Goal: Task Accomplishment & Management: Manage account settings

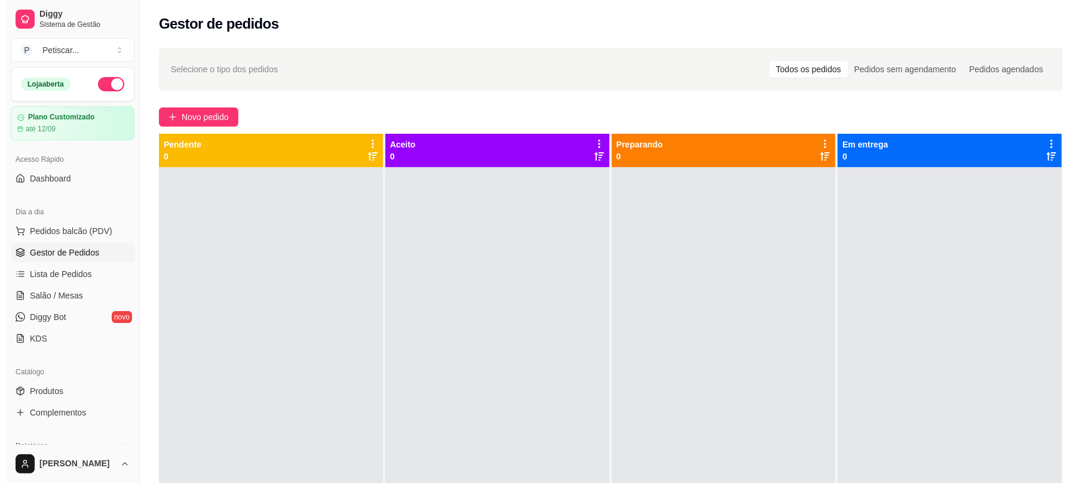
scroll to position [136, 0]
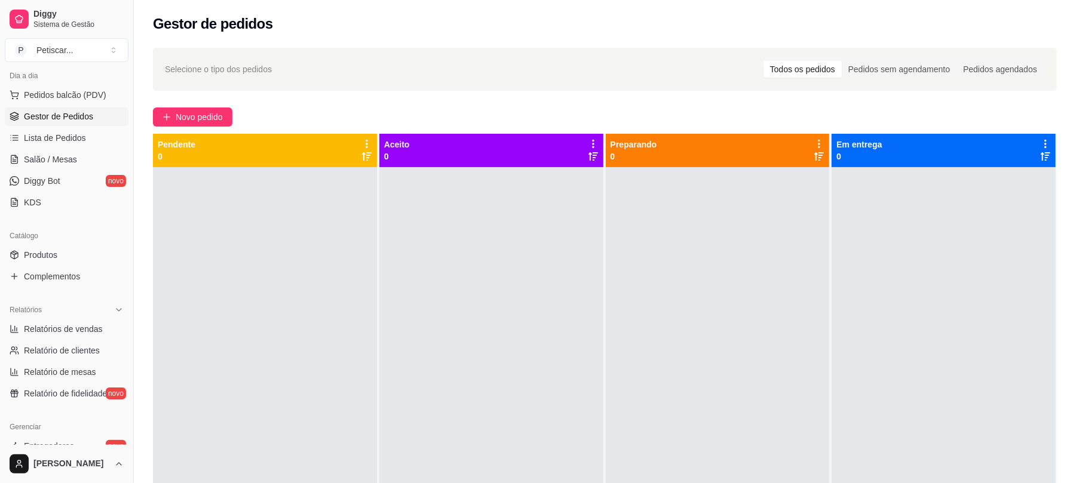
click at [662, 317] on div at bounding box center [718, 408] width 224 height 483
click at [179, 118] on span "Novo pedido" at bounding box center [199, 116] width 47 height 13
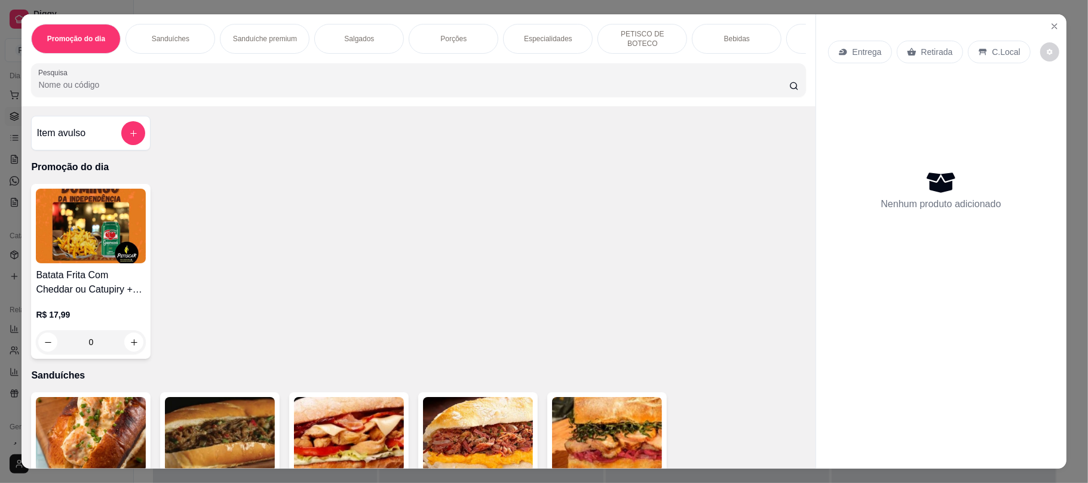
scroll to position [228, 0]
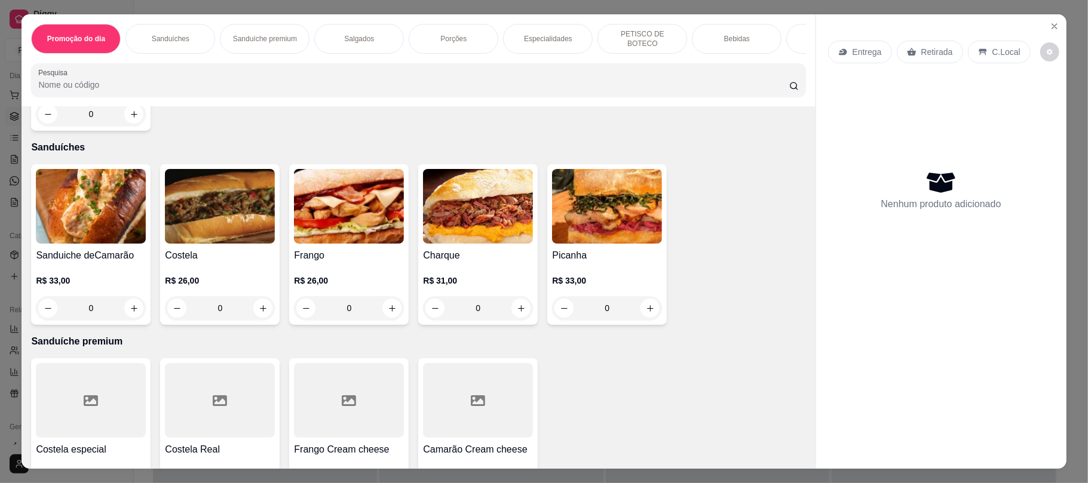
click at [261, 316] on div "0" at bounding box center [220, 308] width 110 height 24
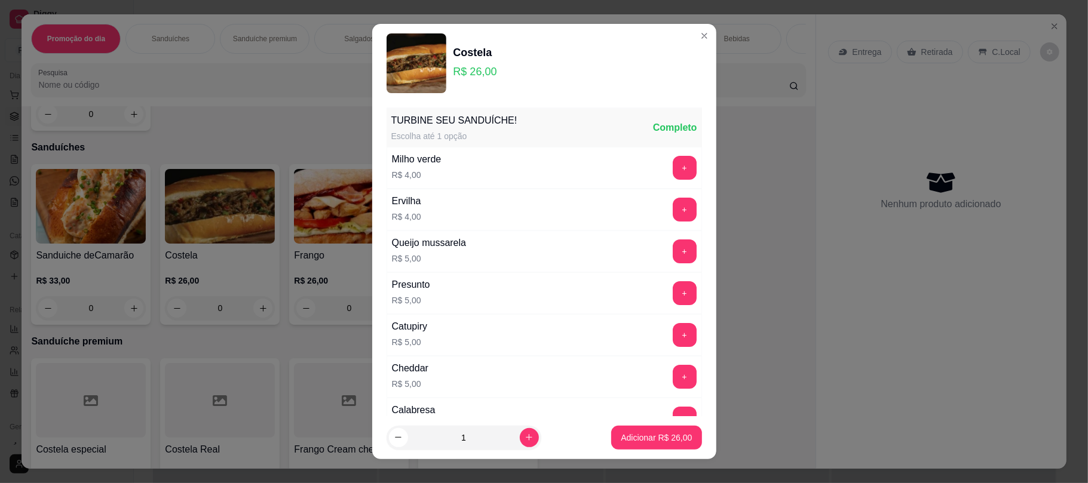
scroll to position [158, 0]
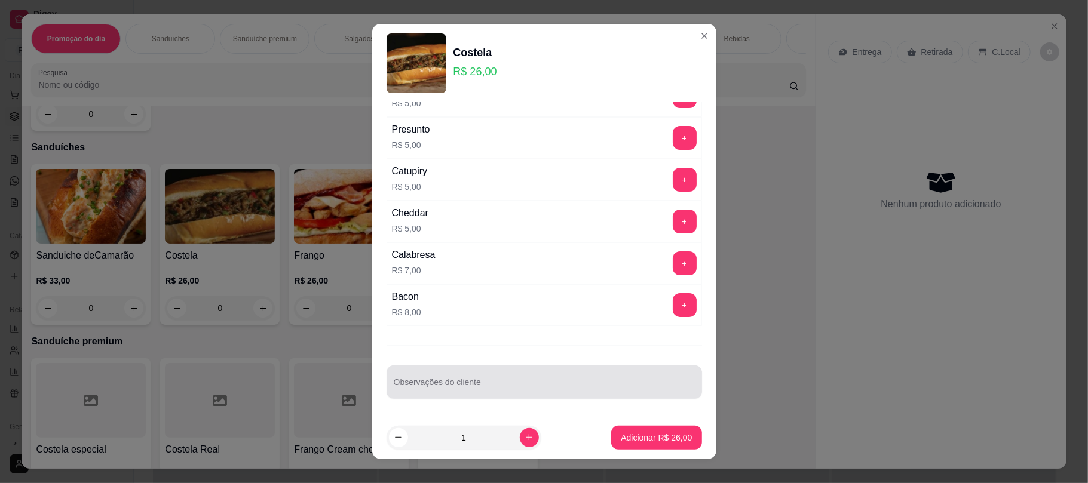
click at [432, 378] on div at bounding box center [544, 382] width 301 height 24
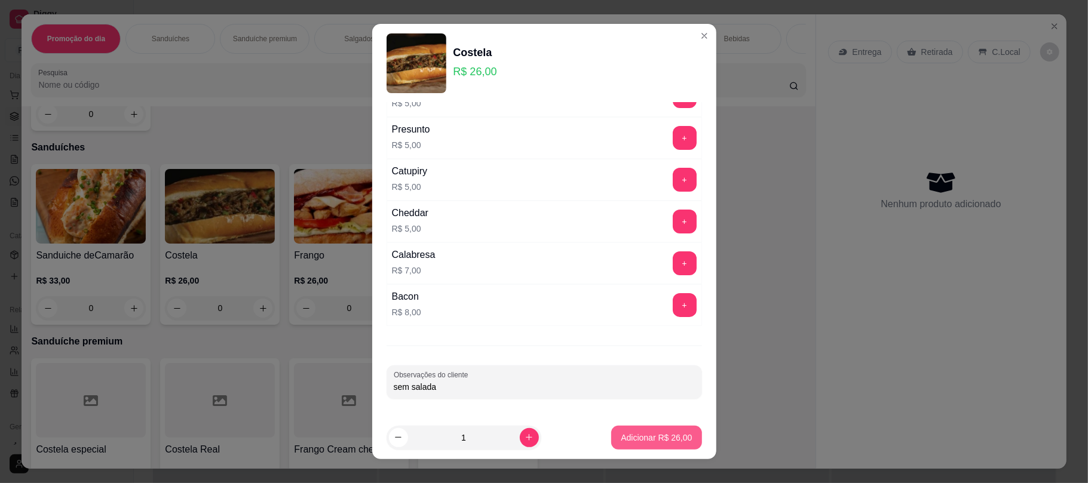
type input "sem salada"
click at [651, 434] on p "Adicionar R$ 26,00" at bounding box center [656, 437] width 69 height 11
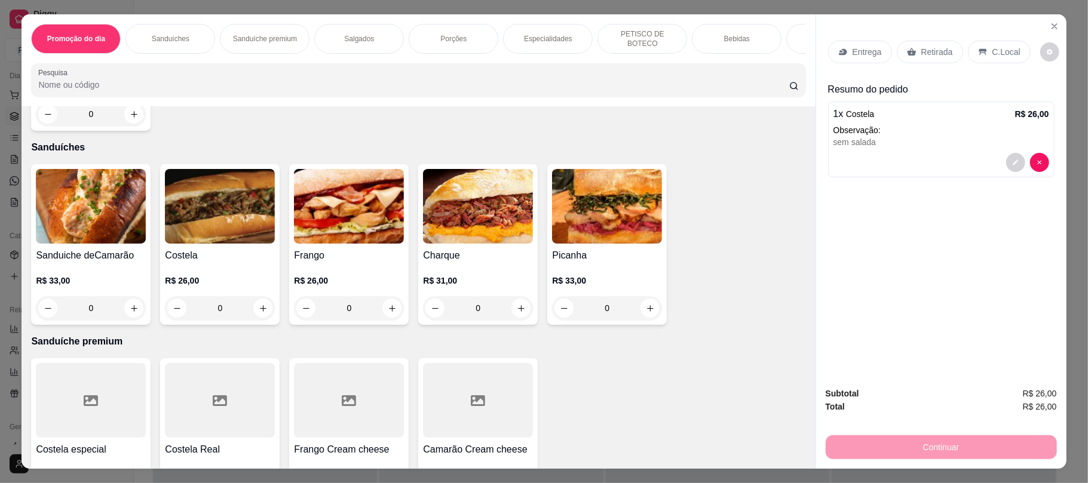
click at [431, 32] on div "Porções" at bounding box center [453, 39] width 90 height 30
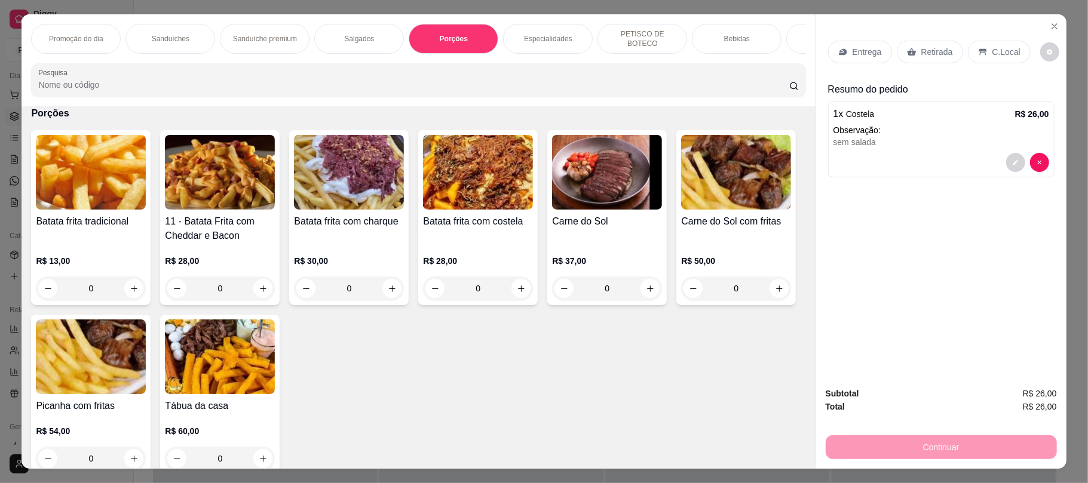
scroll to position [24, 0]
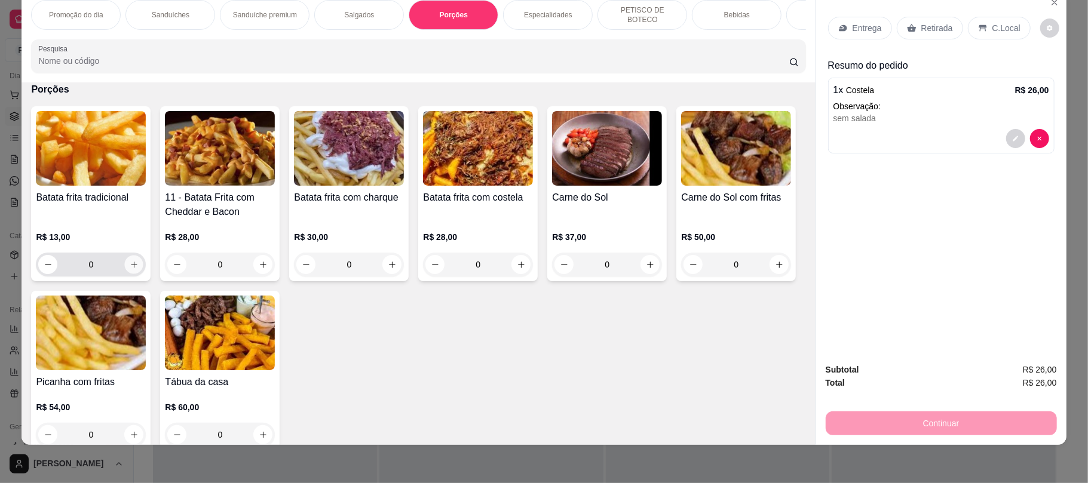
click at [130, 269] on icon "increase-product-quantity" at bounding box center [134, 264] width 9 height 9
type input "1"
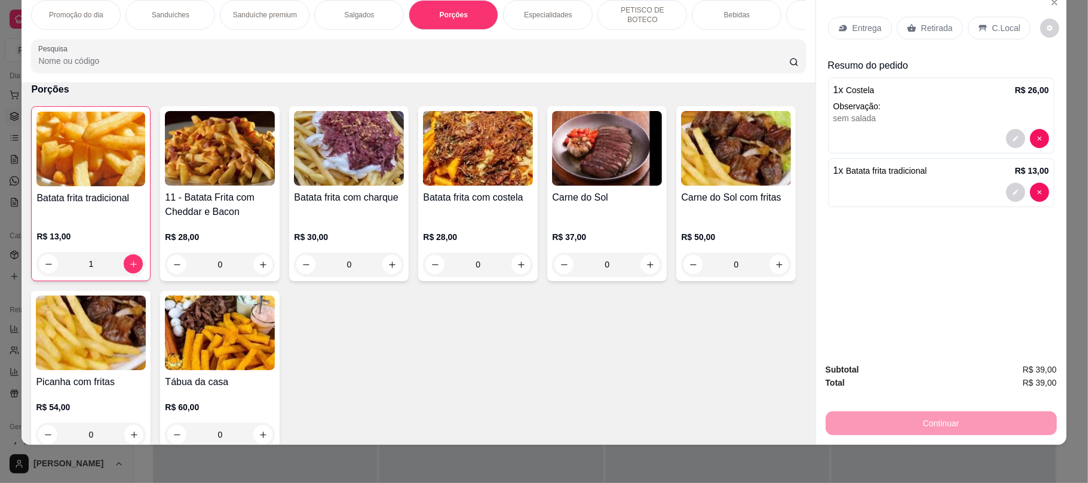
click at [906, 37] on div "Retirada" at bounding box center [929, 28] width 66 height 23
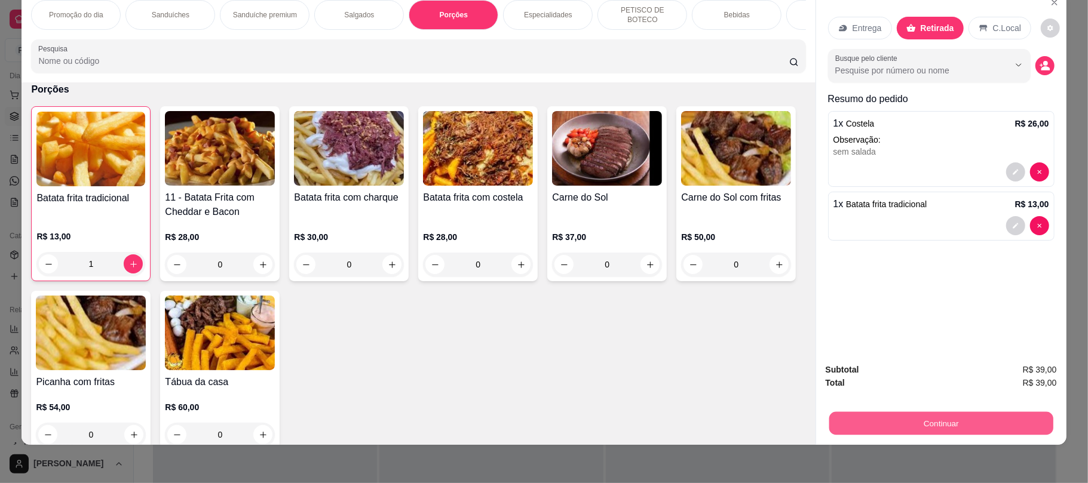
click at [853, 416] on button "Continuar" at bounding box center [940, 422] width 224 height 23
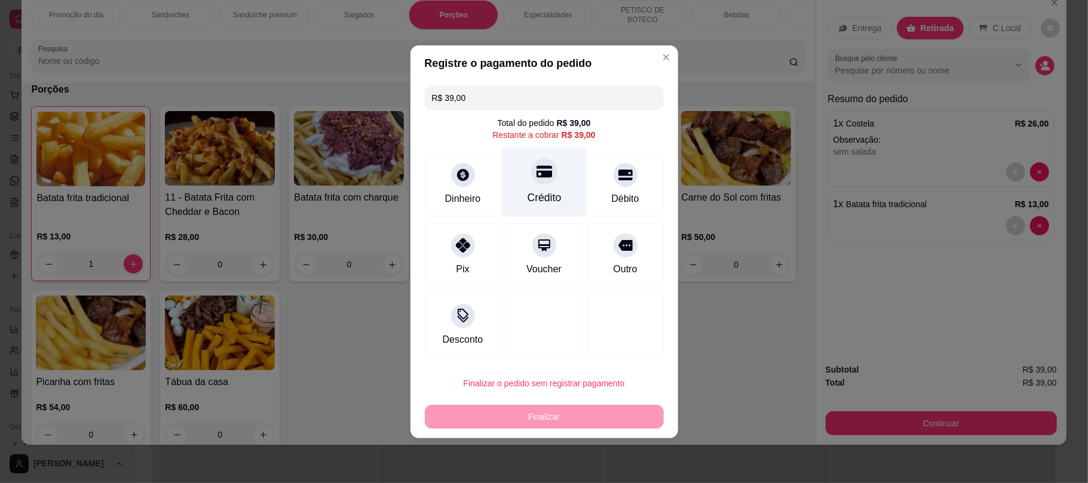
click at [543, 194] on div "Crédito" at bounding box center [544, 198] width 34 height 16
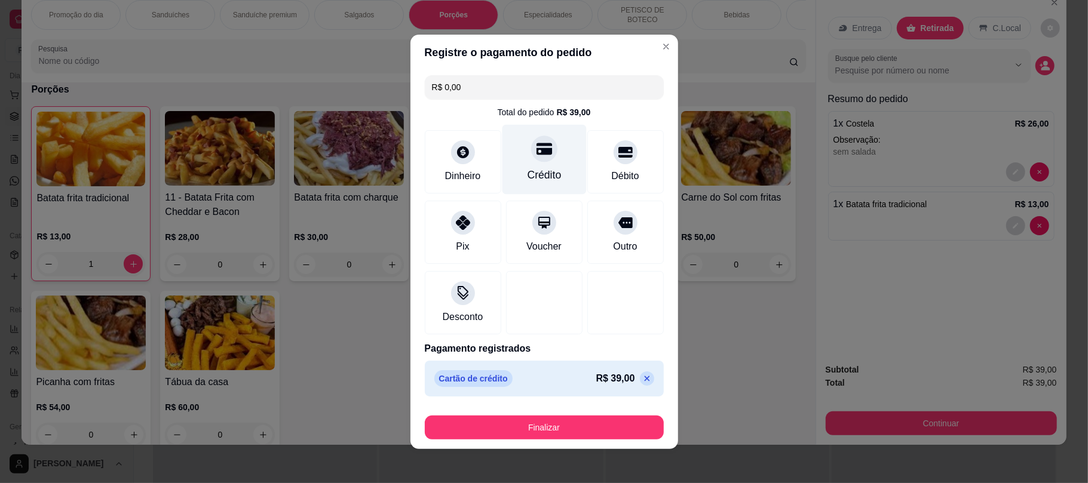
type input "R$ 0,00"
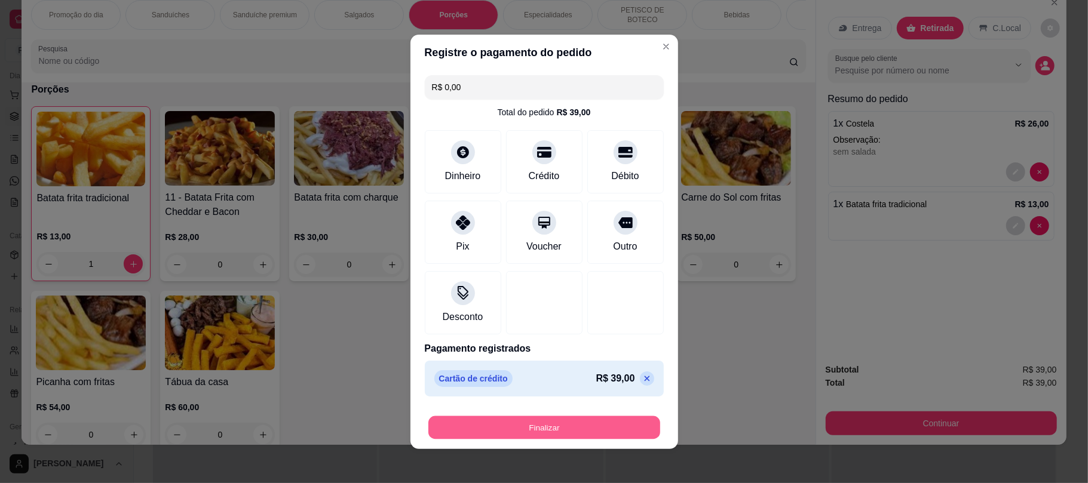
click at [522, 423] on button "Finalizar" at bounding box center [544, 427] width 232 height 23
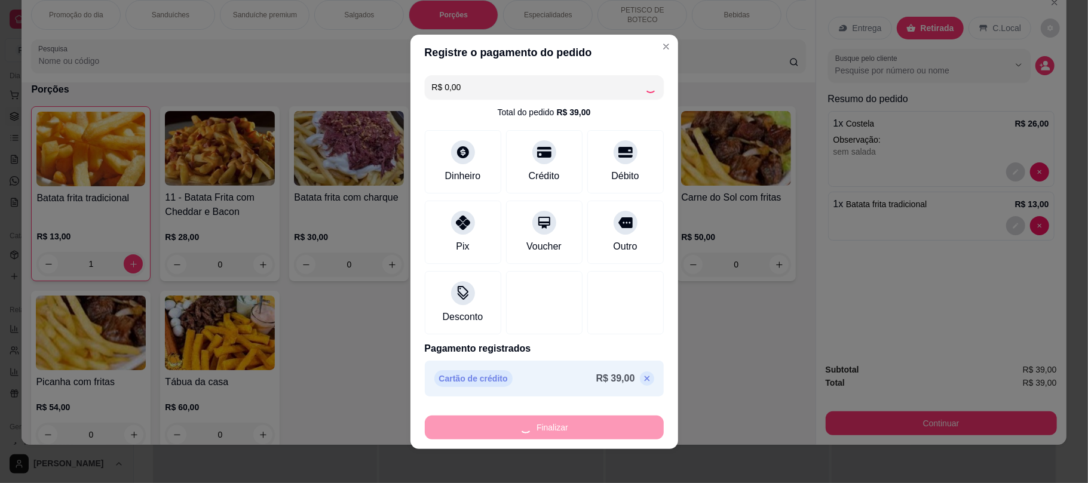
type input "0"
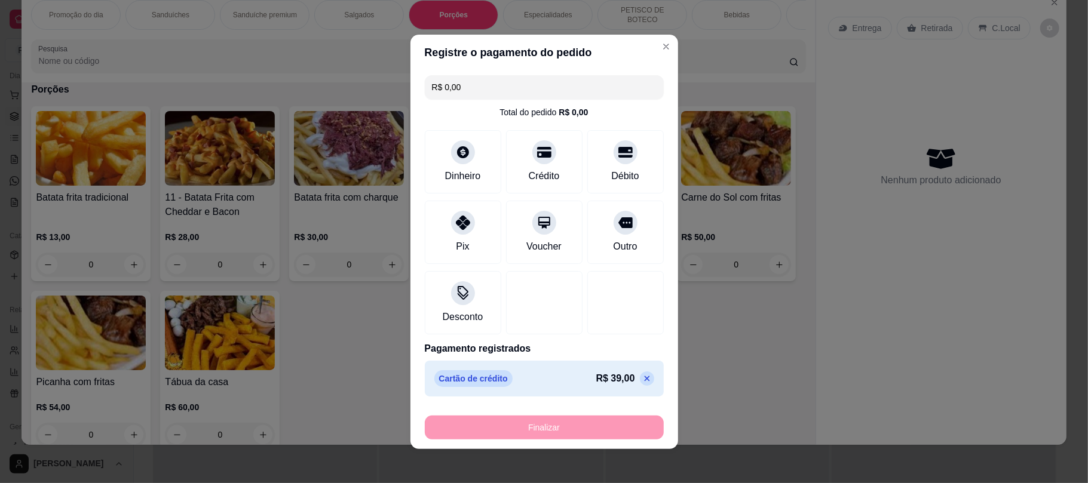
type input "-R$ 39,00"
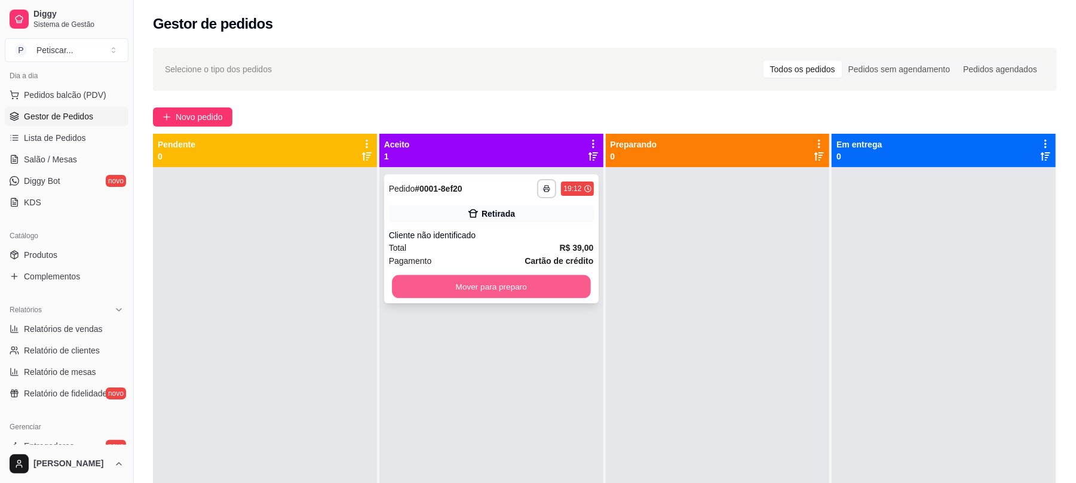
click at [521, 289] on button "Mover para preparo" at bounding box center [491, 286] width 198 height 23
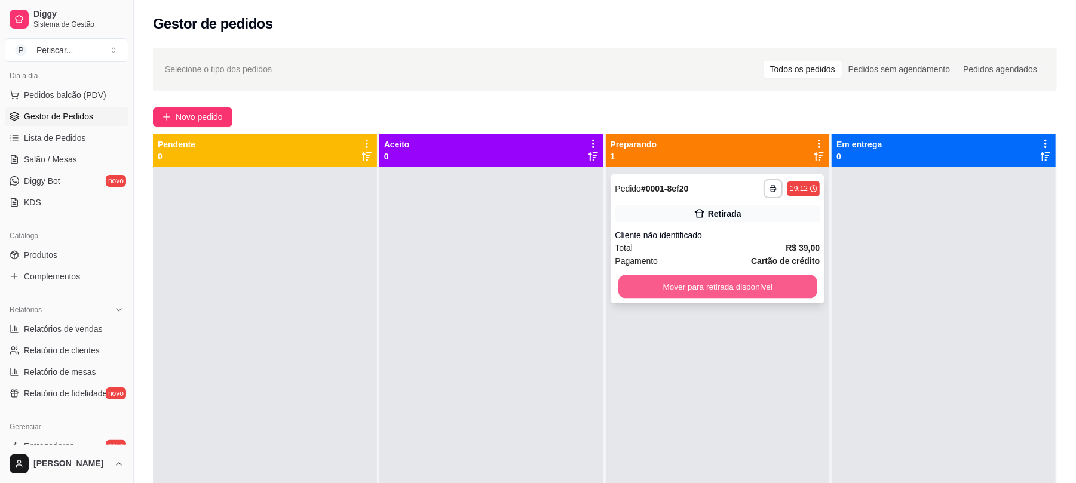
click at [655, 284] on button "Mover para retirada disponível" at bounding box center [717, 286] width 198 height 23
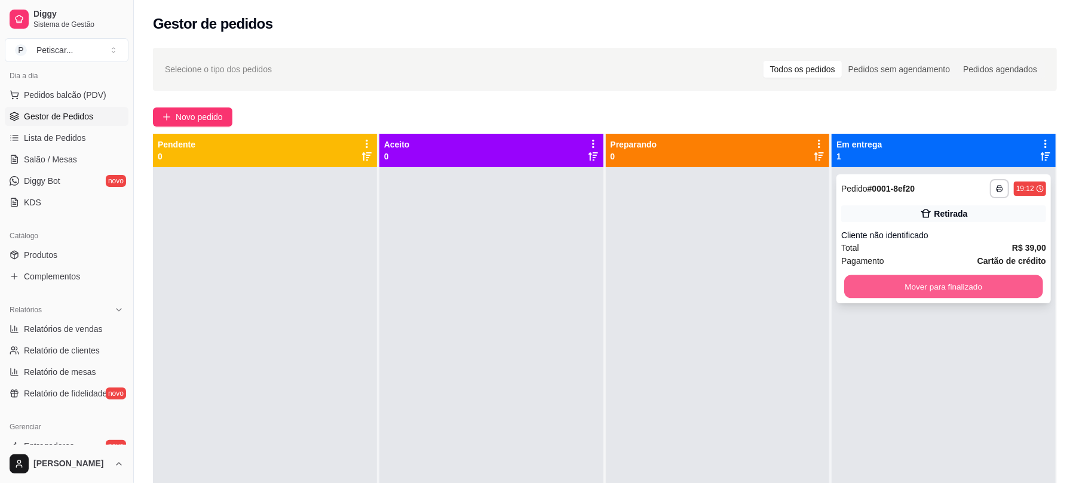
click at [860, 282] on button "Mover para finalizado" at bounding box center [943, 286] width 198 height 23
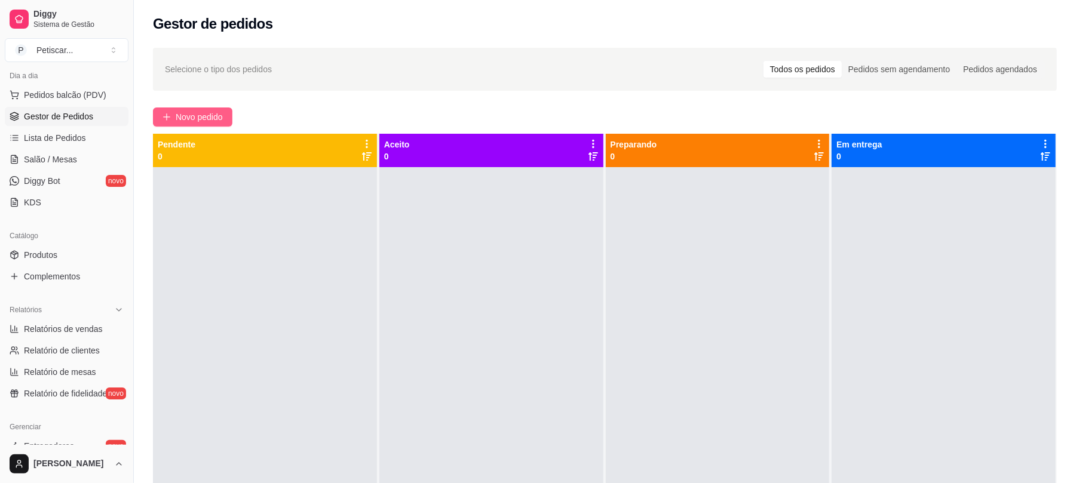
click at [199, 117] on span "Novo pedido" at bounding box center [199, 116] width 47 height 13
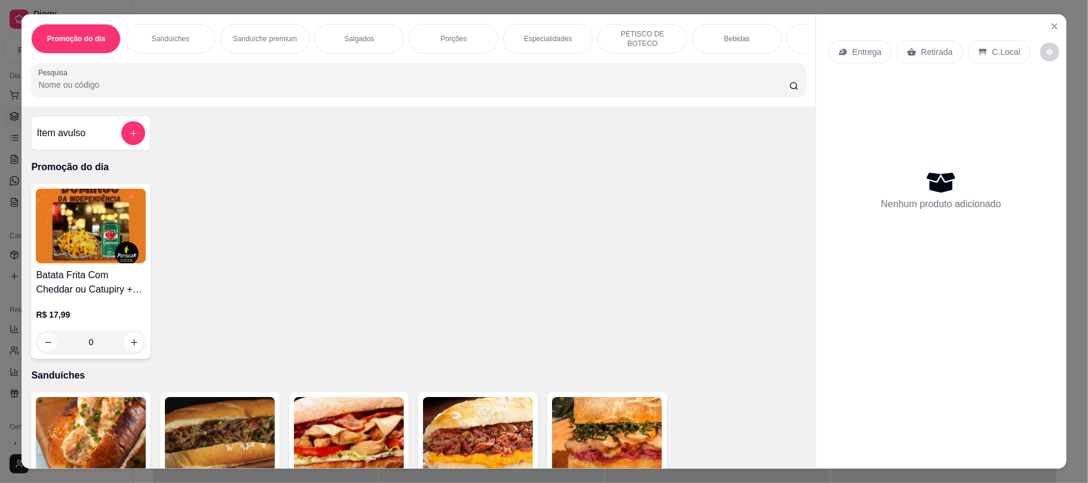
click at [388, 5] on div "Promoção do dia Sanduíches Sanduíche premium Salgados Porções Especialidades PE…" at bounding box center [544, 241] width 1088 height 483
click at [1045, 20] on button "Close" at bounding box center [1054, 26] width 19 height 19
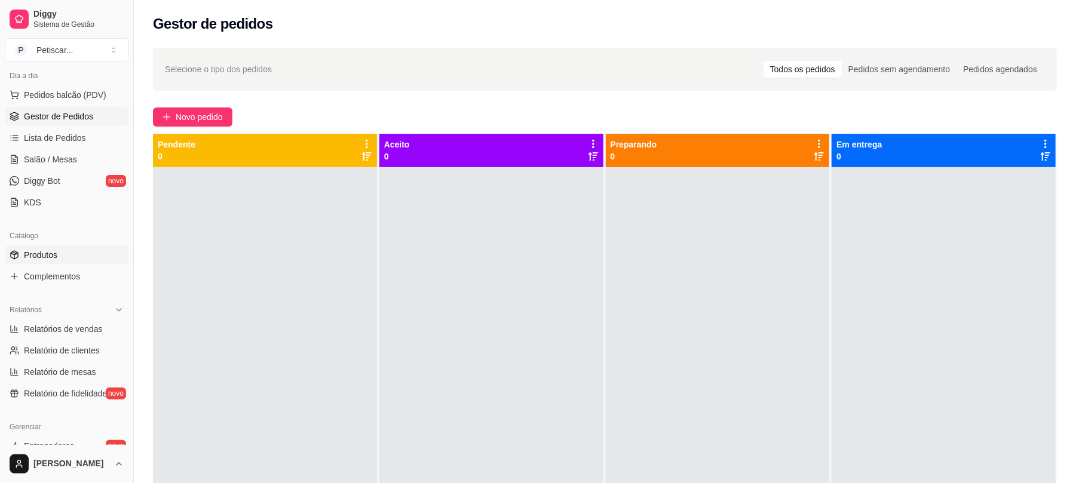
click at [58, 254] on link "Produtos" at bounding box center [67, 254] width 124 height 19
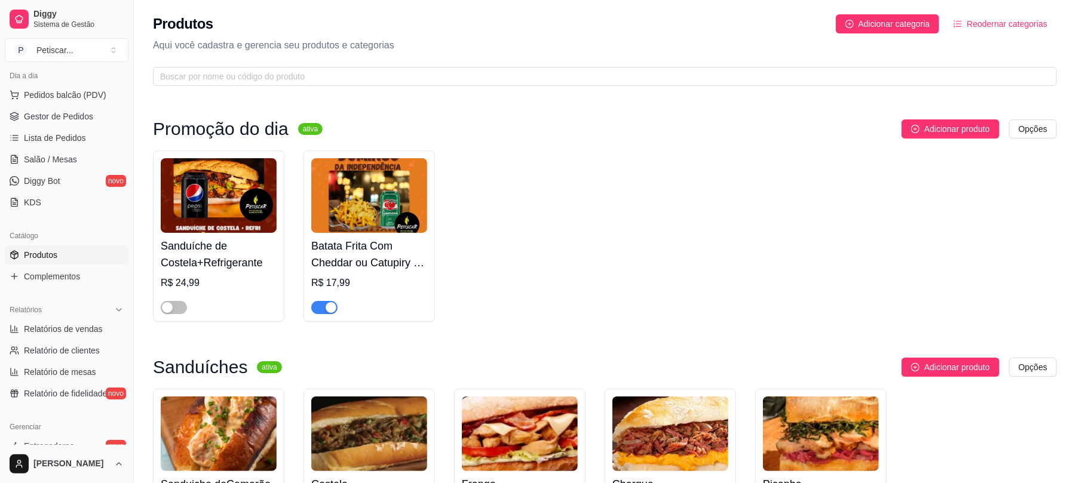
click at [328, 313] on div "button" at bounding box center [330, 307] width 11 height 11
click at [39, 111] on span "Gestor de Pedidos" at bounding box center [58, 116] width 69 height 12
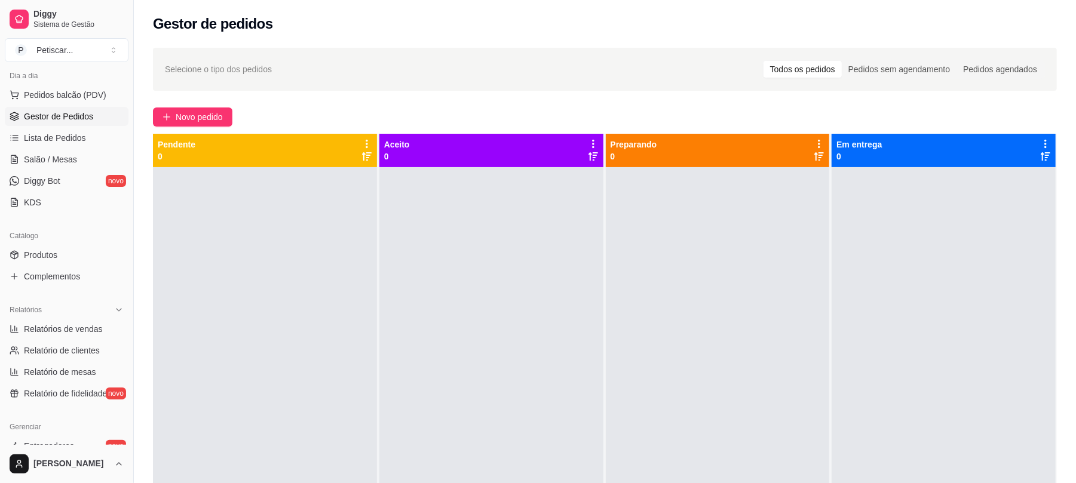
click at [211, 128] on div "Selecione o tipo dos pedidos Todos os pedidos Pedidos sem agendamento Pedidos a…" at bounding box center [605, 336] width 942 height 591
click at [216, 116] on span "Novo pedido" at bounding box center [199, 116] width 47 height 13
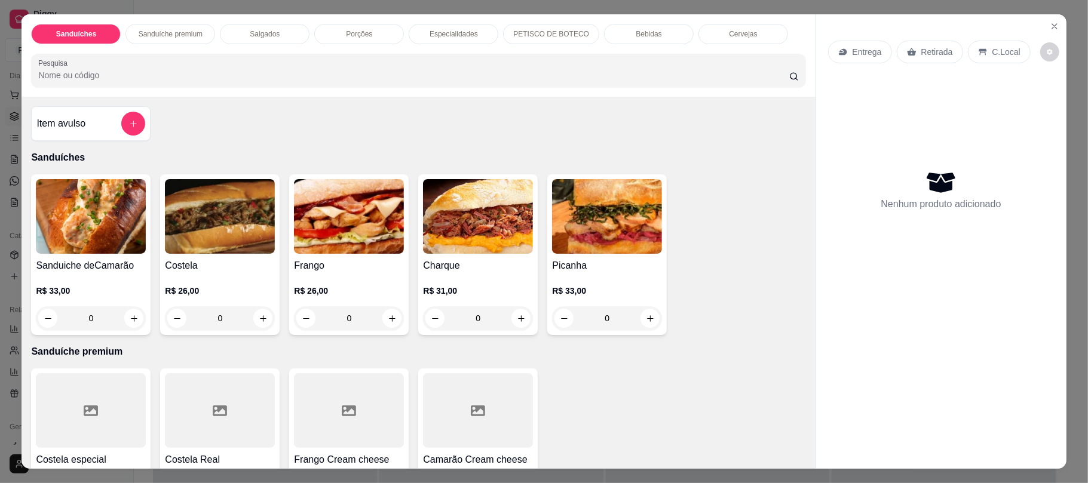
click at [256, 318] on div "0" at bounding box center [220, 318] width 110 height 24
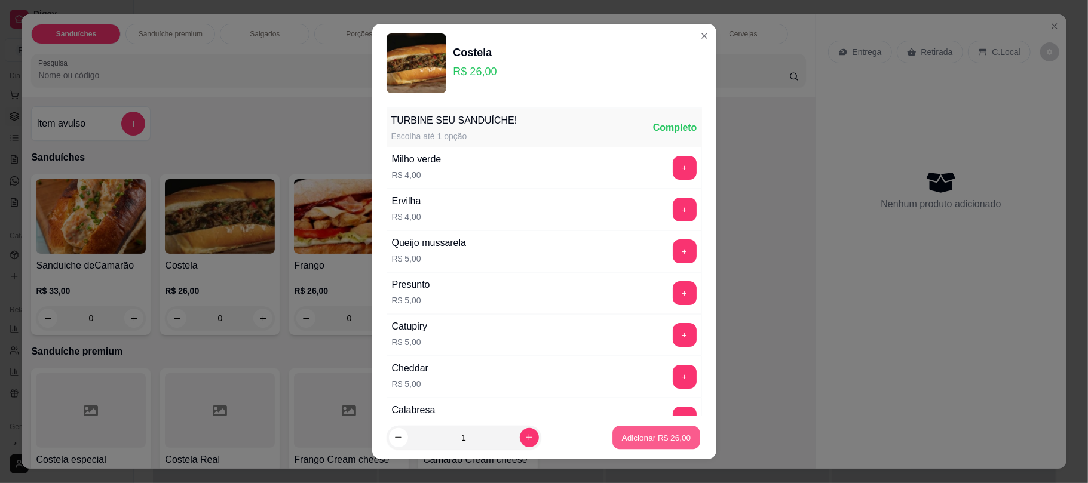
click at [613, 430] on button "Adicionar R$ 26,00" at bounding box center [657, 437] width 88 height 23
type input "1"
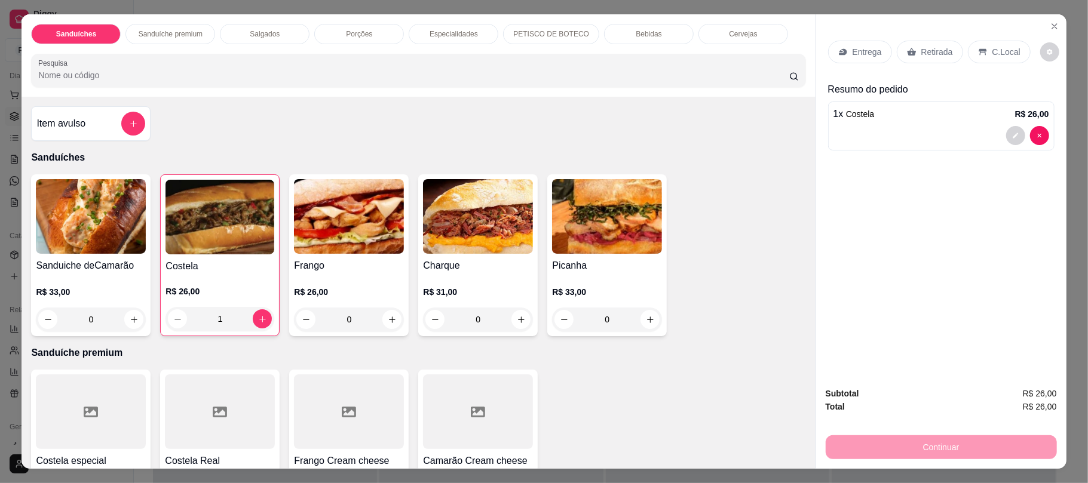
click at [913, 62] on div "Retirada" at bounding box center [929, 52] width 66 height 23
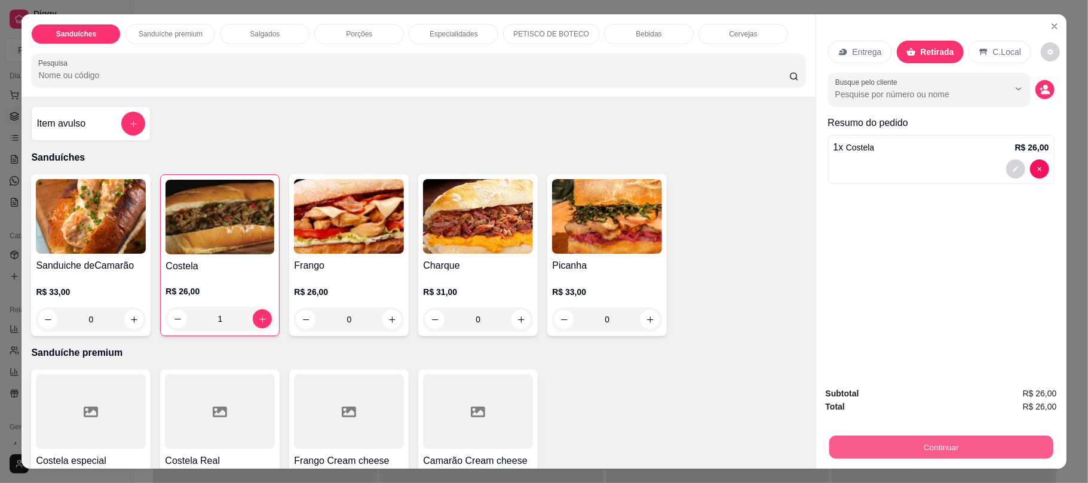
click at [896, 447] on button "Continuar" at bounding box center [940, 446] width 224 height 23
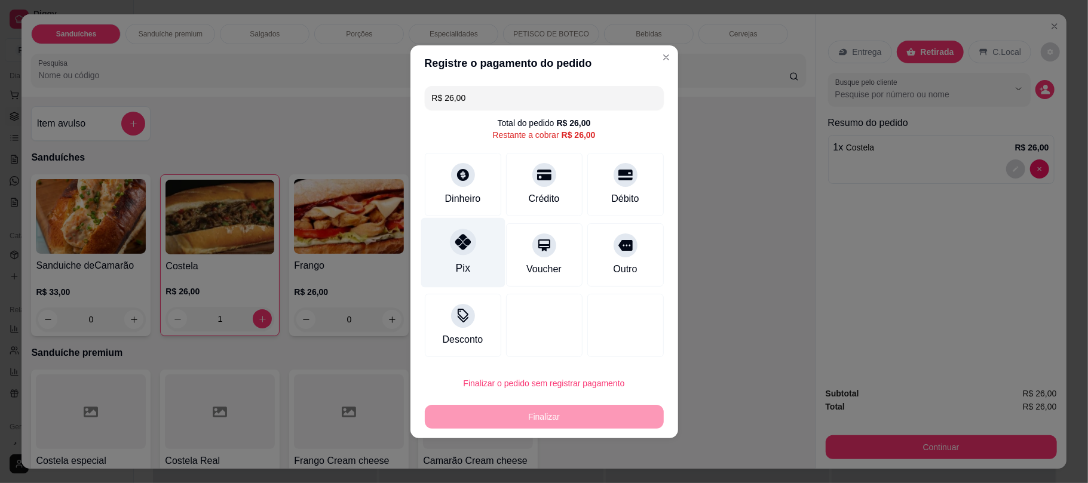
click at [466, 268] on div "Pix" at bounding box center [462, 268] width 14 height 16
type input "R$ 0,00"
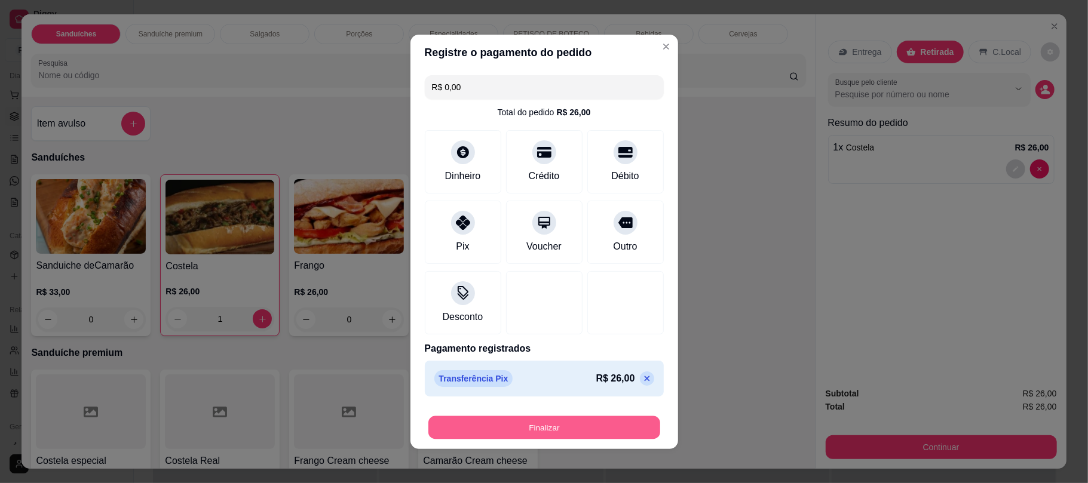
click at [555, 423] on button "Finalizar" at bounding box center [544, 427] width 232 height 23
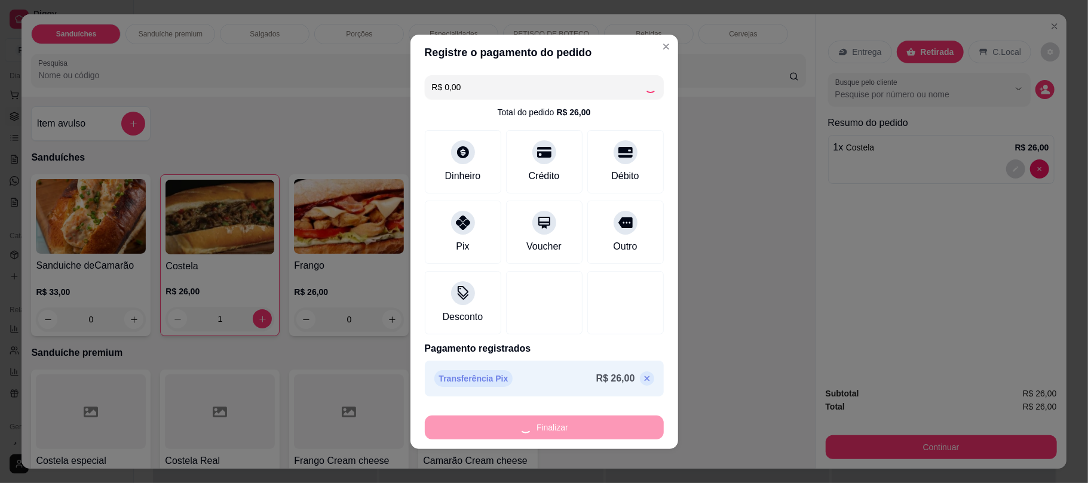
type input "0"
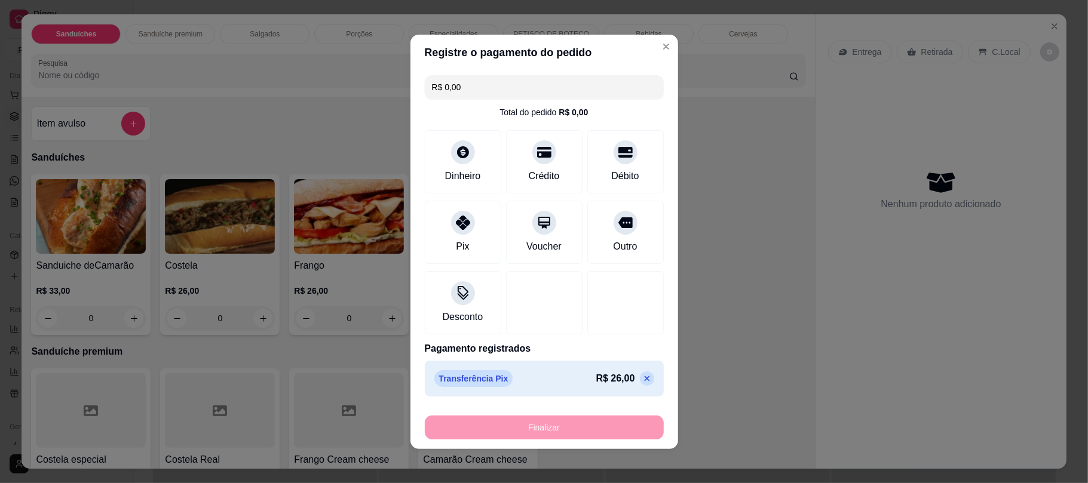
type input "-R$ 26,00"
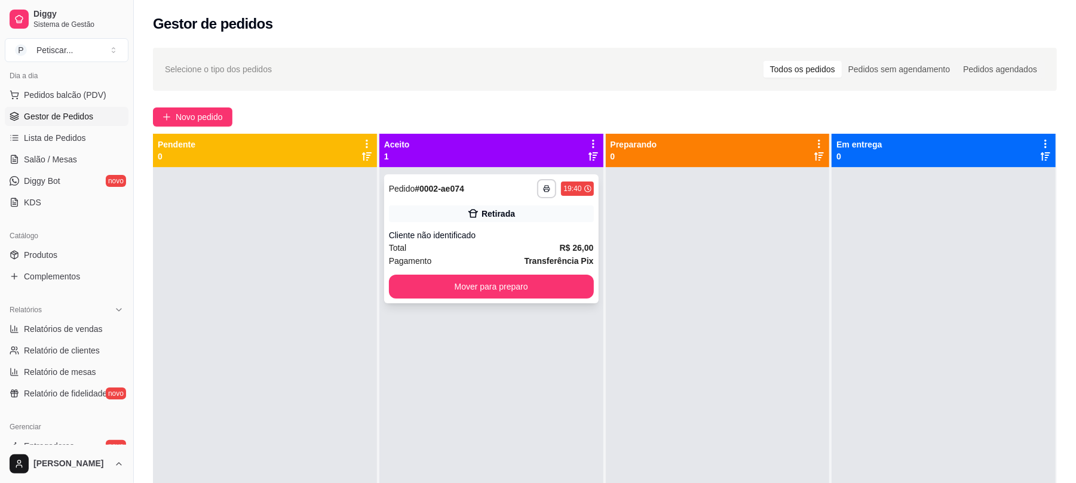
click at [497, 239] on div "Cliente não identificado" at bounding box center [491, 235] width 205 height 12
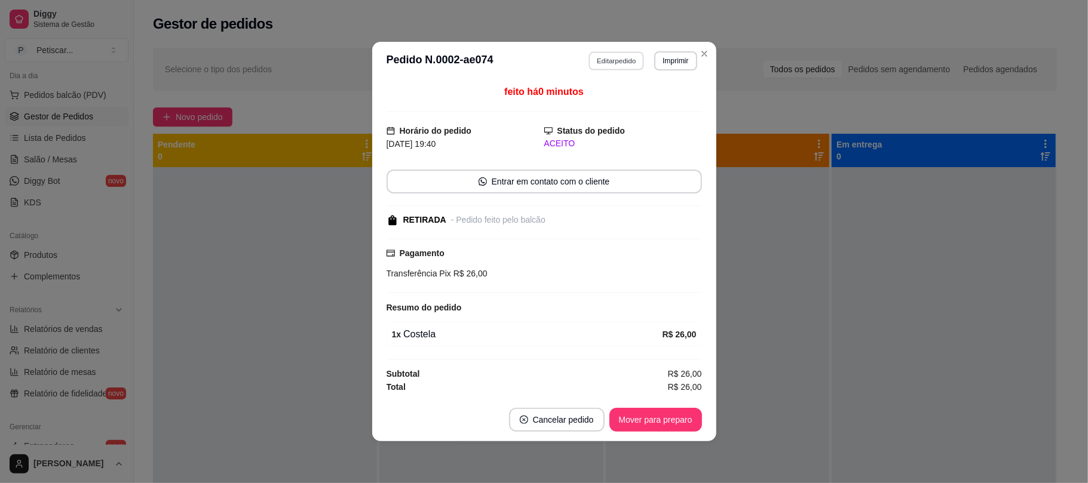
click at [607, 53] on button "Editar pedido" at bounding box center [616, 60] width 56 height 19
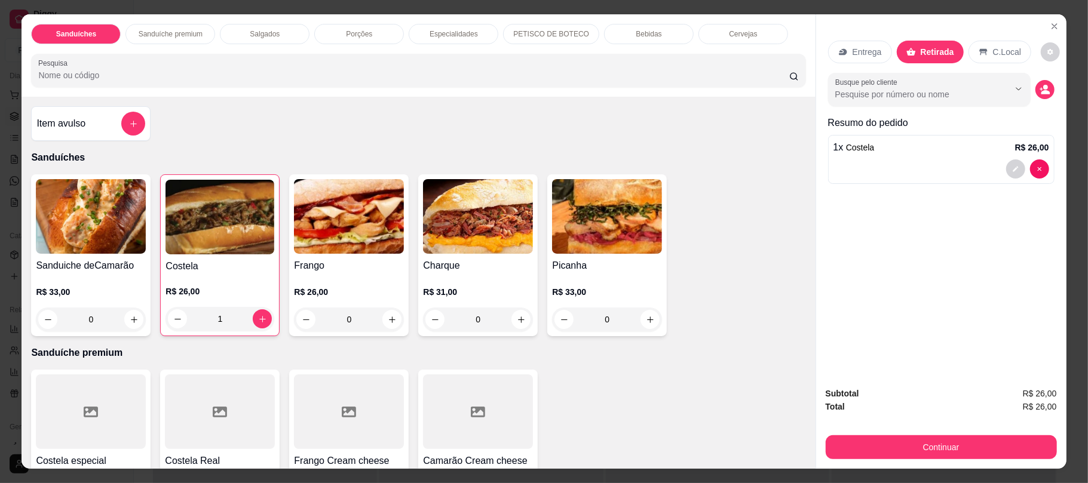
click at [373, 38] on div "Porções" at bounding box center [359, 34] width 90 height 20
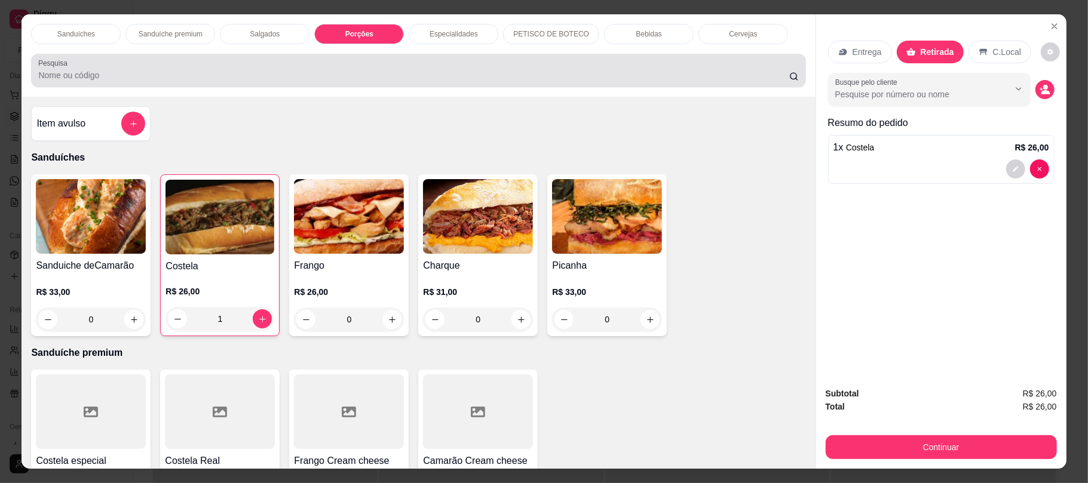
scroll to position [24, 0]
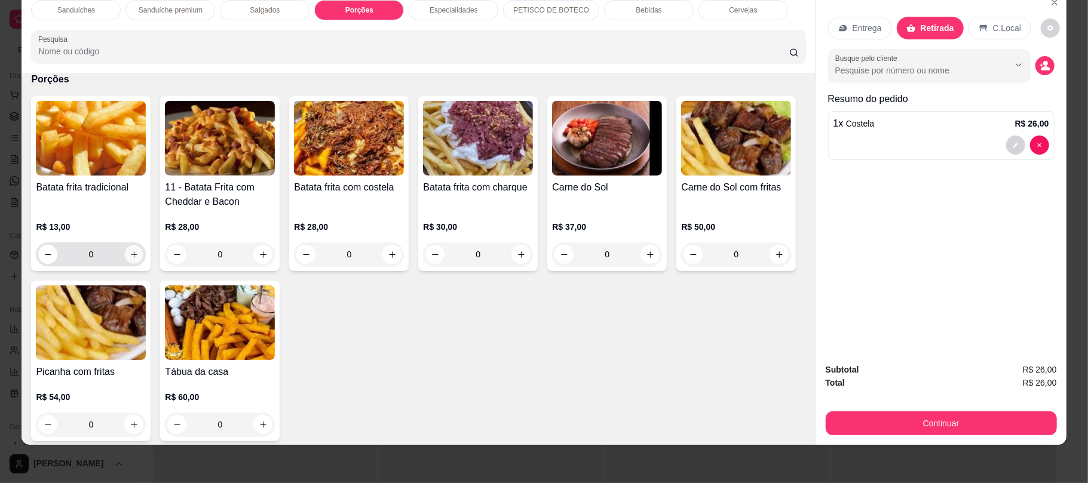
click at [131, 256] on icon "increase-product-quantity" at bounding box center [134, 254] width 6 height 6
type input "1"
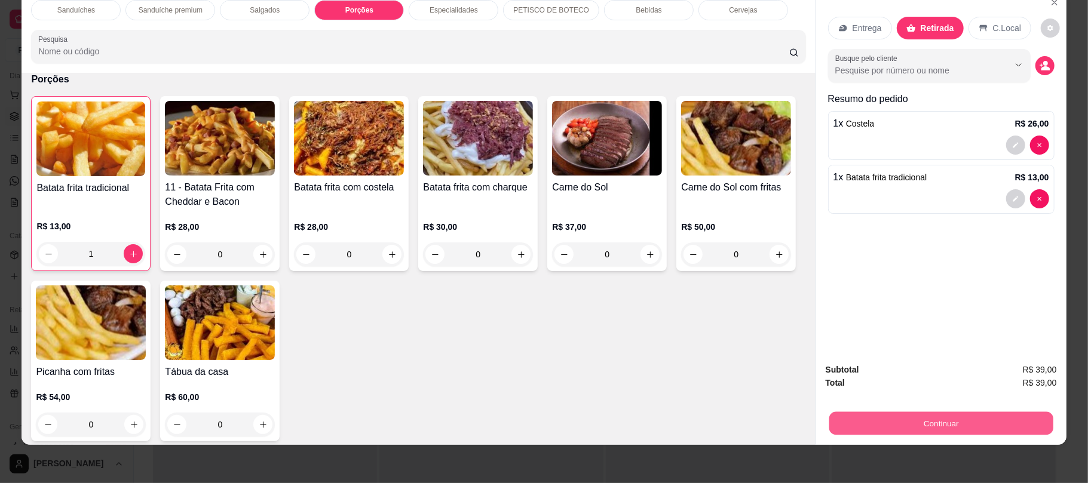
click at [846, 422] on button "Continuar" at bounding box center [940, 422] width 224 height 23
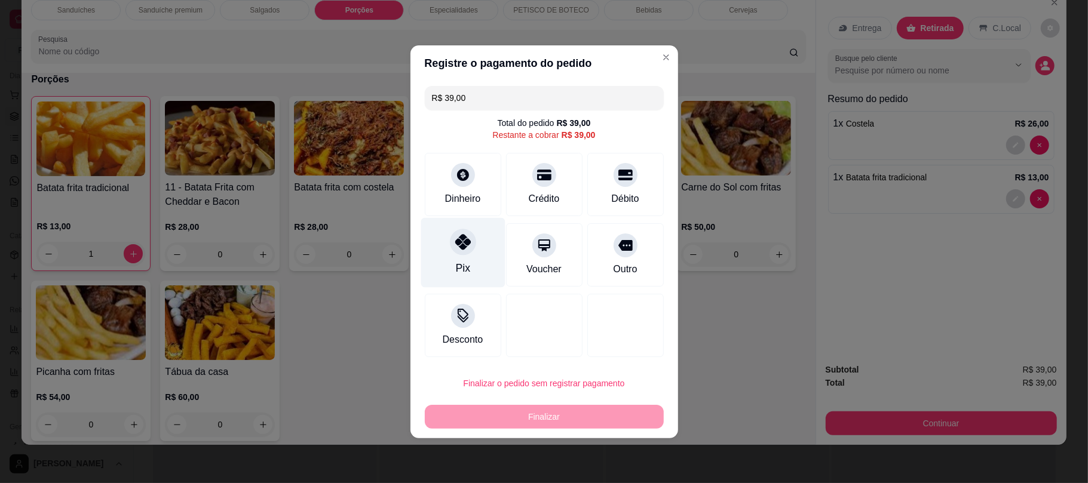
click at [463, 269] on div "Pix" at bounding box center [462, 268] width 14 height 16
type input "R$ 0,00"
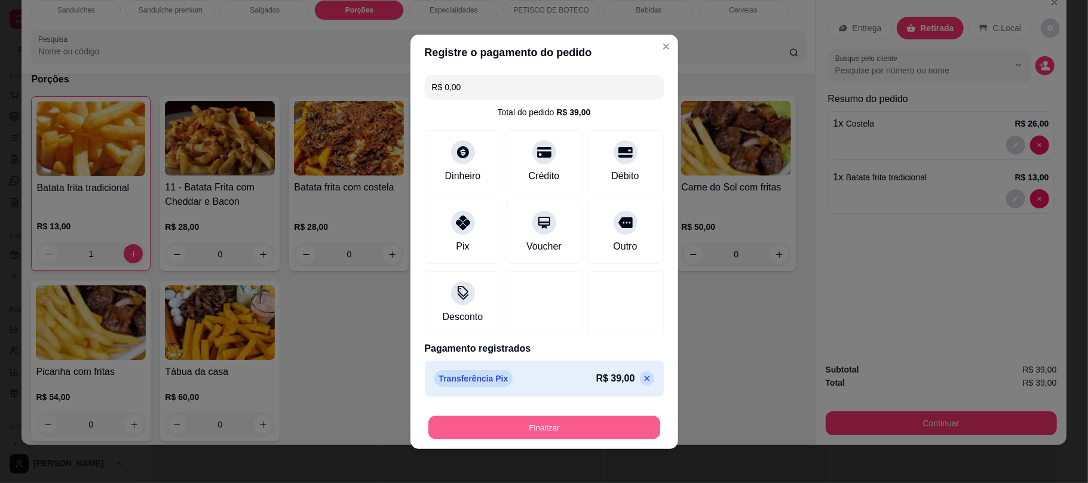
click at [540, 428] on button "Finalizar" at bounding box center [544, 427] width 232 height 23
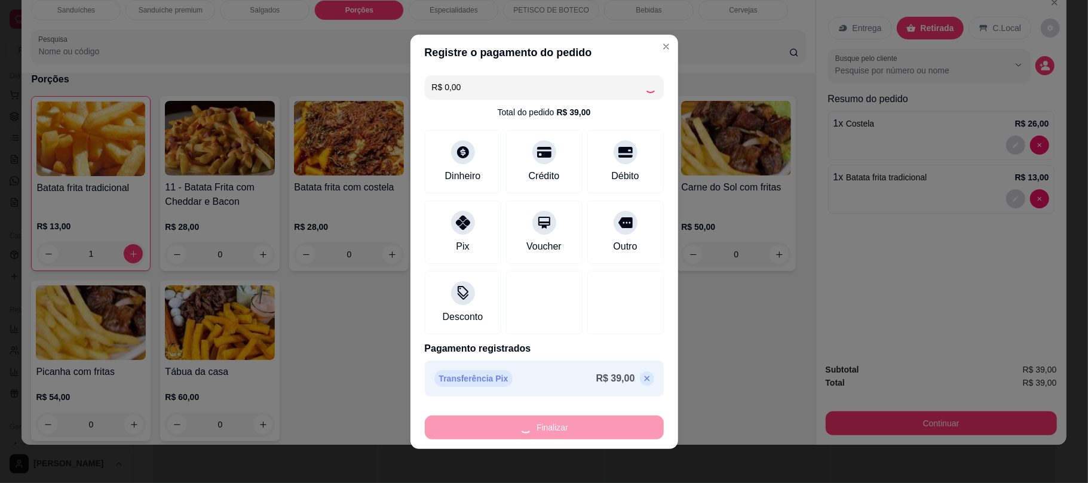
type input "0"
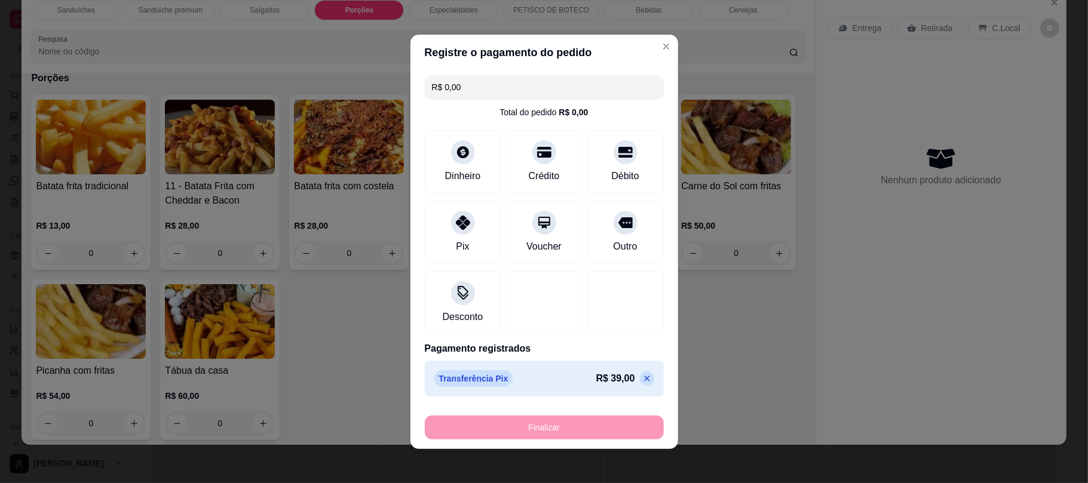
type input "-R$ 39,00"
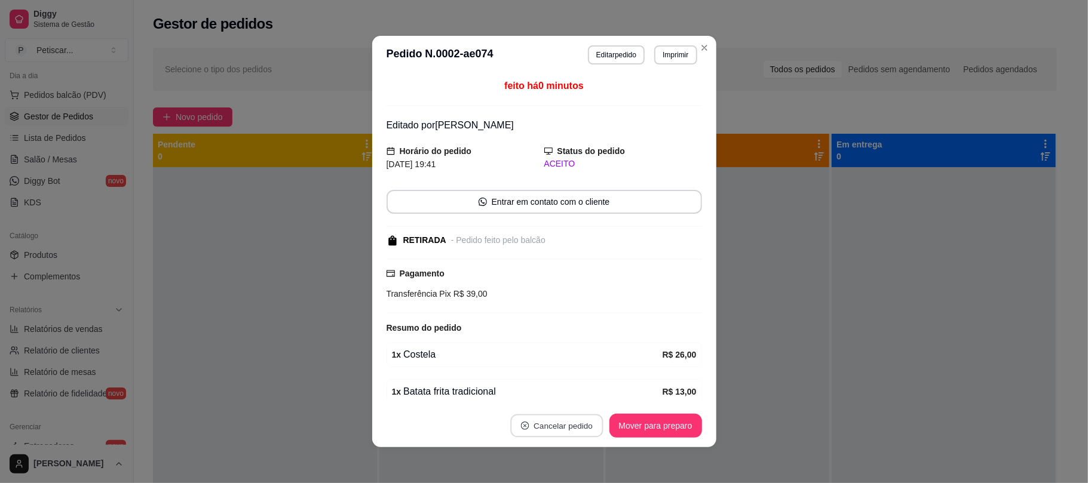
click at [540, 428] on button "Cancelar pedido" at bounding box center [556, 425] width 93 height 23
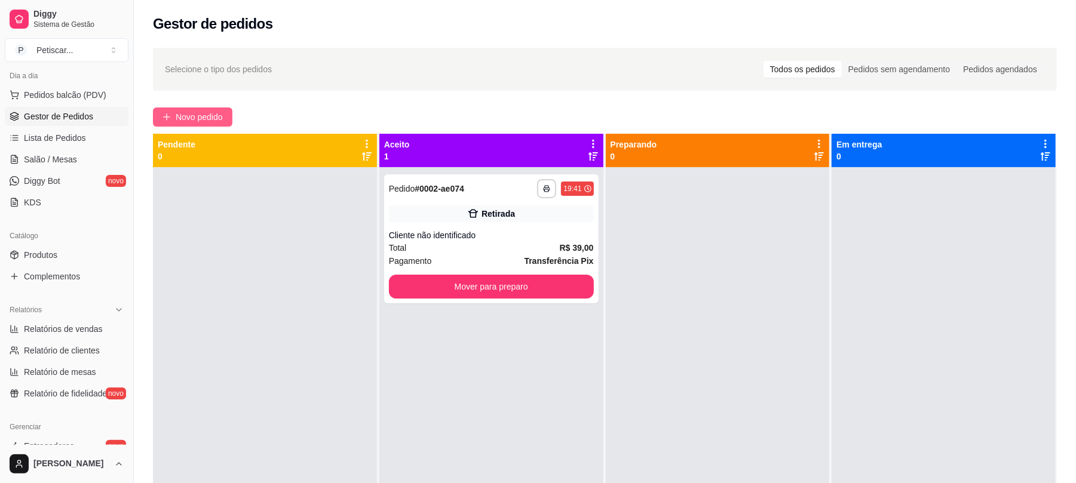
click at [198, 125] on button "Novo pedido" at bounding box center [192, 116] width 79 height 19
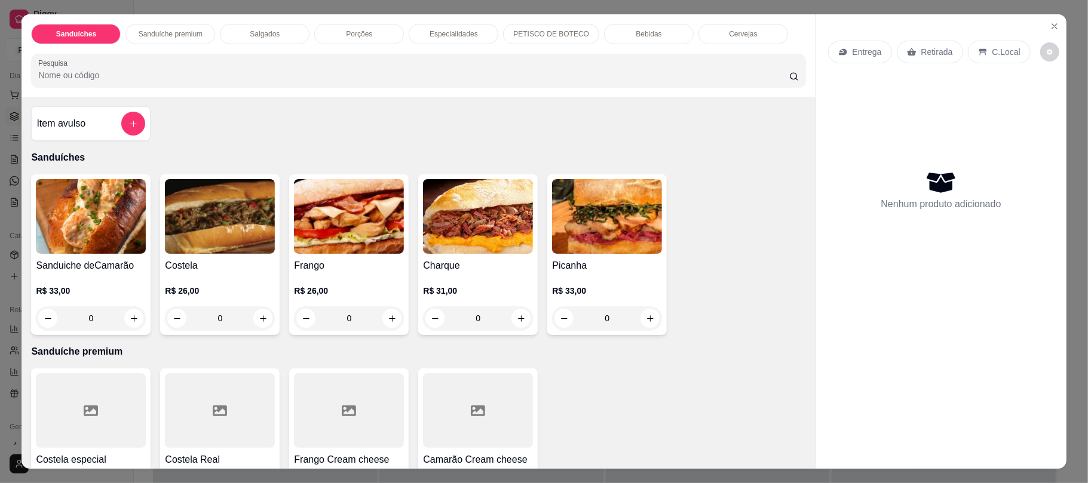
click at [253, 311] on div "0" at bounding box center [220, 318] width 110 height 24
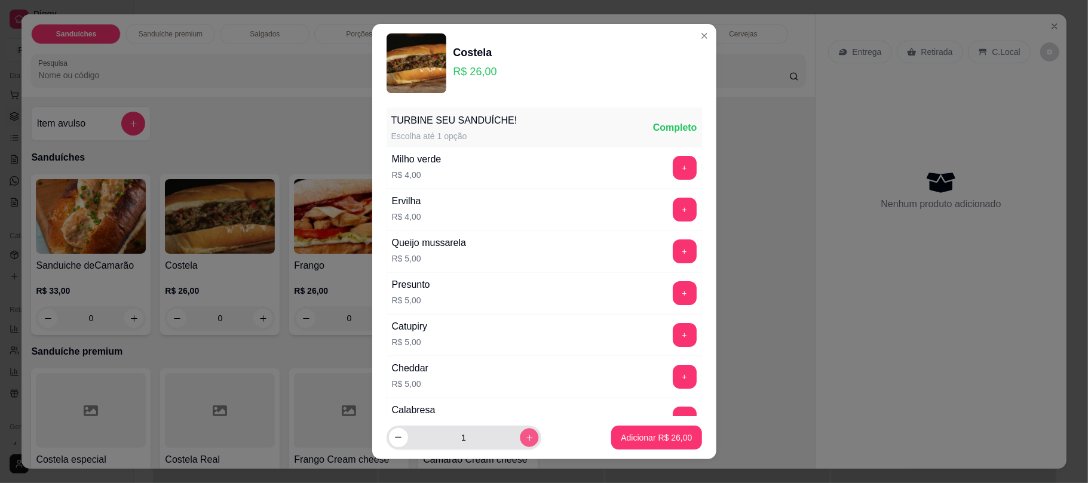
click at [524, 440] on icon "increase-product-quantity" at bounding box center [528, 437] width 9 height 9
type input "2"
drag, startPoint x: 628, startPoint y: 450, endPoint x: 629, endPoint y: 441, distance: 9.6
click at [629, 441] on footer "2 Adicionar R$ 52,00" at bounding box center [544, 437] width 344 height 43
click at [629, 441] on p "Adicionar R$ 52,00" at bounding box center [656, 437] width 69 height 11
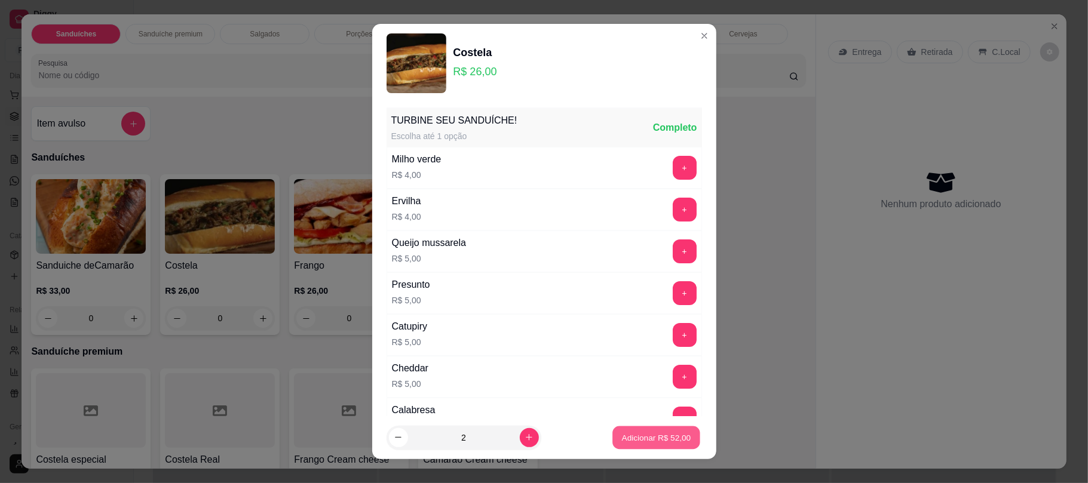
type input "2"
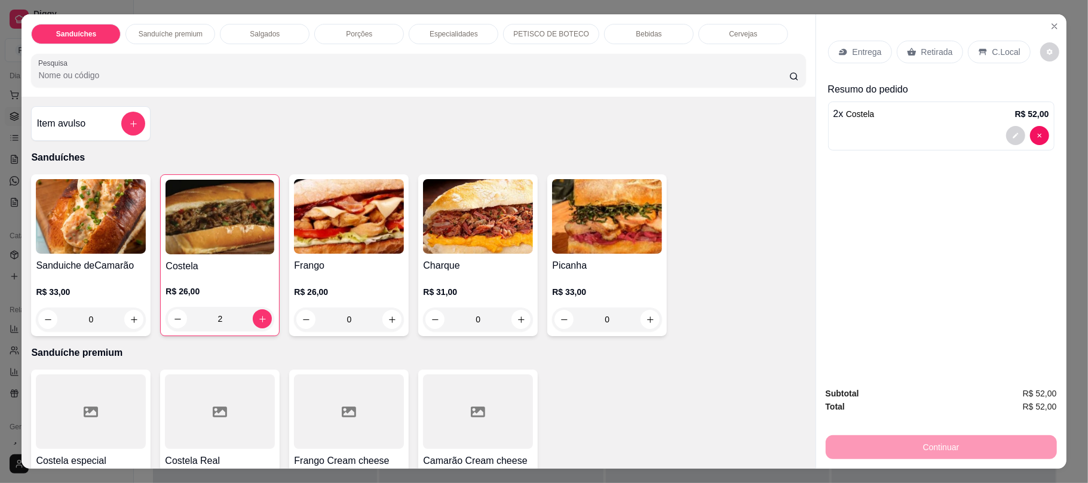
click at [897, 61] on div "Retirada" at bounding box center [929, 52] width 66 height 23
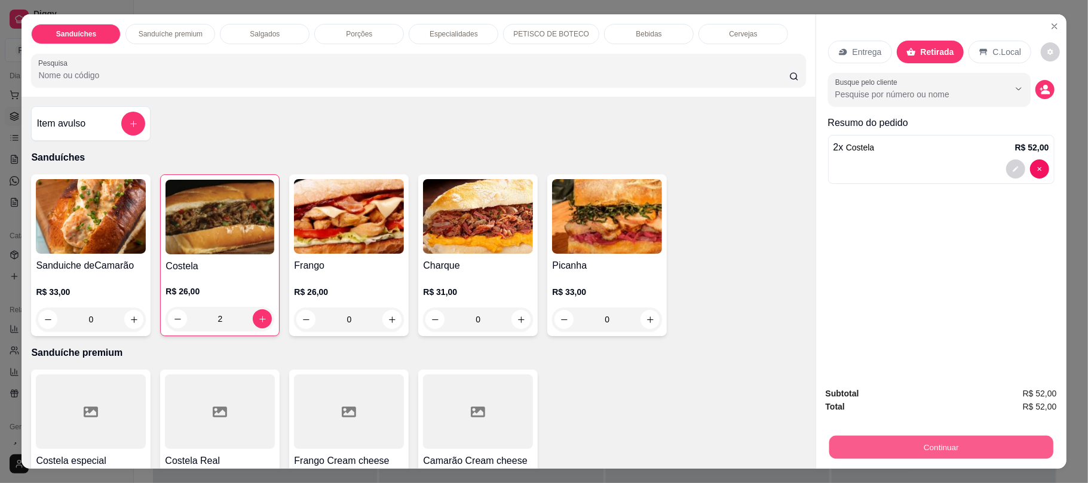
click at [892, 454] on button "Continuar" at bounding box center [940, 446] width 224 height 23
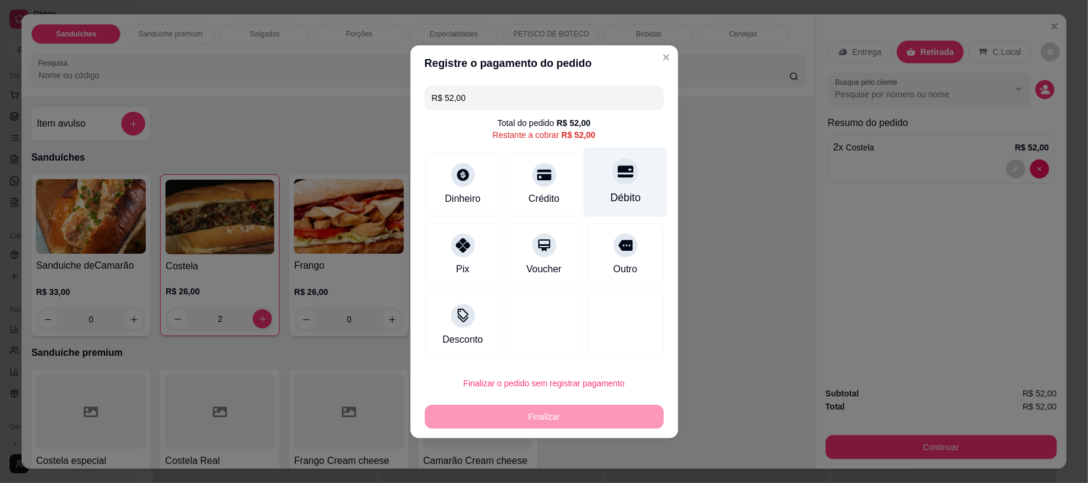
click at [623, 196] on div "Débito" at bounding box center [625, 198] width 30 height 16
type input "R$ 0,00"
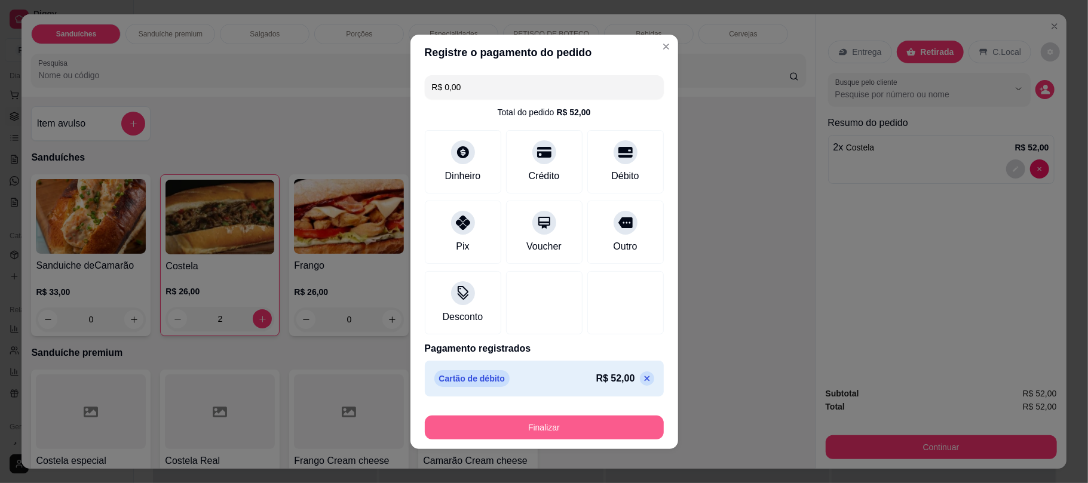
click at [575, 424] on button "Finalizar" at bounding box center [544, 428] width 239 height 24
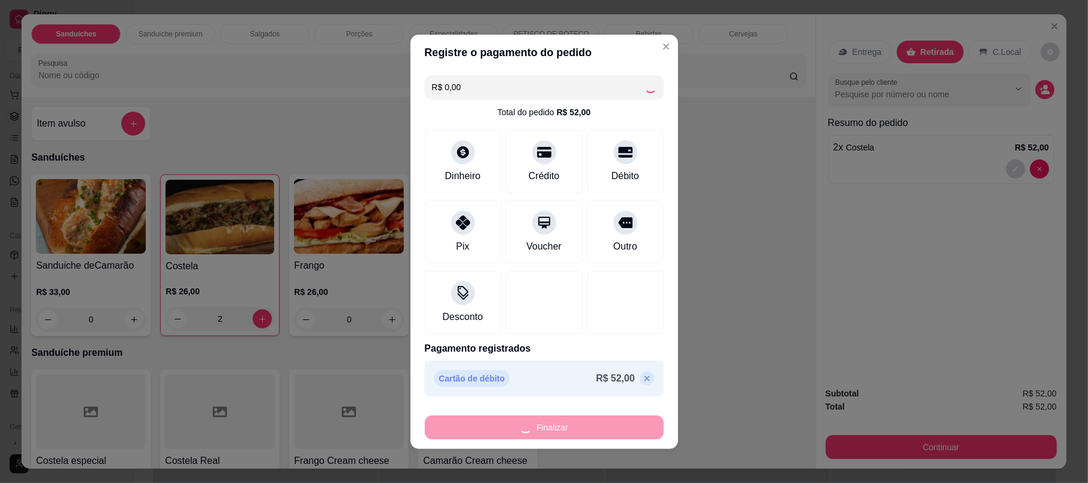
type input "0"
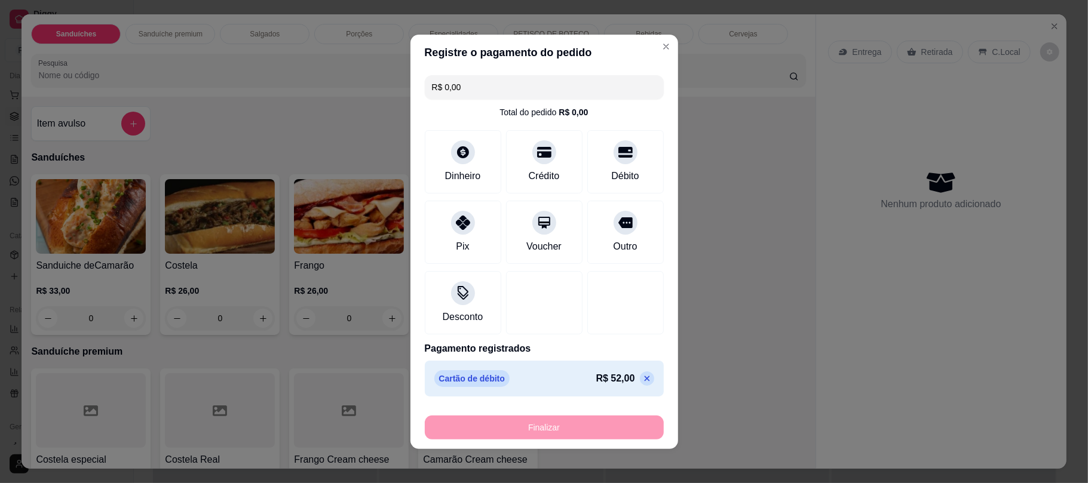
type input "-R$ 52,00"
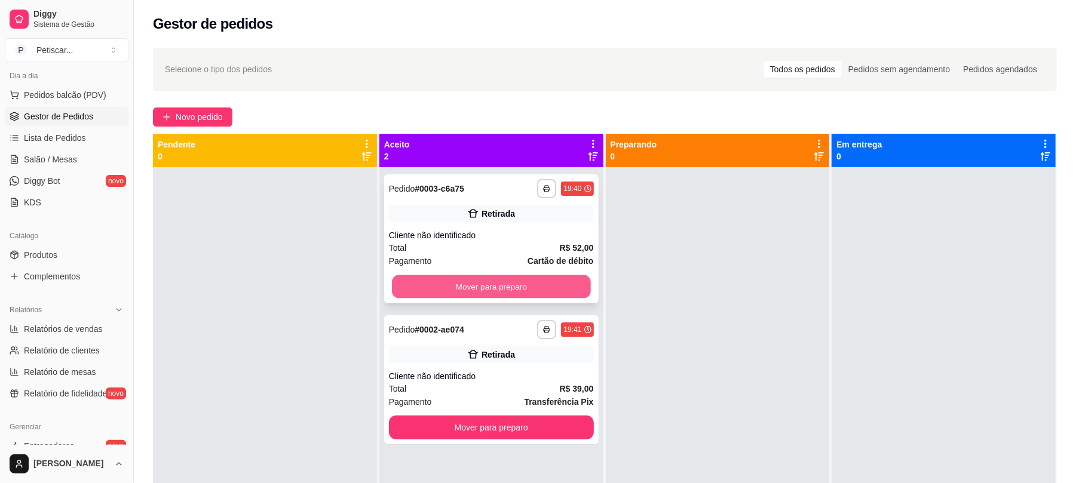
click at [543, 287] on button "Mover para preparo" at bounding box center [491, 286] width 198 height 23
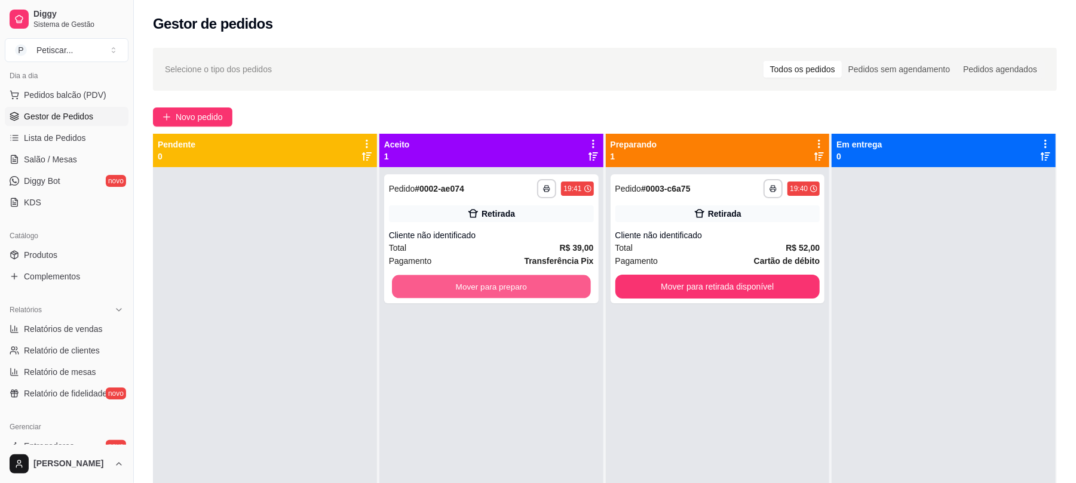
click at [543, 287] on button "Mover para preparo" at bounding box center [491, 286] width 198 height 23
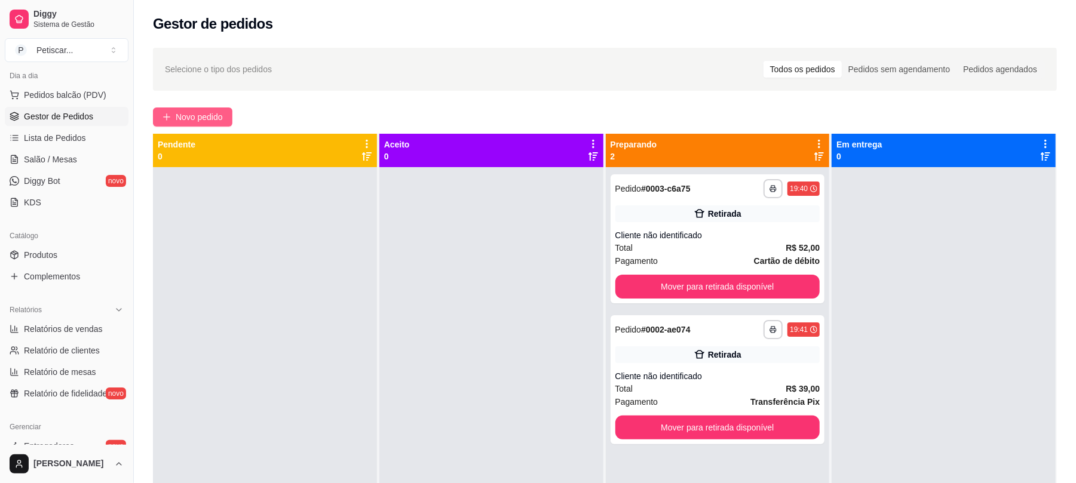
click at [185, 117] on span "Novo pedido" at bounding box center [199, 116] width 47 height 13
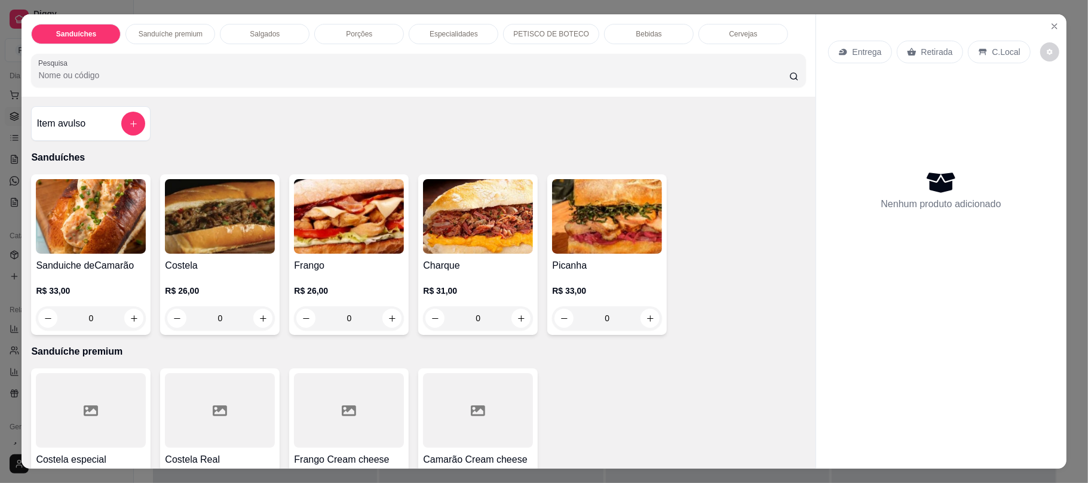
click at [185, 117] on div "Item avulso Sanduíches Sanduiche deCamarão R$ 33,00 0 Costela R$ 26,00 0 Frango…" at bounding box center [417, 282] width 793 height 371
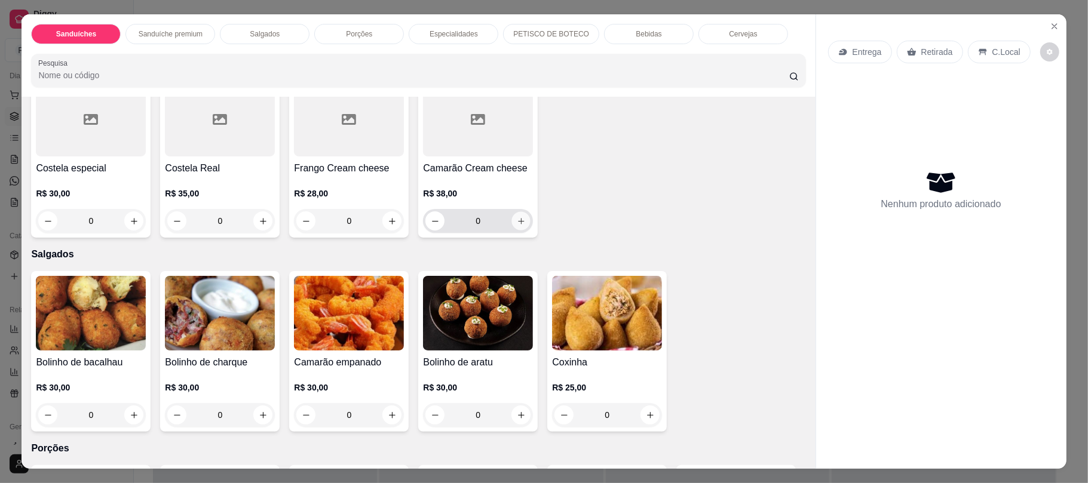
click at [512, 227] on button "increase-product-quantity" at bounding box center [521, 221] width 19 height 19
type input "1"
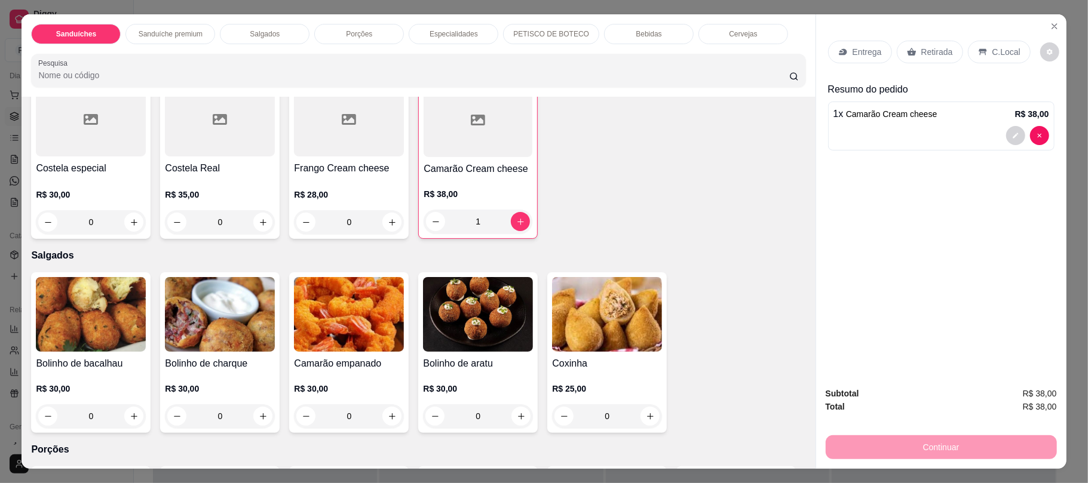
click at [662, 33] on div "Bebidas" at bounding box center [649, 34] width 90 height 20
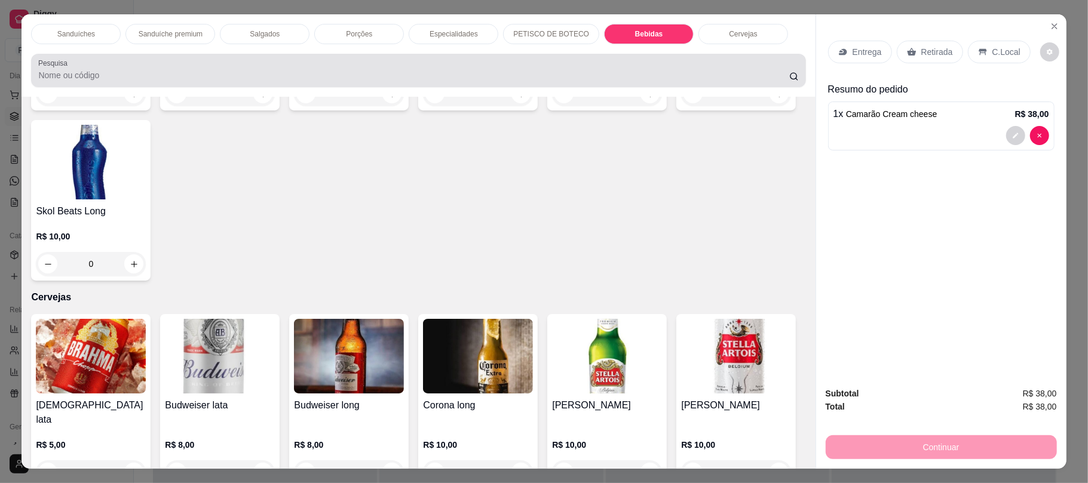
scroll to position [24, 0]
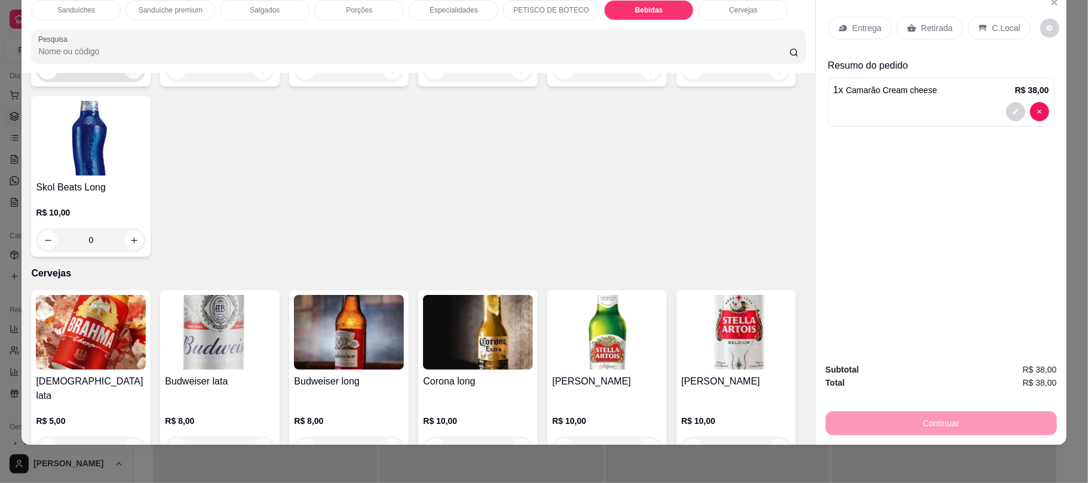
click at [130, 75] on icon "increase-product-quantity" at bounding box center [134, 70] width 9 height 9
type input "1"
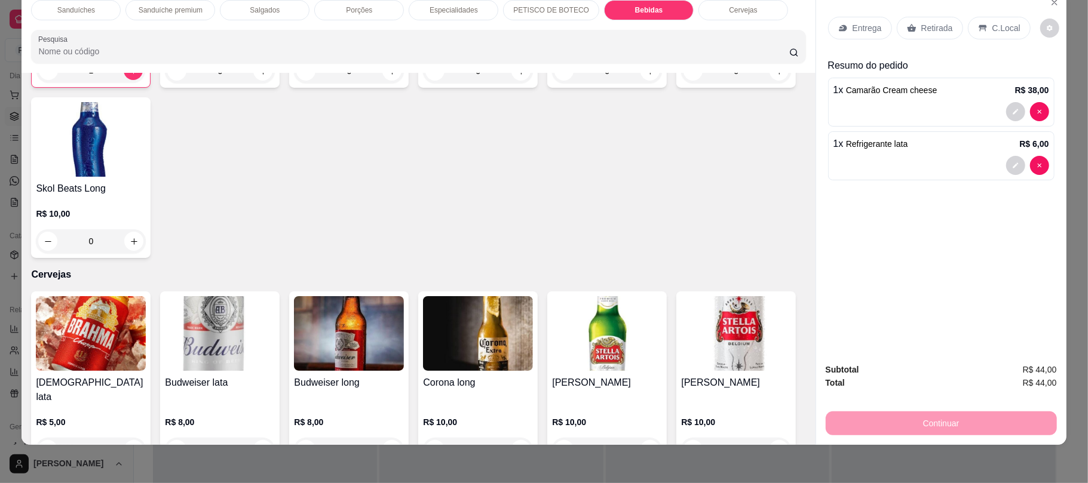
click at [923, 36] on div "Retirada" at bounding box center [929, 28] width 66 height 23
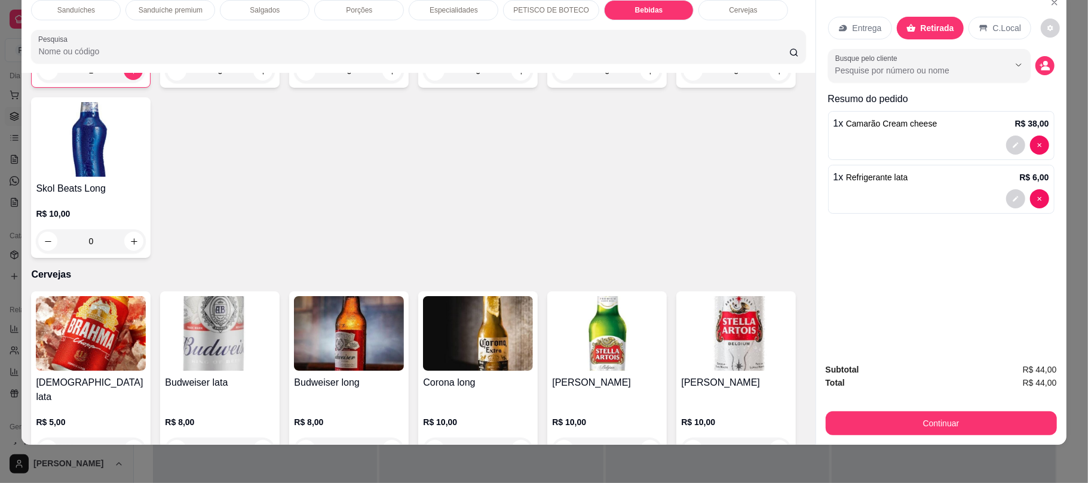
click at [62, 6] on p "Sanduíches" at bounding box center [76, 10] width 38 height 10
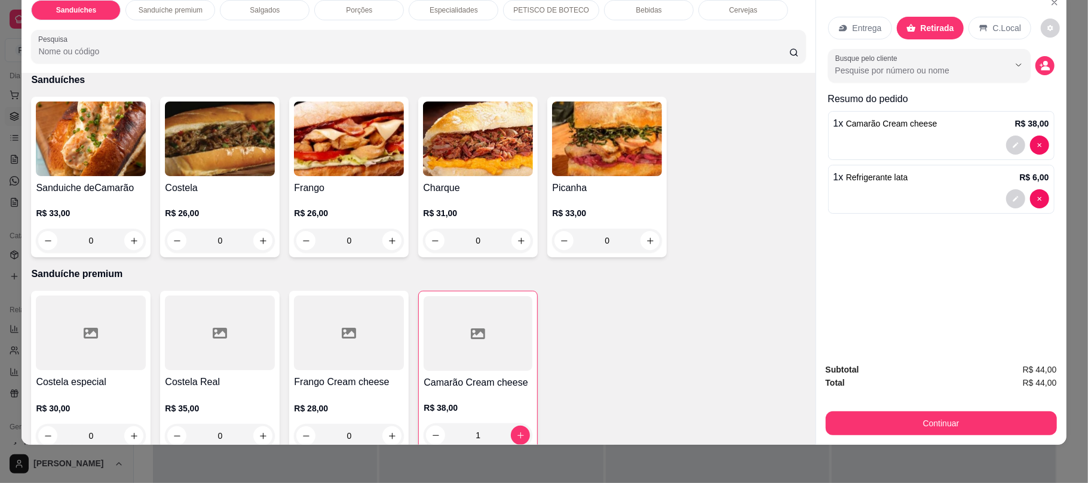
click at [251, 244] on div "0" at bounding box center [220, 241] width 110 height 24
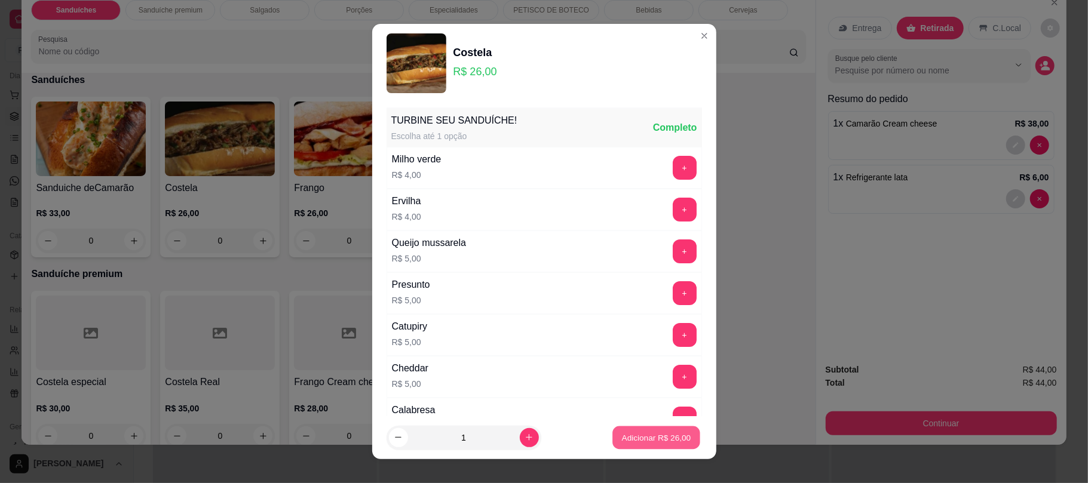
click at [622, 444] on button "Adicionar R$ 26,00" at bounding box center [657, 437] width 88 height 23
type input "1"
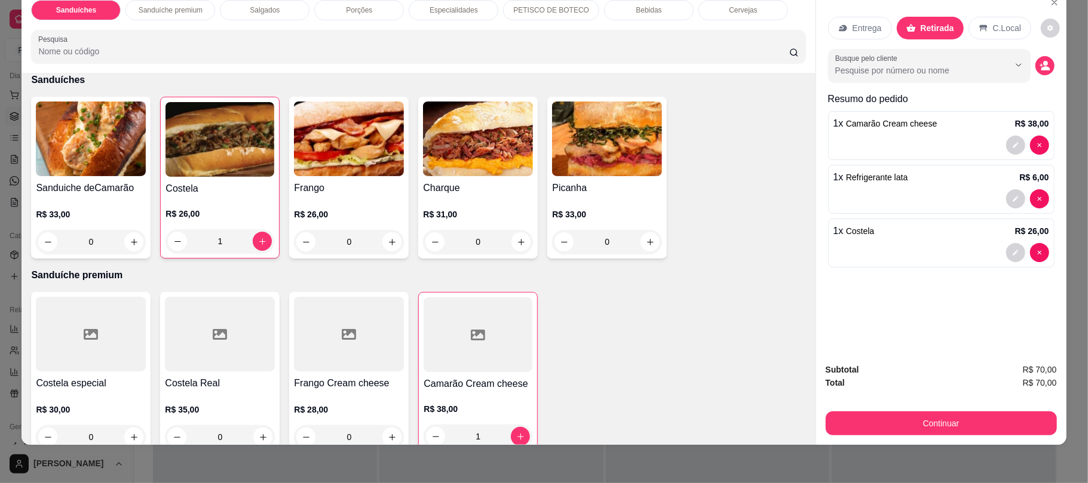
click at [644, 13] on p "Bebidas" at bounding box center [648, 10] width 26 height 10
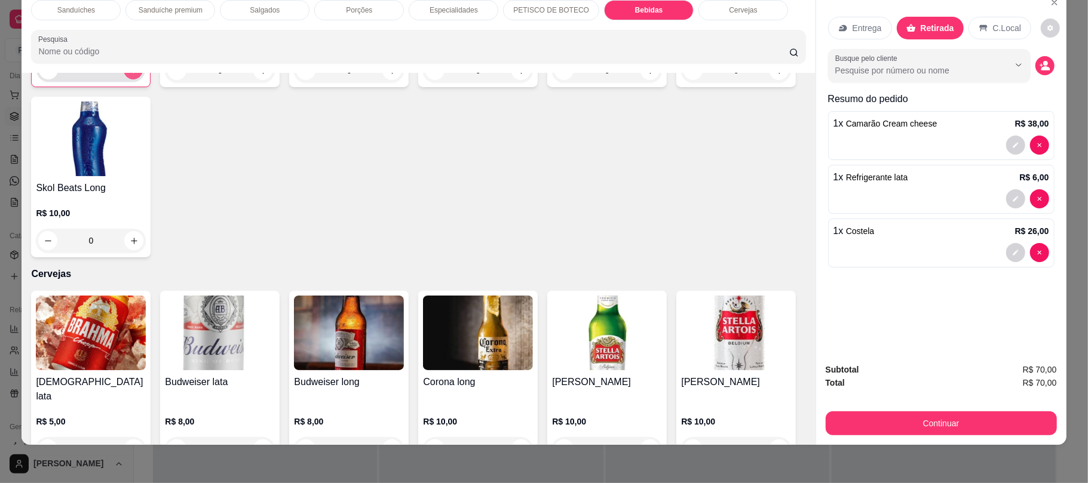
click at [124, 79] on button "increase-product-quantity" at bounding box center [133, 69] width 19 height 19
click at [124, 79] on button "increase-product-quantity" at bounding box center [133, 70] width 19 height 19
type input "3"
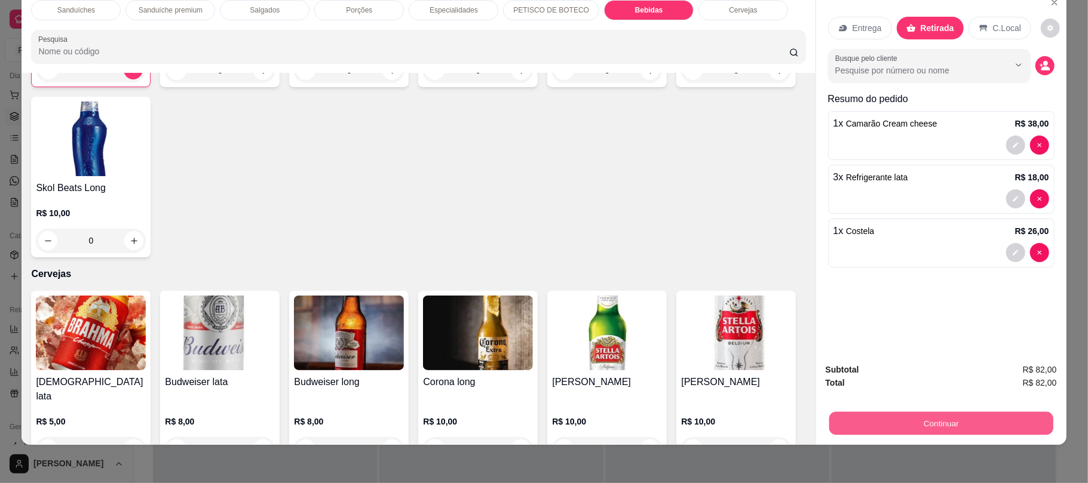
click at [853, 416] on button "Continuar" at bounding box center [940, 422] width 224 height 23
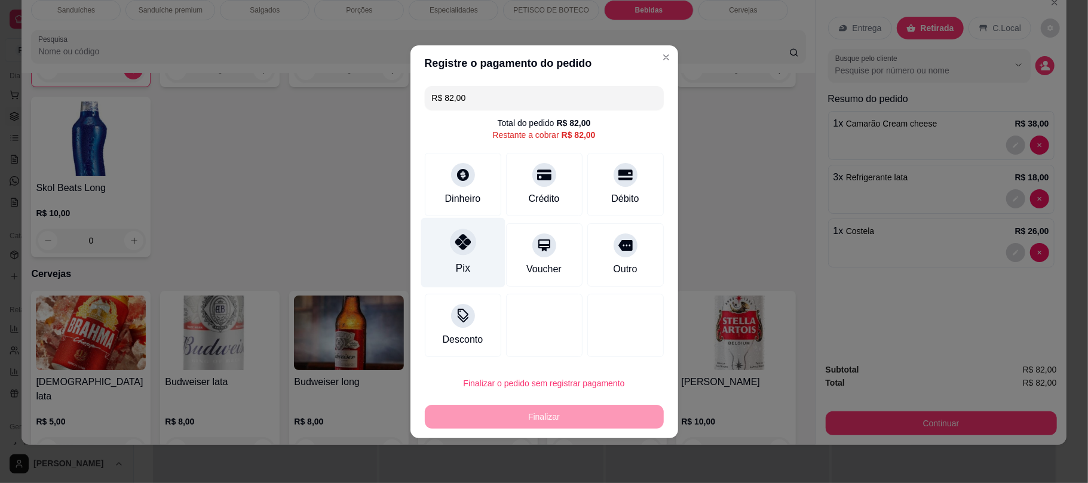
click at [455, 260] on div "Pix" at bounding box center [462, 268] width 14 height 16
type input "R$ 0,00"
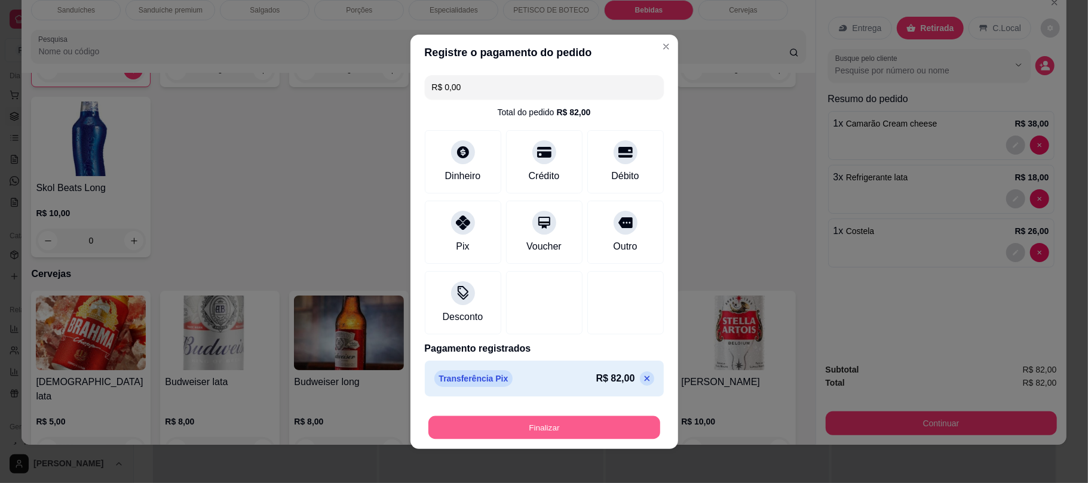
click at [572, 428] on button "Finalizar" at bounding box center [544, 427] width 232 height 23
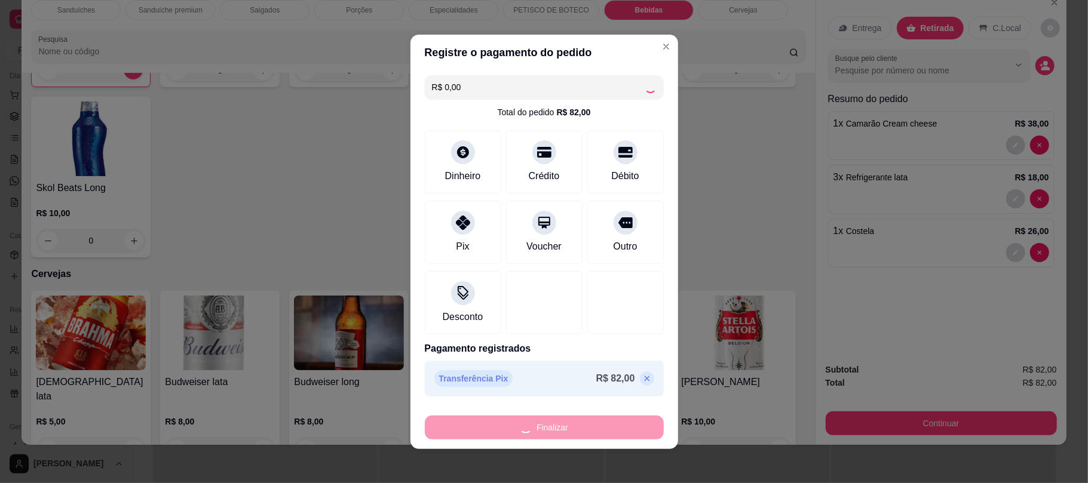
type input "0"
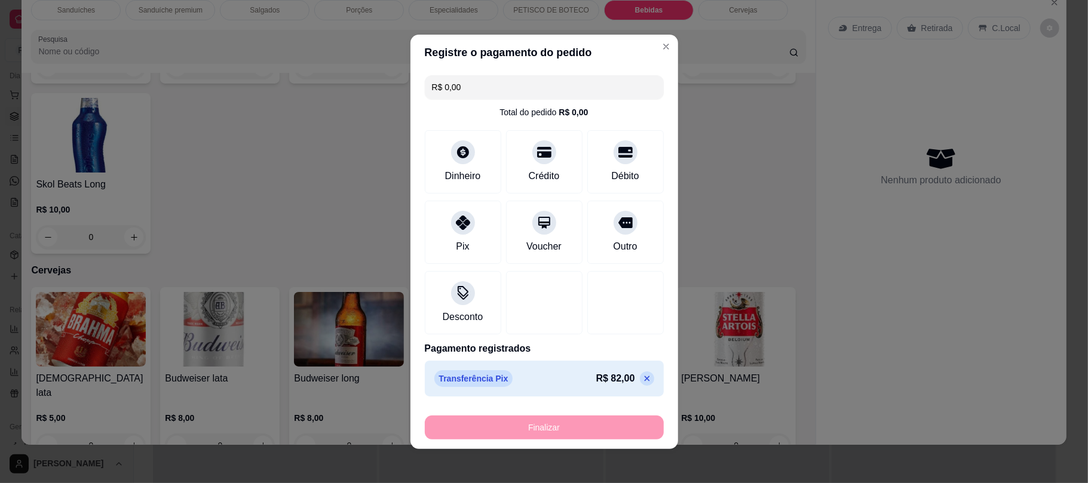
type input "-R$ 82,00"
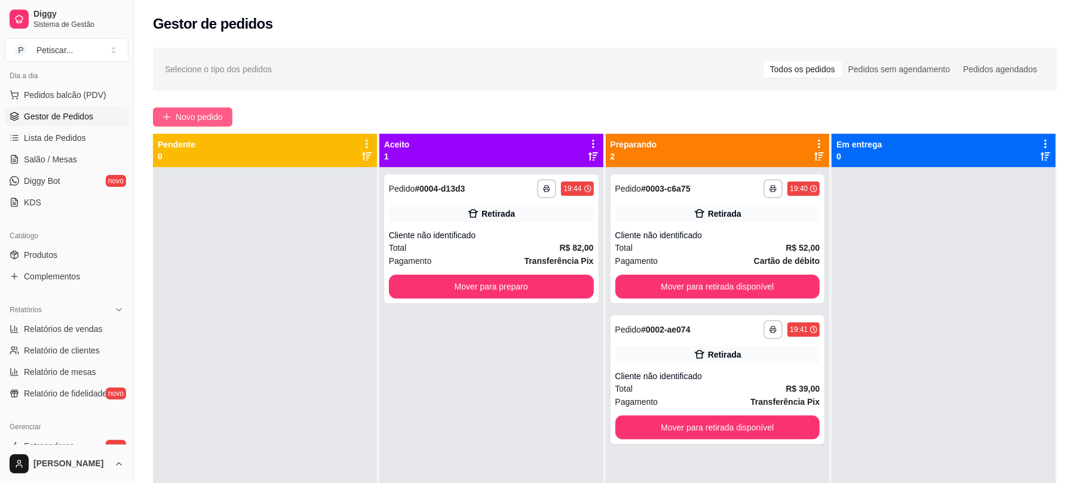
click at [178, 121] on span "Novo pedido" at bounding box center [199, 116] width 47 height 13
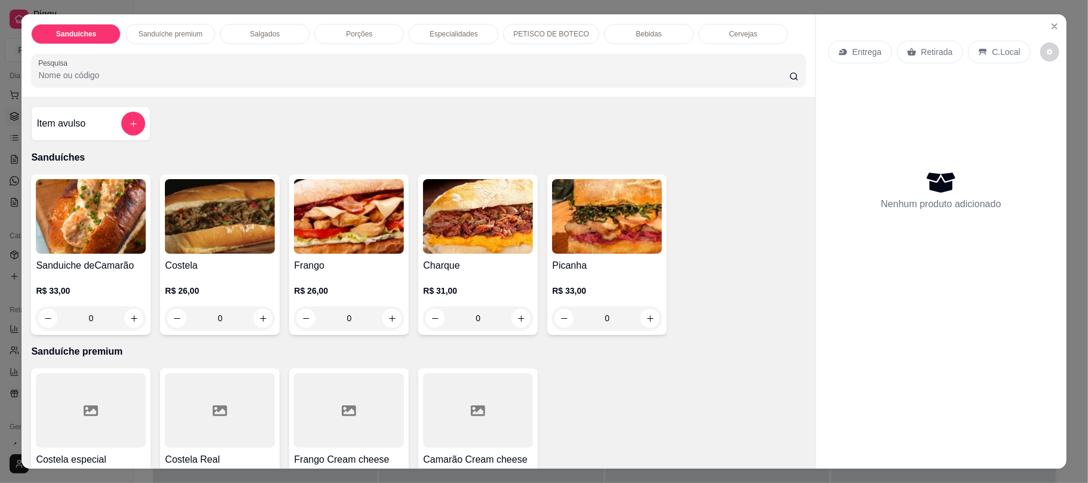
click at [644, 326] on div "0" at bounding box center [607, 318] width 110 height 24
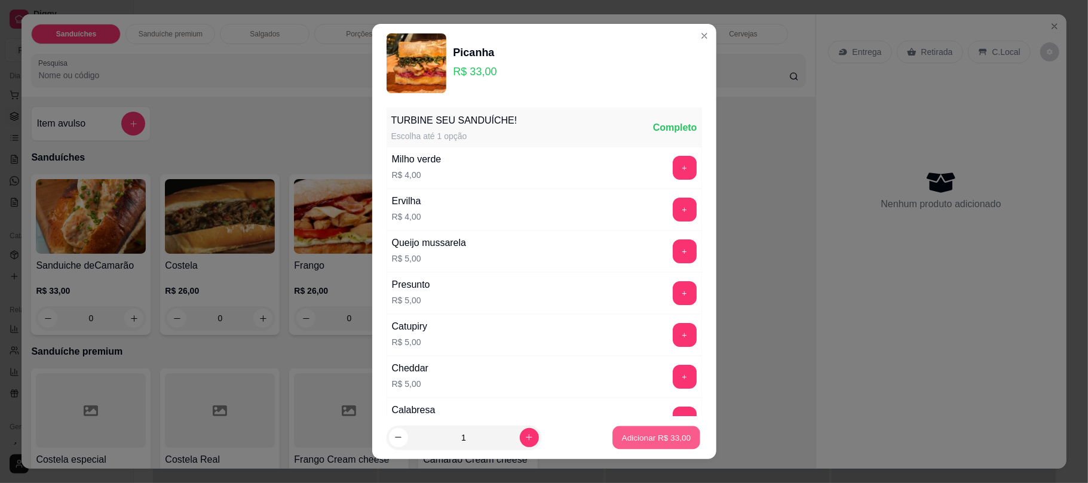
click at [646, 426] on button "Adicionar R$ 33,00" at bounding box center [657, 437] width 88 height 23
type input "1"
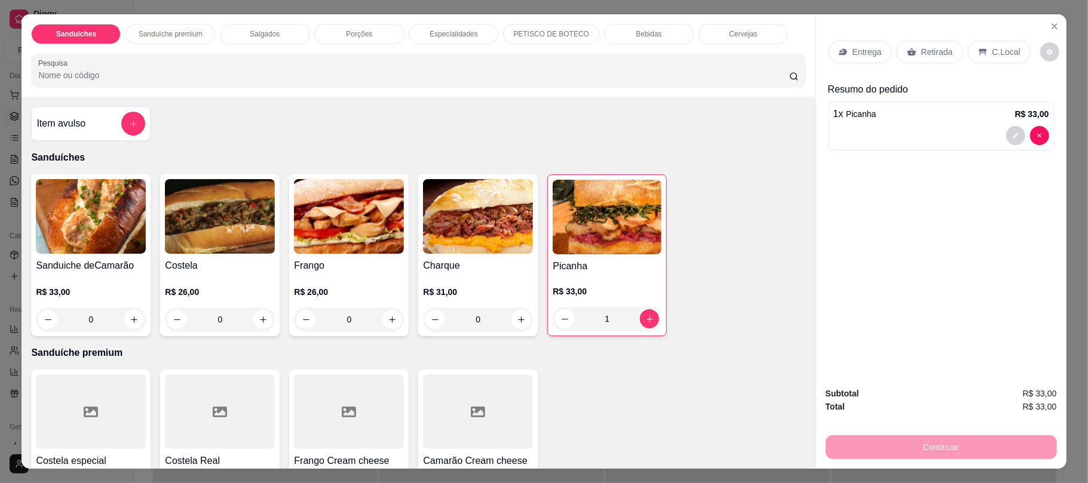
click at [635, 38] on p "Bebidas" at bounding box center [648, 34] width 26 height 10
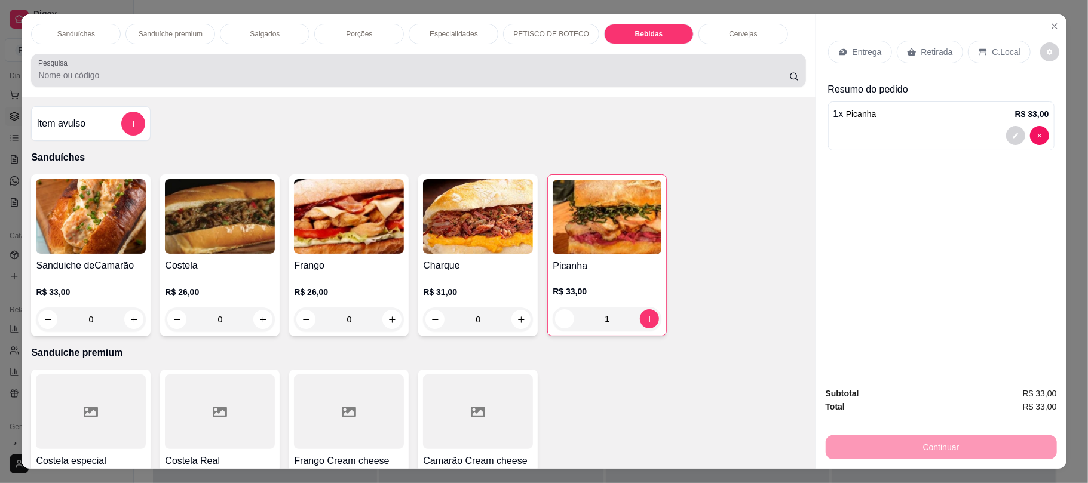
scroll to position [24, 0]
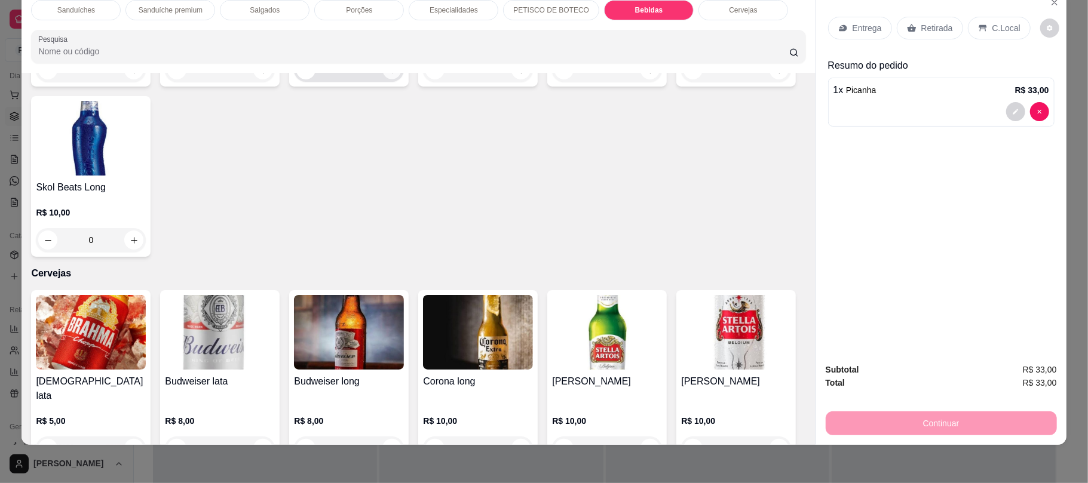
click at [392, 79] on button "increase-product-quantity" at bounding box center [392, 70] width 19 height 19
type input "1"
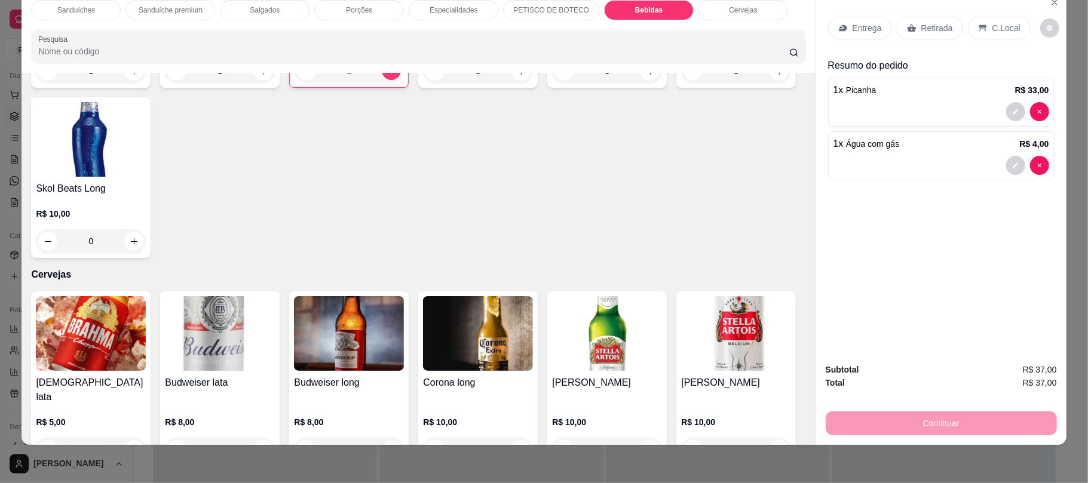
click at [913, 27] on div "Retirada" at bounding box center [929, 28] width 66 height 23
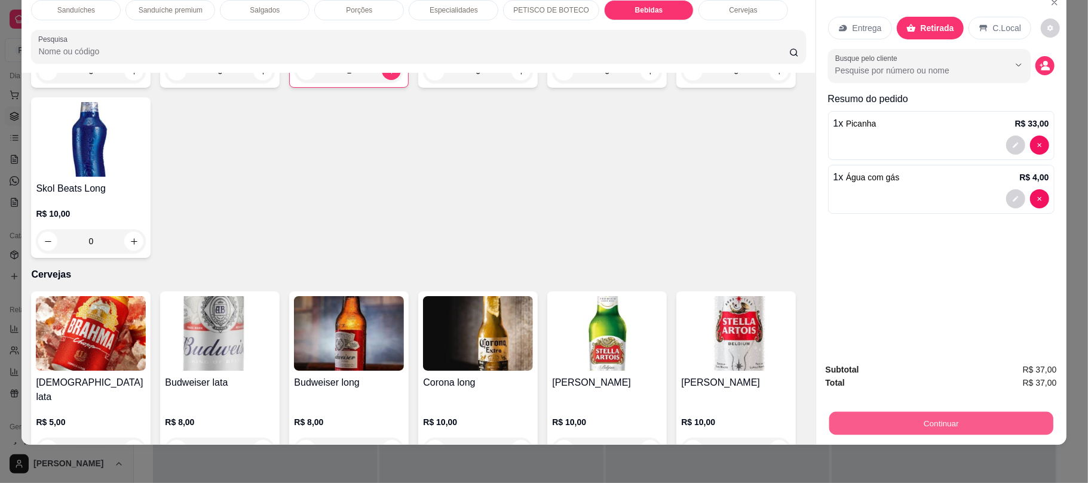
click at [916, 422] on button "Continuar" at bounding box center [940, 422] width 224 height 23
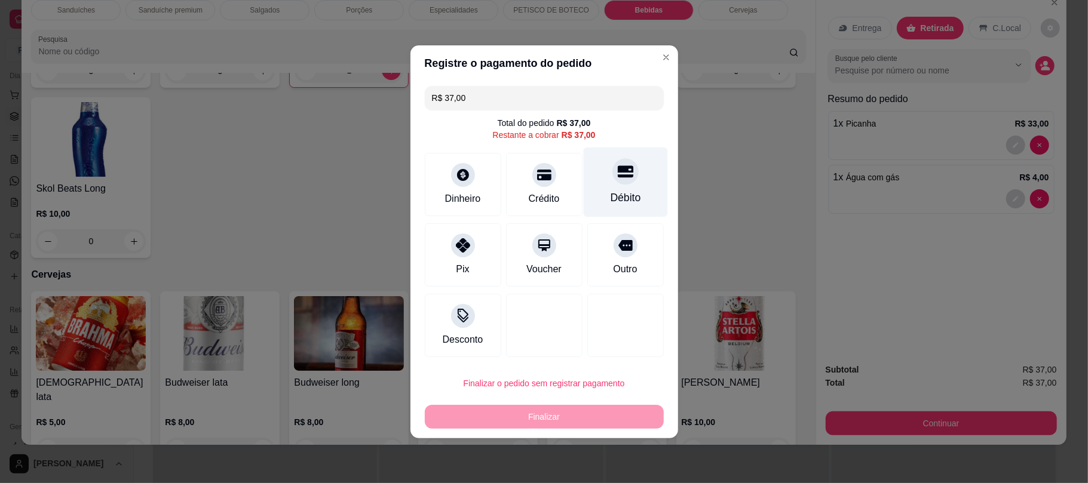
click at [607, 188] on div "Débito" at bounding box center [625, 182] width 84 height 70
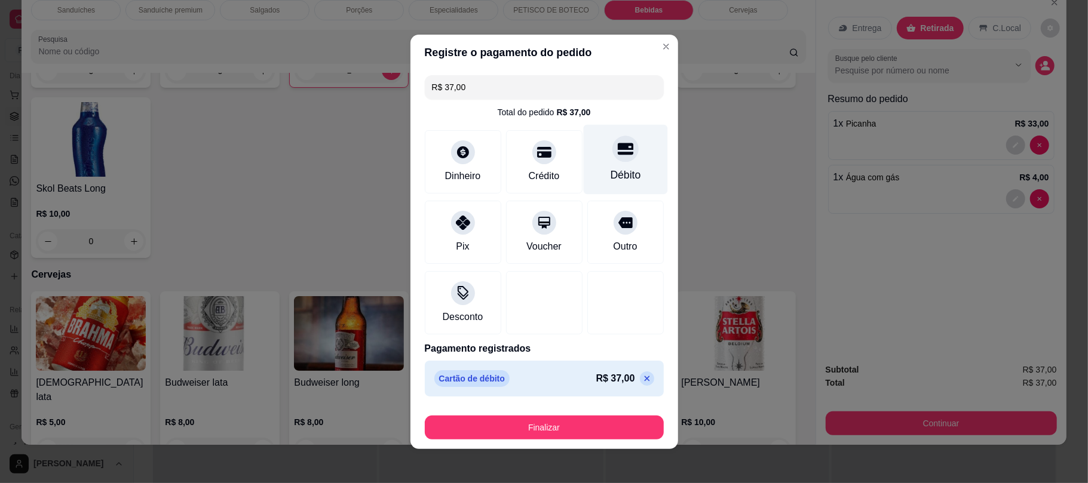
type input "R$ 0,00"
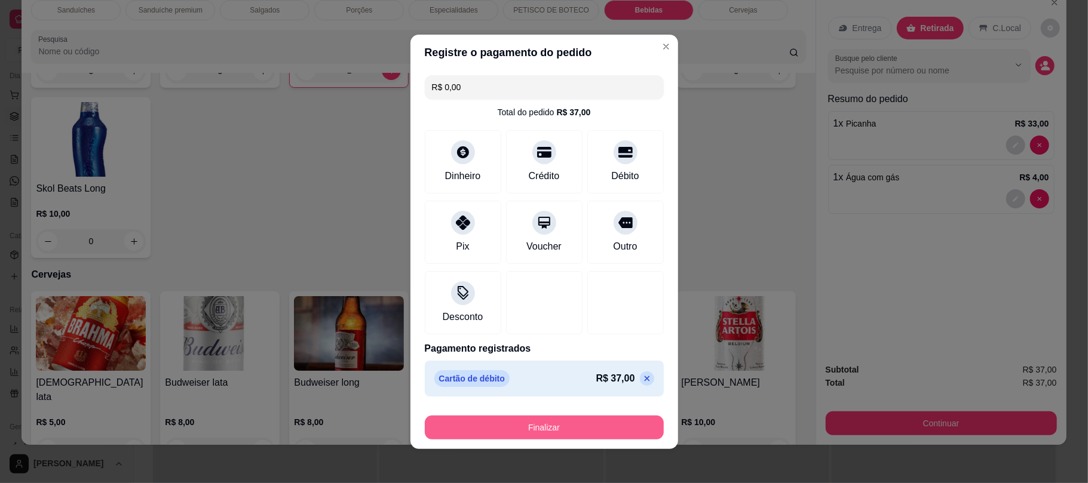
click at [586, 430] on button "Finalizar" at bounding box center [544, 428] width 239 height 24
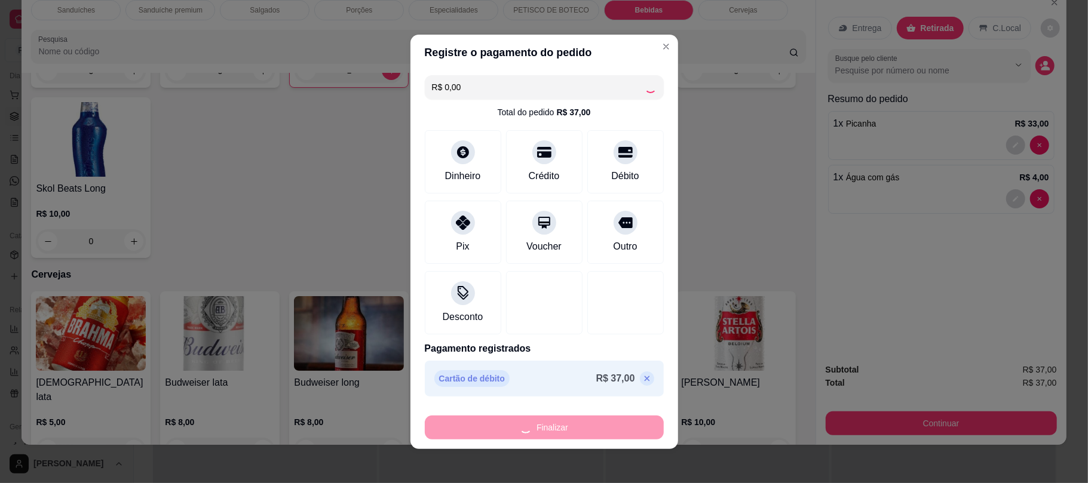
type input "0"
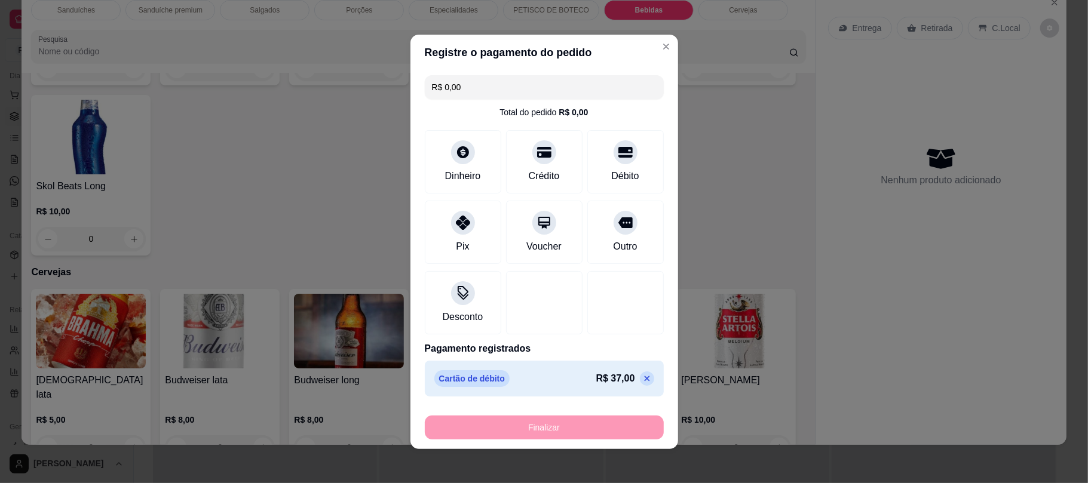
type input "-R$ 37,00"
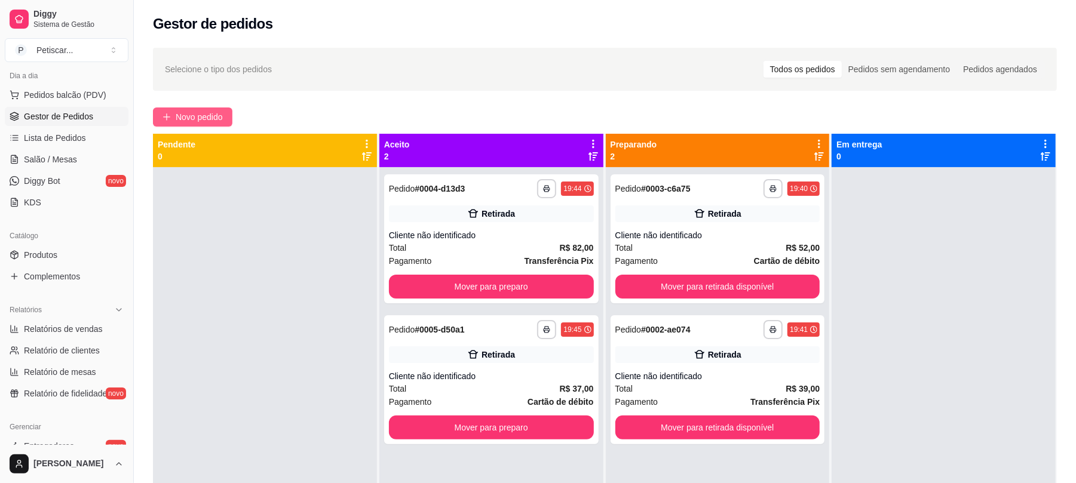
click at [211, 113] on span "Novo pedido" at bounding box center [199, 116] width 47 height 13
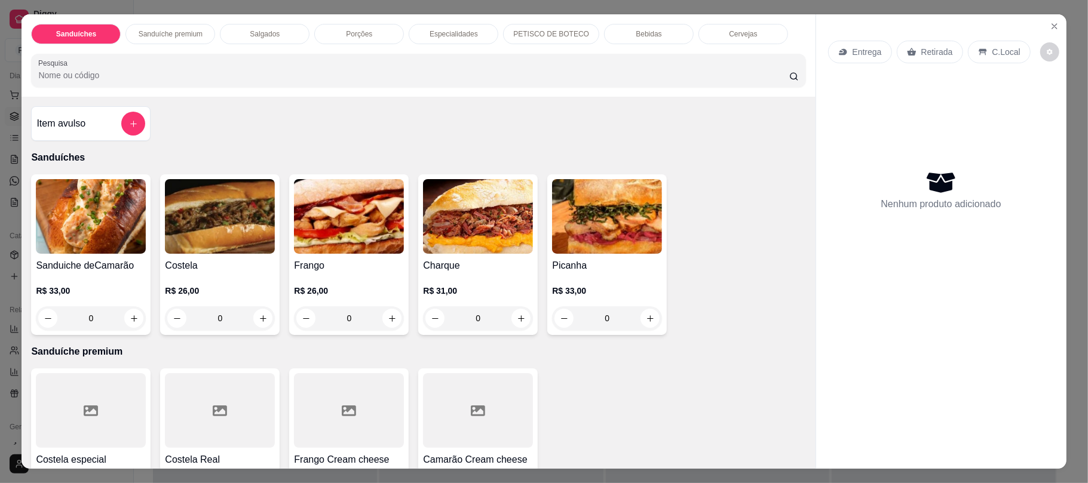
click at [251, 321] on div "0" at bounding box center [220, 318] width 110 height 24
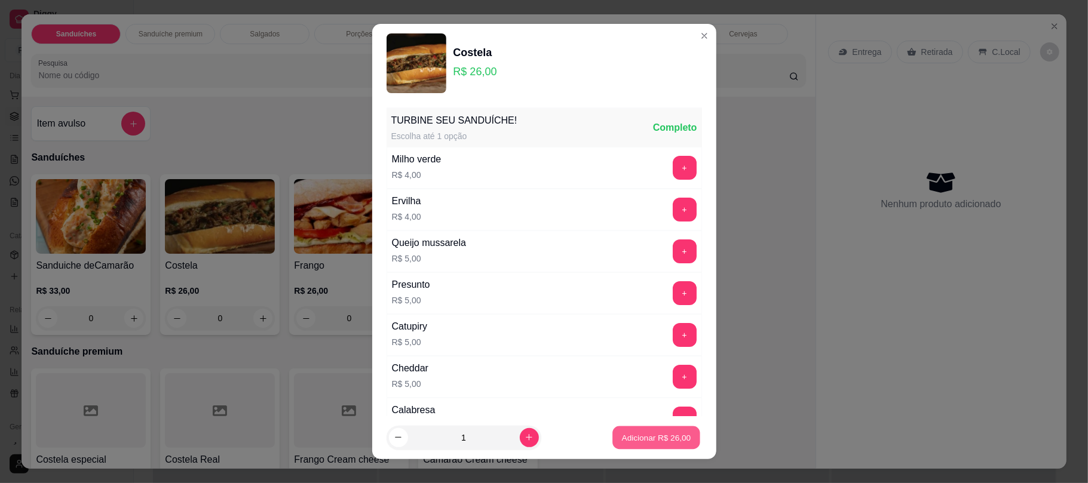
click at [622, 435] on p "Adicionar R$ 26,00" at bounding box center [656, 437] width 69 height 11
type input "1"
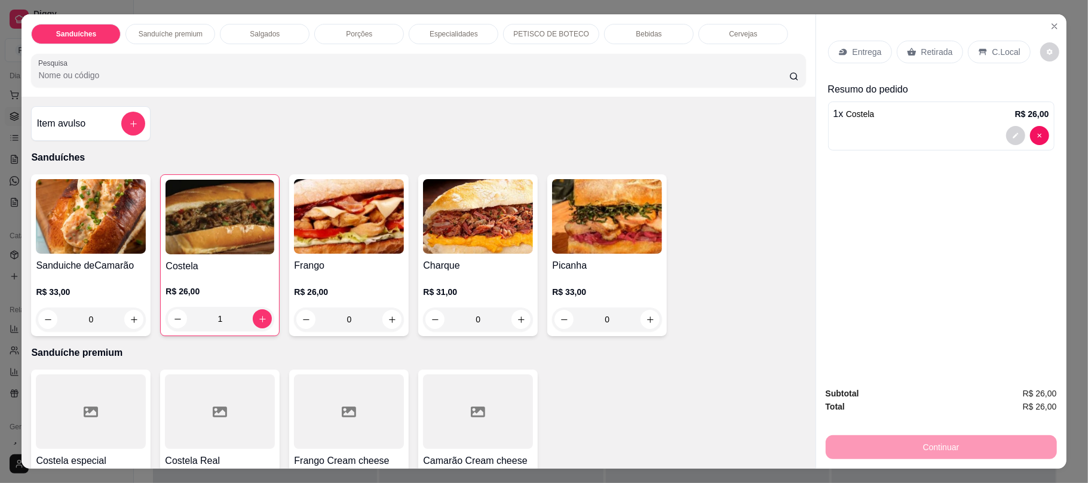
click at [921, 54] on p "Retirada" at bounding box center [937, 52] width 32 height 12
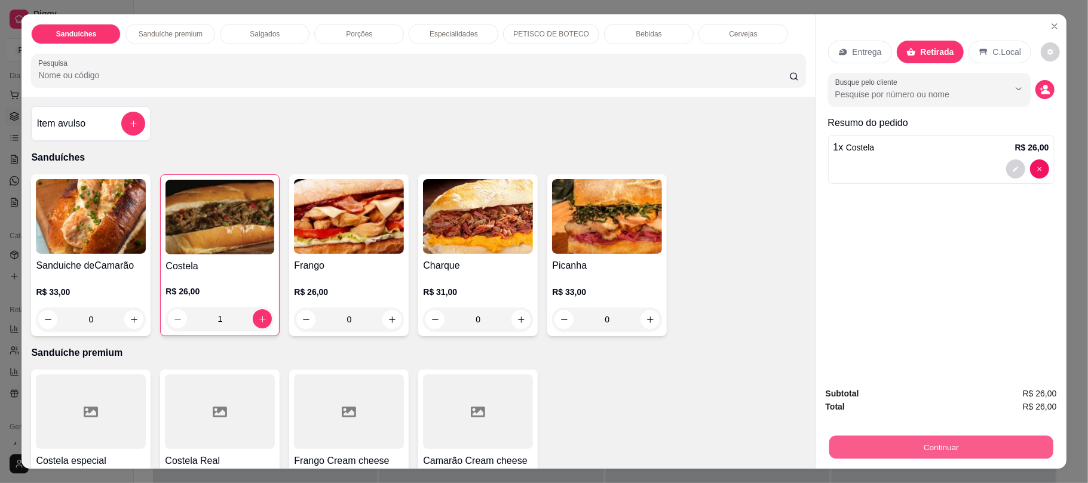
click at [887, 441] on button "Continuar" at bounding box center [940, 446] width 224 height 23
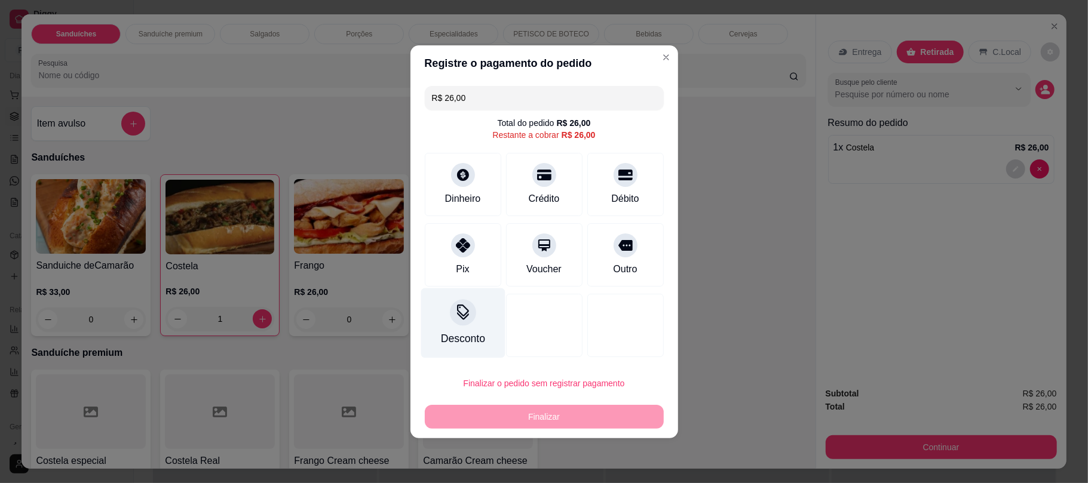
click at [463, 343] on div "Desconto" at bounding box center [462, 339] width 44 height 16
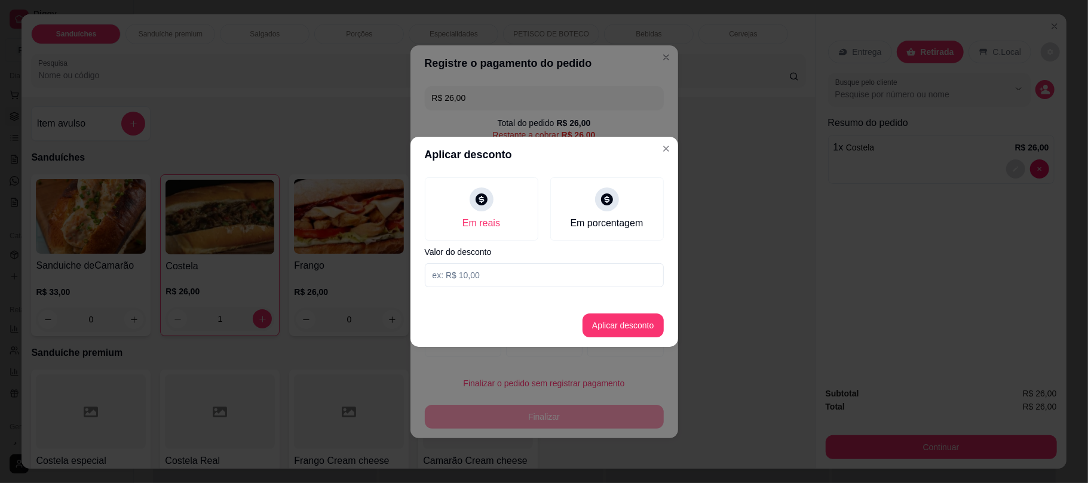
click at [506, 275] on input at bounding box center [544, 275] width 239 height 24
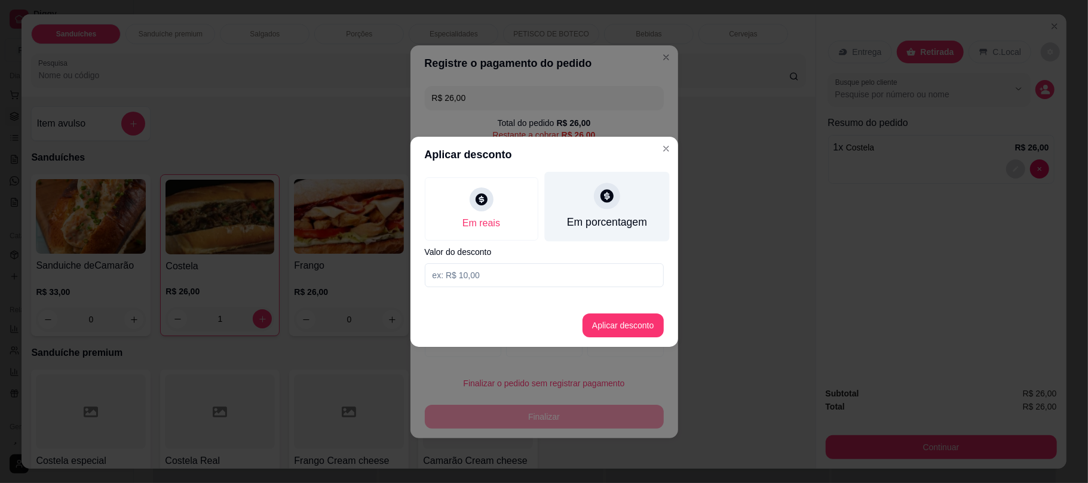
click at [601, 208] on div at bounding box center [607, 196] width 26 height 26
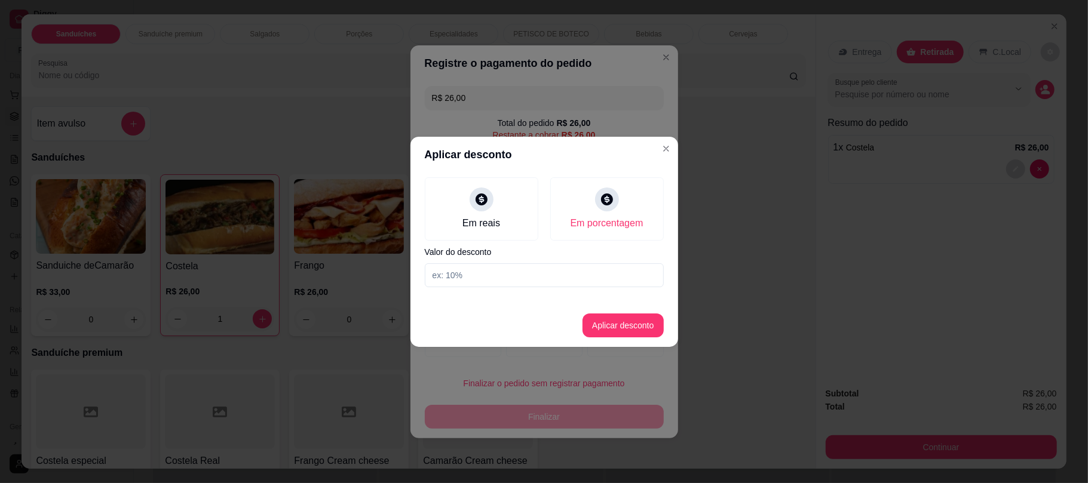
click at [569, 271] on input at bounding box center [544, 275] width 239 height 24
type input "15"
click at [610, 332] on button "Aplicar desconto" at bounding box center [622, 325] width 78 height 23
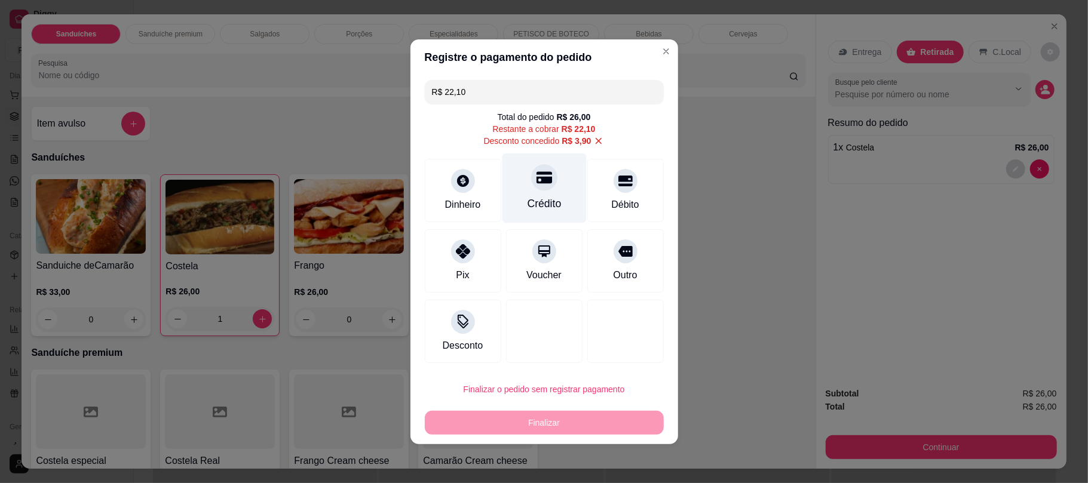
click at [540, 189] on div at bounding box center [544, 177] width 26 height 26
type input "R$ 0,00"
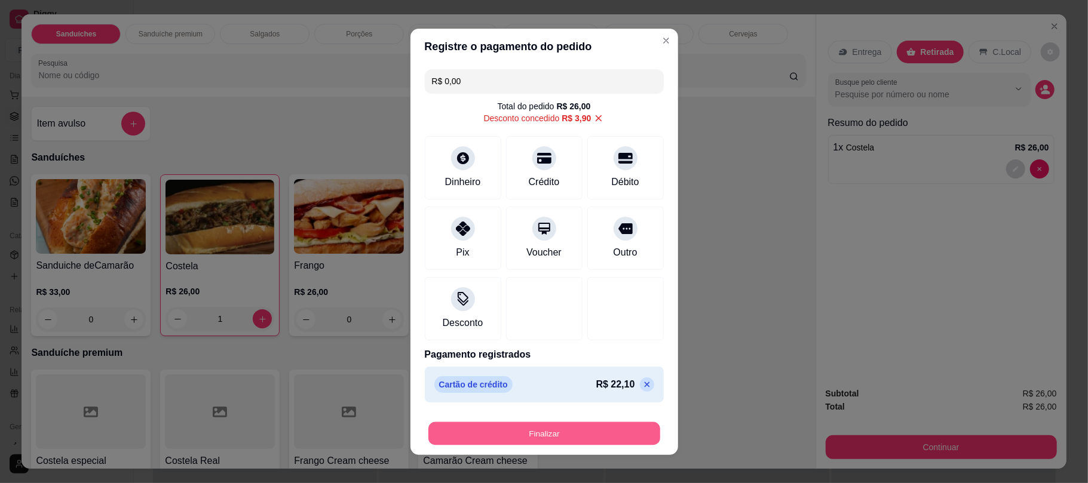
click at [588, 429] on button "Finalizar" at bounding box center [544, 433] width 232 height 23
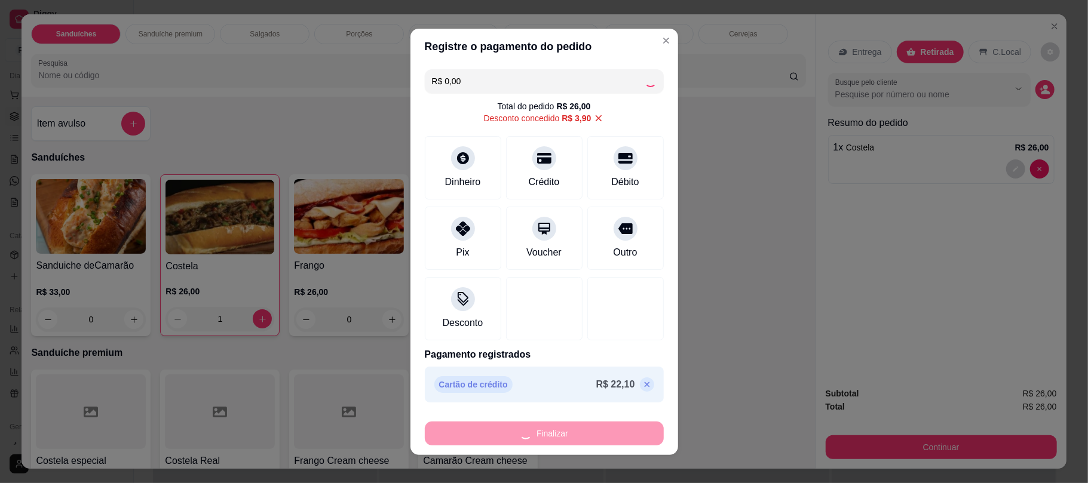
type input "0"
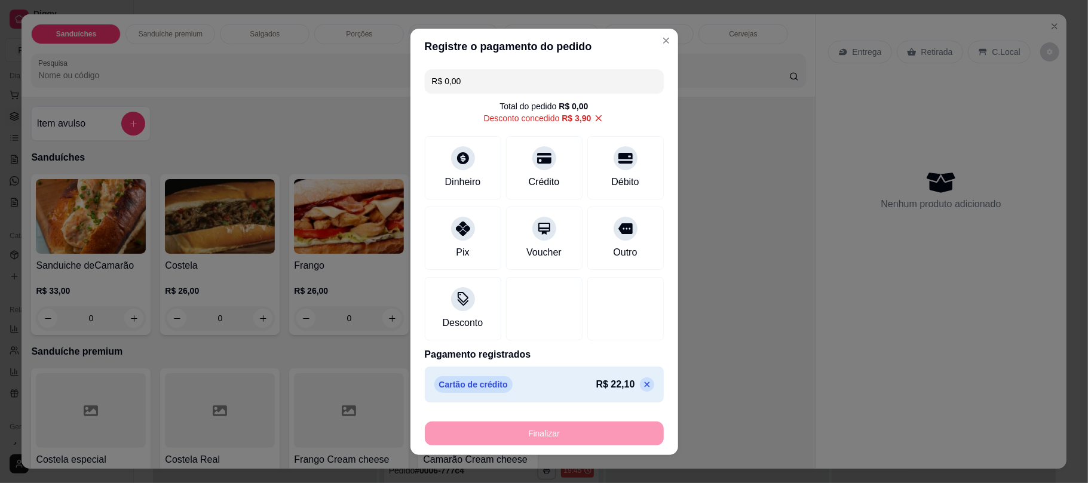
type input "-R$ 26,00"
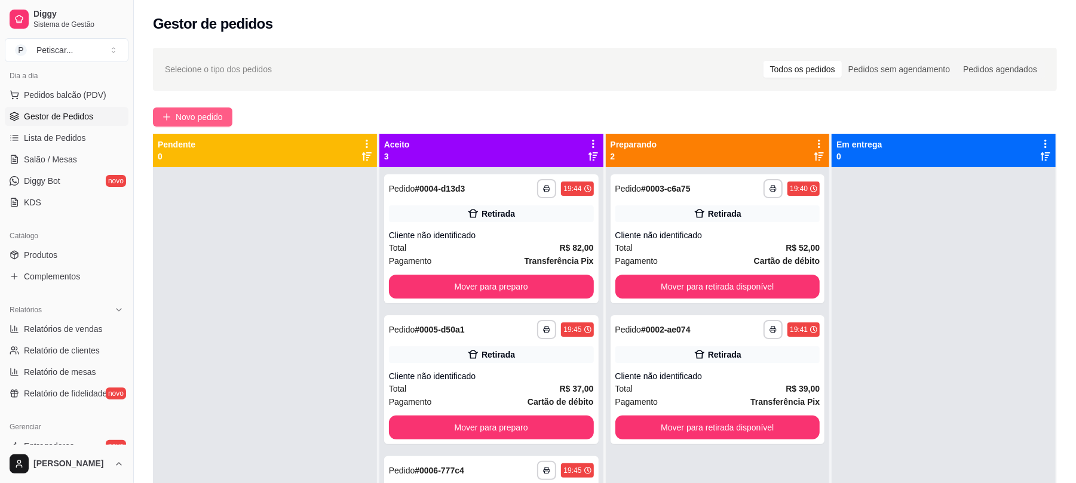
click at [168, 121] on icon "plus" at bounding box center [166, 117] width 8 height 8
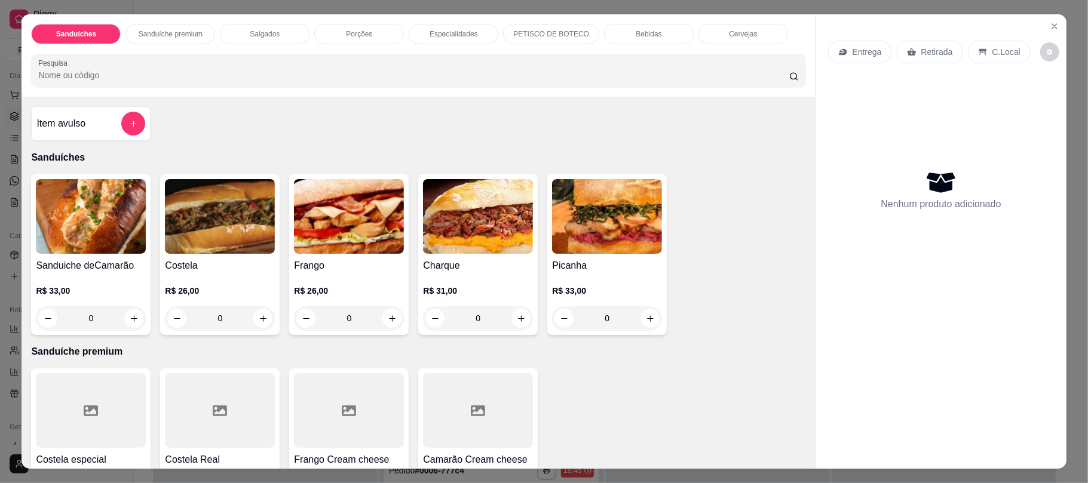
click at [256, 316] on div "0" at bounding box center [220, 318] width 110 height 24
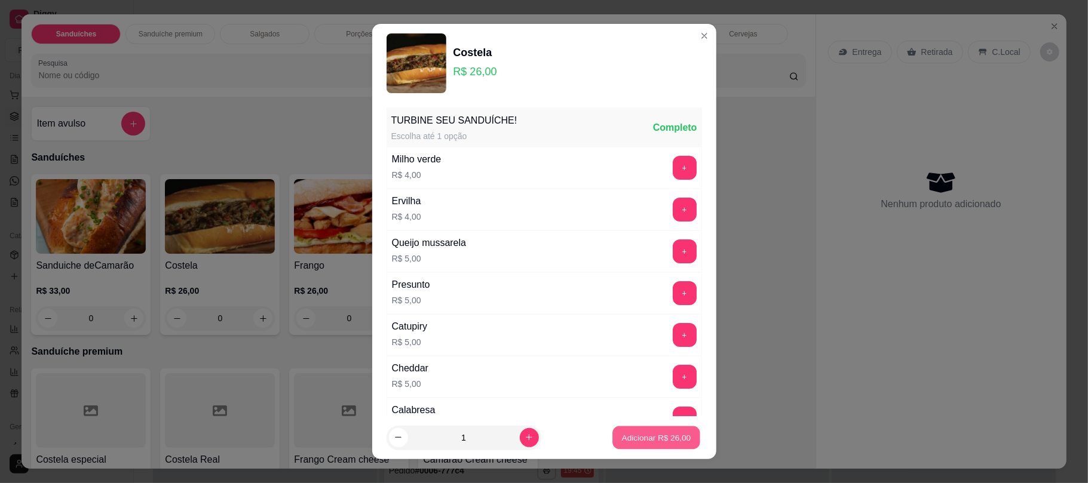
click at [622, 435] on p "Adicionar R$ 26,00" at bounding box center [656, 437] width 69 height 11
type input "1"
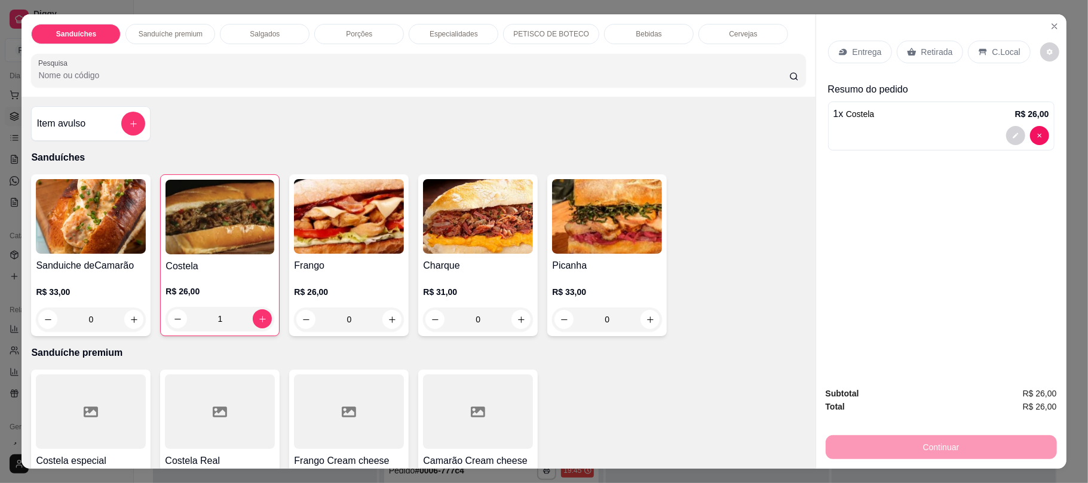
click at [922, 53] on p "Retirada" at bounding box center [937, 52] width 32 height 12
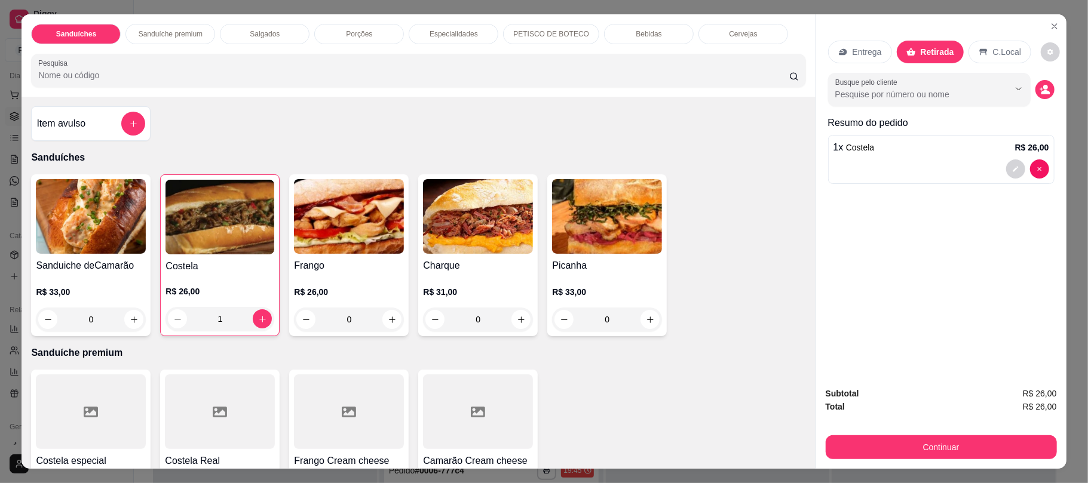
drag, startPoint x: 898, startPoint y: 431, endPoint x: 899, endPoint y: 459, distance: 27.5
click at [899, 459] on div "Subtotal R$ 26,00 Total R$ 26,00 Continuar" at bounding box center [940, 423] width 231 height 72
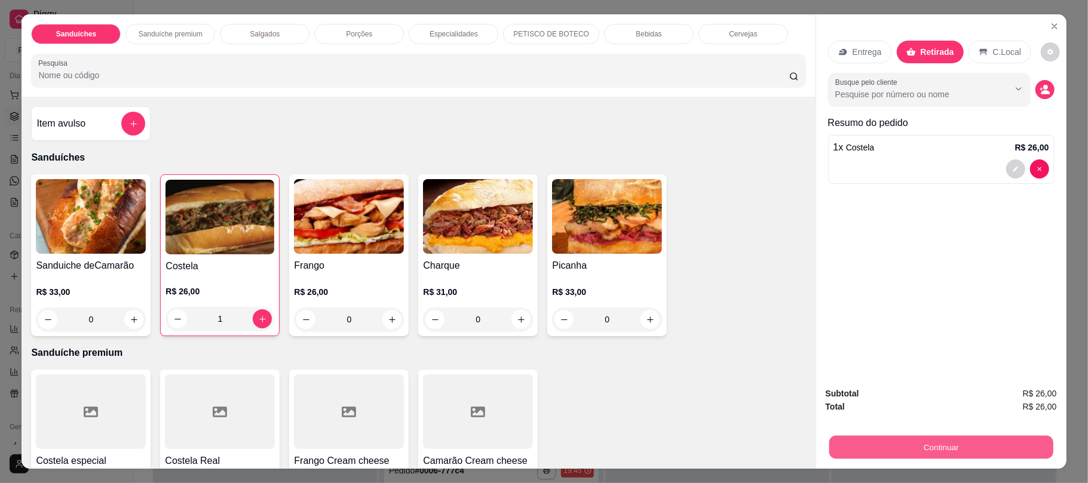
click at [899, 459] on button "Continuar" at bounding box center [940, 446] width 224 height 23
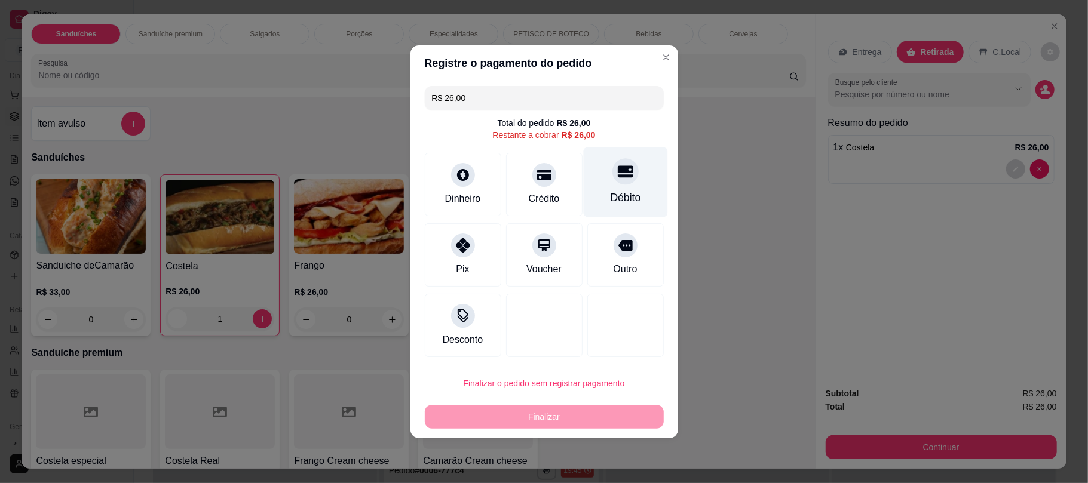
click at [606, 185] on div "Débito" at bounding box center [625, 182] width 84 height 70
type input "R$ 0,00"
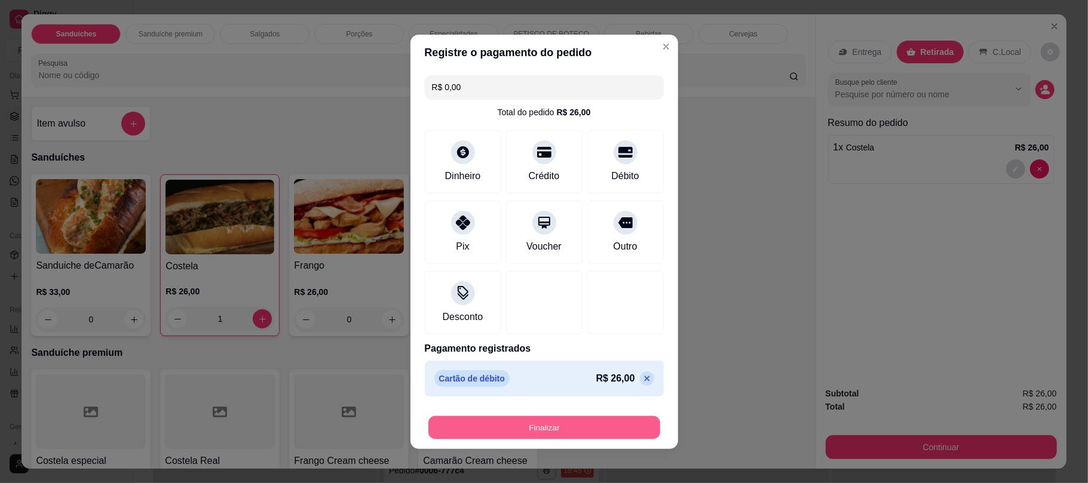
click at [577, 418] on button "Finalizar" at bounding box center [544, 427] width 232 height 23
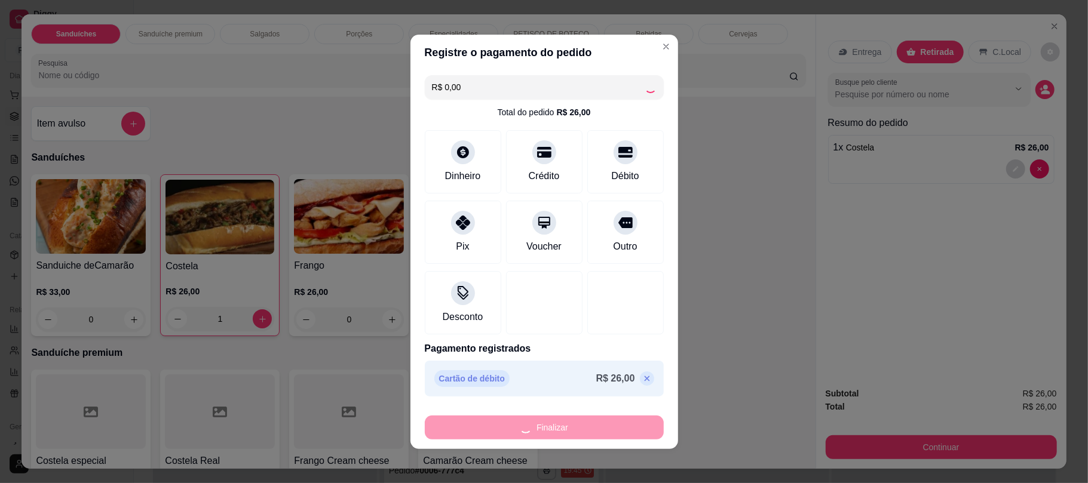
type input "0"
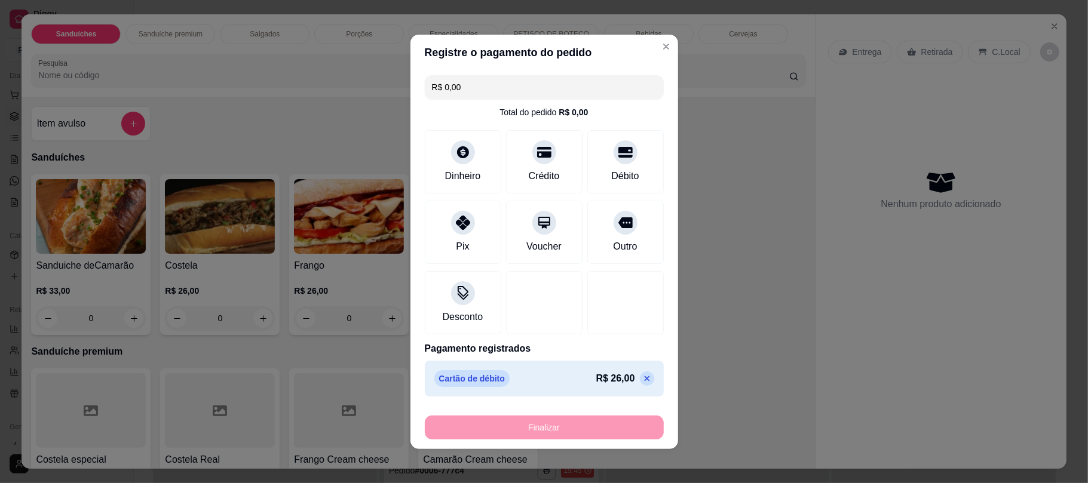
type input "-R$ 26,00"
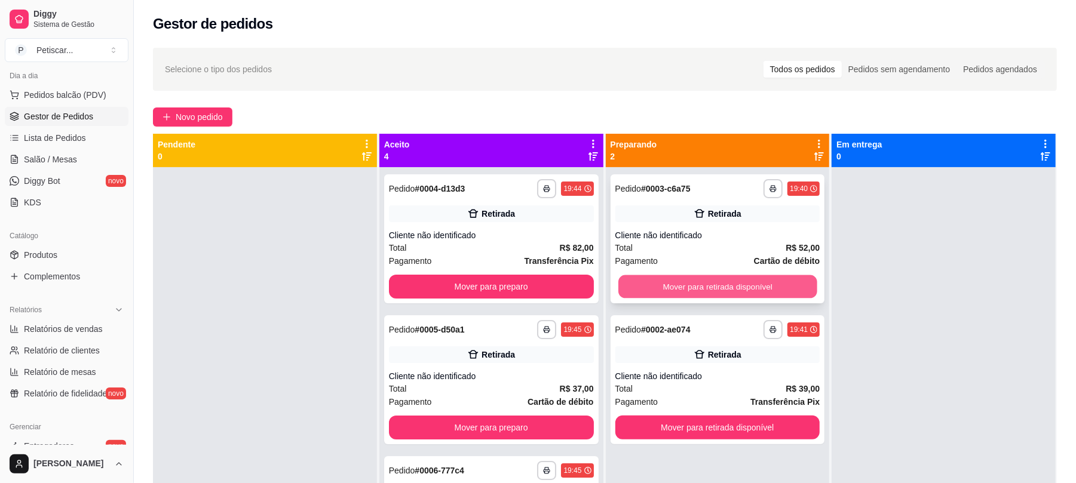
click at [756, 279] on button "Mover para retirada disponível" at bounding box center [717, 286] width 198 height 23
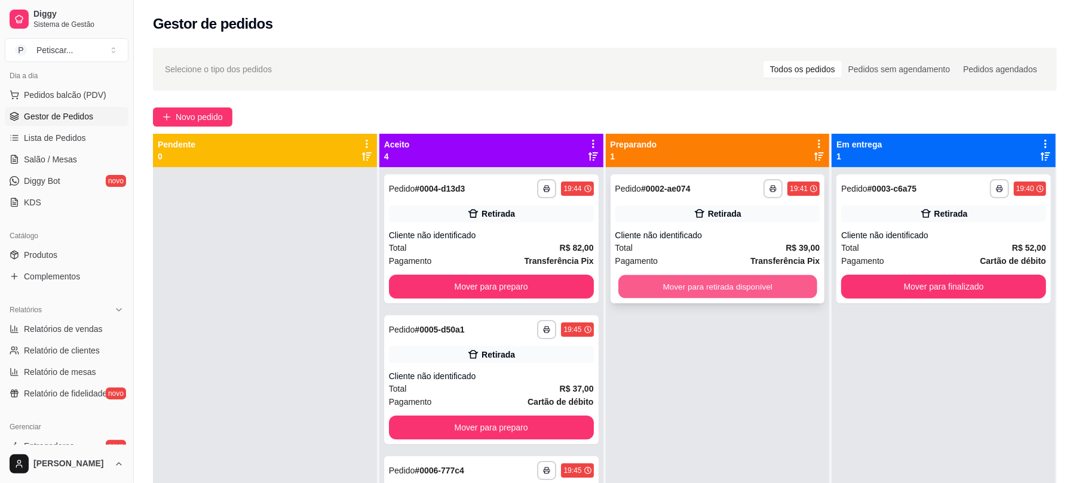
click at [708, 294] on button "Mover para retirada disponível" at bounding box center [717, 286] width 198 height 23
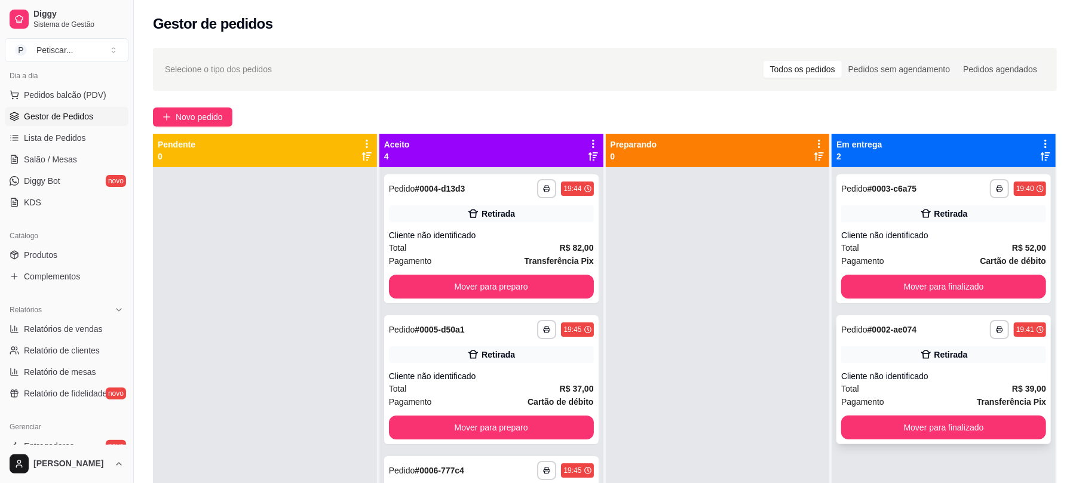
click at [902, 394] on div "Total R$ 39,00" at bounding box center [943, 388] width 205 height 13
click at [527, 285] on button "Mover para preparo" at bounding box center [491, 286] width 198 height 23
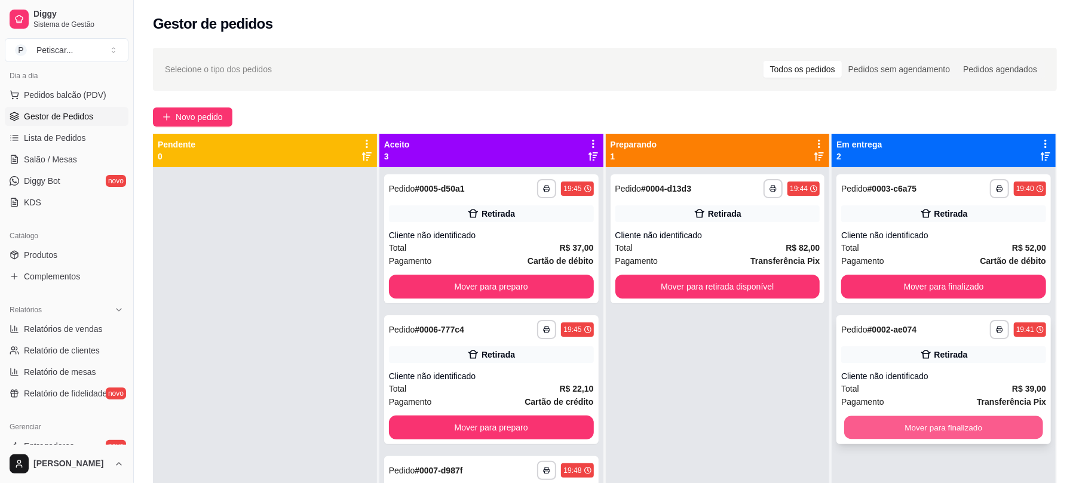
click at [879, 429] on button "Mover para finalizado" at bounding box center [943, 427] width 198 height 23
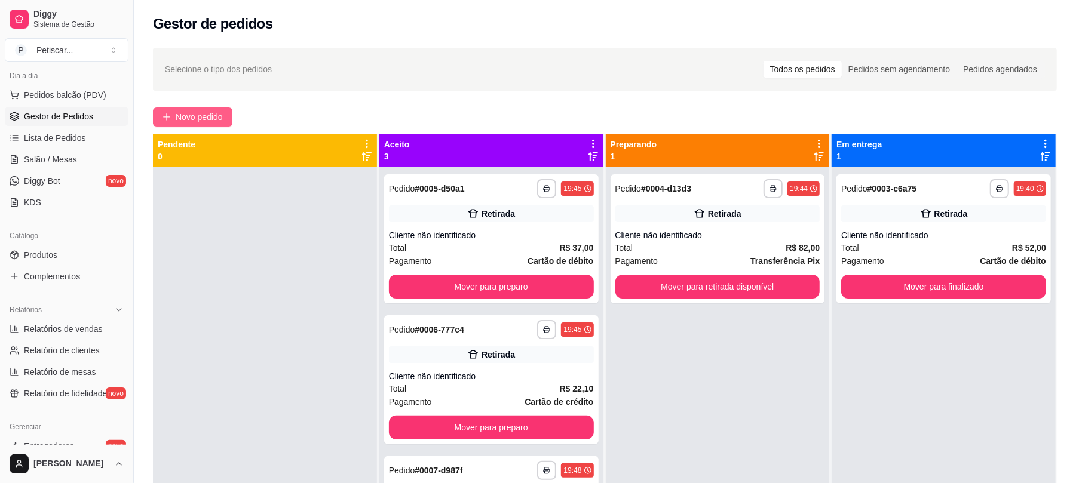
click at [230, 117] on button "Novo pedido" at bounding box center [192, 116] width 79 height 19
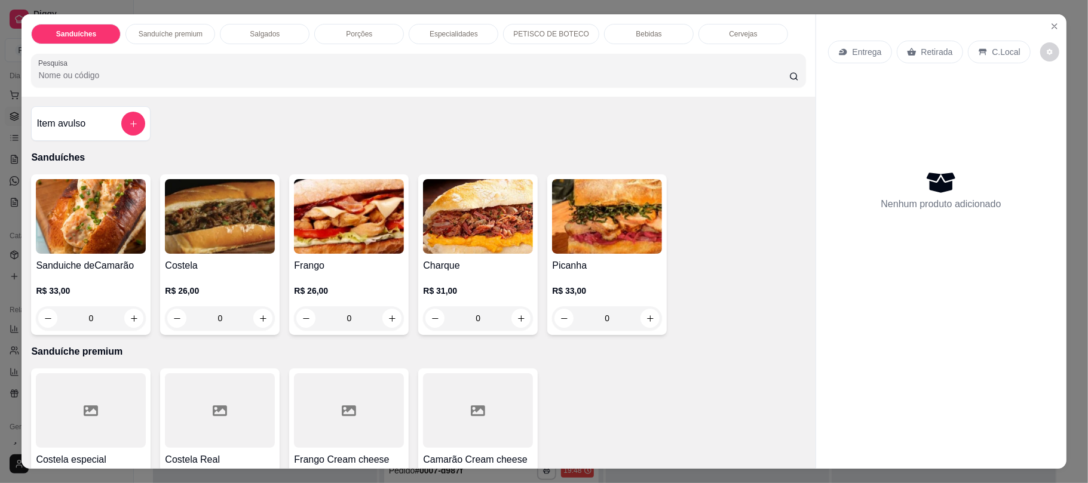
click at [366, 37] on div "Porções" at bounding box center [359, 34] width 90 height 20
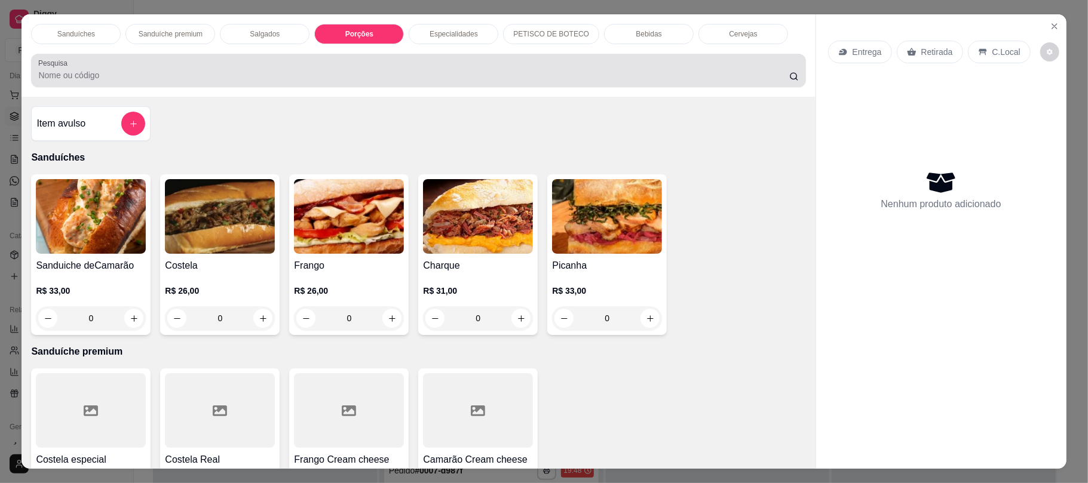
scroll to position [24, 0]
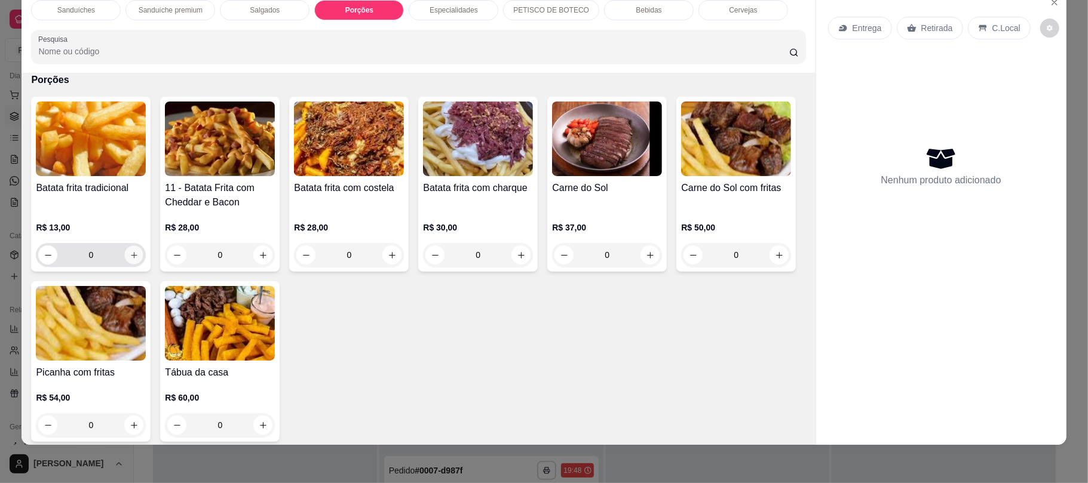
click at [125, 249] on button "increase-product-quantity" at bounding box center [134, 255] width 19 height 19
type input "1"
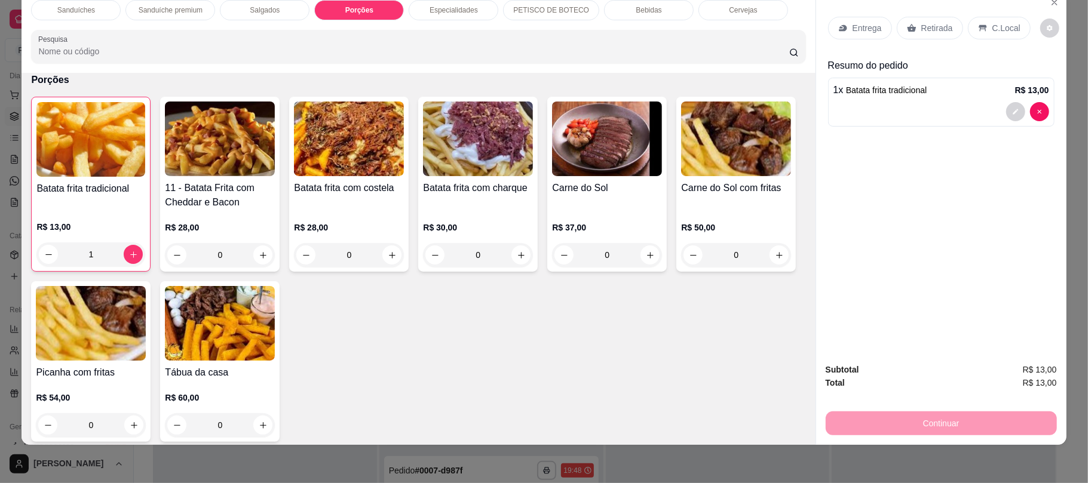
click at [921, 23] on p "Retirada" at bounding box center [937, 28] width 32 height 12
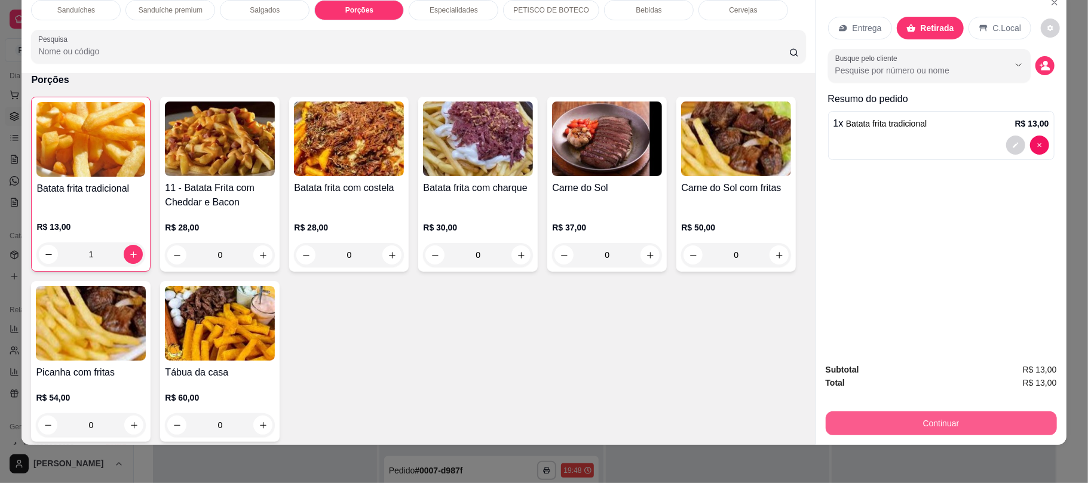
click at [872, 419] on button "Continuar" at bounding box center [940, 423] width 231 height 24
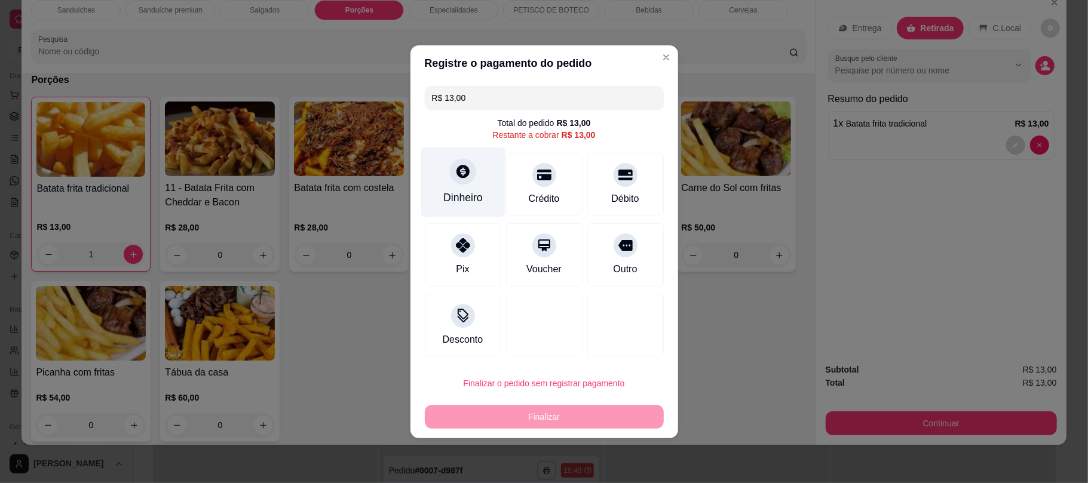
click at [459, 170] on icon at bounding box center [462, 172] width 16 height 16
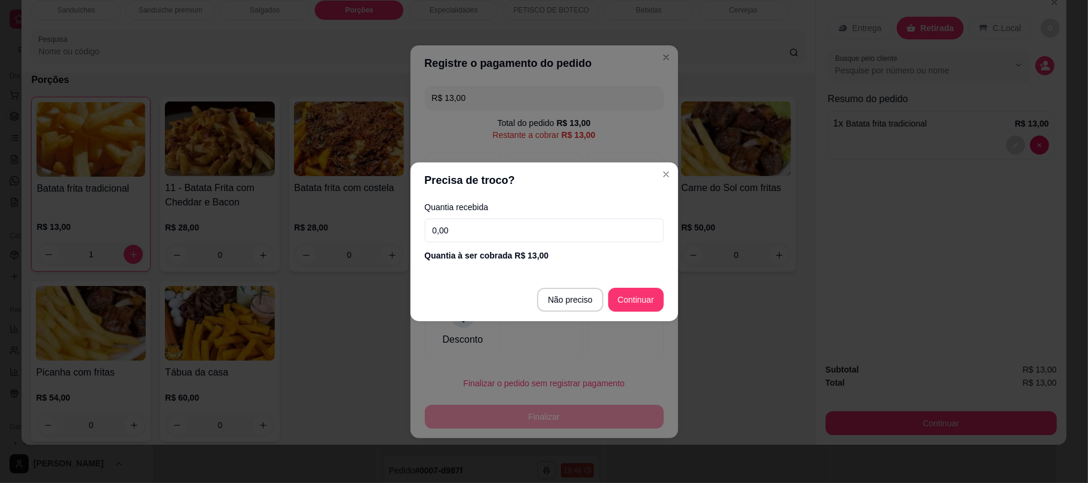
click at [481, 234] on input "0,00" at bounding box center [544, 231] width 239 height 24
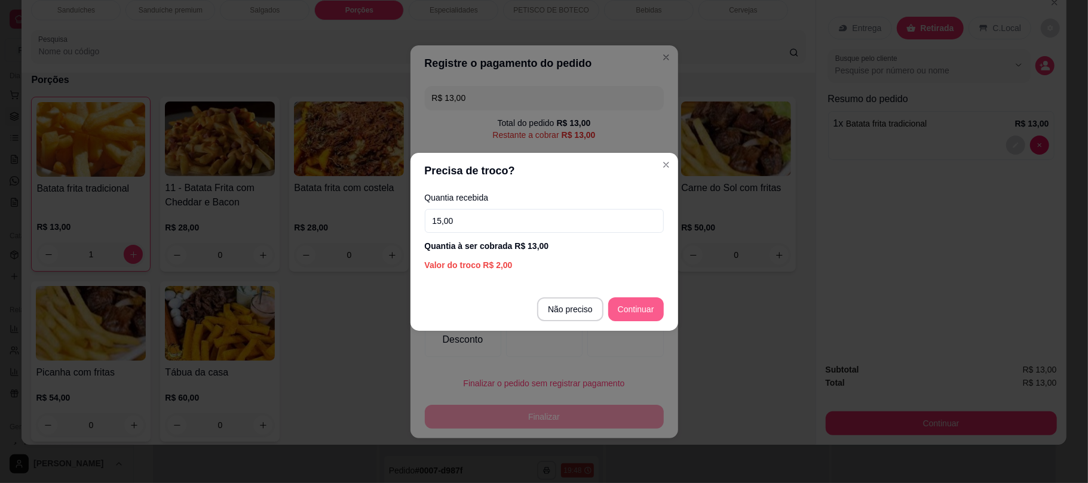
type input "15,00"
type input "R$ 0,00"
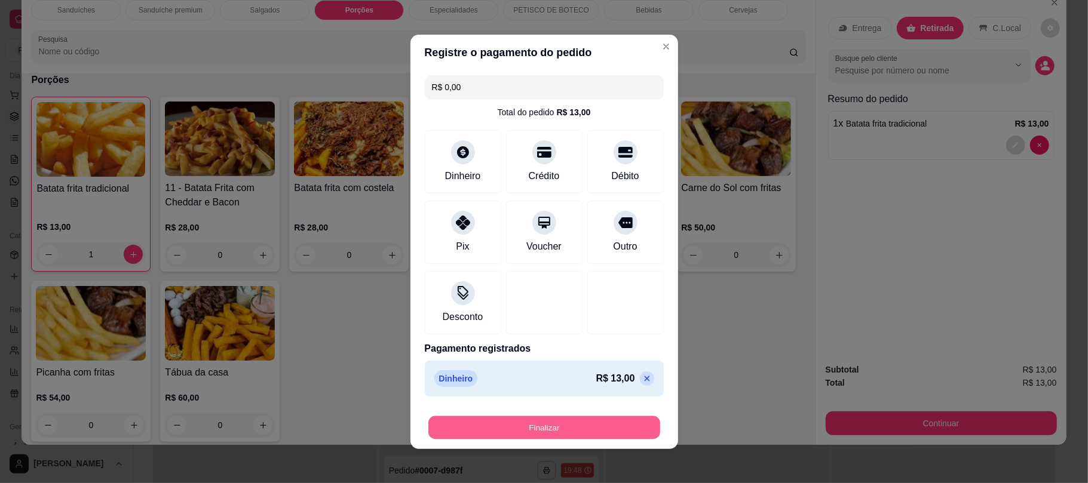
click at [612, 433] on button "Finalizar" at bounding box center [544, 427] width 232 height 23
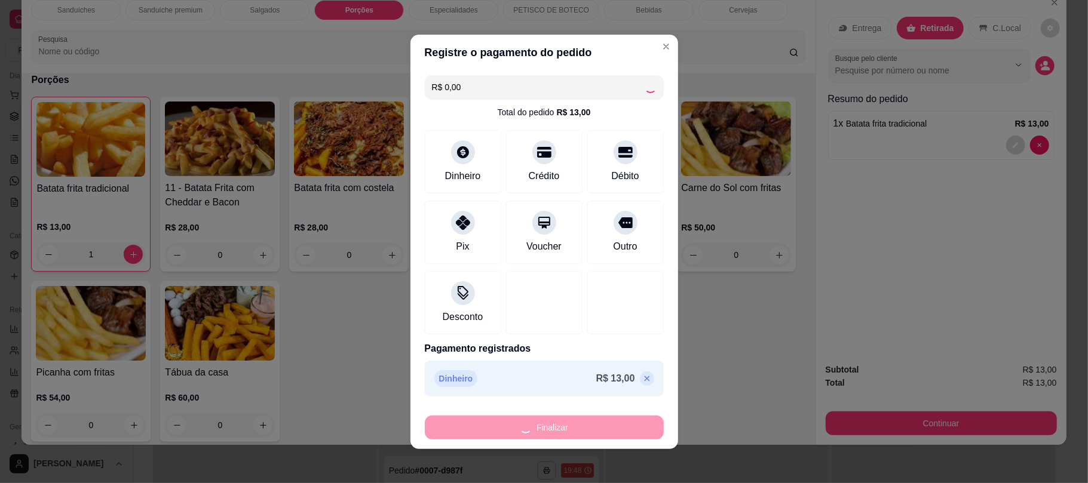
type input "0"
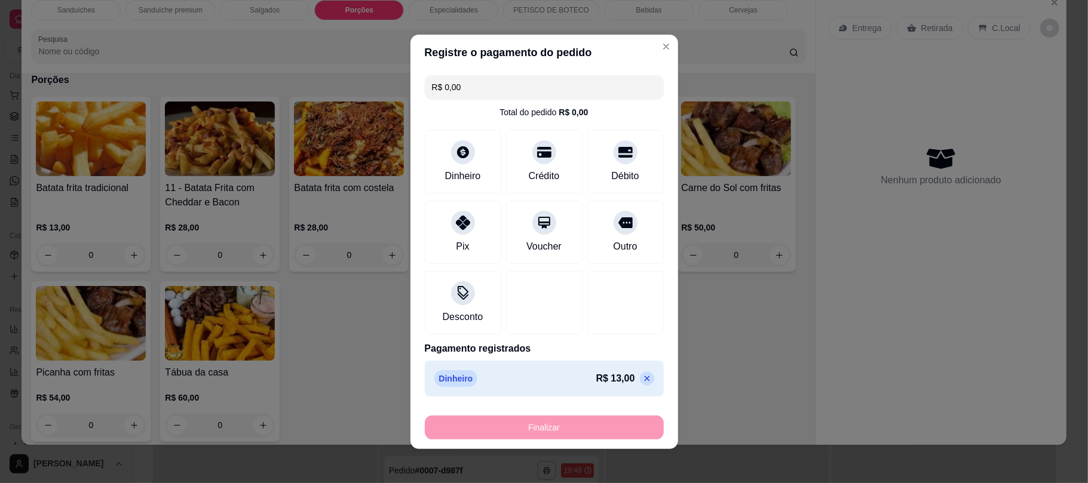
type input "-R$ 13,00"
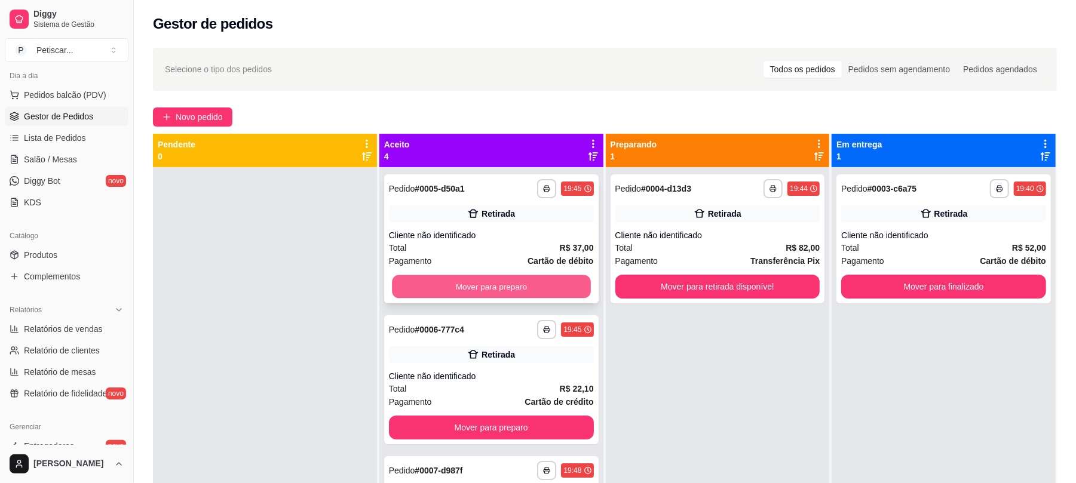
click at [474, 289] on button "Mover para preparo" at bounding box center [491, 286] width 198 height 23
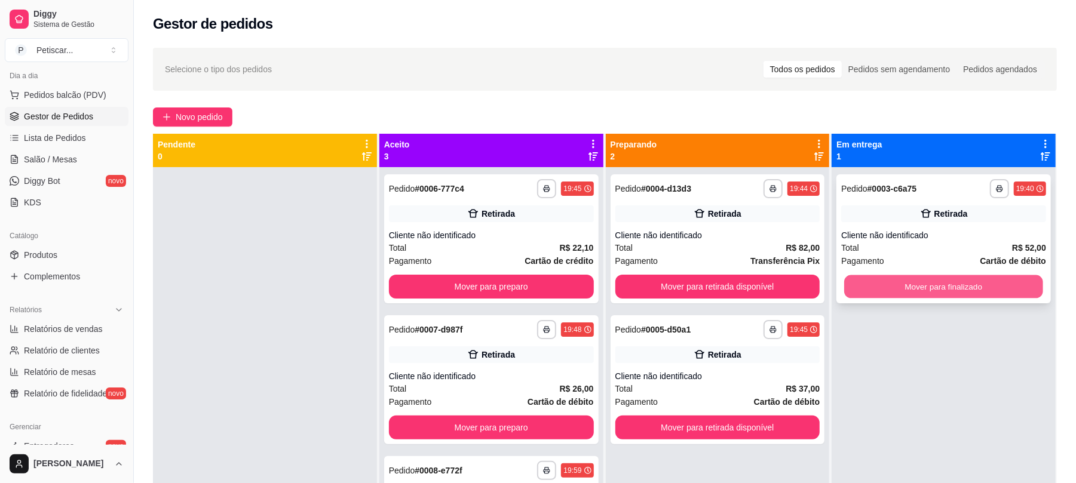
click at [853, 279] on button "Mover para finalizado" at bounding box center [943, 286] width 198 height 23
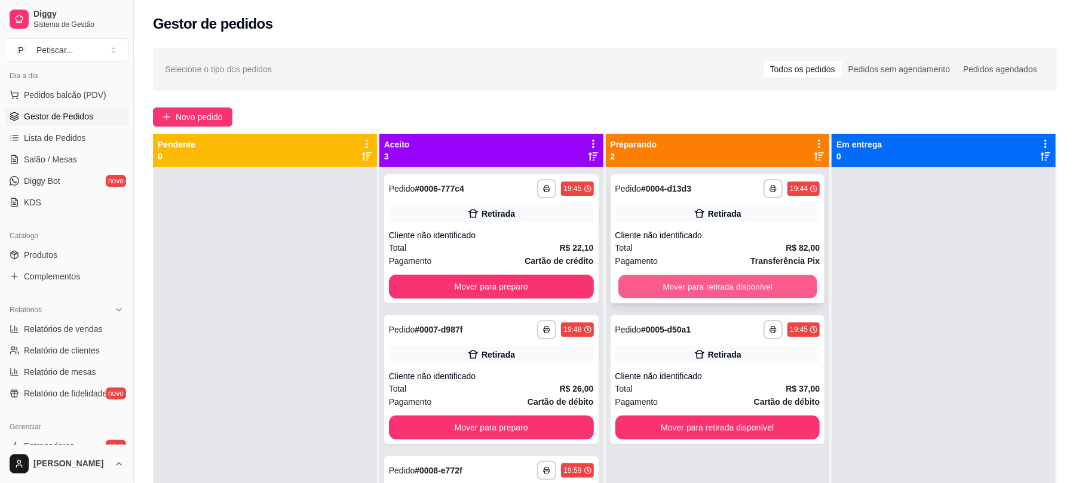
click at [643, 282] on button "Mover para retirada disponível" at bounding box center [717, 286] width 198 height 23
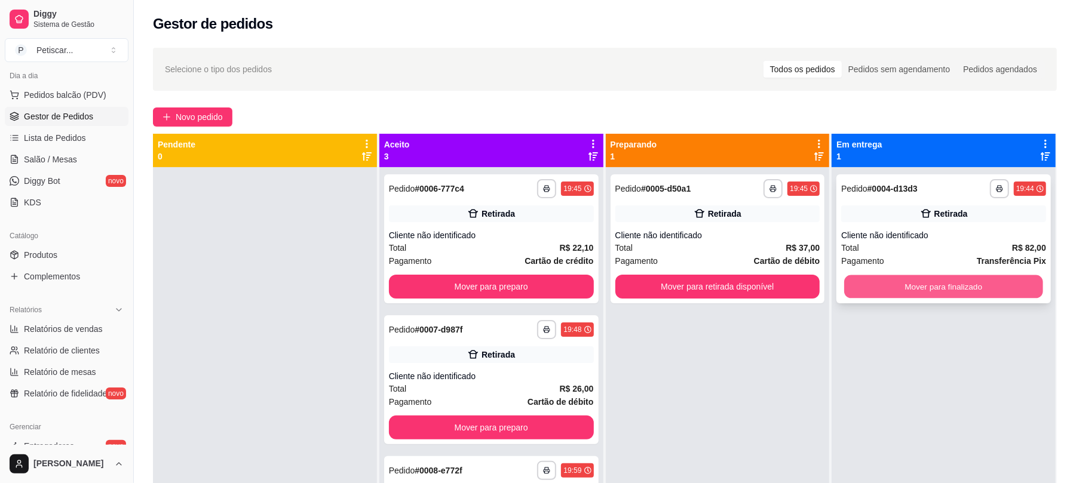
click at [889, 278] on button "Mover para finalizado" at bounding box center [943, 286] width 198 height 23
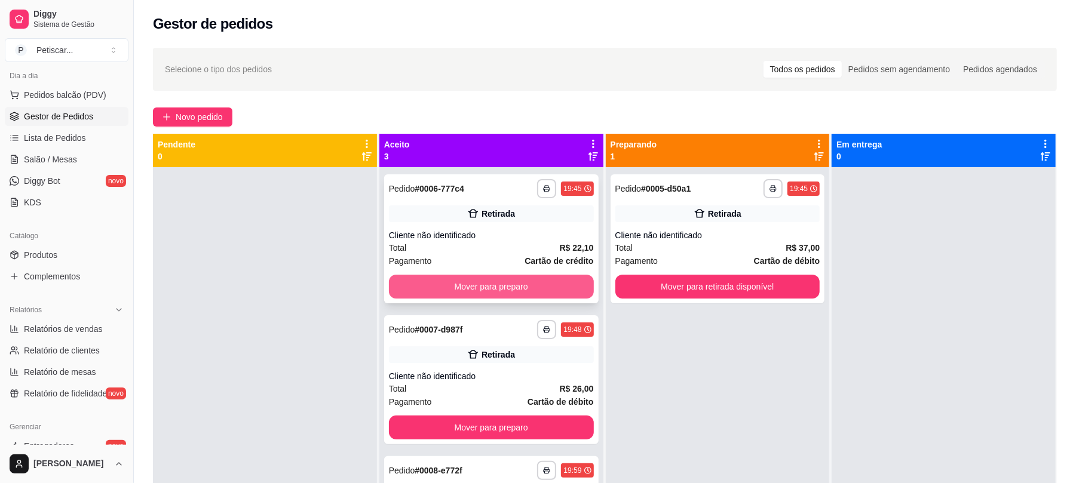
click at [577, 290] on button "Mover para preparo" at bounding box center [491, 287] width 205 height 24
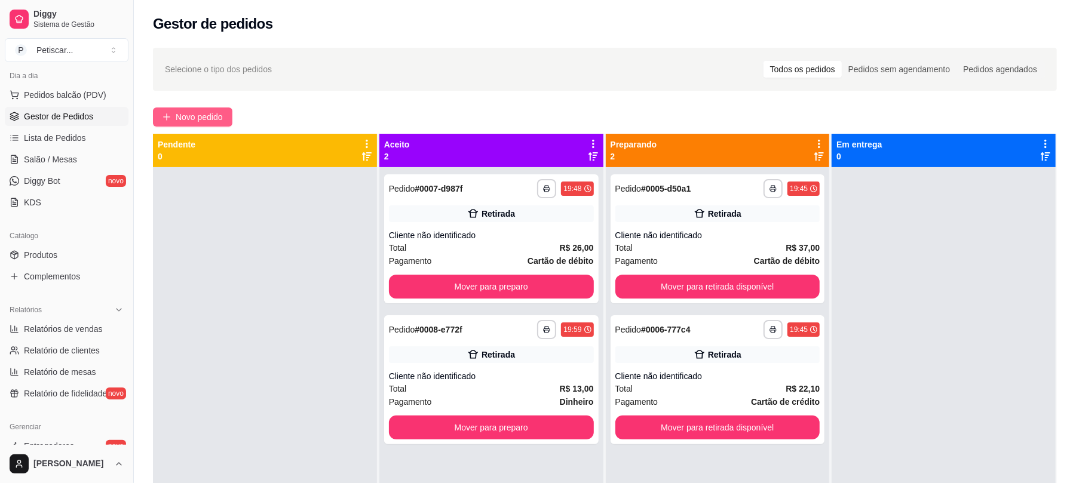
click at [205, 125] on button "Novo pedido" at bounding box center [192, 116] width 79 height 19
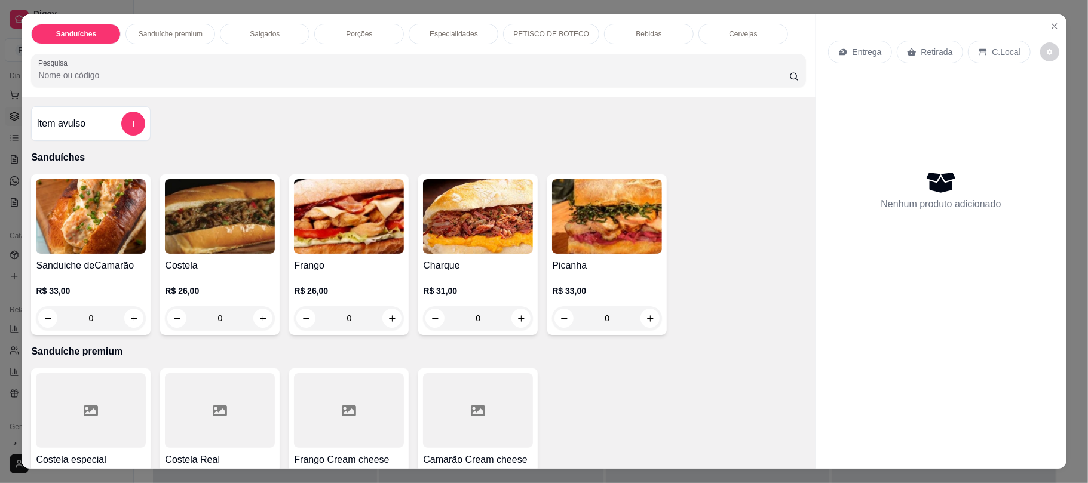
click at [258, 312] on div "0" at bounding box center [220, 318] width 110 height 24
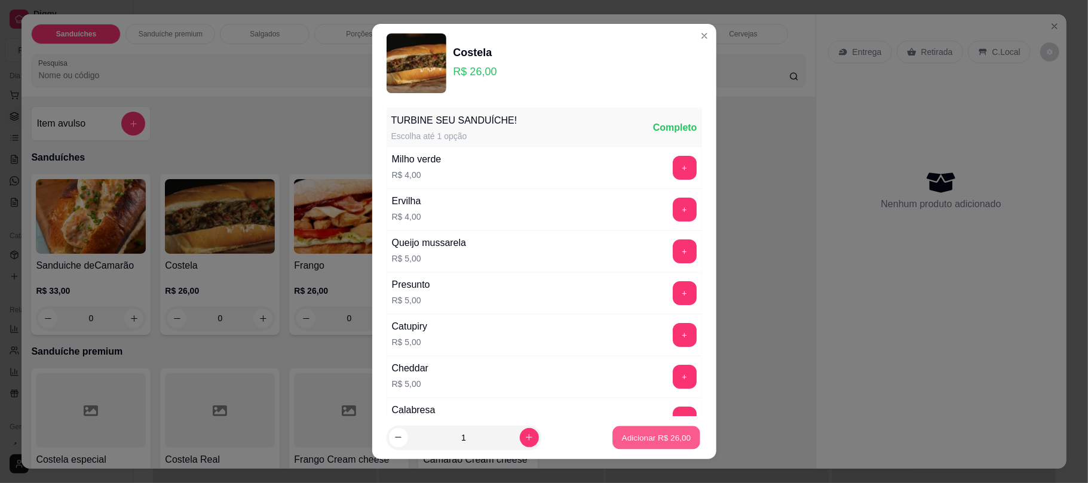
click at [637, 430] on button "Adicionar R$ 26,00" at bounding box center [657, 437] width 88 height 23
type input "1"
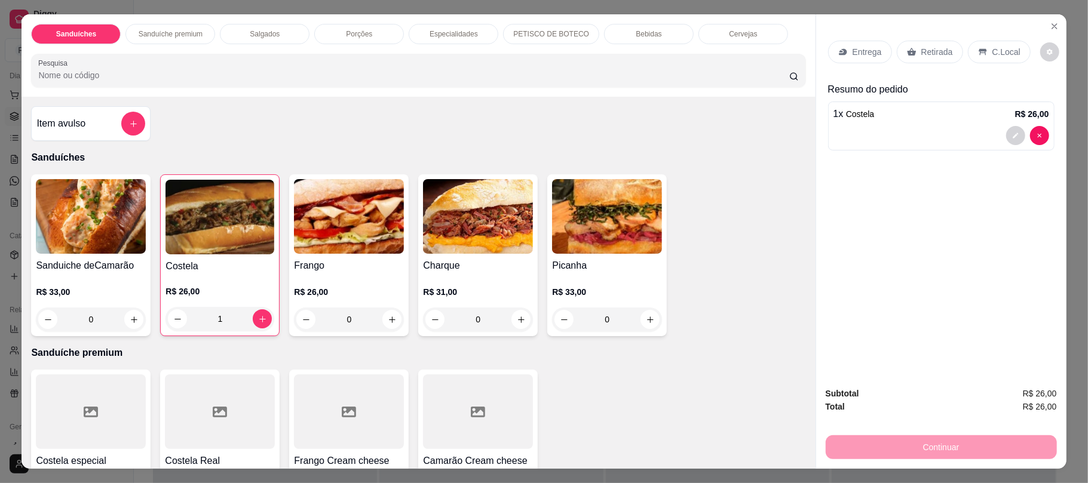
click at [907, 48] on icon at bounding box center [912, 52] width 10 height 10
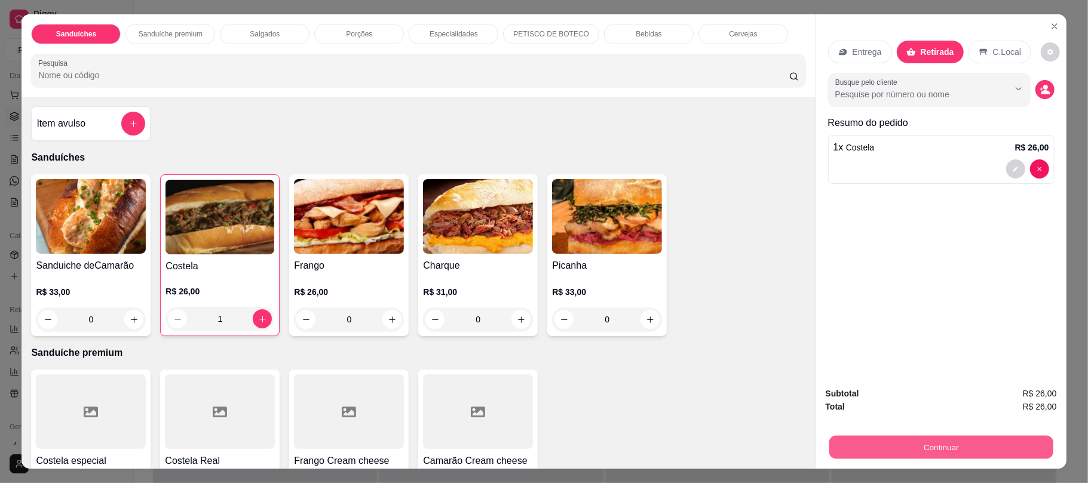
click at [901, 448] on button "Continuar" at bounding box center [940, 446] width 224 height 23
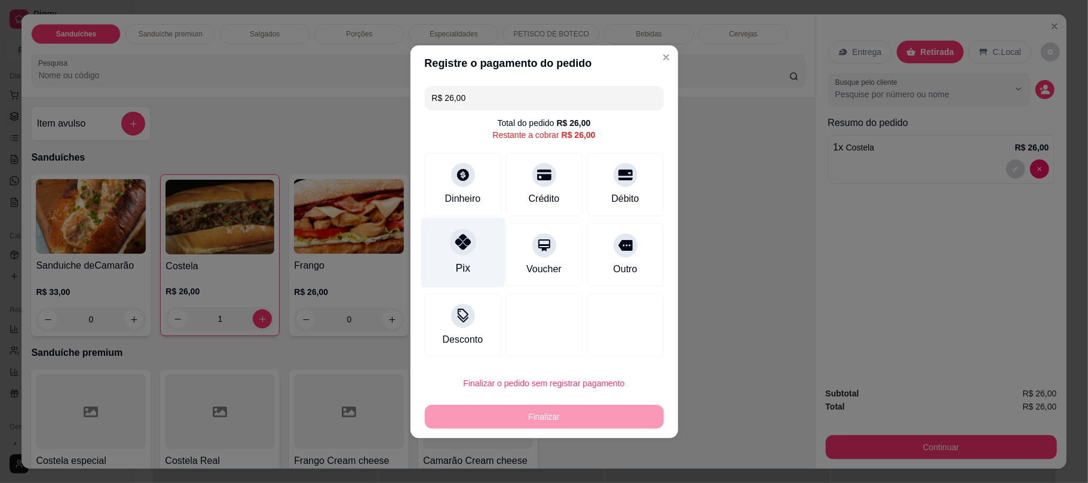
click at [469, 240] on div at bounding box center [463, 242] width 26 height 26
type input "R$ 0,00"
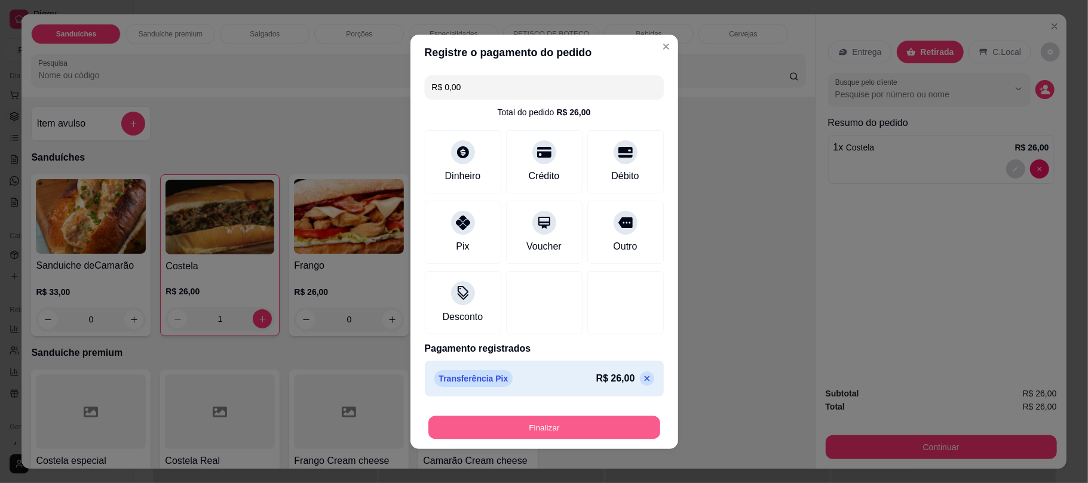
click at [529, 428] on button "Finalizar" at bounding box center [544, 427] width 232 height 23
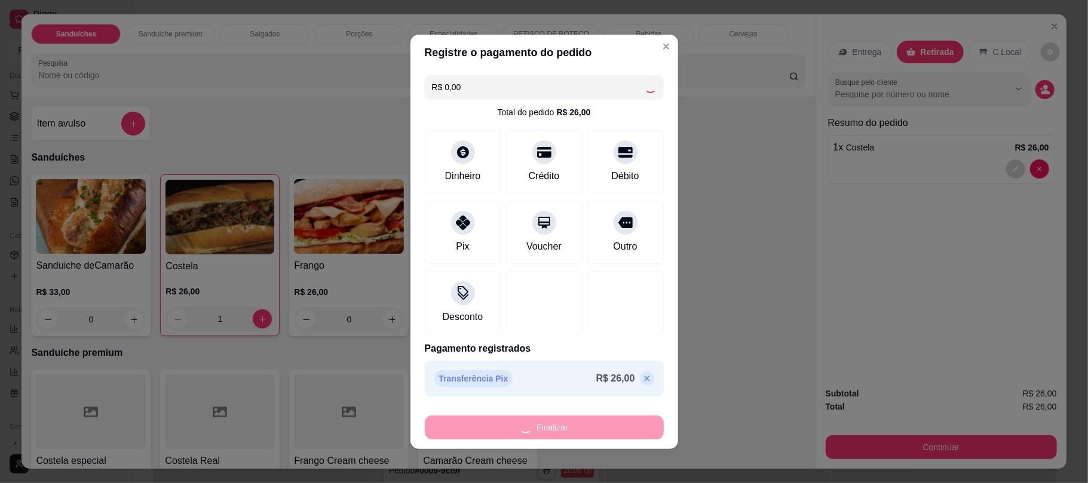
type input "0"
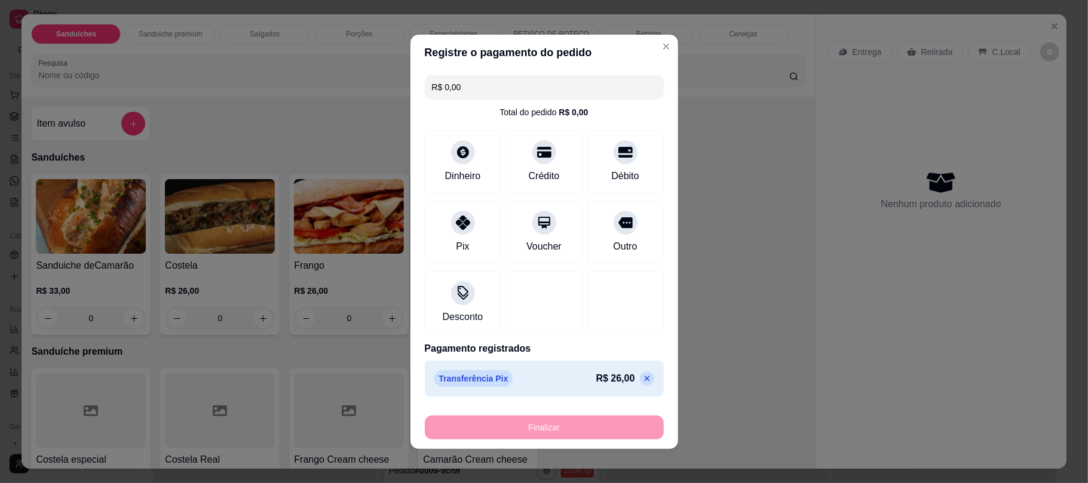
type input "-R$ 26,00"
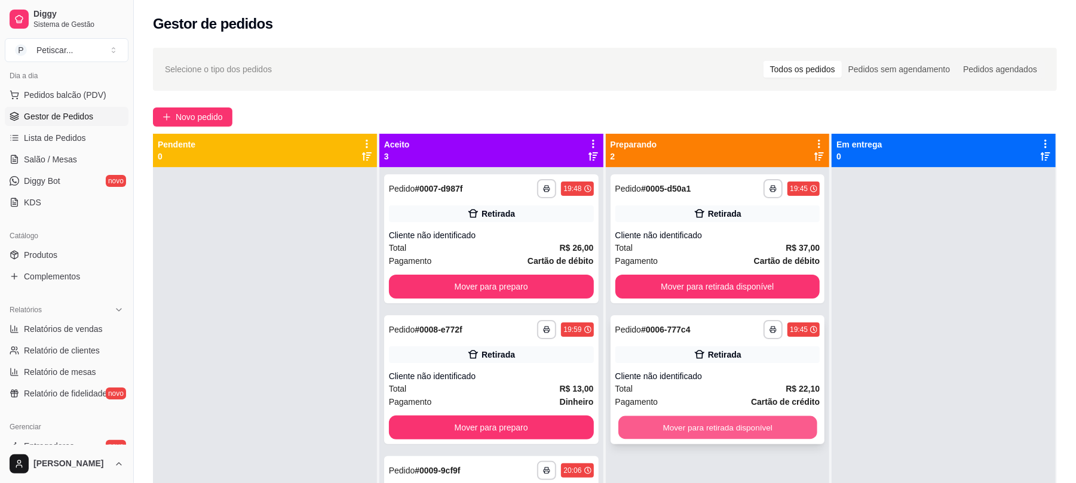
click at [636, 423] on button "Mover para retirada disponível" at bounding box center [717, 427] width 198 height 23
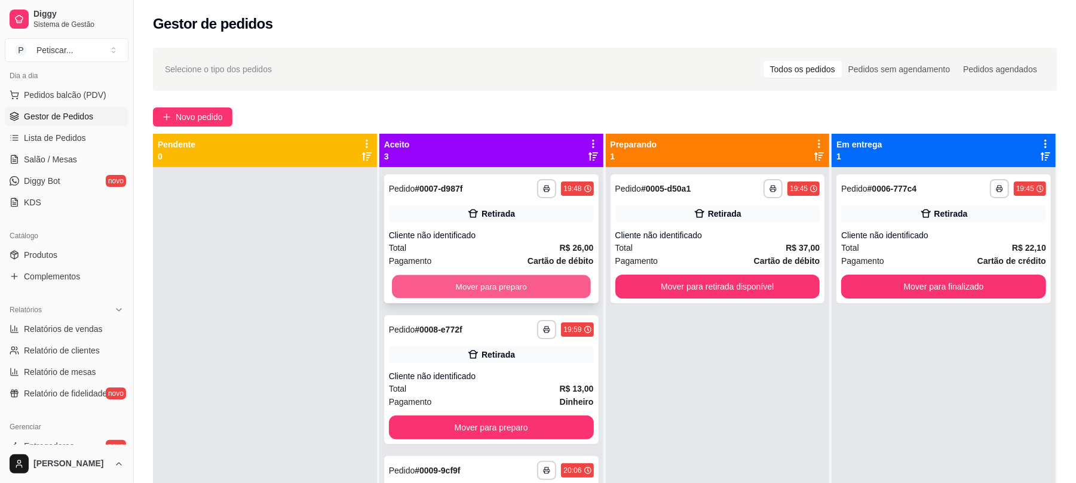
click at [517, 293] on button "Mover para preparo" at bounding box center [491, 286] width 198 height 23
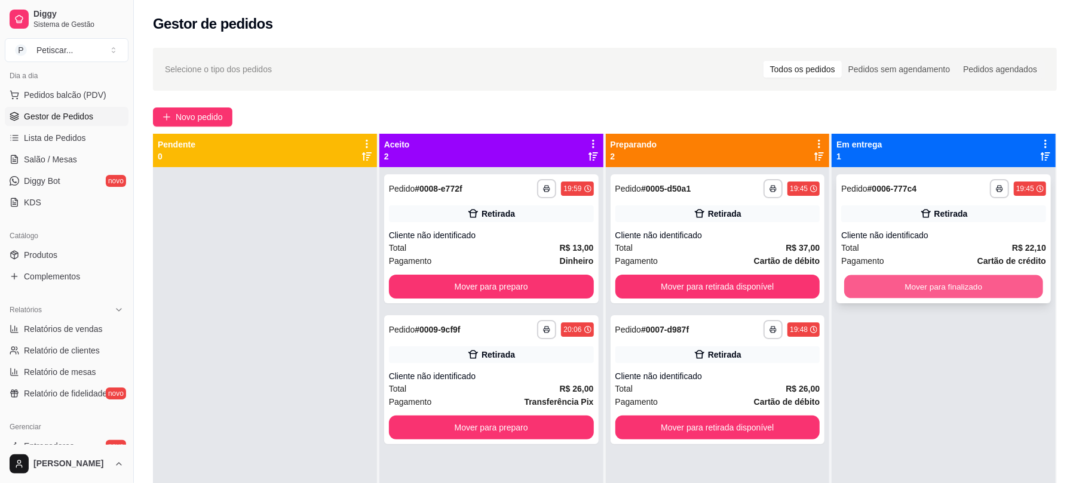
click at [850, 288] on button "Mover para finalizado" at bounding box center [943, 286] width 198 height 23
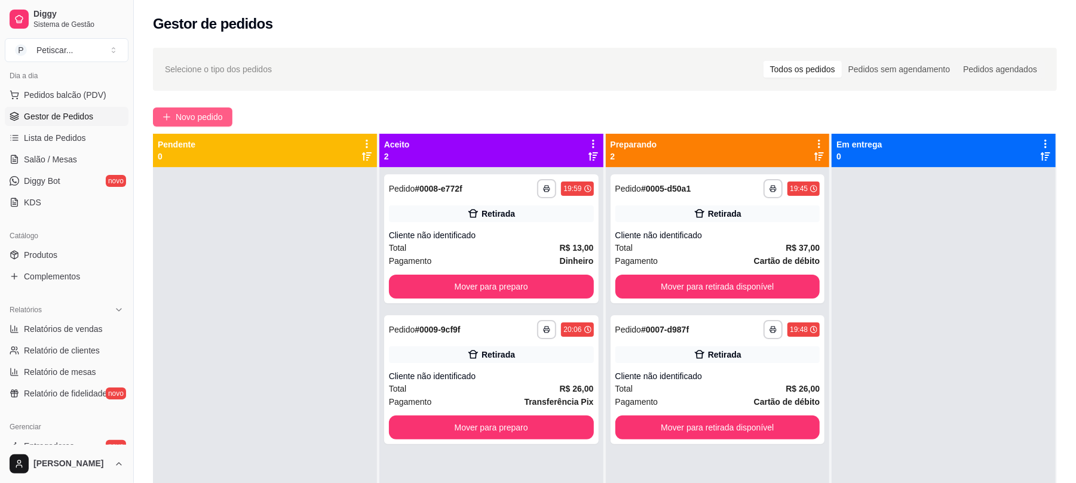
click at [196, 119] on span "Novo pedido" at bounding box center [199, 116] width 47 height 13
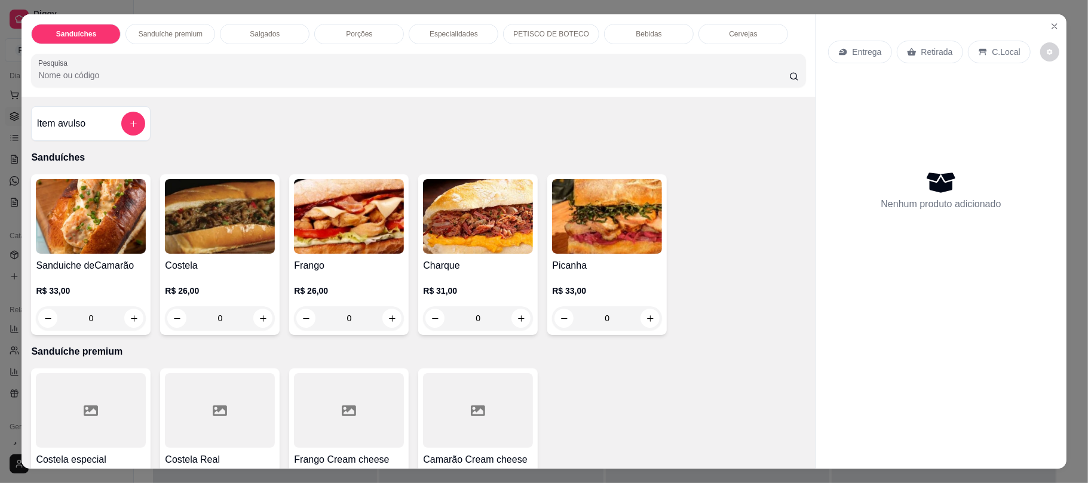
click at [257, 317] on div "0" at bounding box center [220, 318] width 110 height 24
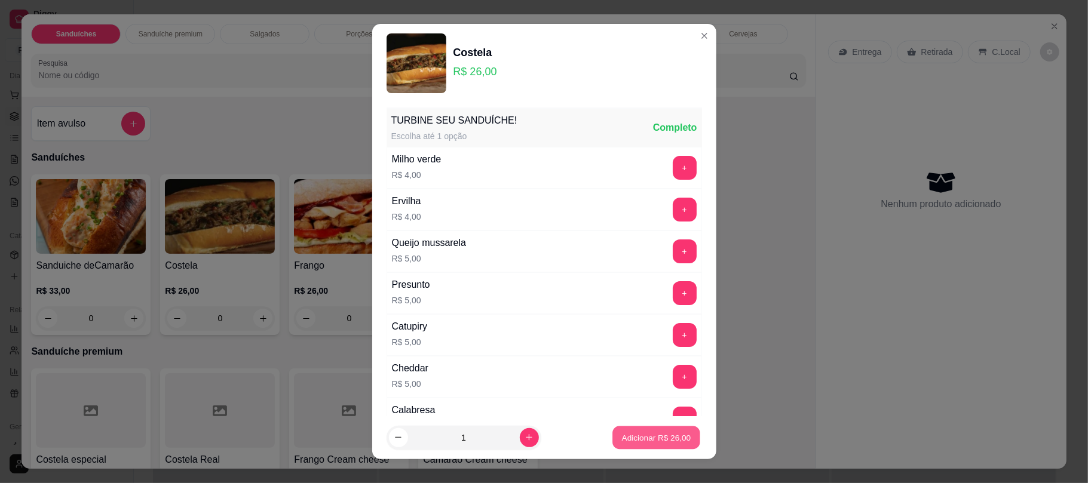
click at [640, 447] on button "Adicionar R$ 26,00" at bounding box center [657, 437] width 88 height 23
type input "1"
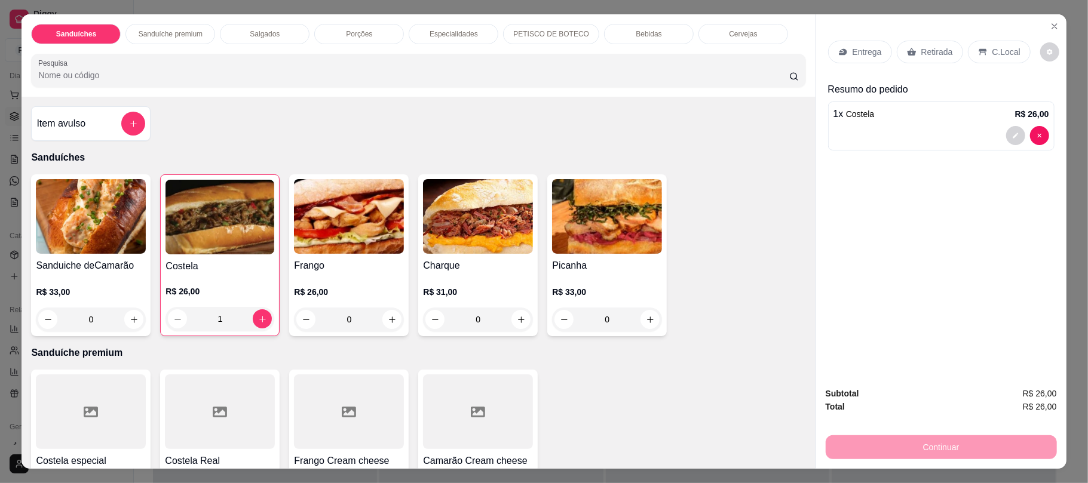
click at [899, 50] on div "Retirada" at bounding box center [929, 52] width 66 height 23
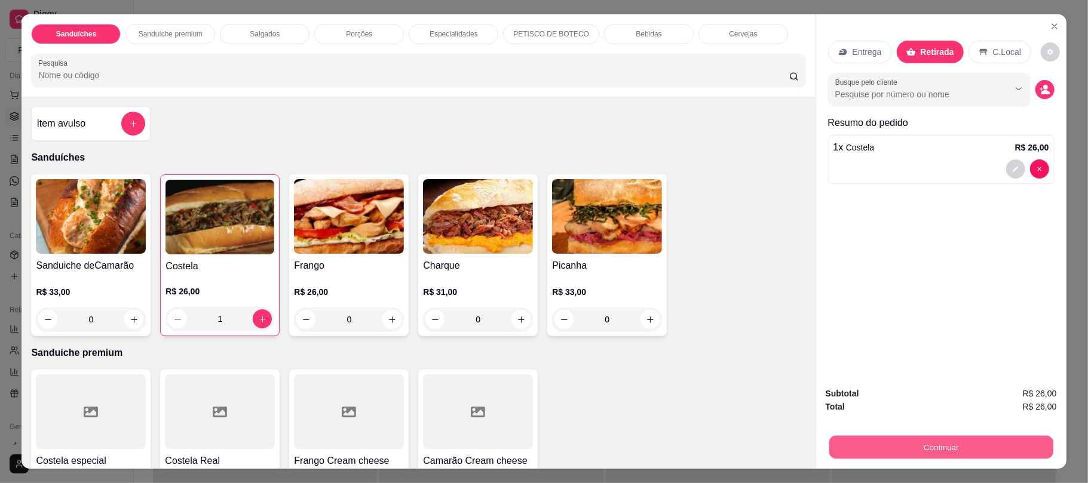
click at [973, 453] on button "Continuar" at bounding box center [940, 446] width 224 height 23
click at [897, 442] on button "Continuar" at bounding box center [940, 446] width 224 height 23
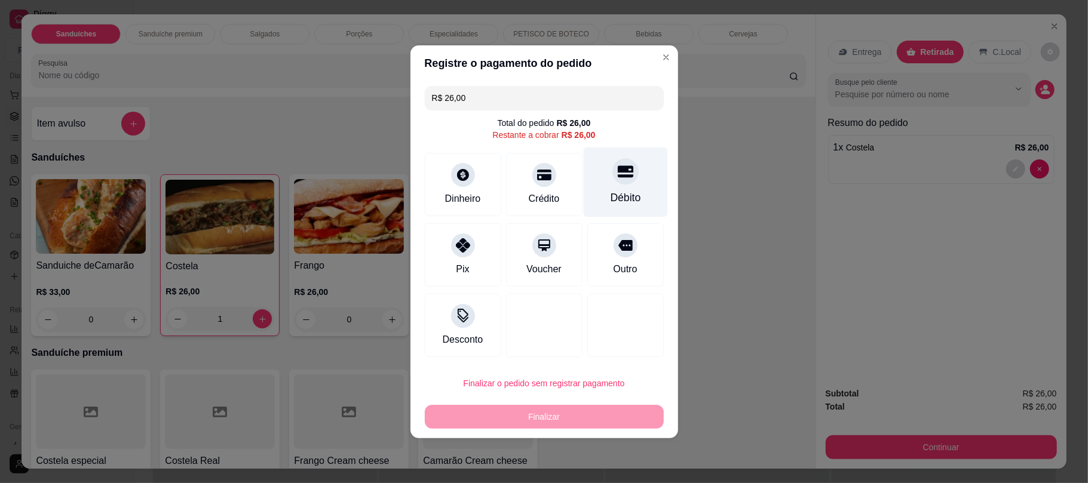
click at [612, 173] on div at bounding box center [625, 171] width 26 height 26
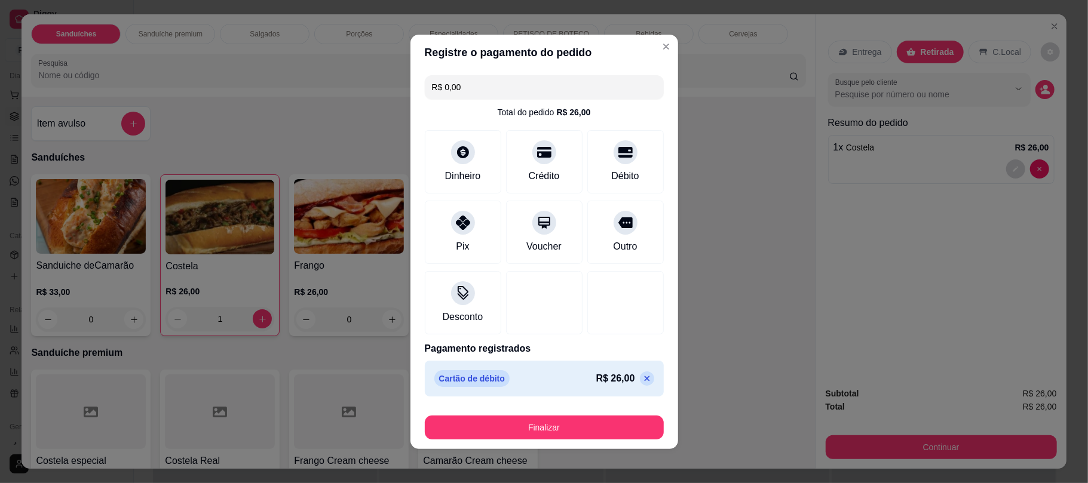
click at [642, 376] on icon at bounding box center [647, 379] width 10 height 10
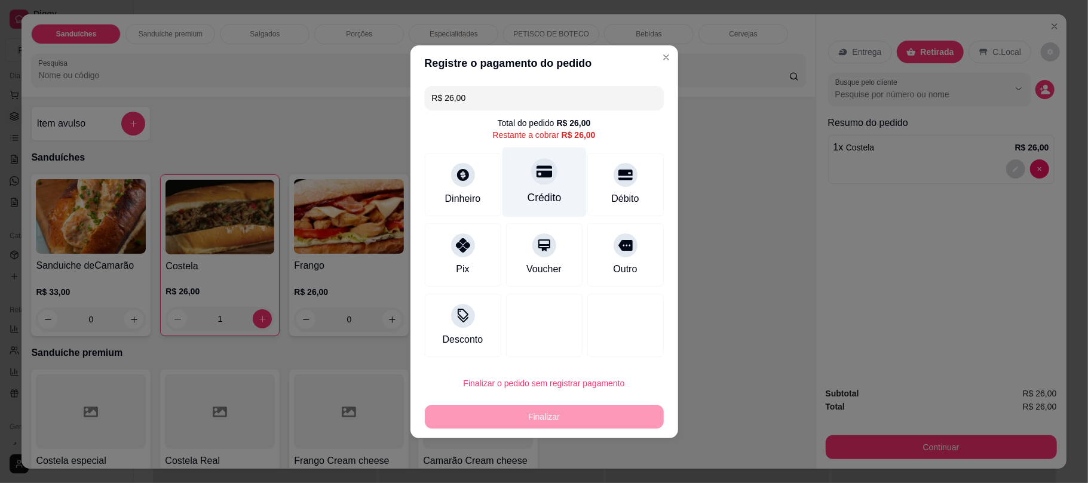
click at [529, 159] on div "Crédito" at bounding box center [544, 182] width 84 height 70
type input "R$ 0,00"
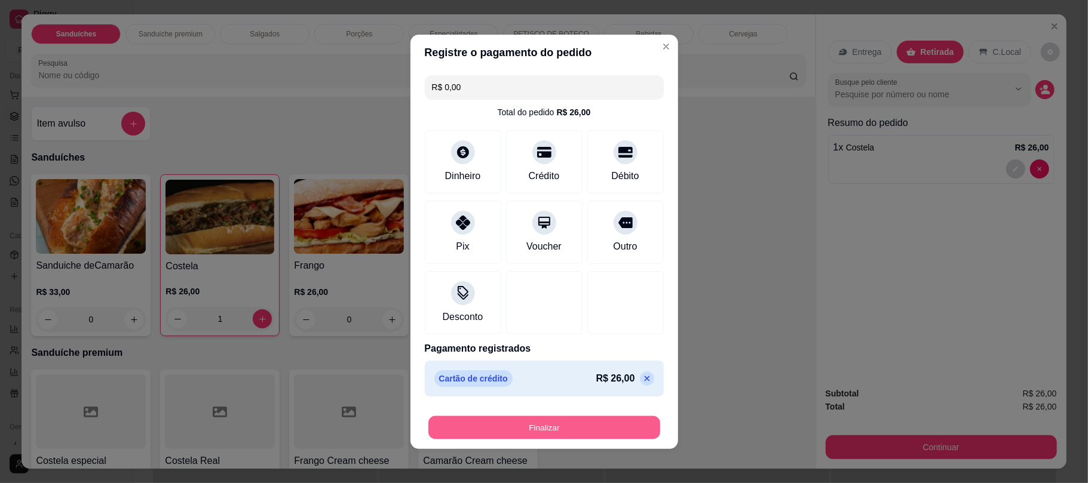
click at [579, 429] on button "Finalizar" at bounding box center [544, 427] width 232 height 23
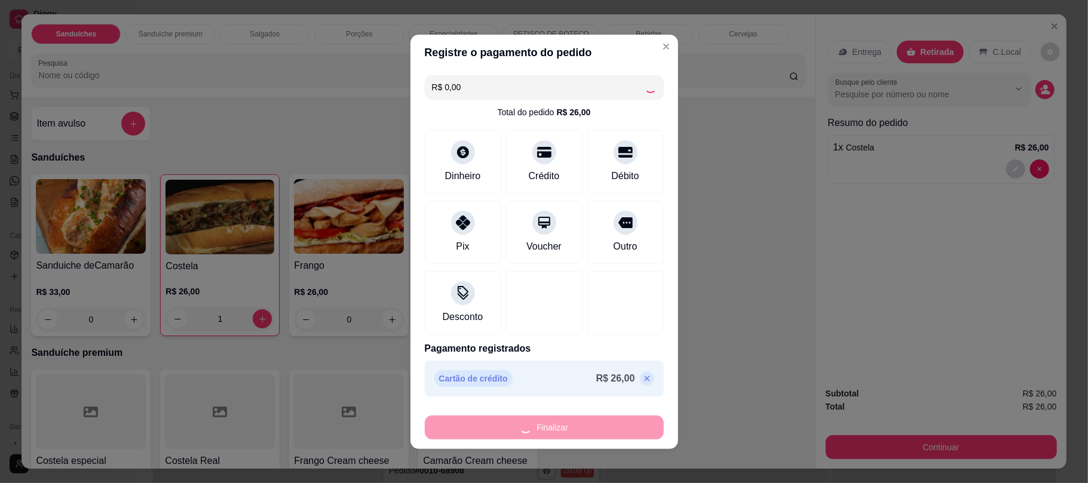
type input "0"
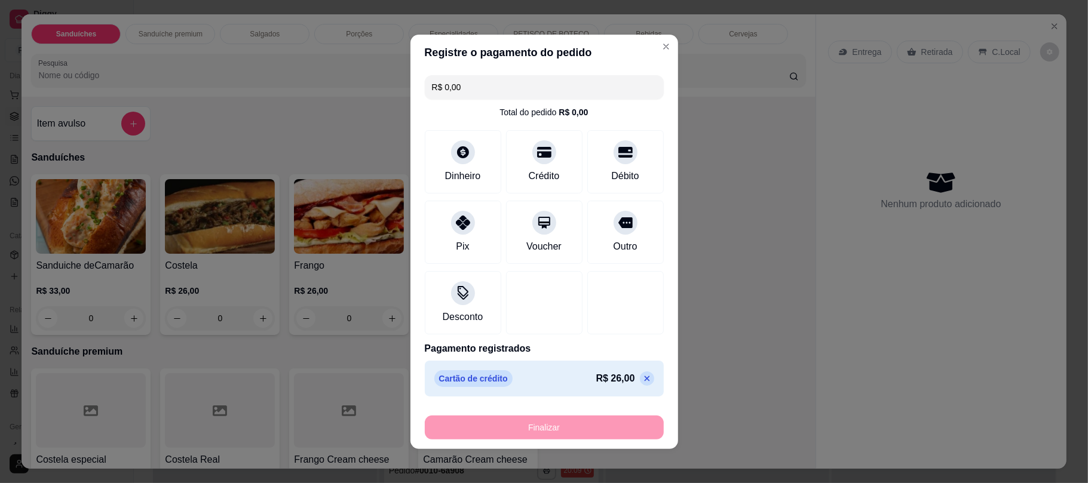
type input "-R$ 26,00"
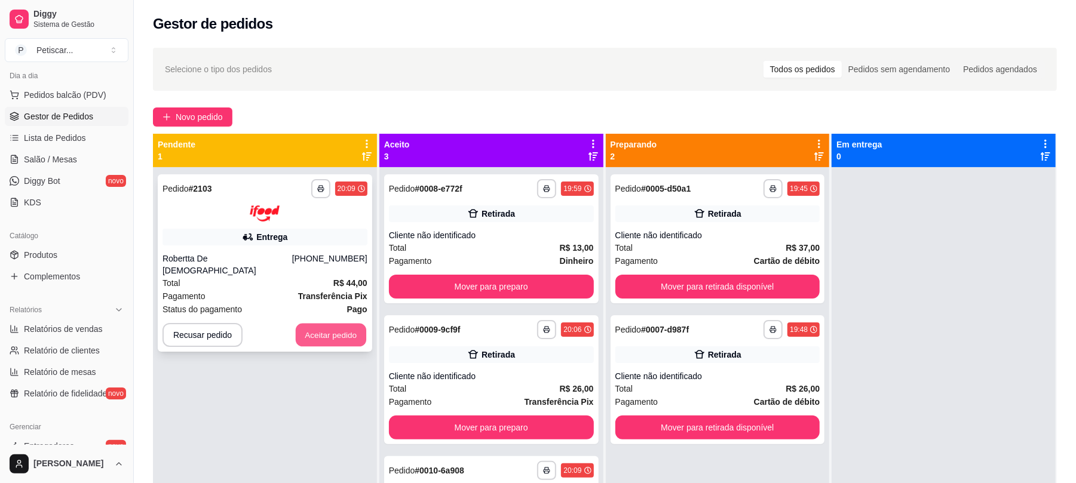
click at [337, 328] on button "Aceitar pedido" at bounding box center [331, 334] width 70 height 23
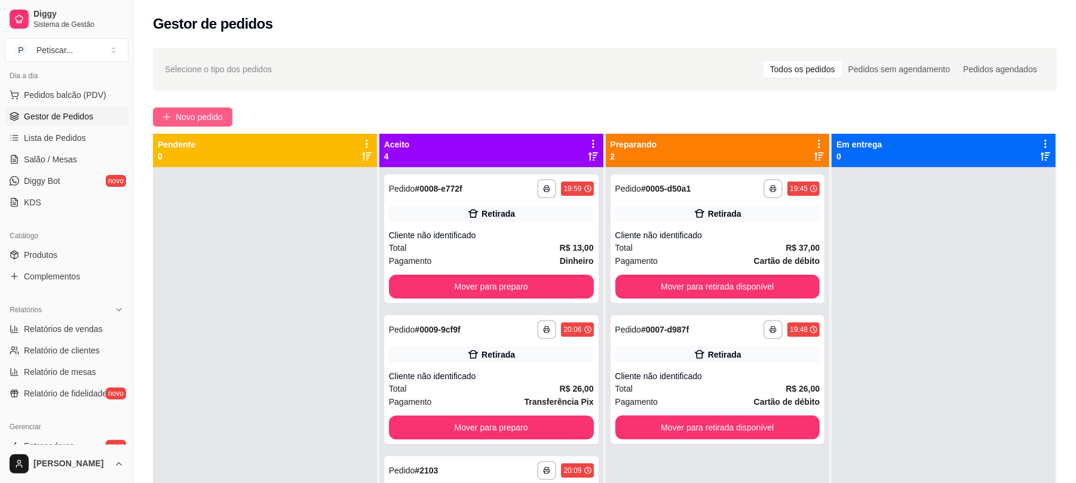
click at [199, 110] on button "Novo pedido" at bounding box center [192, 116] width 79 height 19
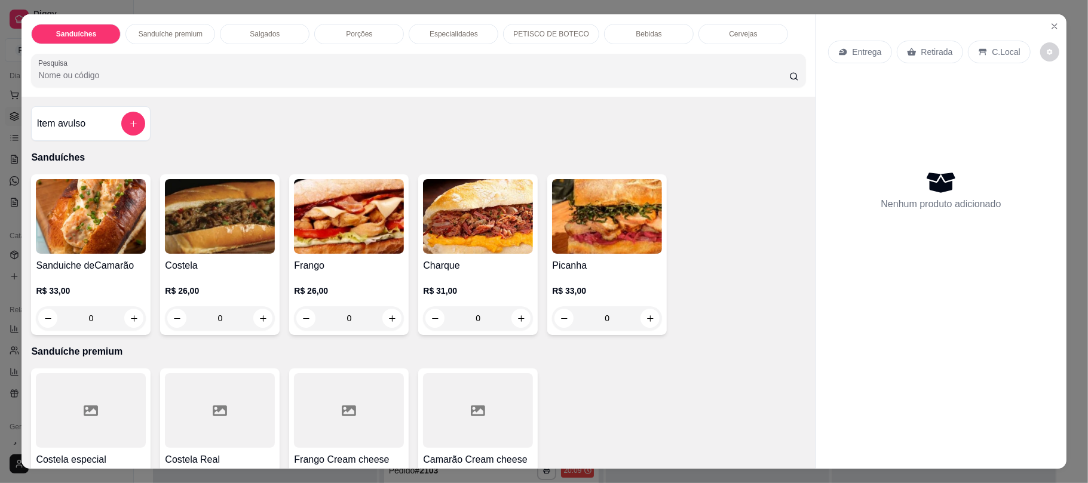
click at [633, 27] on div "Bebidas" at bounding box center [649, 34] width 90 height 20
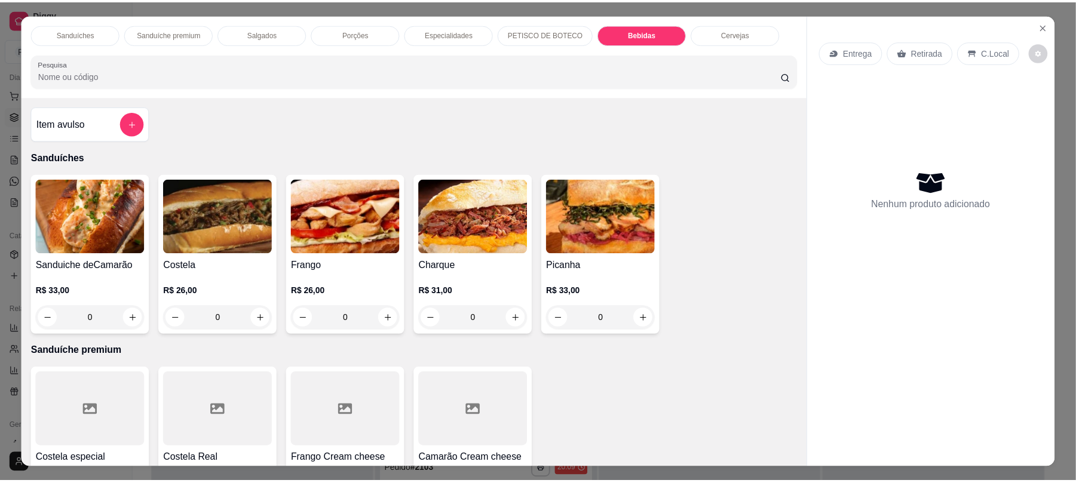
scroll to position [24, 0]
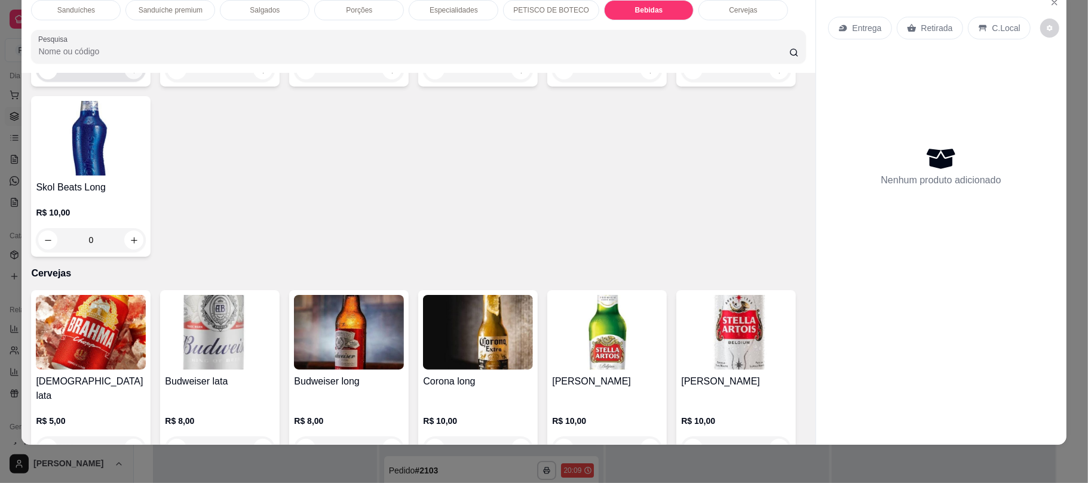
click at [125, 79] on button "increase-product-quantity" at bounding box center [134, 70] width 19 height 19
type input "1"
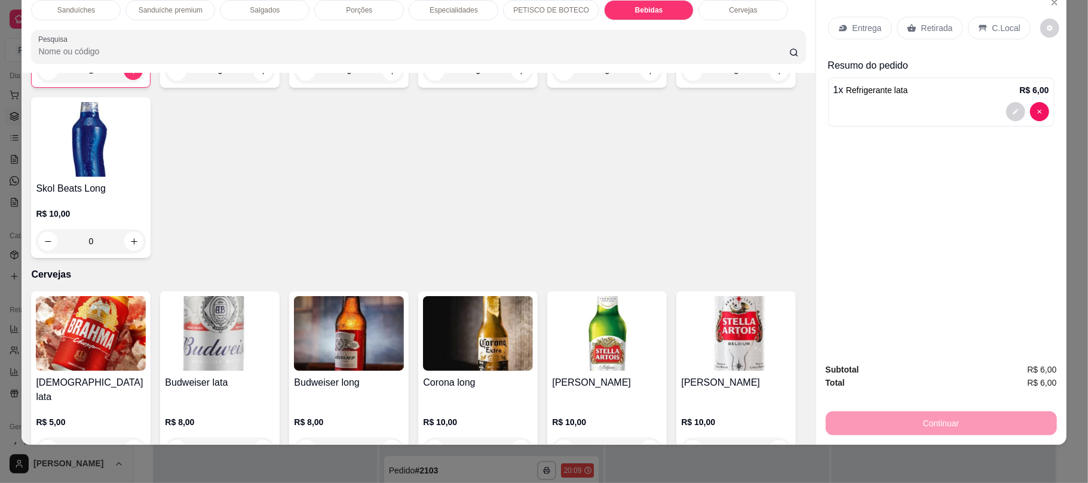
click at [905, 22] on div "Retirada" at bounding box center [929, 28] width 66 height 23
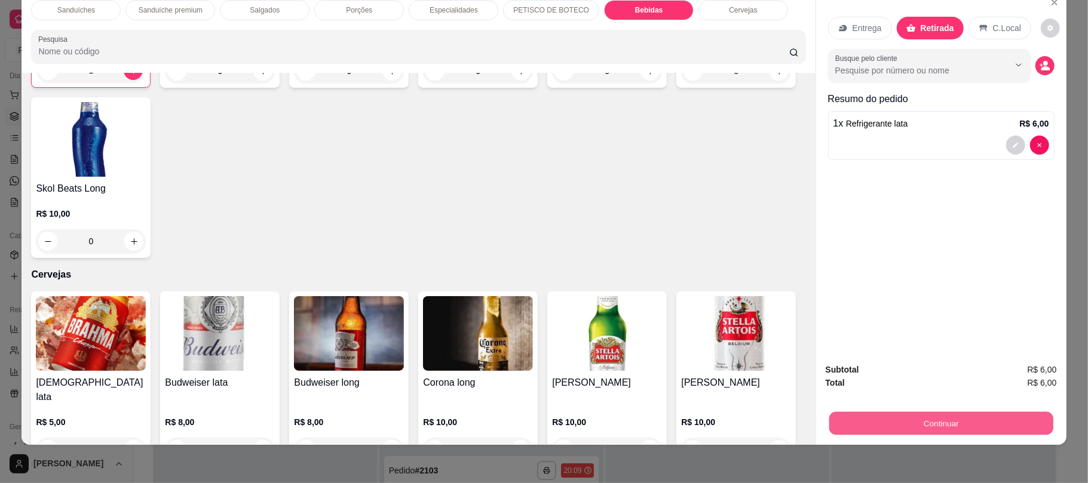
click at [850, 416] on button "Continuar" at bounding box center [940, 422] width 224 height 23
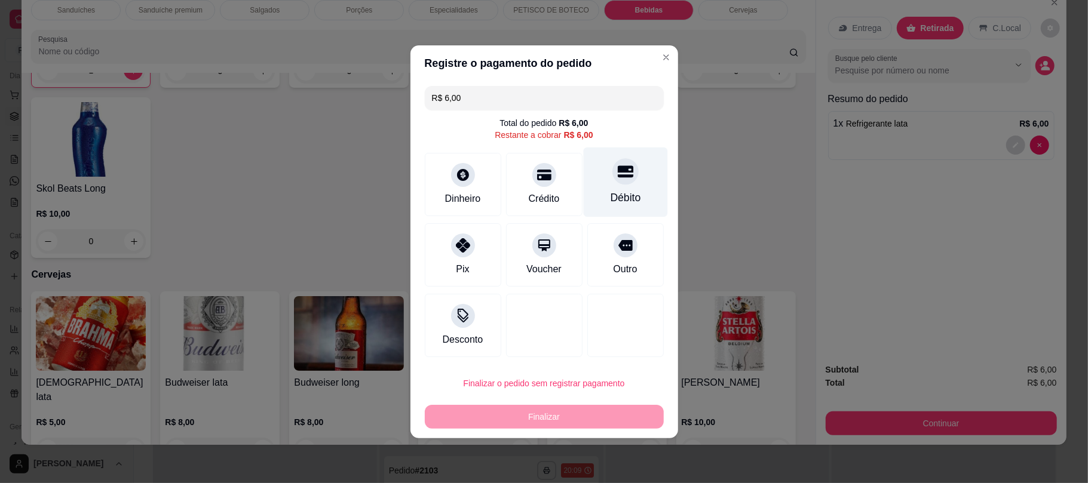
click at [602, 205] on div "Débito" at bounding box center [625, 182] width 84 height 70
type input "R$ 0,00"
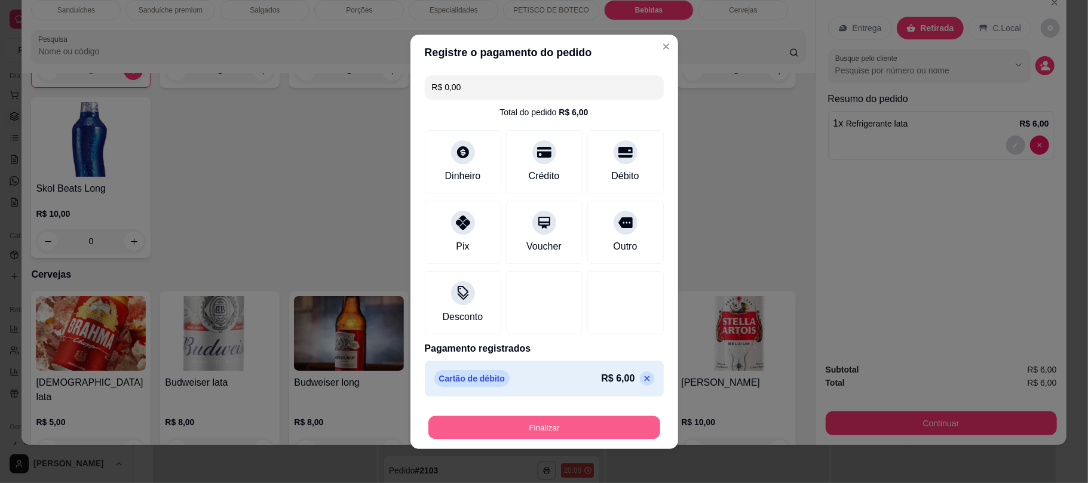
click at [576, 426] on button "Finalizar" at bounding box center [544, 427] width 232 height 23
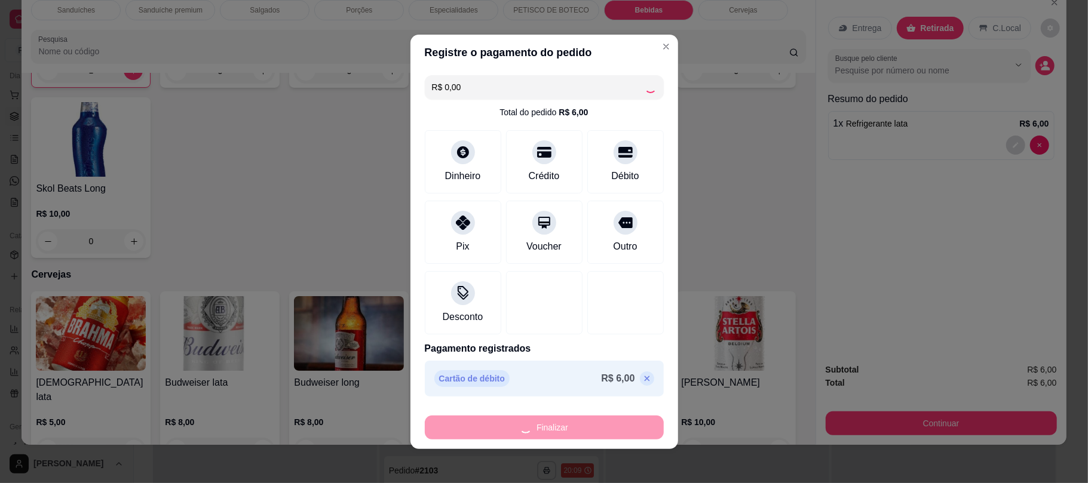
type input "0"
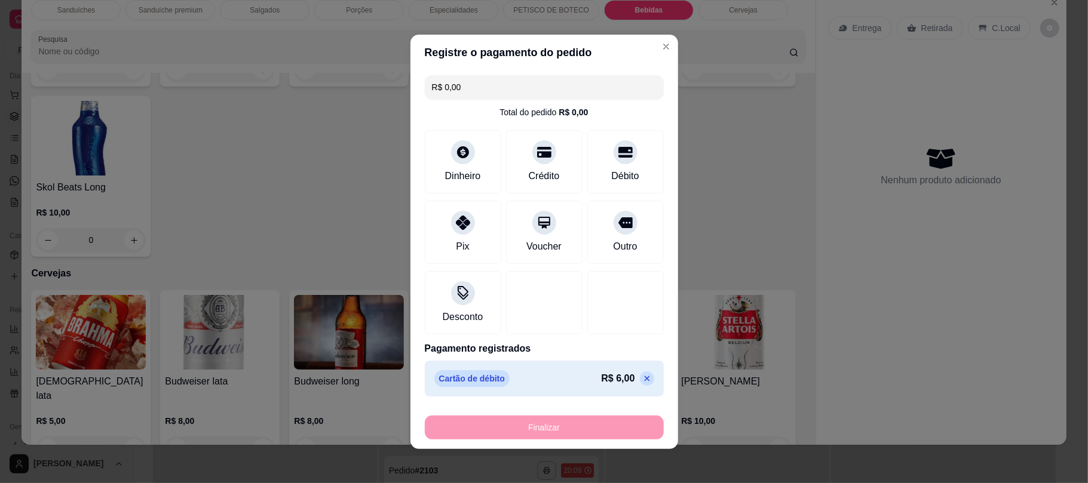
type input "-R$ 6,00"
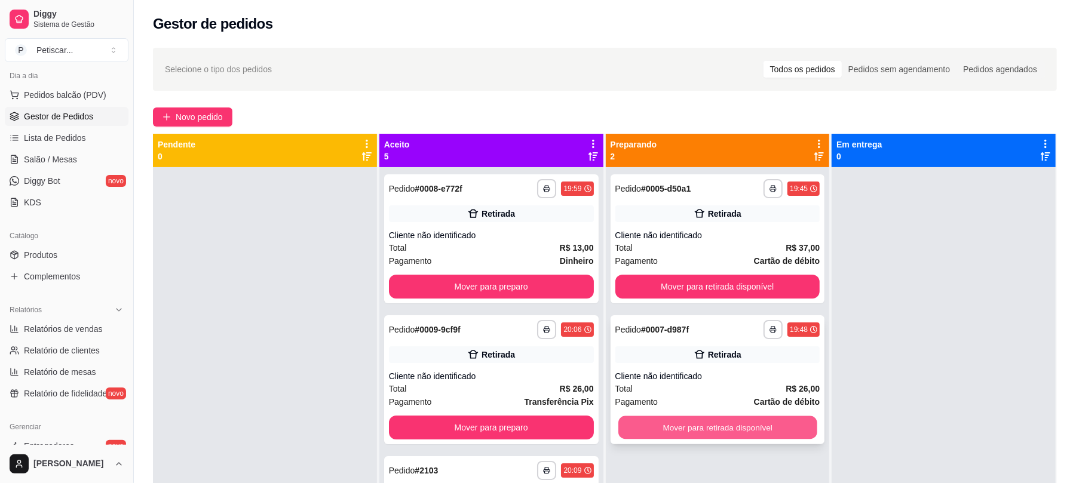
click at [730, 434] on button "Mover para retirada disponível" at bounding box center [717, 427] width 198 height 23
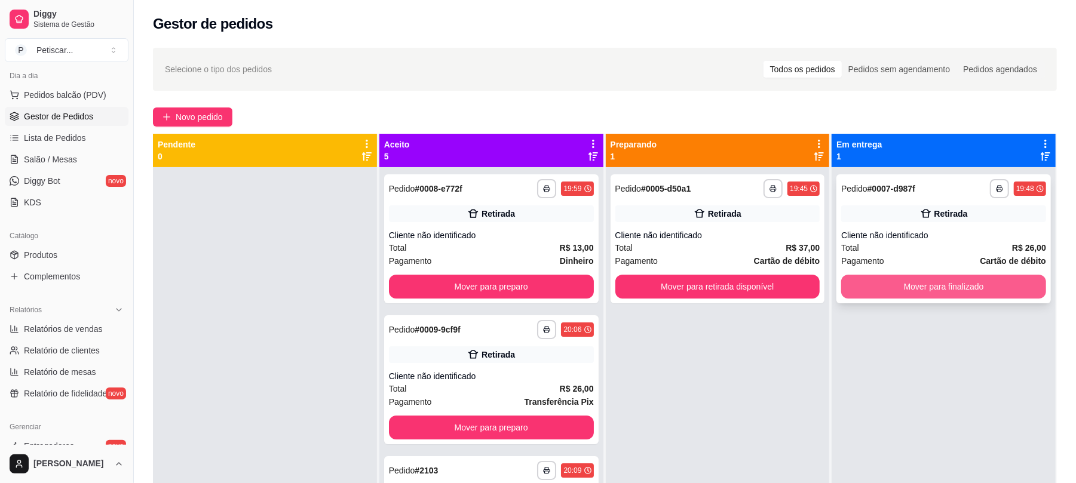
click at [926, 287] on button "Mover para finalizado" at bounding box center [943, 287] width 205 height 24
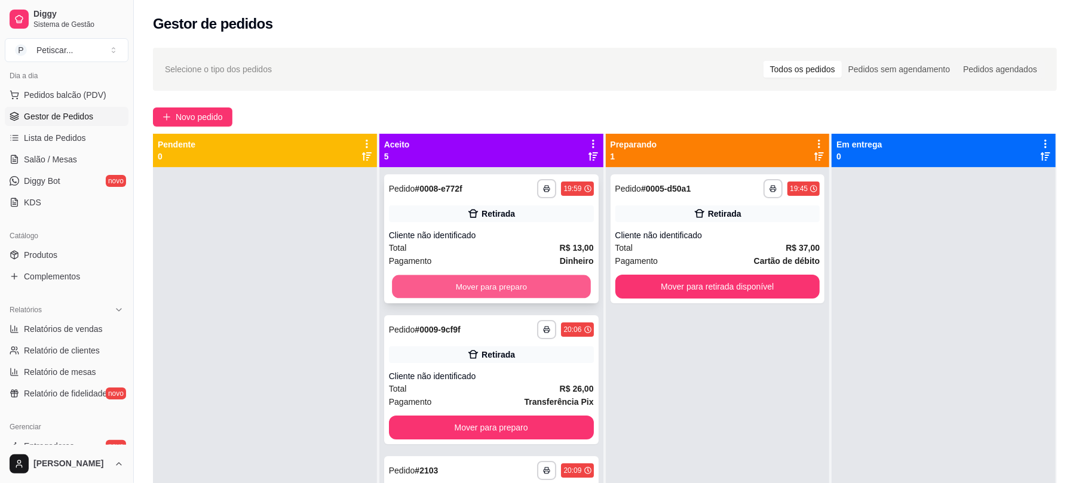
click at [555, 282] on button "Mover para preparo" at bounding box center [491, 286] width 198 height 23
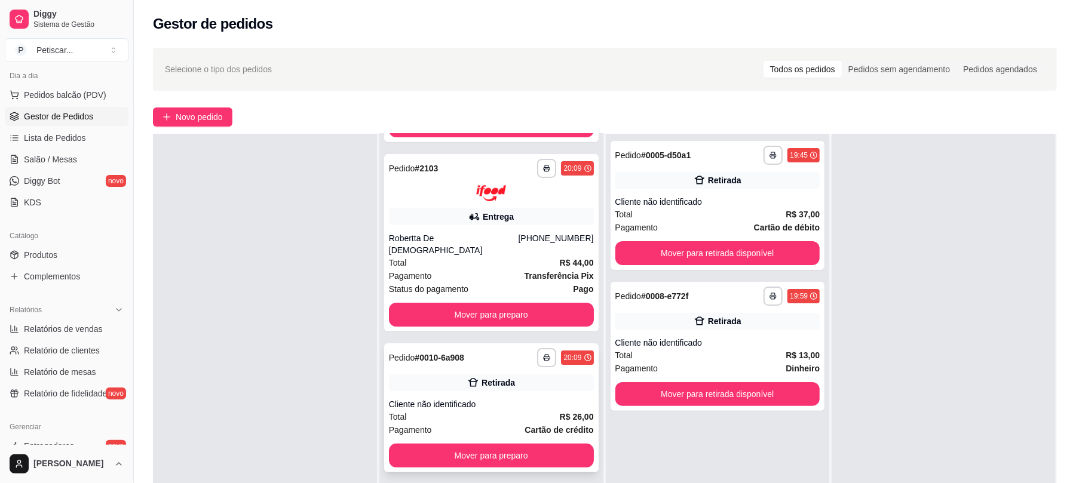
scroll to position [182, 0]
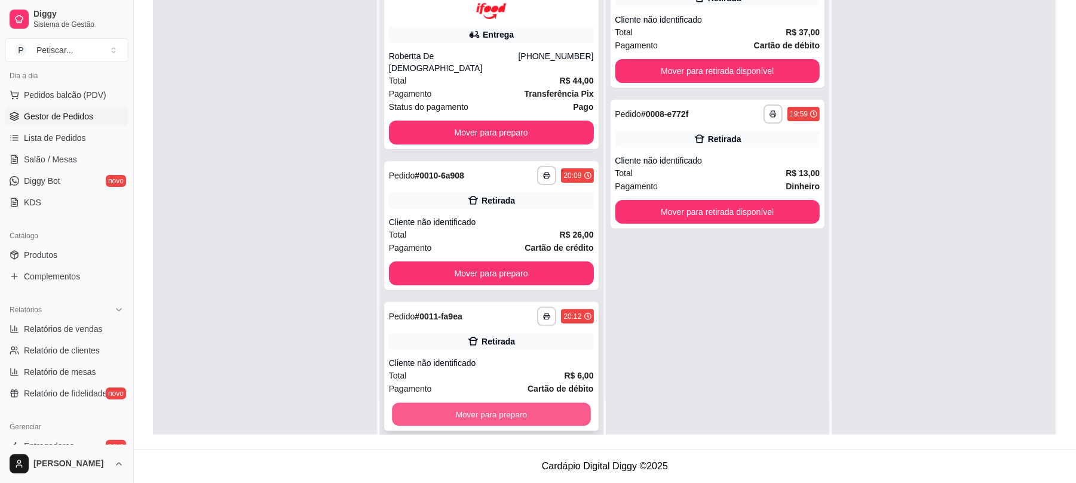
click at [514, 407] on button "Mover para preparo" at bounding box center [491, 414] width 198 height 23
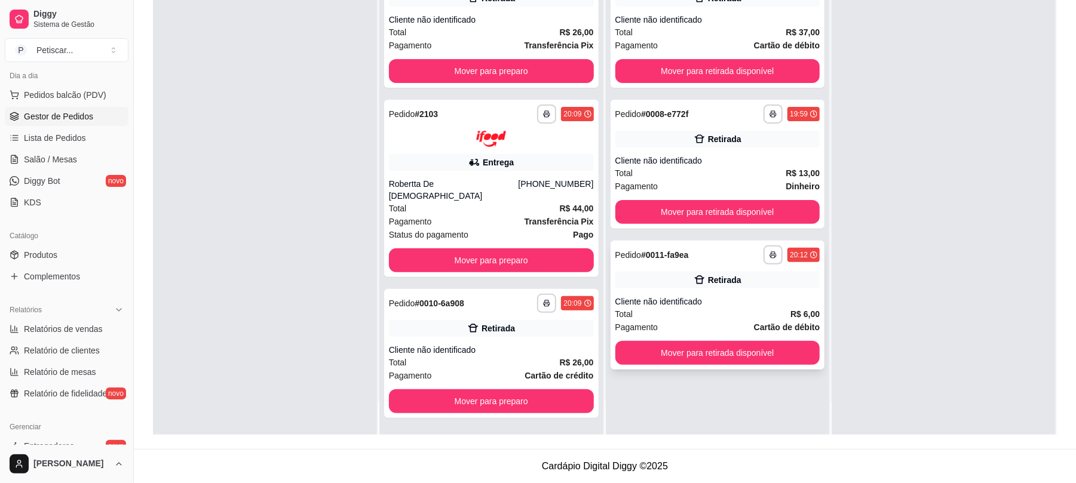
scroll to position [0, 0]
click at [715, 344] on button "Mover para retirada disponível" at bounding box center [717, 353] width 198 height 23
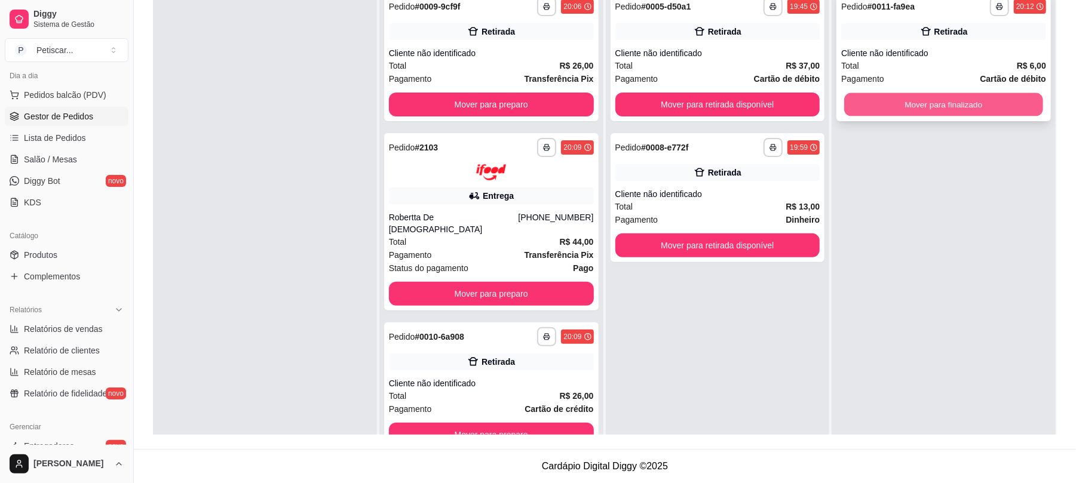
click at [874, 101] on button "Mover para finalizado" at bounding box center [943, 104] width 198 height 23
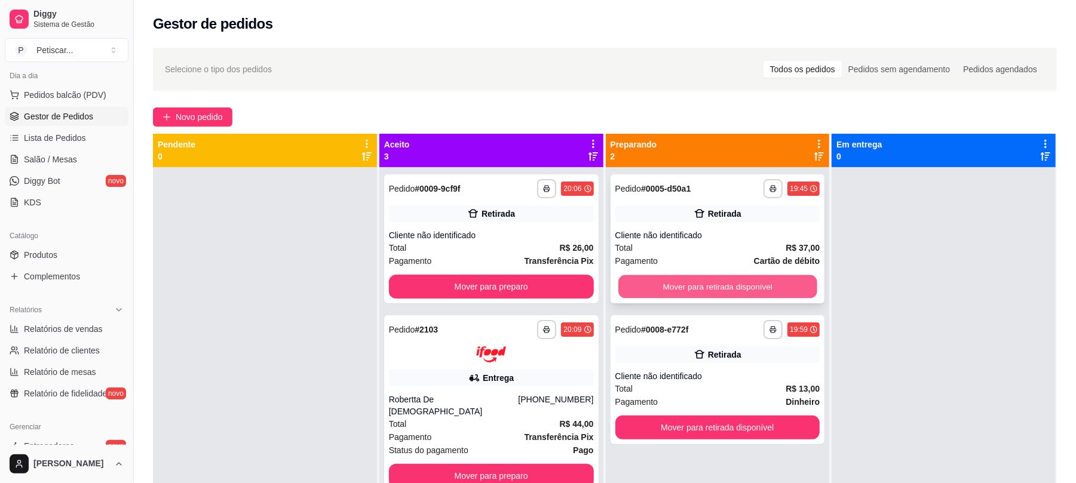
click at [795, 293] on button "Mover para retirada disponível" at bounding box center [717, 286] width 198 height 23
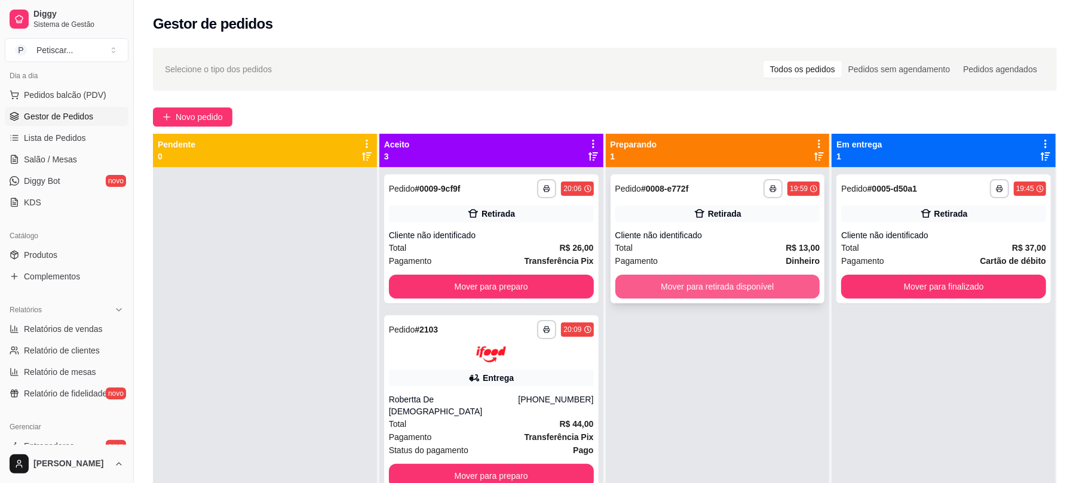
click at [760, 280] on button "Mover para retirada disponível" at bounding box center [717, 287] width 205 height 24
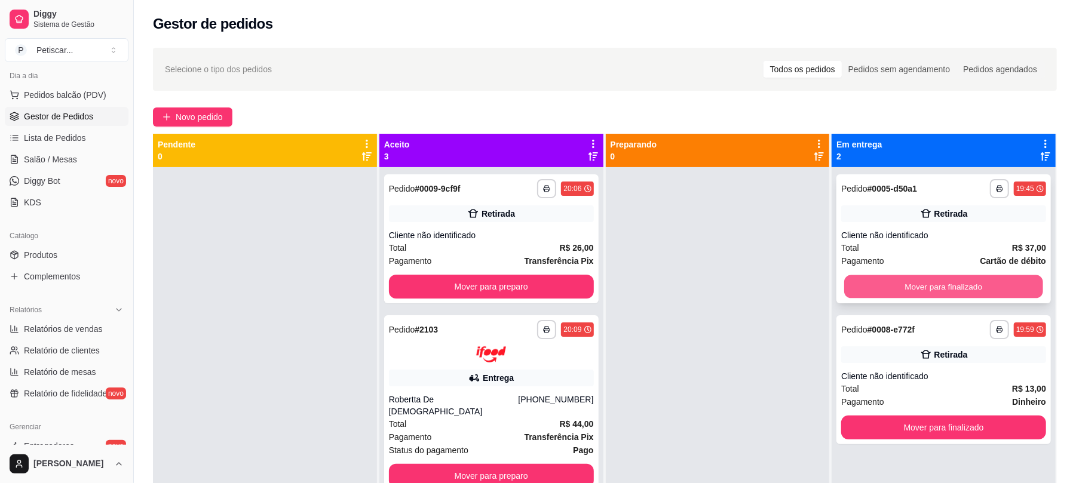
click at [897, 291] on button "Mover para finalizado" at bounding box center [943, 286] width 198 height 23
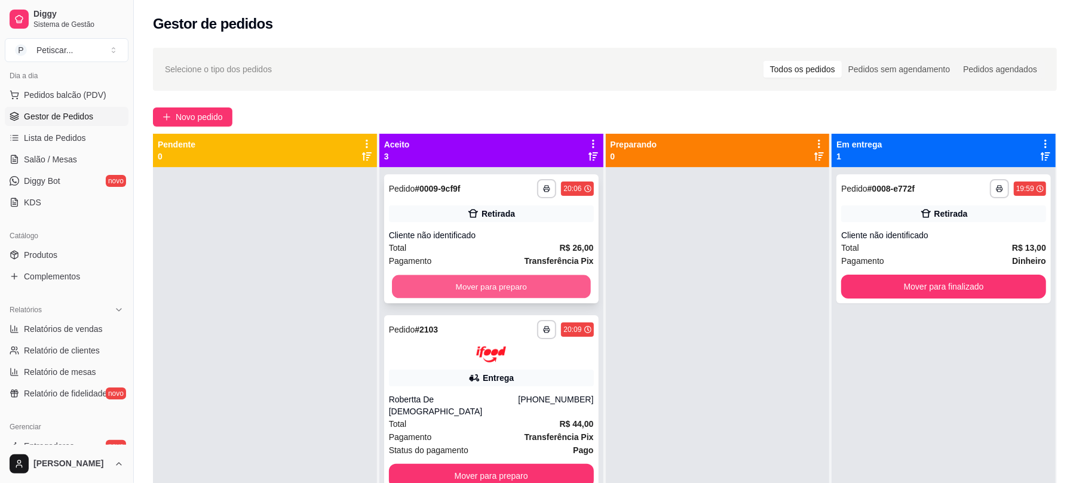
click at [523, 280] on button "Mover para preparo" at bounding box center [491, 286] width 198 height 23
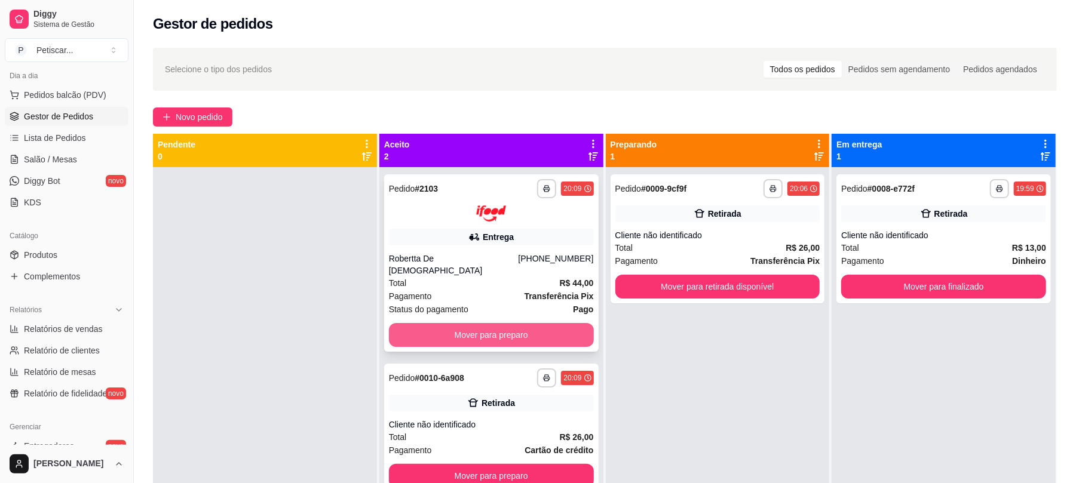
click at [567, 325] on button "Mover para preparo" at bounding box center [491, 335] width 205 height 24
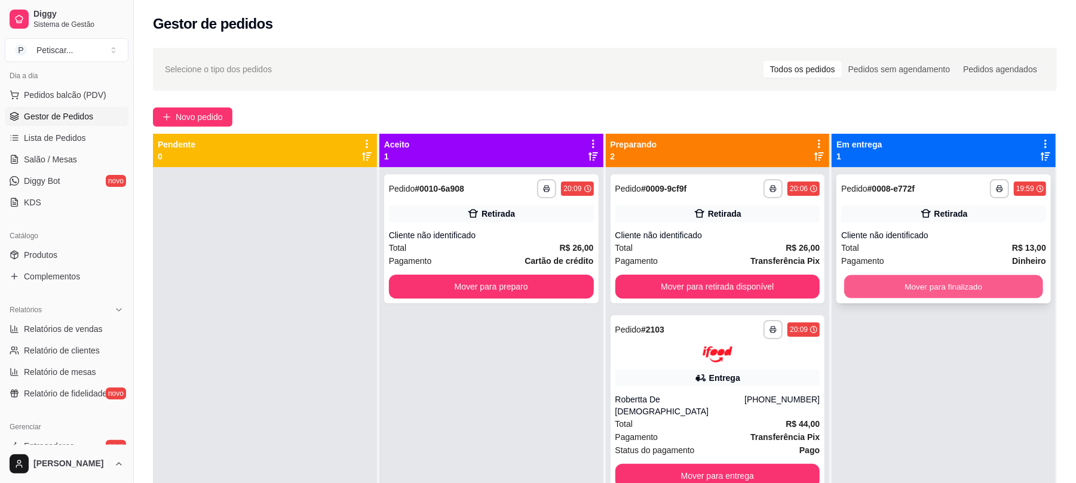
click at [860, 281] on button "Mover para finalizado" at bounding box center [943, 286] width 198 height 23
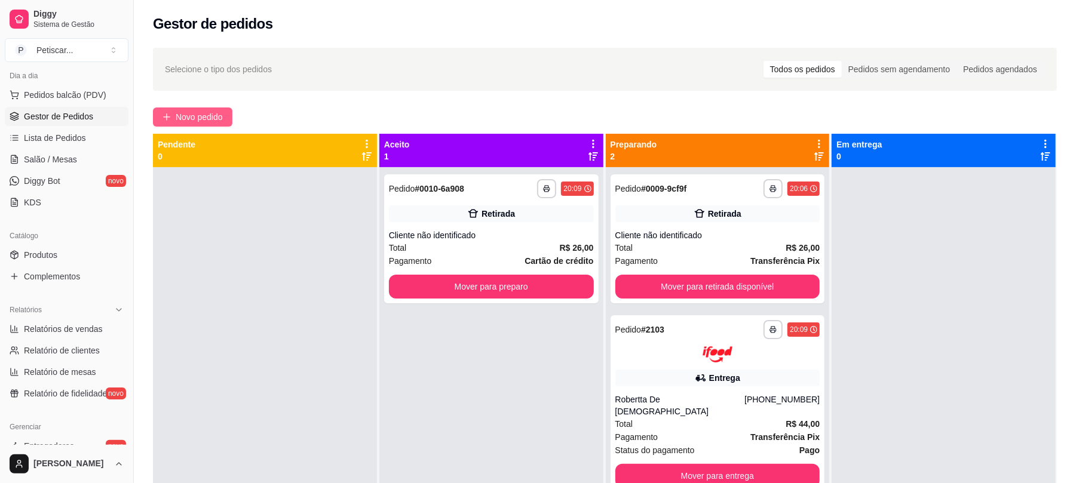
click at [205, 119] on span "Novo pedido" at bounding box center [199, 116] width 47 height 13
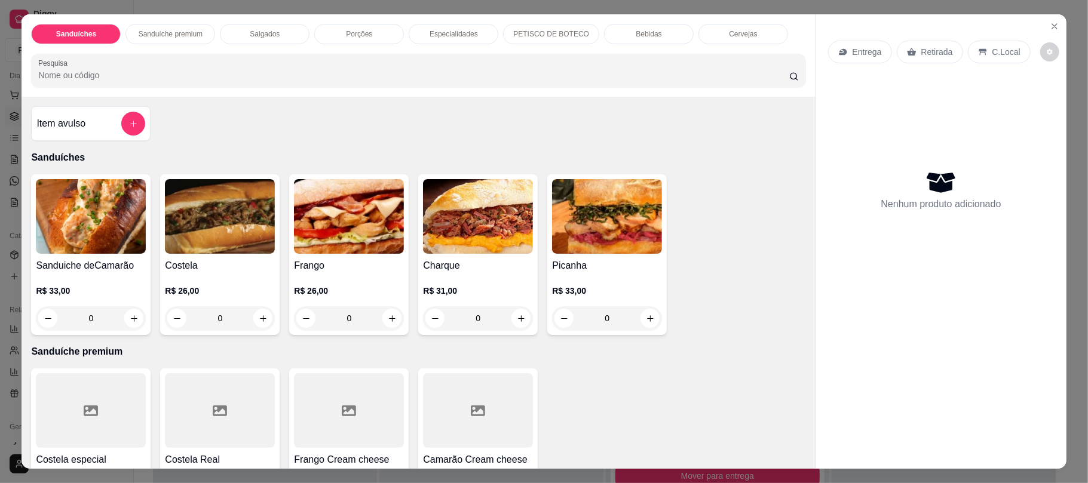
click at [259, 318] on div "0" at bounding box center [220, 318] width 110 height 24
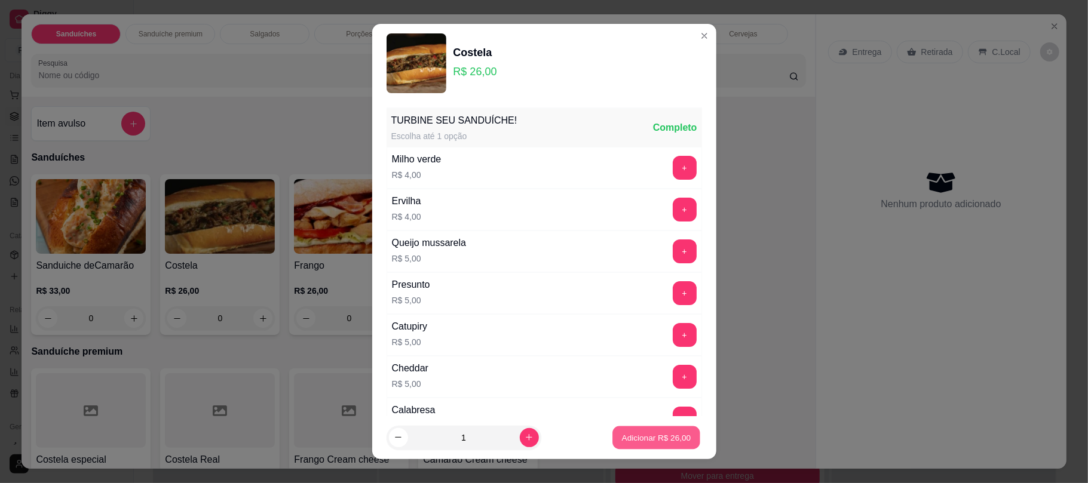
click at [613, 442] on button "Adicionar R$ 26,00" at bounding box center [657, 437] width 88 height 23
type input "1"
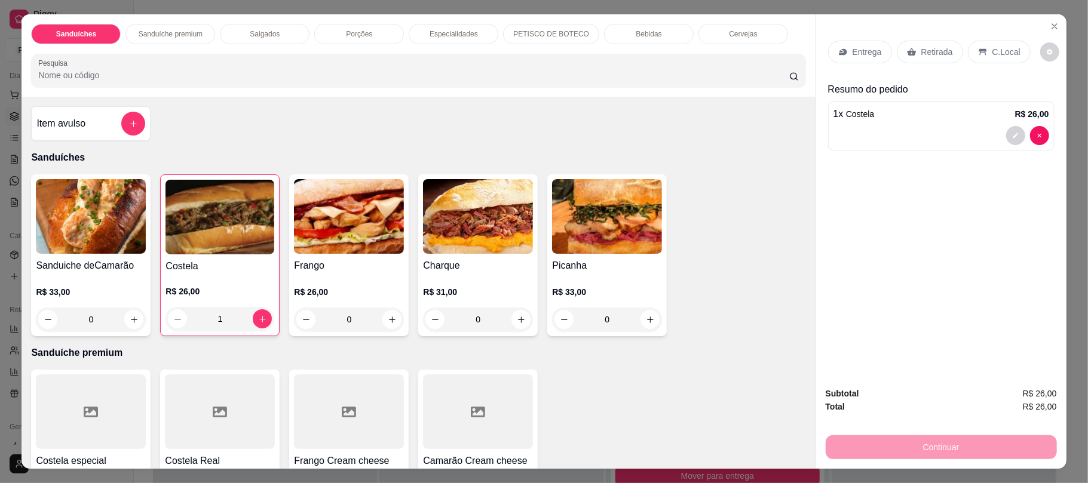
click at [621, 27] on div "Bebidas" at bounding box center [649, 34] width 90 height 20
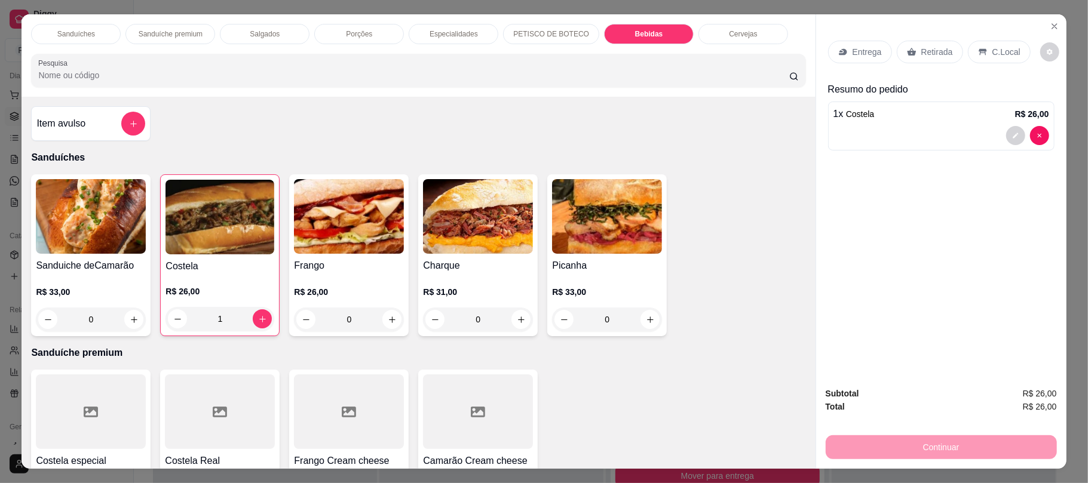
scroll to position [24, 0]
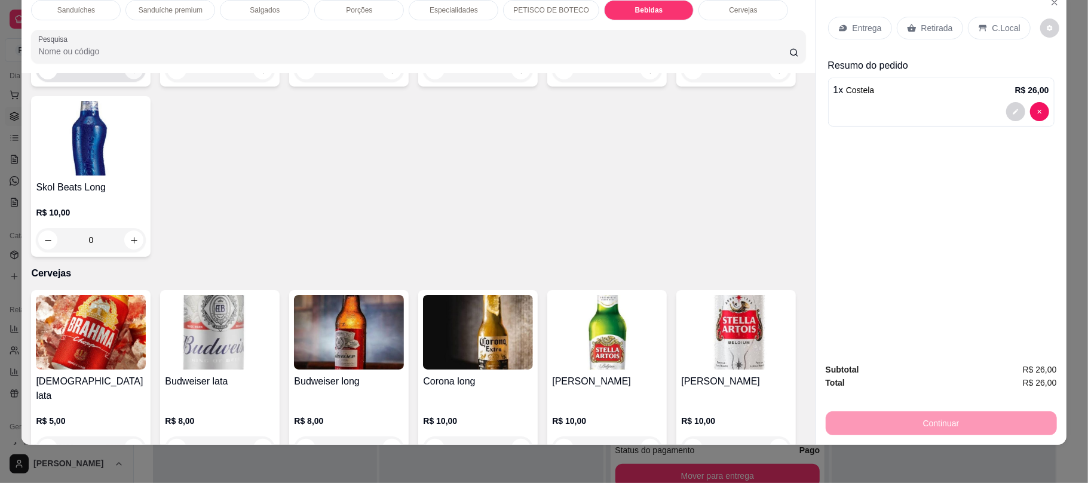
click at [125, 79] on button "increase-product-quantity" at bounding box center [134, 70] width 19 height 19
type input "1"
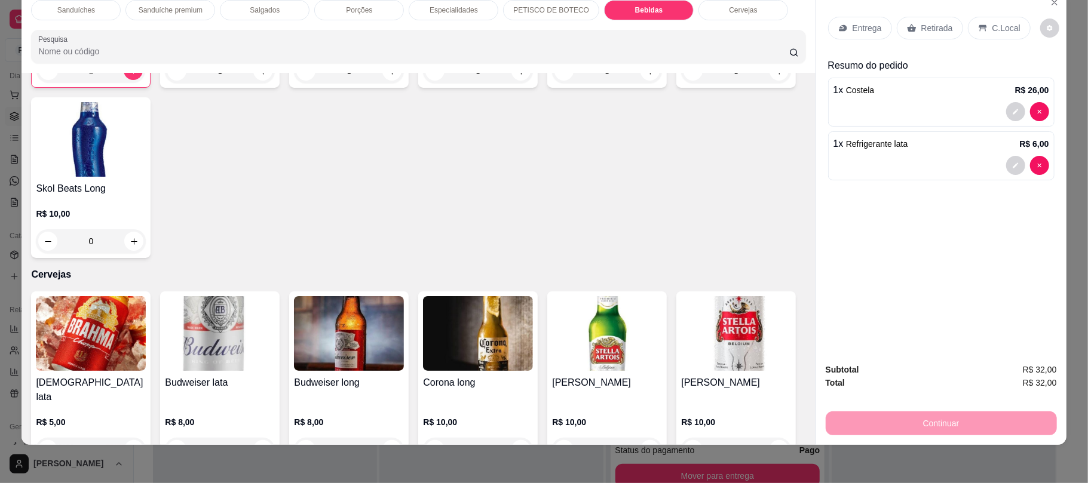
click at [905, 35] on div "Retirada" at bounding box center [929, 28] width 66 height 23
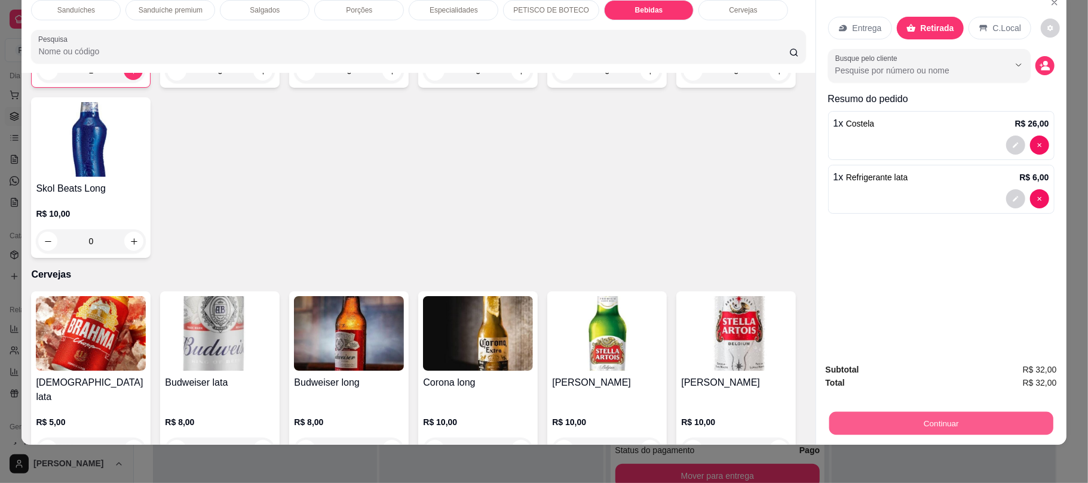
click at [875, 420] on button "Continuar" at bounding box center [940, 422] width 224 height 23
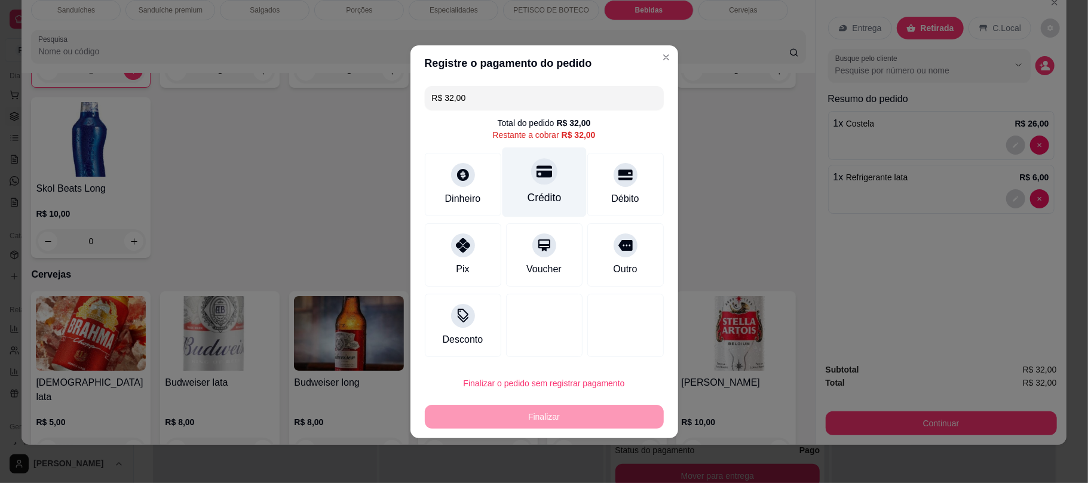
click at [571, 173] on div "Crédito" at bounding box center [544, 182] width 84 height 70
type input "R$ 0,00"
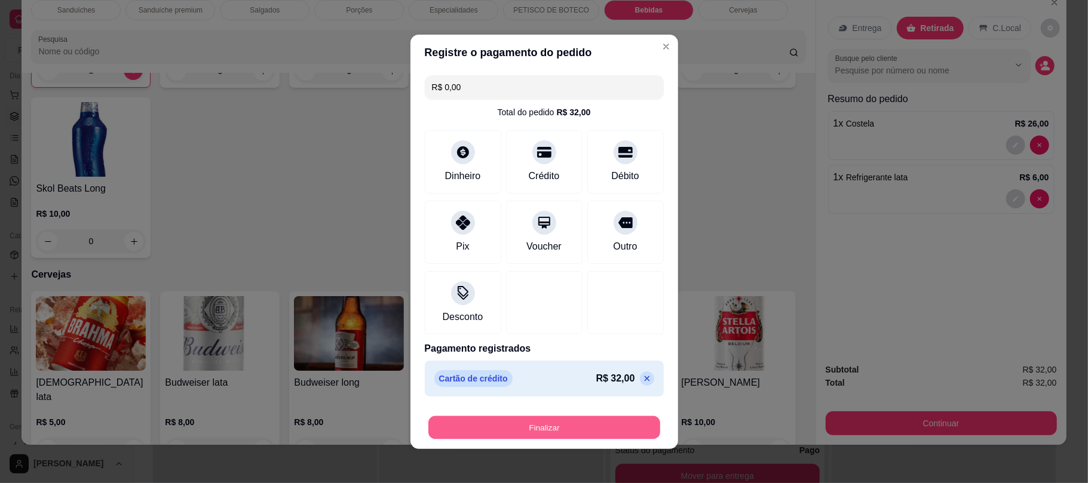
click at [619, 431] on button "Finalizar" at bounding box center [544, 427] width 232 height 23
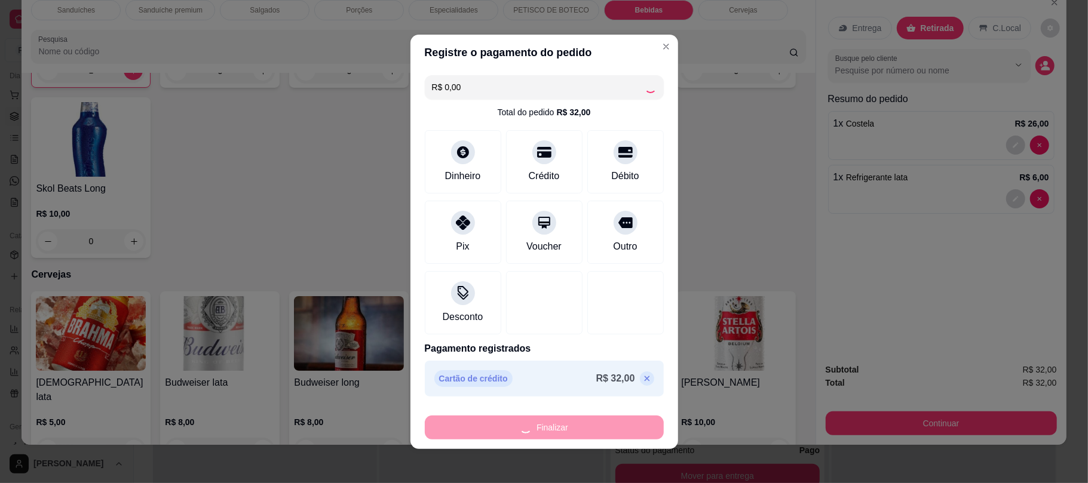
type input "0"
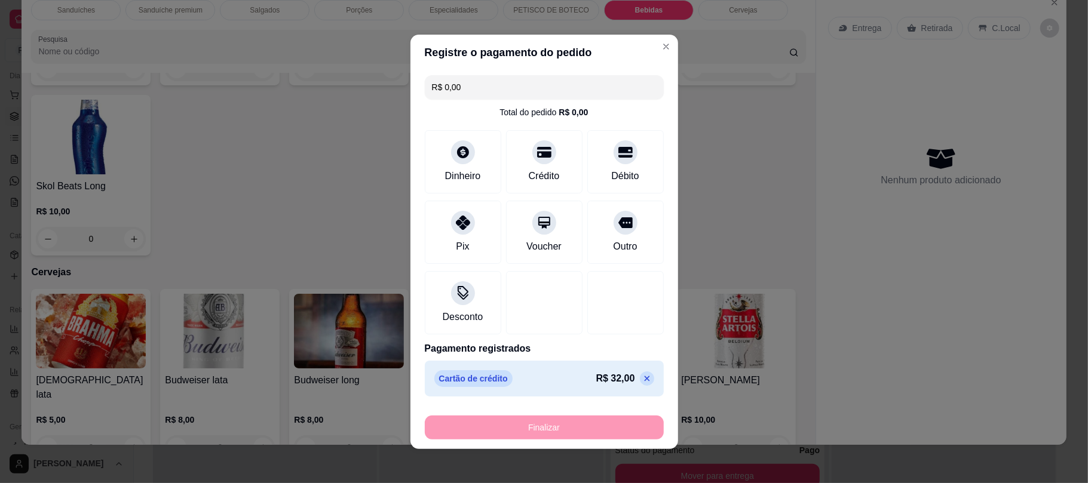
type input "-R$ 32,00"
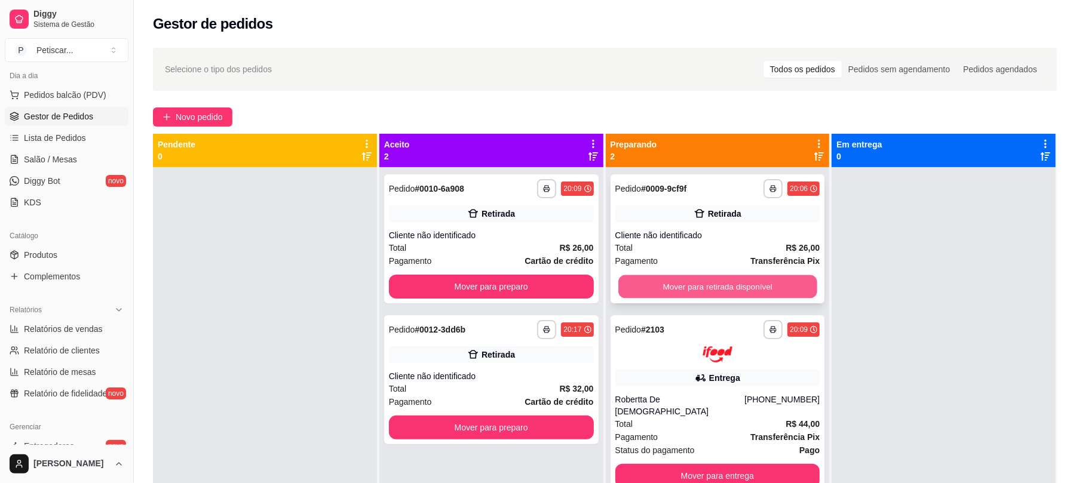
click at [786, 280] on button "Mover para retirada disponível" at bounding box center [717, 286] width 198 height 23
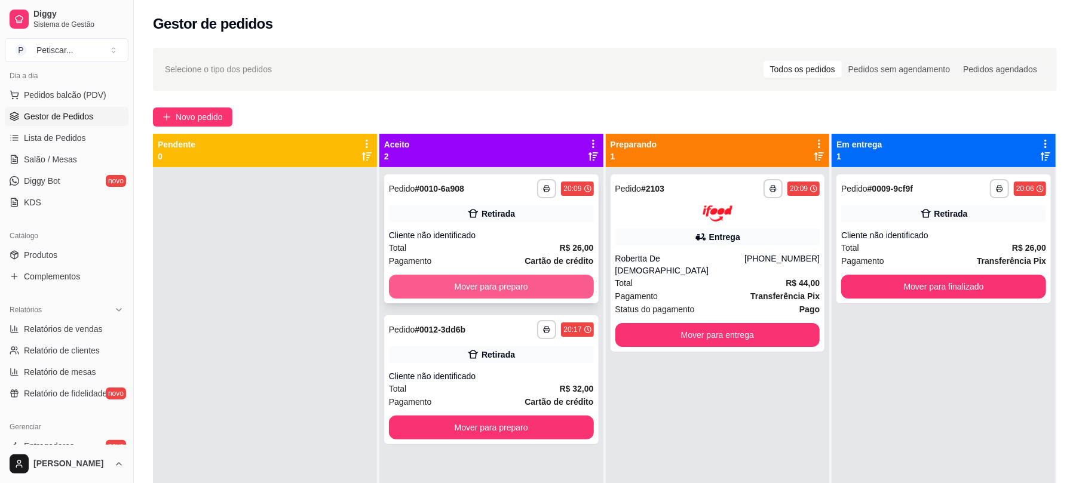
click at [423, 281] on button "Mover para preparo" at bounding box center [491, 287] width 205 height 24
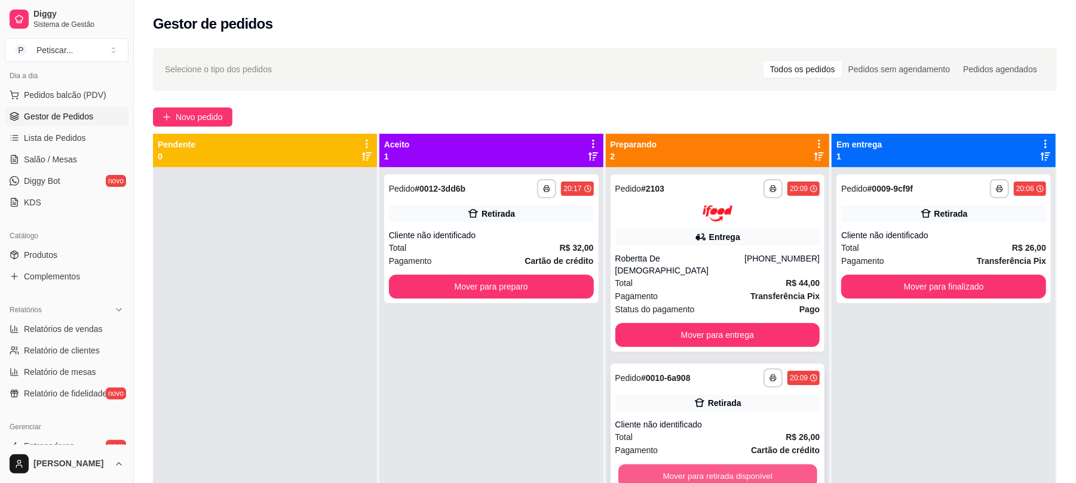
click at [686, 466] on button "Mover para retirada disponível" at bounding box center [717, 475] width 198 height 23
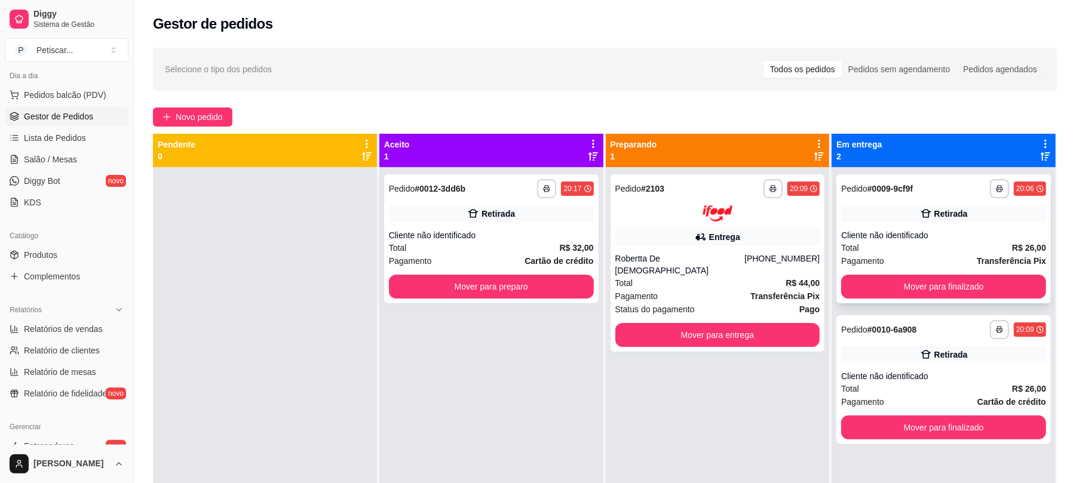
click at [890, 220] on div "Retirada" at bounding box center [943, 213] width 205 height 17
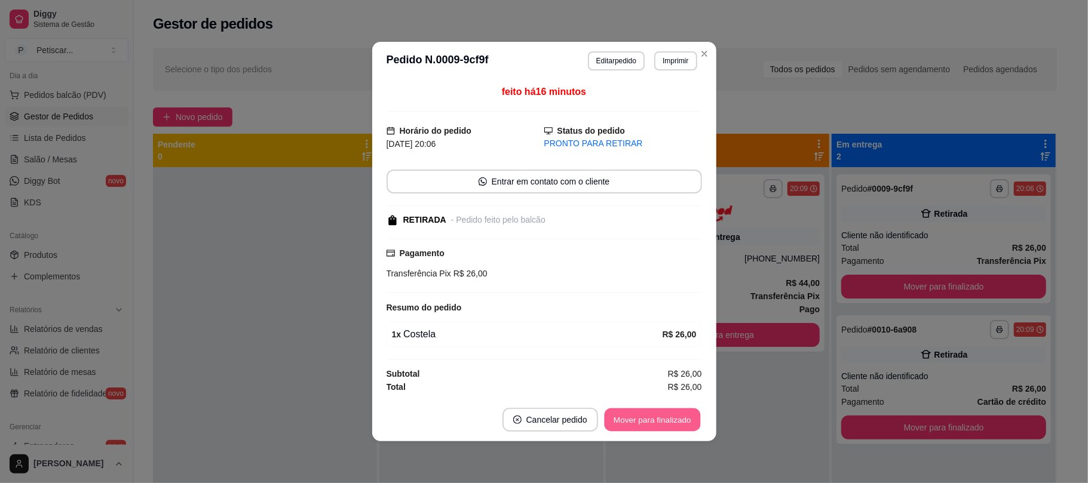
click at [682, 420] on button "Mover para finalizado" at bounding box center [652, 419] width 96 height 23
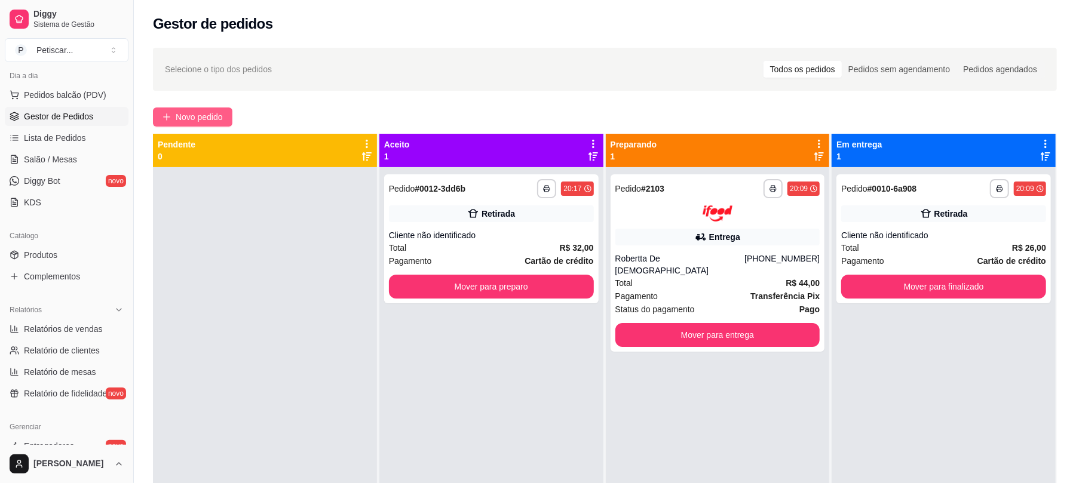
click at [225, 125] on button "Novo pedido" at bounding box center [192, 116] width 79 height 19
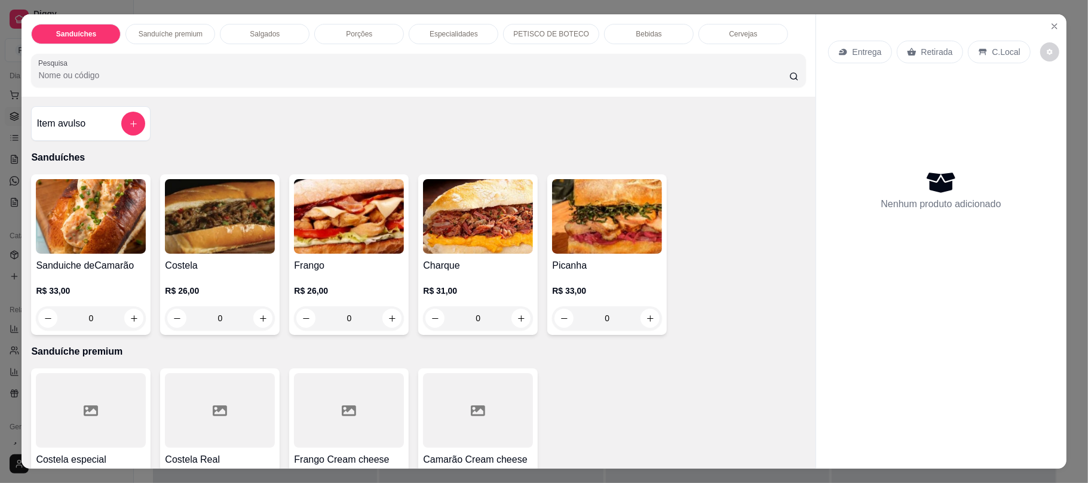
click at [337, 35] on div "Porções" at bounding box center [359, 34] width 90 height 20
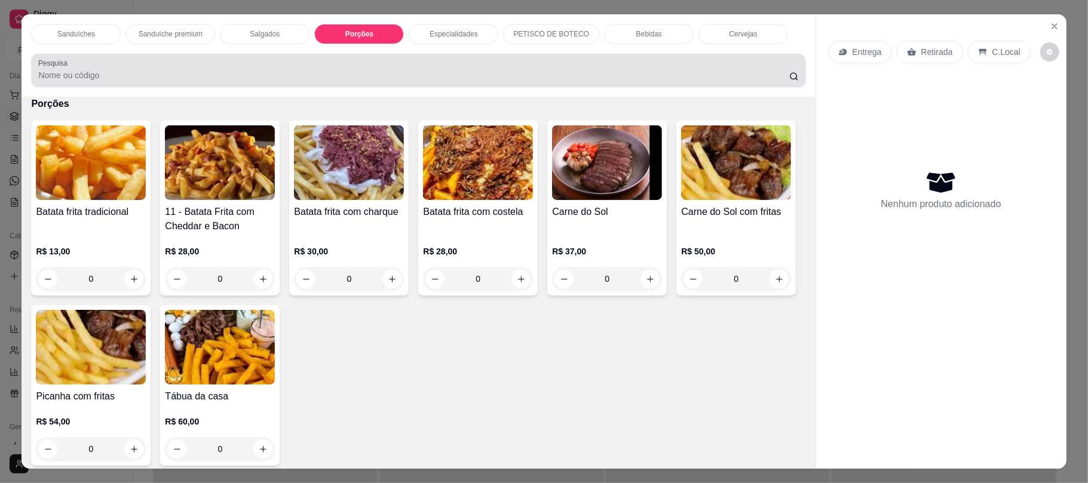
scroll to position [24, 0]
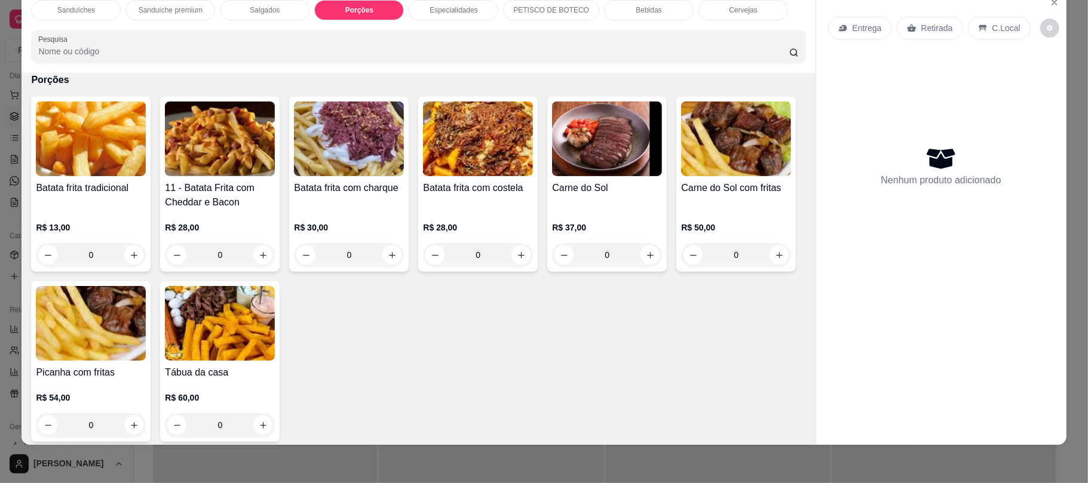
click at [259, 5] on div "Salgados" at bounding box center [265, 10] width 90 height 20
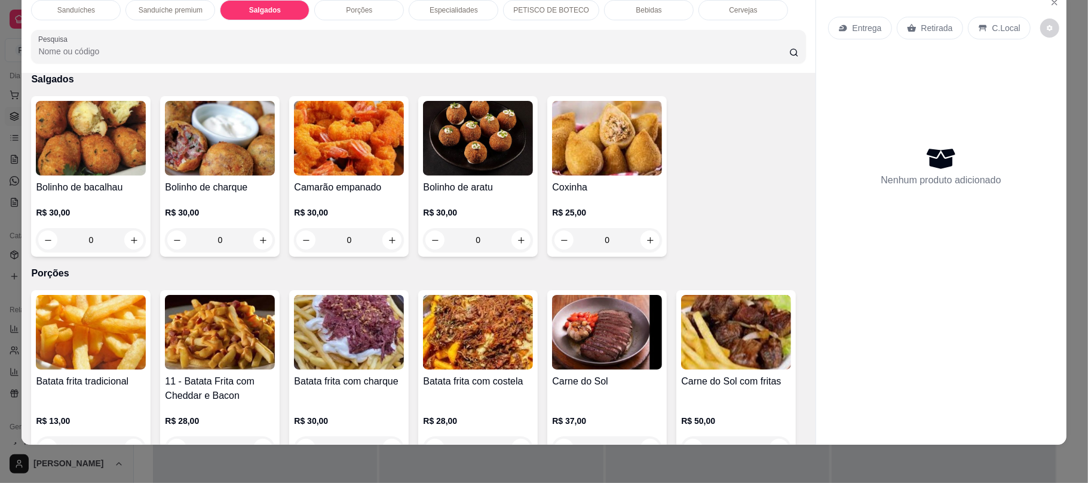
click at [91, 5] on div "Sanduíches" at bounding box center [76, 10] width 90 height 20
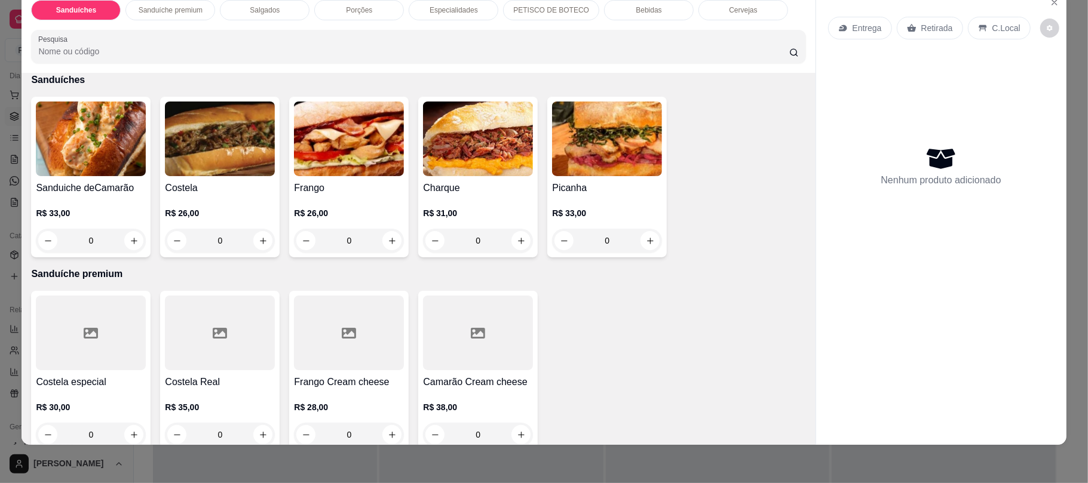
click at [262, 5] on div "Salgados" at bounding box center [265, 10] width 90 height 20
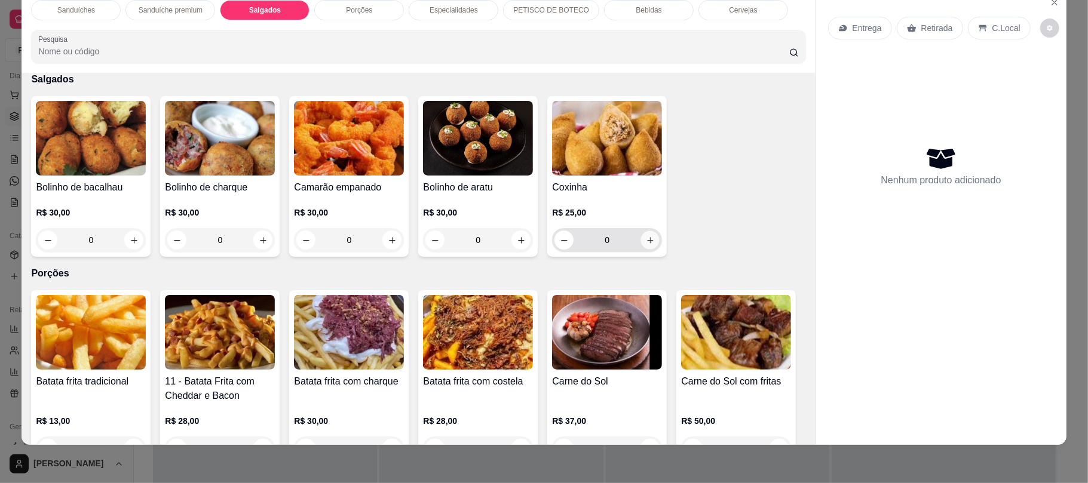
click at [646, 242] on icon "increase-product-quantity" at bounding box center [650, 240] width 9 height 9
type input "1"
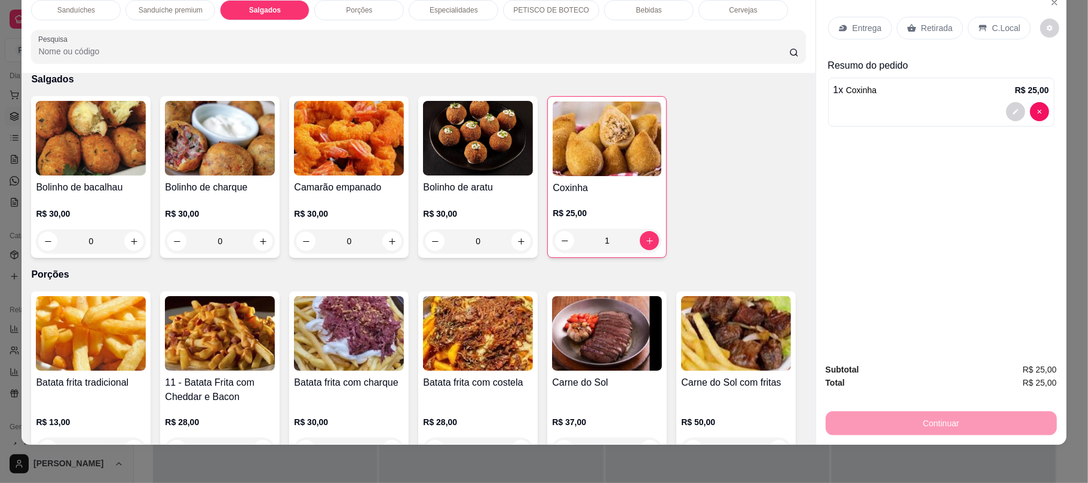
click at [69, 20] on div "Sanduíches" at bounding box center [76, 10] width 90 height 20
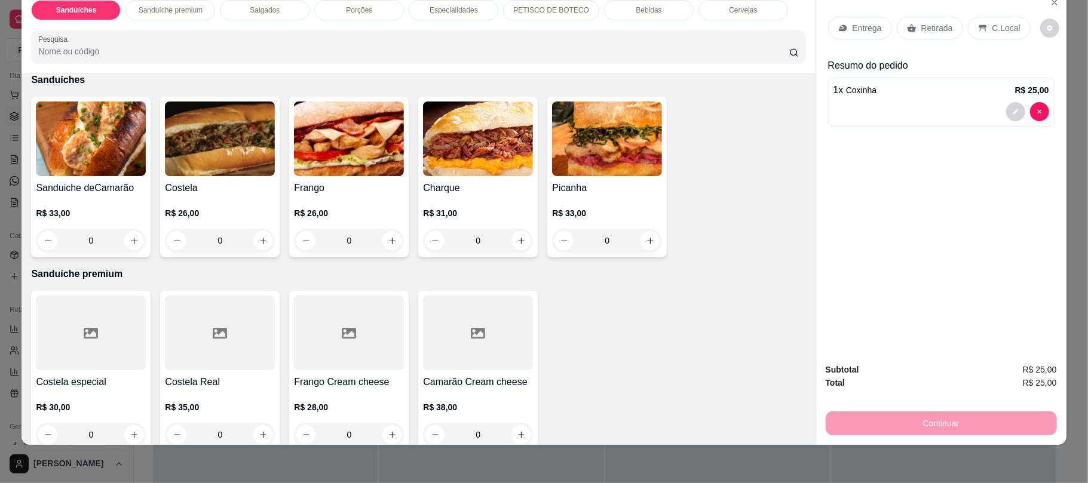
click at [263, 240] on div "0" at bounding box center [220, 241] width 110 height 24
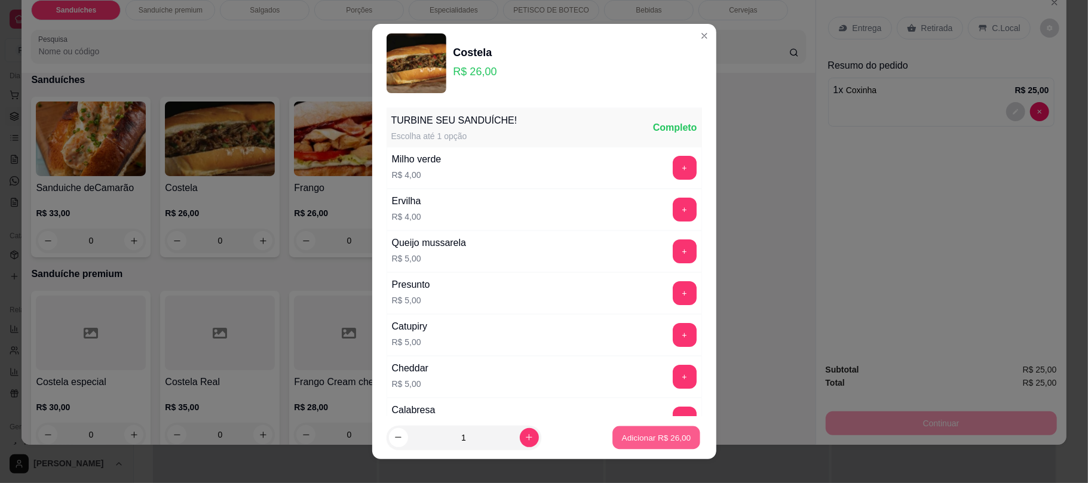
click at [622, 437] on p "Adicionar R$ 26,00" at bounding box center [656, 437] width 69 height 11
type input "1"
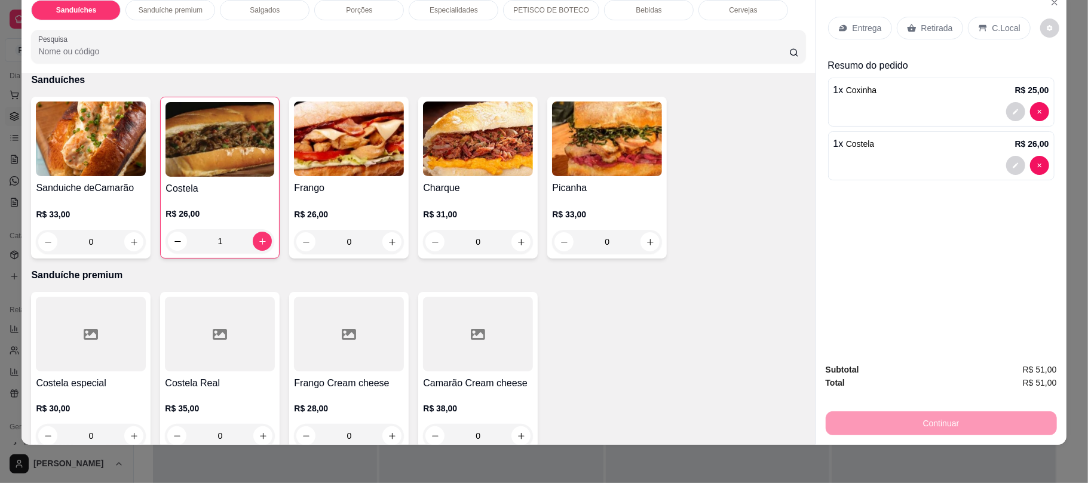
click at [380, 244] on div "0" at bounding box center [349, 242] width 110 height 24
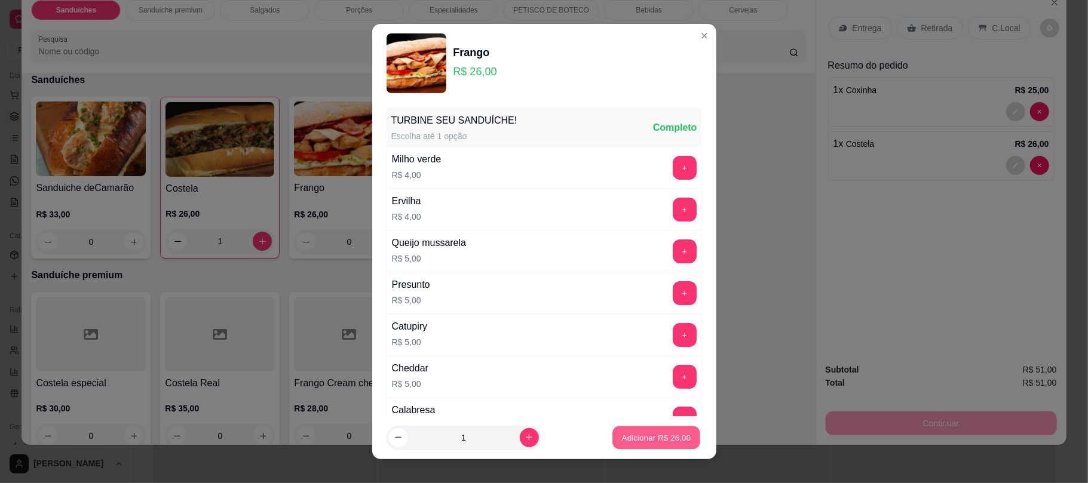
click at [639, 443] on p "Adicionar R$ 26,00" at bounding box center [656, 437] width 69 height 11
type input "1"
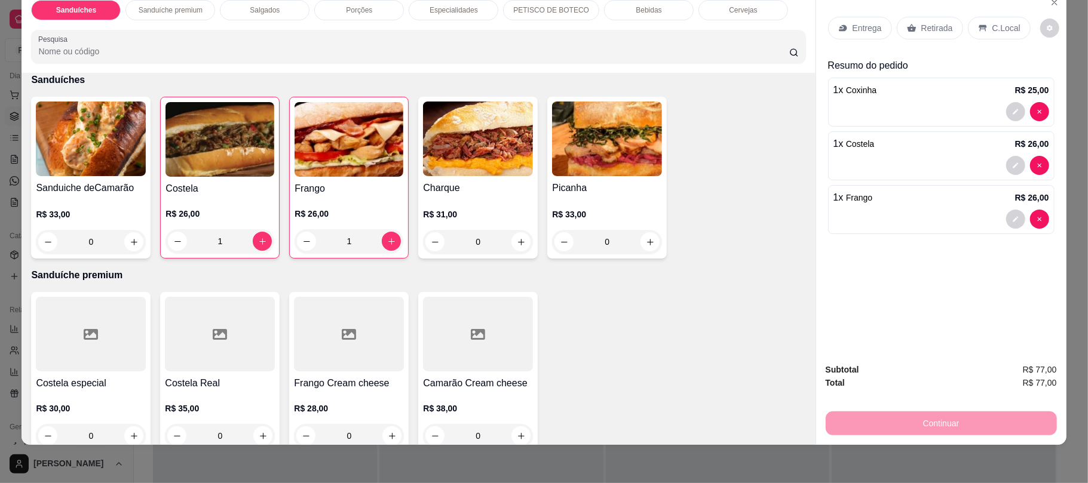
click at [921, 25] on p "Retirada" at bounding box center [937, 28] width 32 height 12
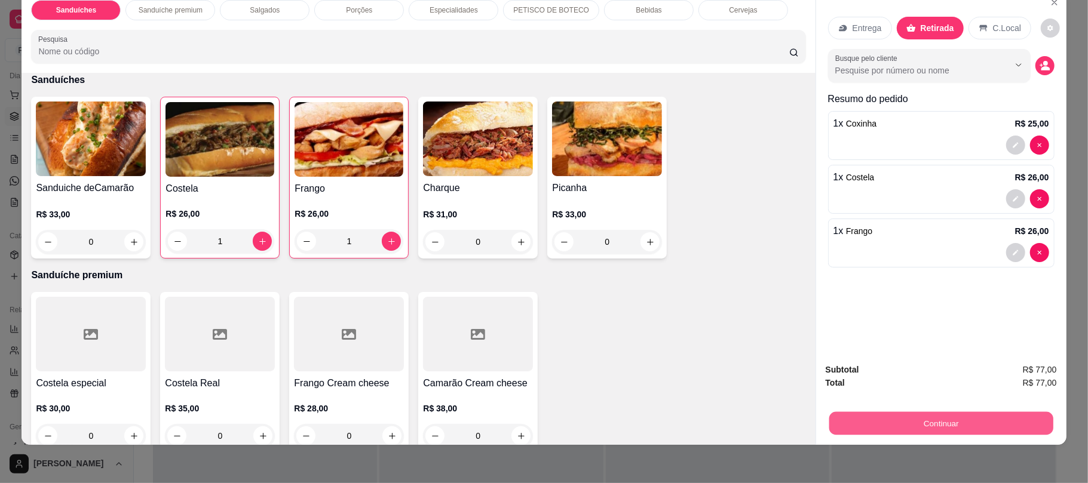
click at [1025, 419] on button "Continuar" at bounding box center [940, 422] width 224 height 23
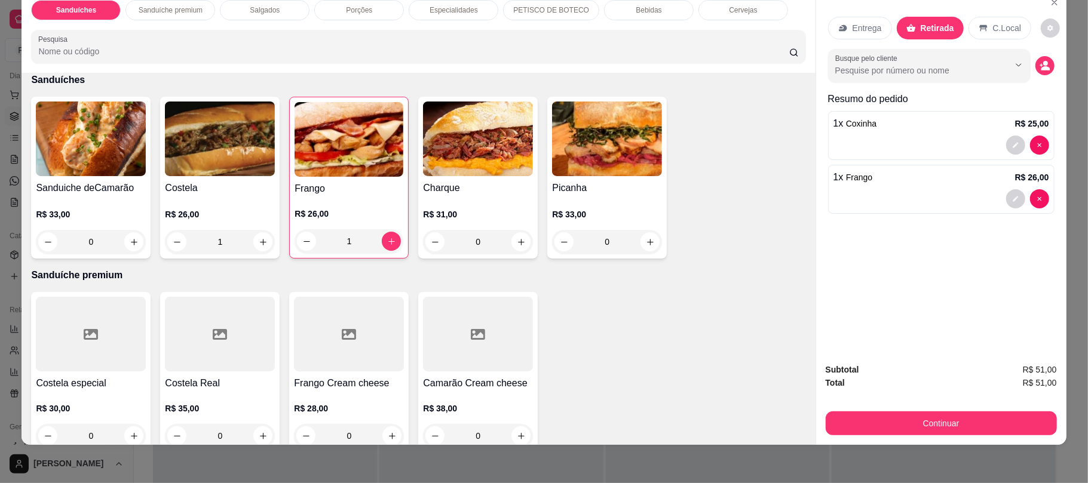
type input "0"
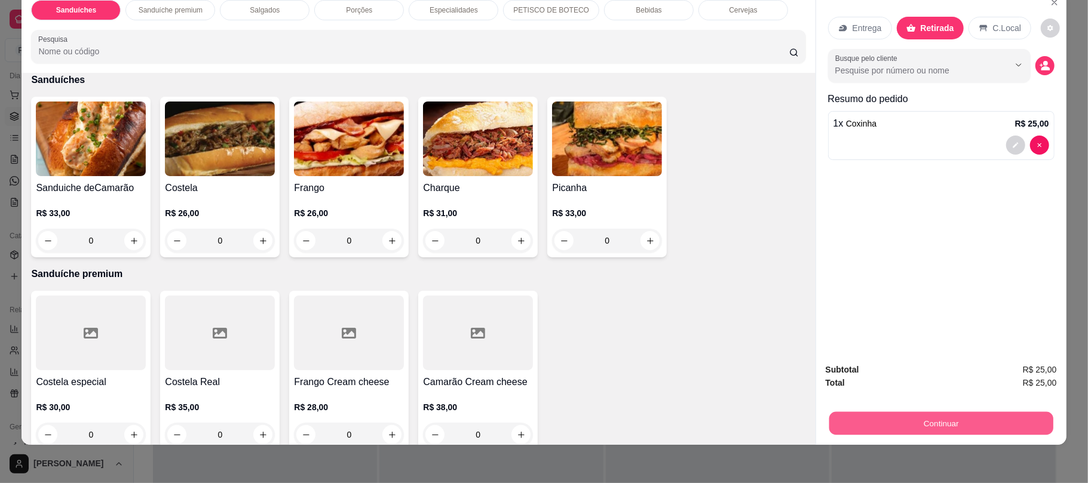
click at [925, 426] on button "Continuar" at bounding box center [940, 422] width 224 height 23
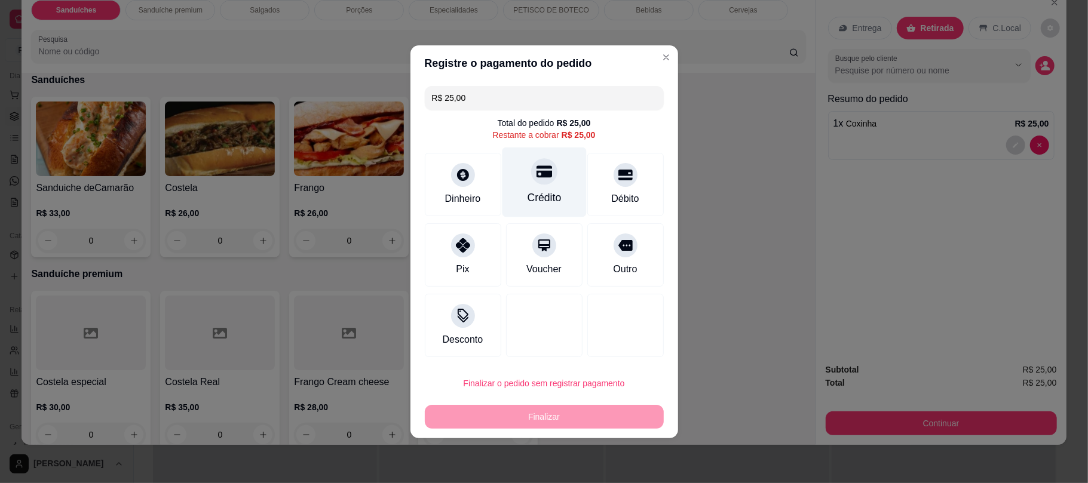
click at [542, 185] on div "Crédito" at bounding box center [544, 182] width 84 height 70
type input "R$ 0,00"
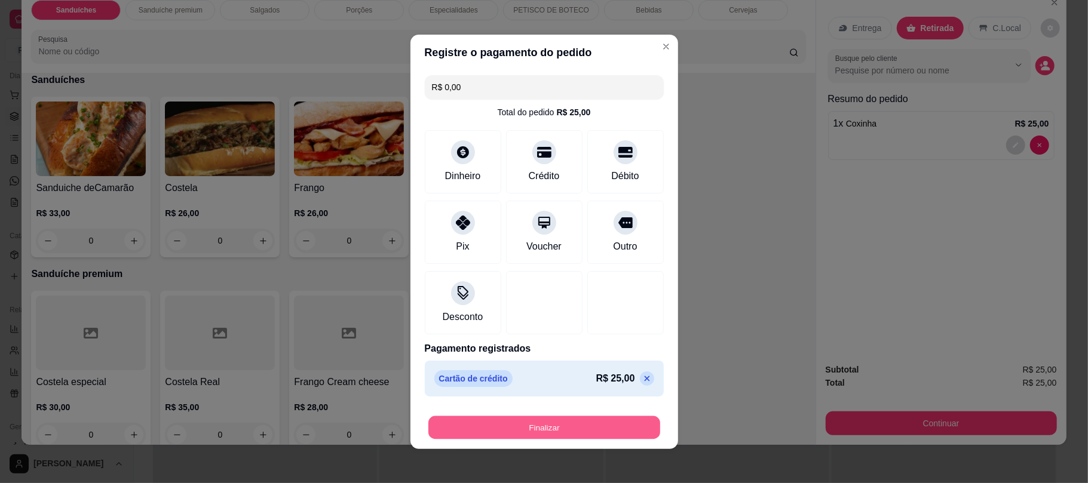
click at [579, 420] on button "Finalizar" at bounding box center [544, 427] width 232 height 23
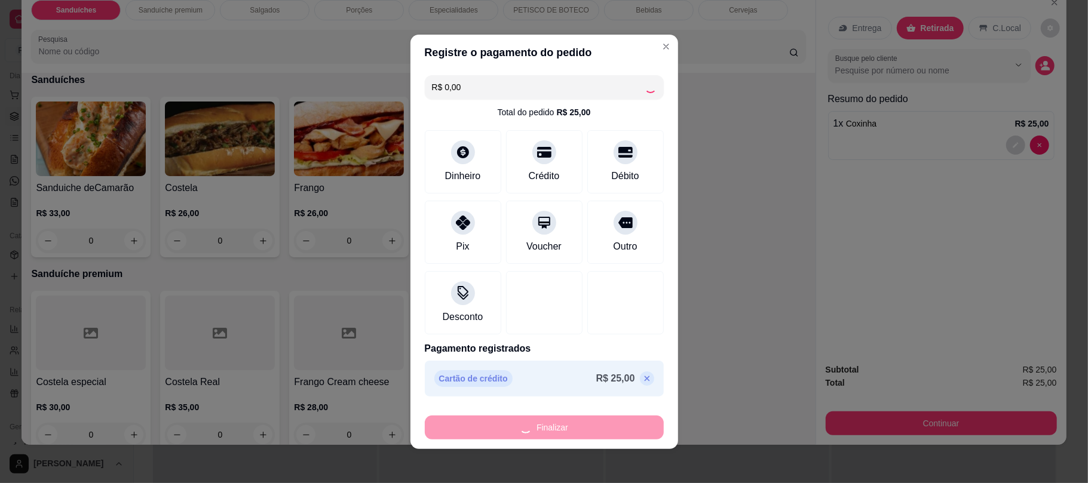
type input "0"
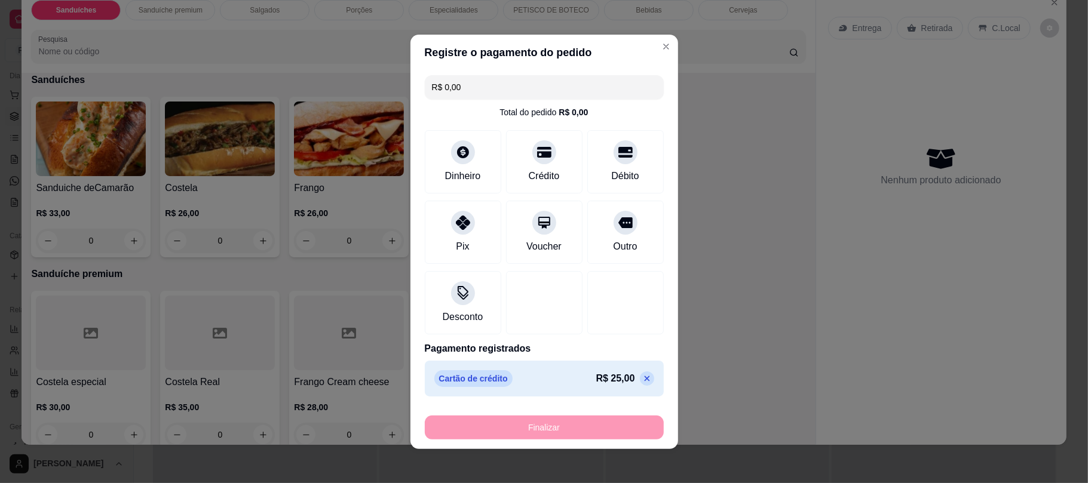
type input "-R$ 25,00"
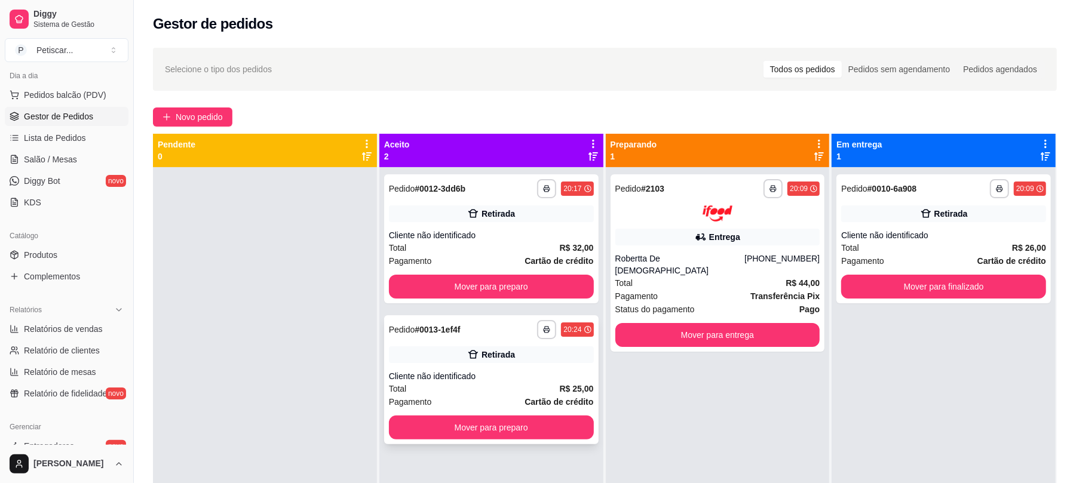
click at [505, 349] on div "Retirada" at bounding box center [497, 355] width 33 height 12
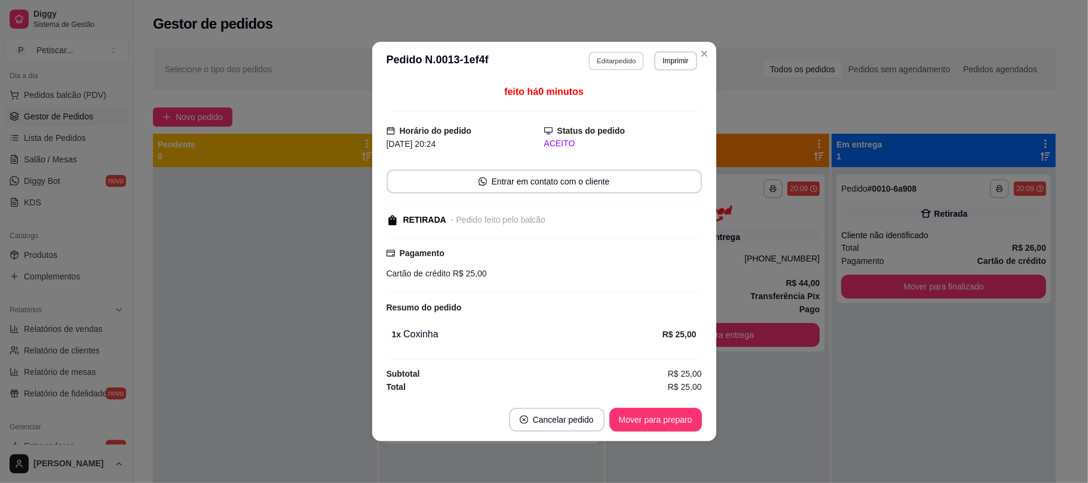
click at [615, 57] on button "Editar pedido" at bounding box center [616, 60] width 56 height 19
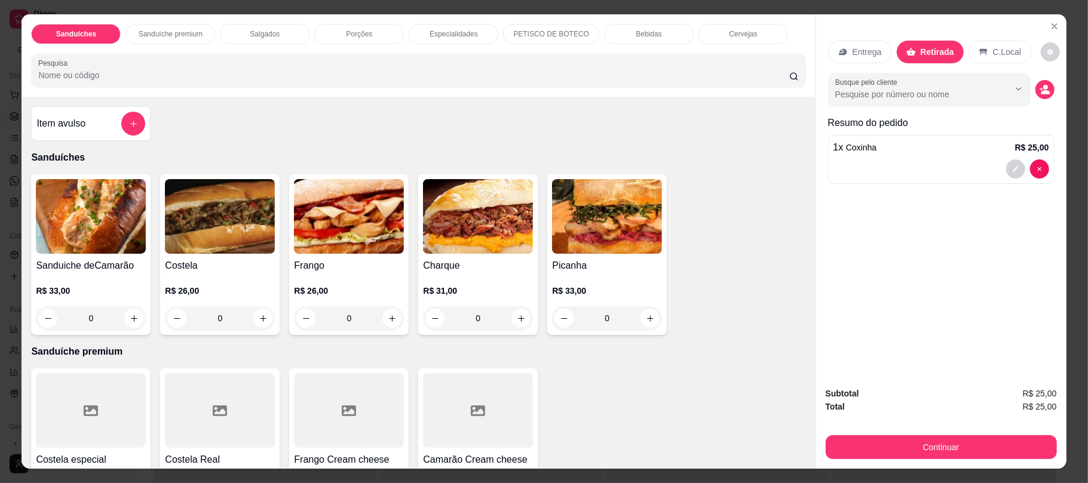
click at [643, 24] on div "Bebidas" at bounding box center [649, 34] width 90 height 20
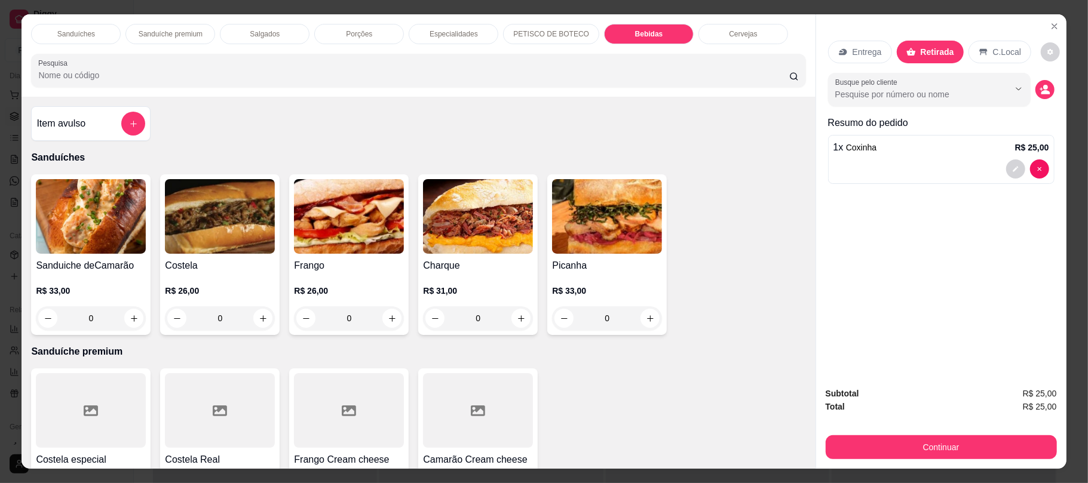
scroll to position [24, 0]
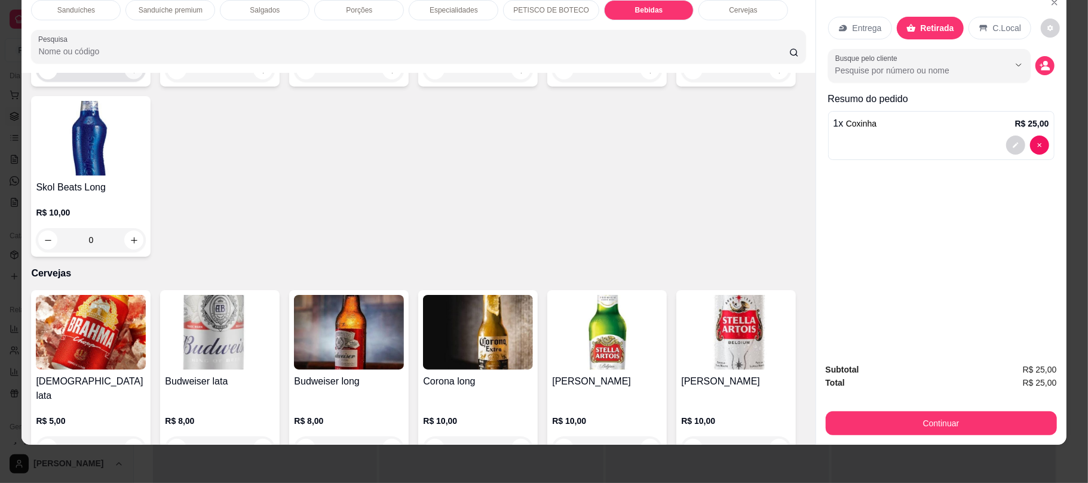
click at [130, 75] on icon "increase-product-quantity" at bounding box center [134, 70] width 9 height 9
type input "1"
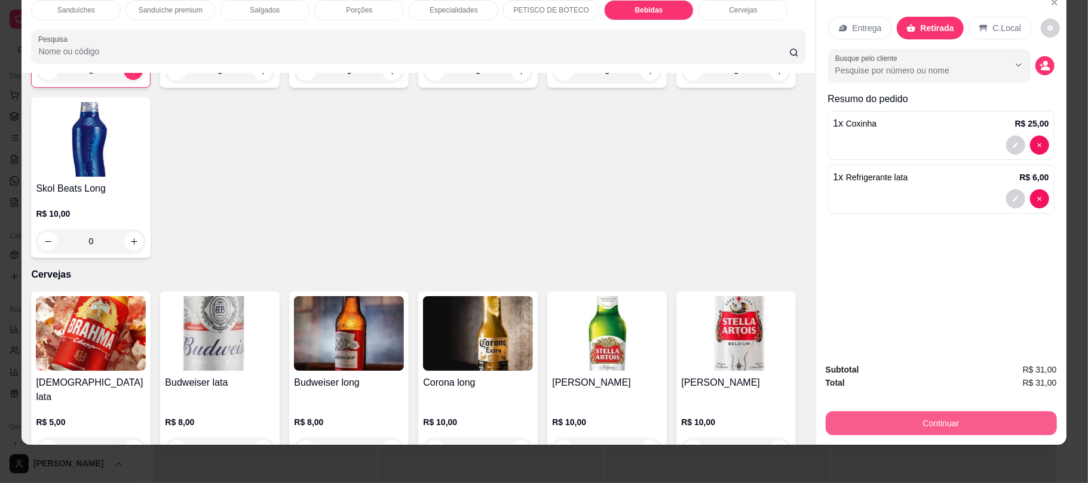
click at [901, 416] on button "Continuar" at bounding box center [940, 423] width 231 height 24
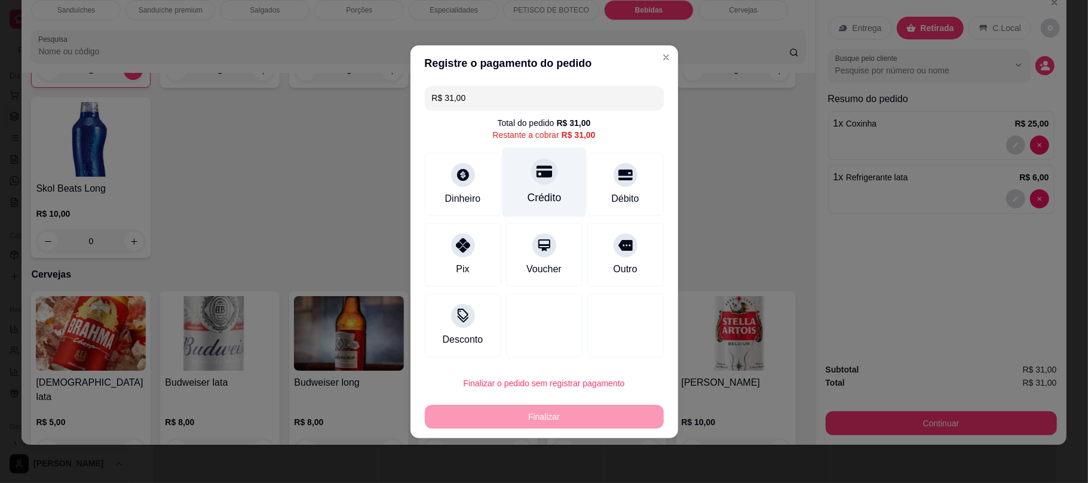
click at [554, 188] on div "Crédito" at bounding box center [544, 182] width 84 height 70
type input "R$ 0,00"
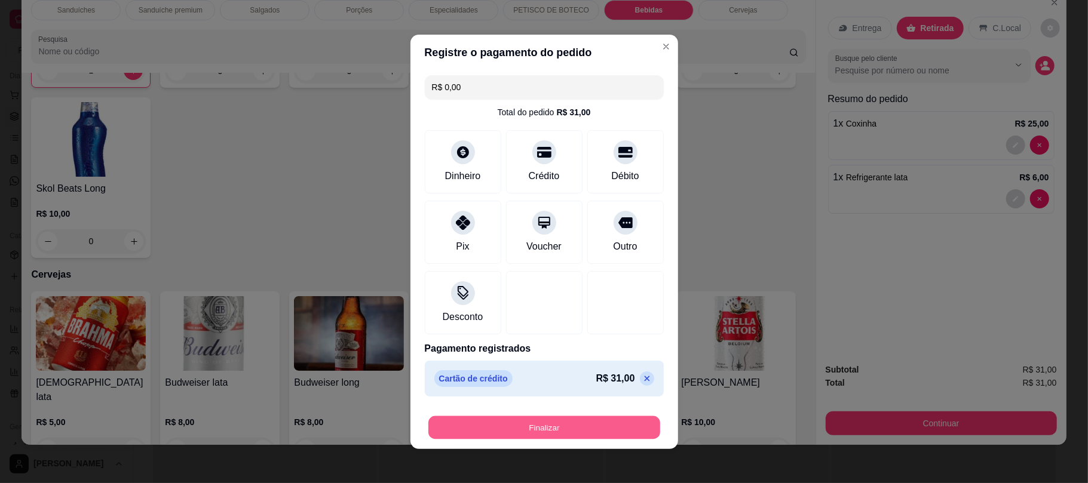
click at [589, 423] on button "Finalizar" at bounding box center [544, 427] width 232 height 23
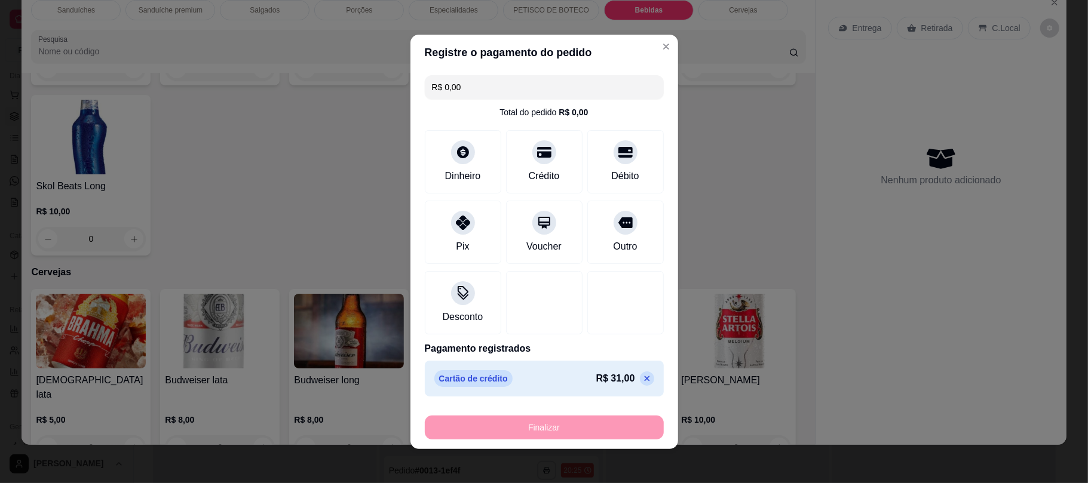
type input "0"
type input "-R$ 31,00"
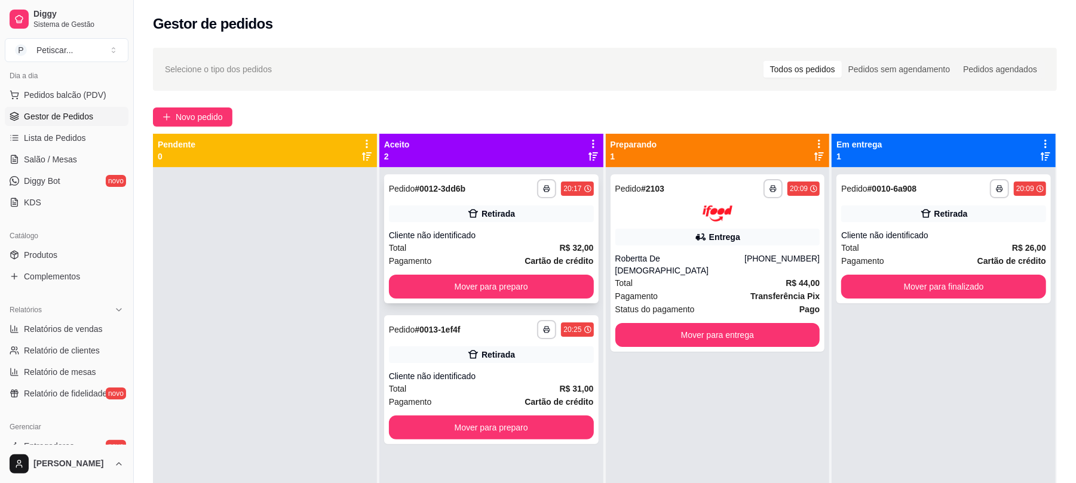
click at [410, 198] on div "**********" at bounding box center [491, 238] width 214 height 129
click at [202, 116] on span "Novo pedido" at bounding box center [199, 116] width 47 height 13
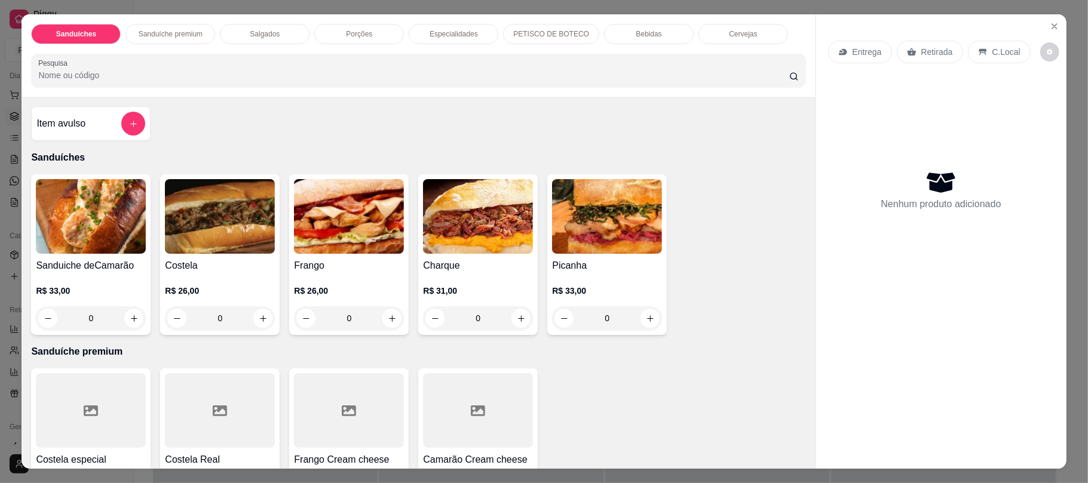
click at [259, 314] on div "0" at bounding box center [220, 318] width 110 height 24
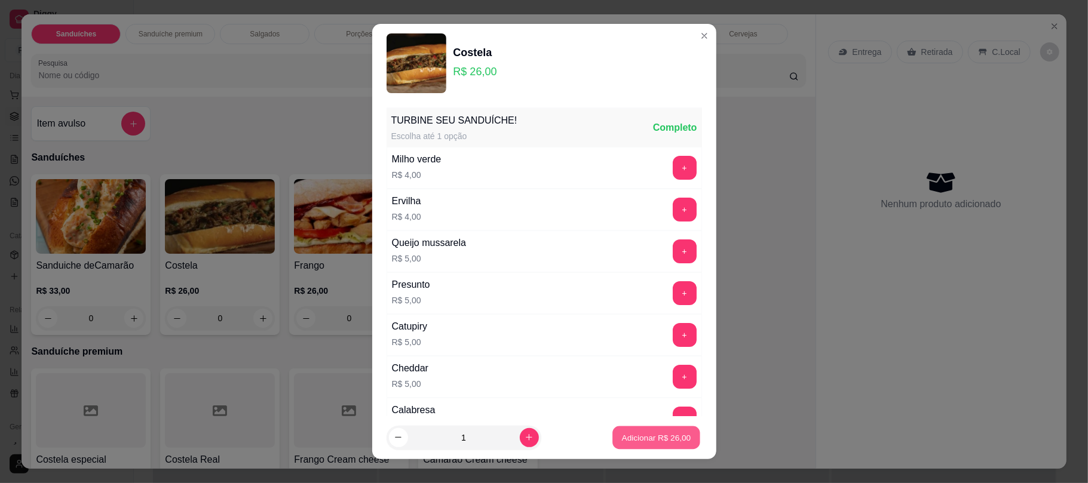
click at [633, 436] on p "Adicionar R$ 26,00" at bounding box center [656, 437] width 69 height 11
type input "1"
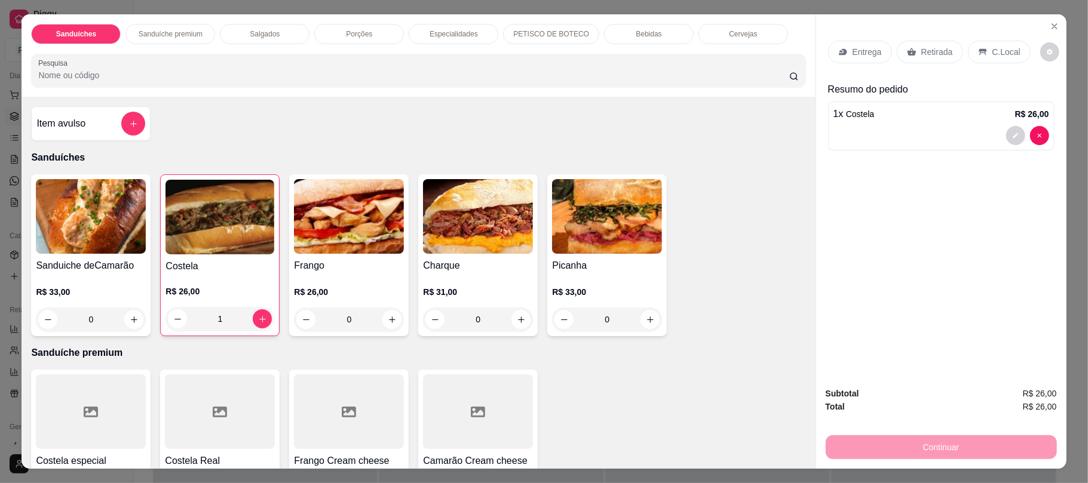
click at [387, 318] on div "0" at bounding box center [349, 320] width 110 height 24
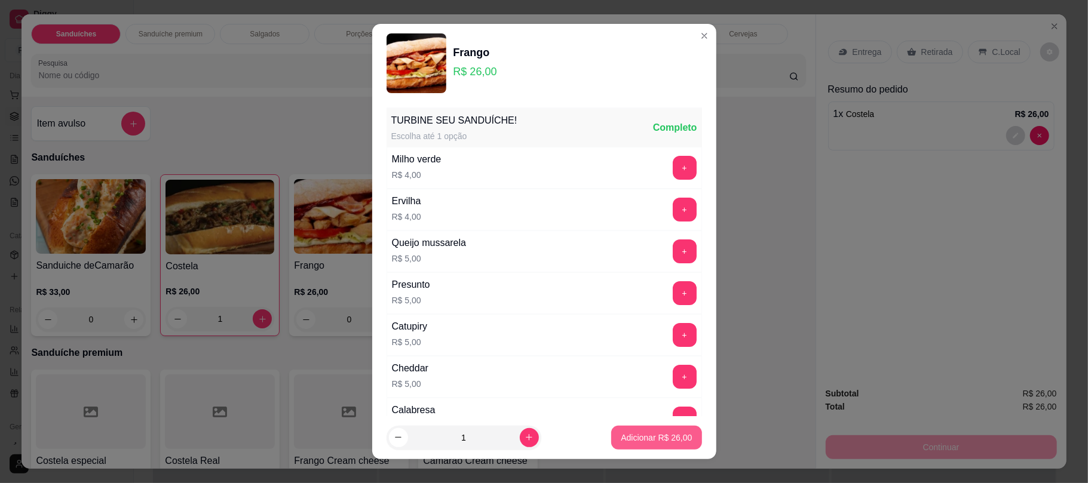
click at [624, 443] on p "Adicionar R$ 26,00" at bounding box center [656, 438] width 71 height 12
type input "1"
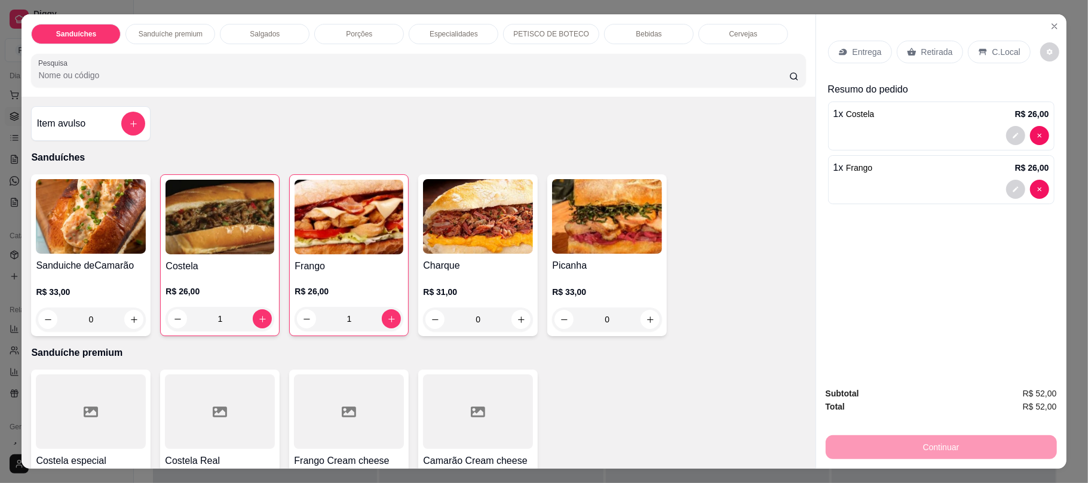
click at [609, 41] on div "Sanduíches Sanduíche premium Salgados Porções Especialidades PETISCO DE BOTECO …" at bounding box center [417, 55] width 793 height 82
click at [609, 41] on div "Bebidas" at bounding box center [649, 34] width 90 height 20
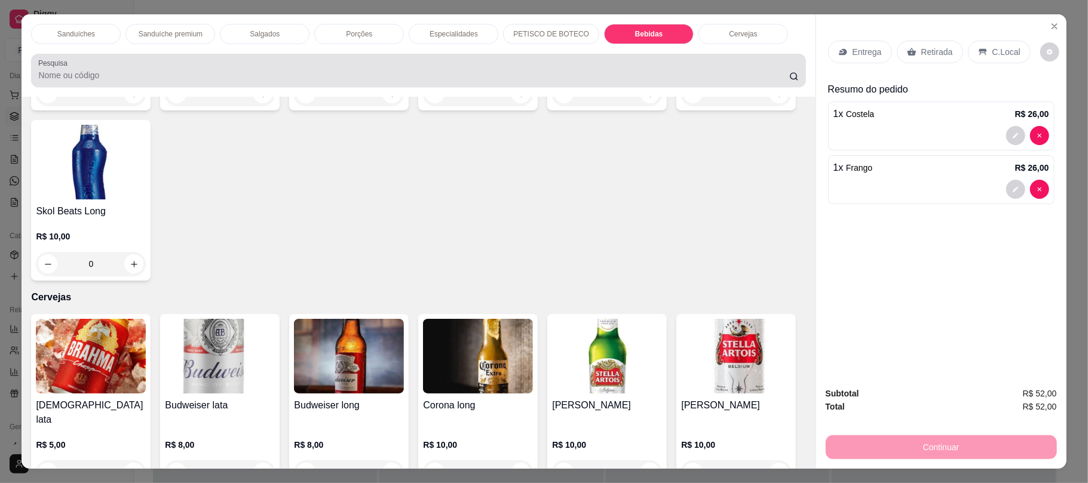
scroll to position [24, 0]
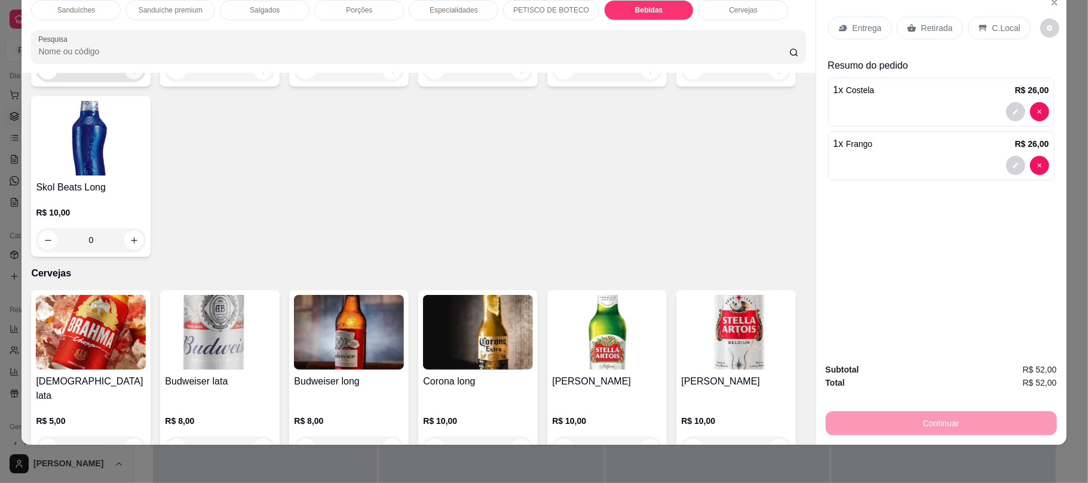
click at [130, 75] on icon "increase-product-quantity" at bounding box center [134, 70] width 9 height 9
type input "1"
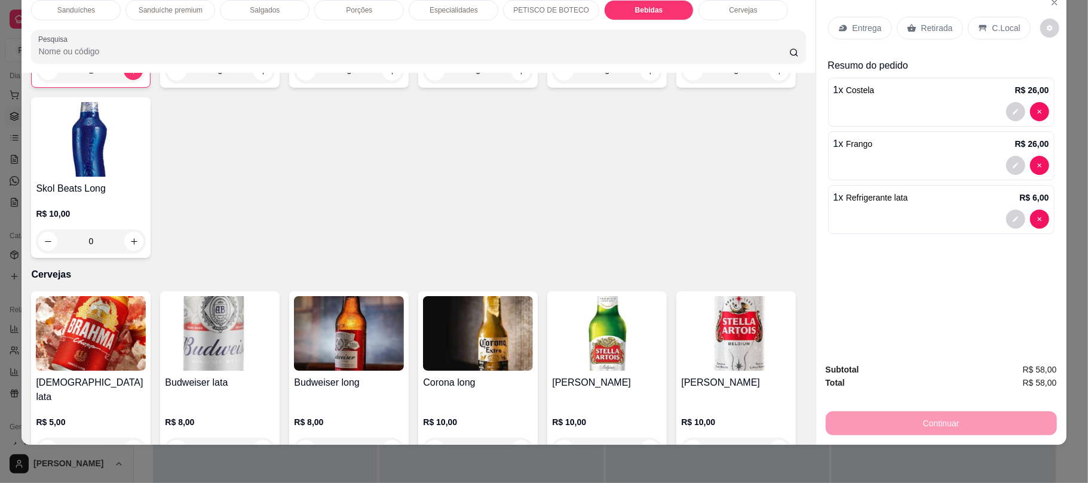
click at [913, 17] on div "Retirada" at bounding box center [929, 28] width 66 height 23
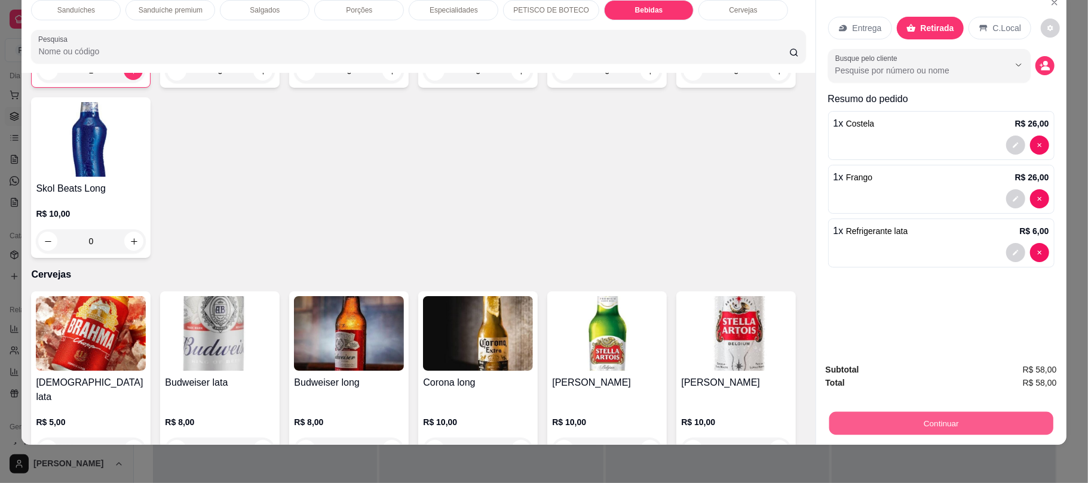
click at [873, 431] on button "Continuar" at bounding box center [940, 422] width 224 height 23
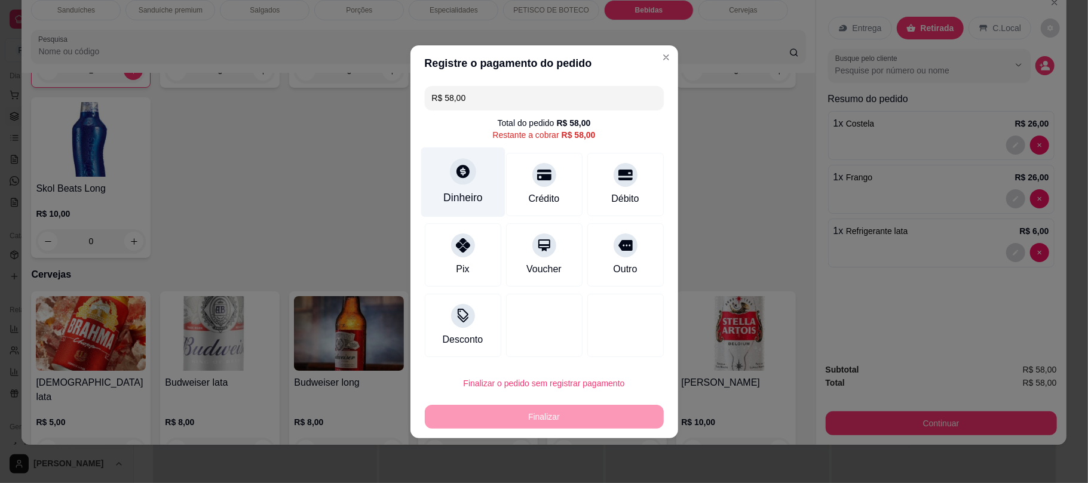
click at [477, 178] on div "Dinheiro" at bounding box center [462, 182] width 84 height 70
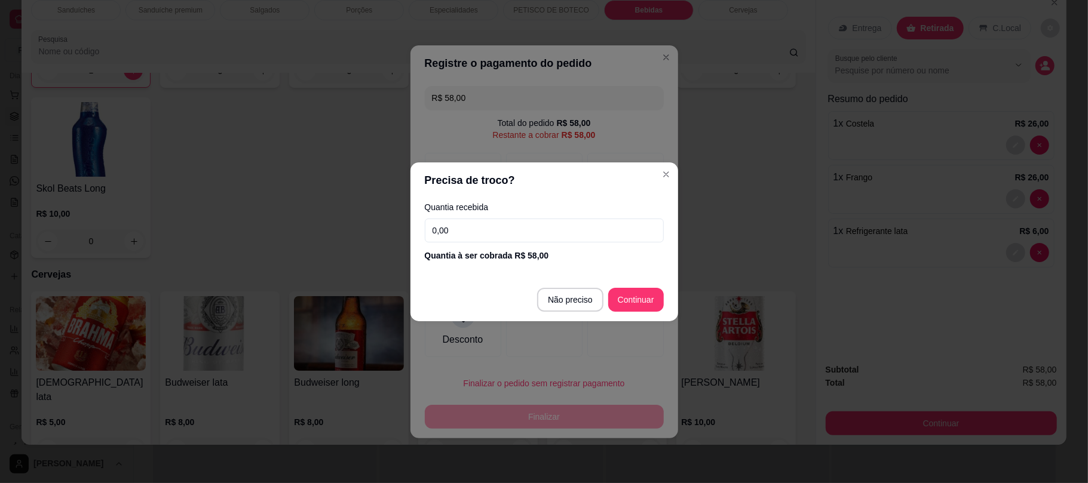
click at [484, 232] on input "0,00" at bounding box center [544, 231] width 239 height 24
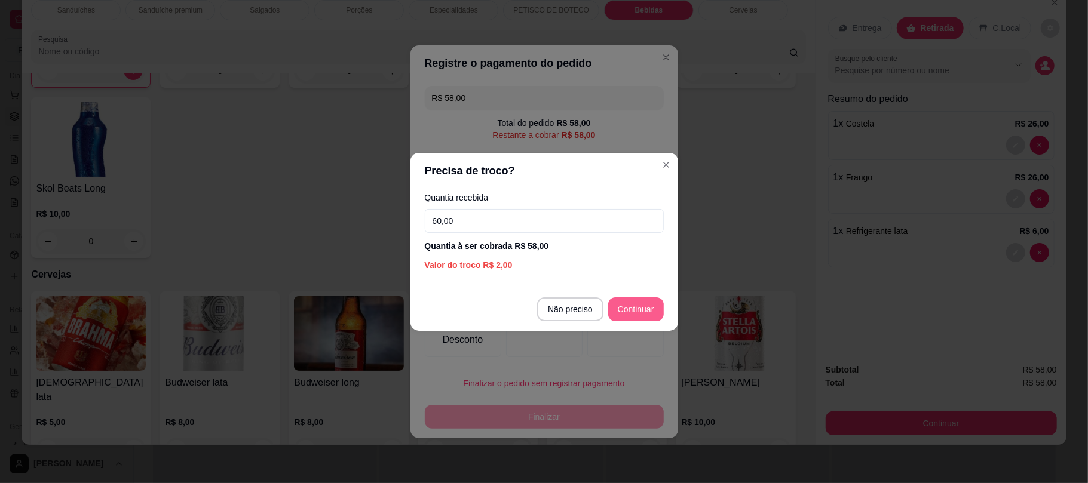
type input "60,00"
type input "R$ 0,00"
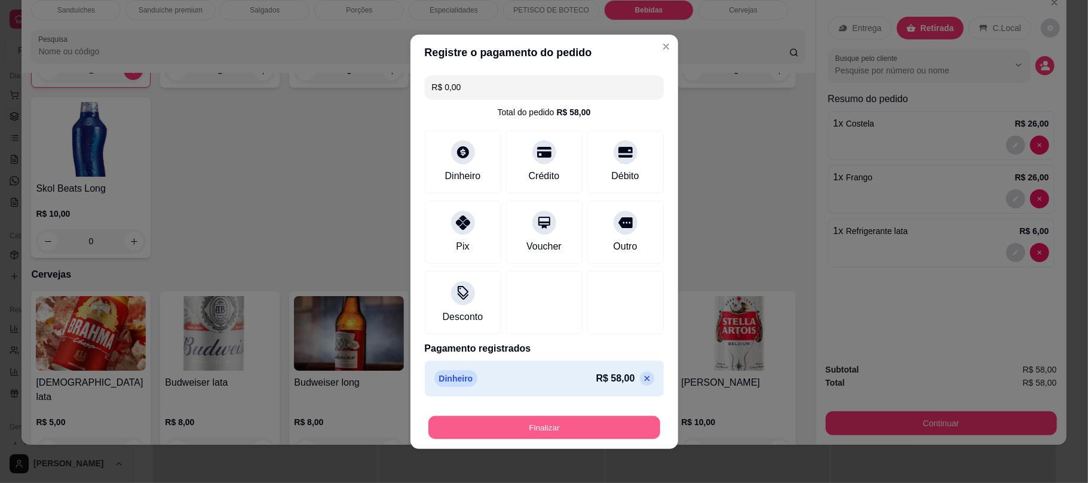
click at [600, 428] on button "Finalizar" at bounding box center [544, 427] width 232 height 23
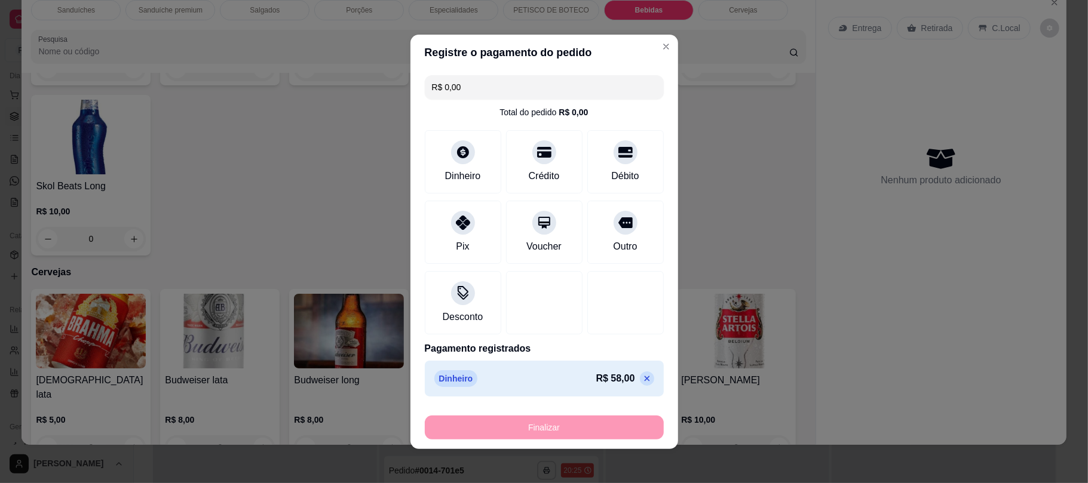
type input "0"
type input "-R$ 58,00"
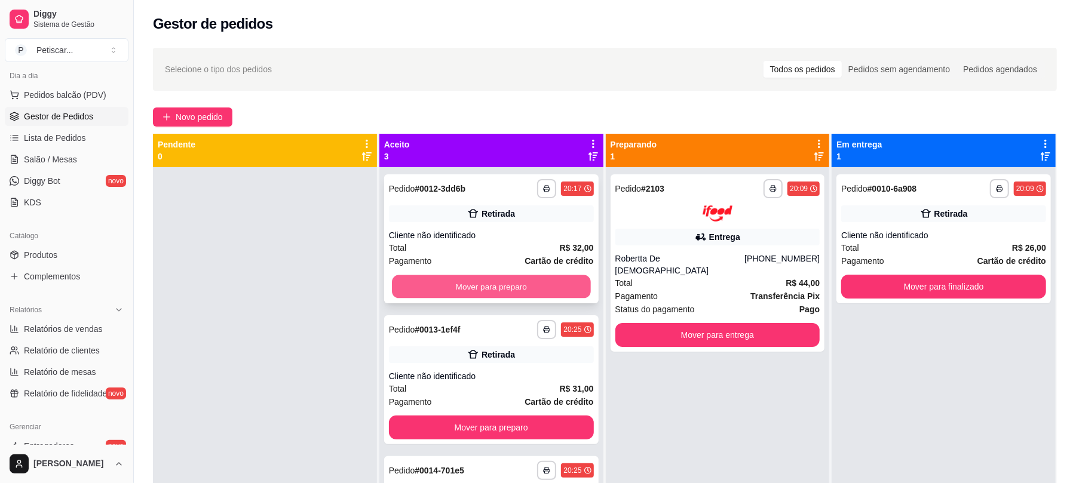
click at [517, 294] on button "Mover para preparo" at bounding box center [491, 286] width 198 height 23
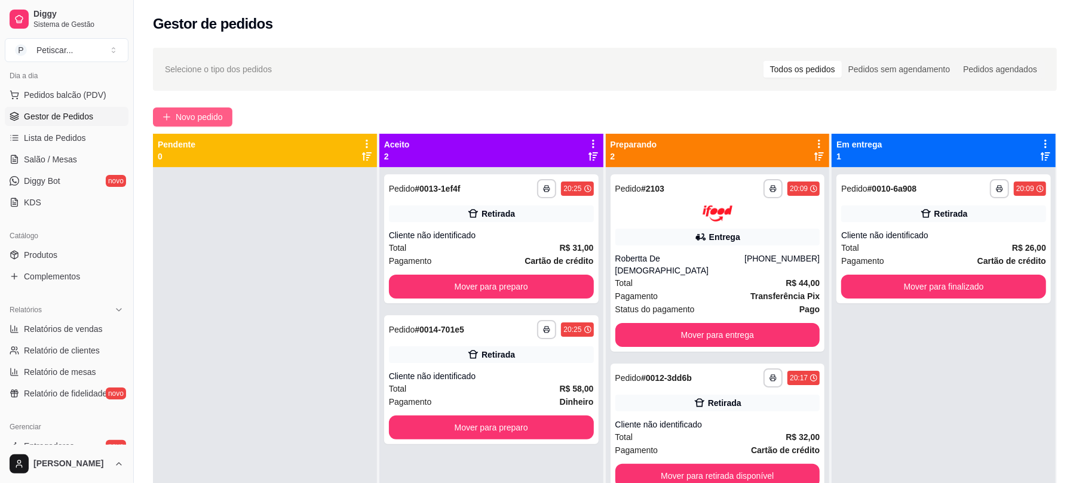
click at [196, 109] on button "Novo pedido" at bounding box center [192, 116] width 79 height 19
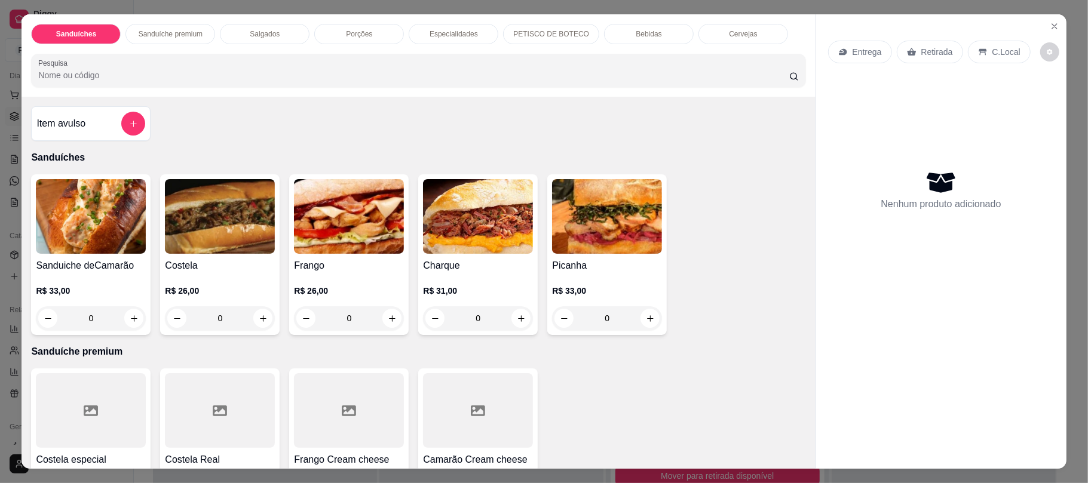
click at [662, 24] on div "Bebidas" at bounding box center [649, 34] width 90 height 20
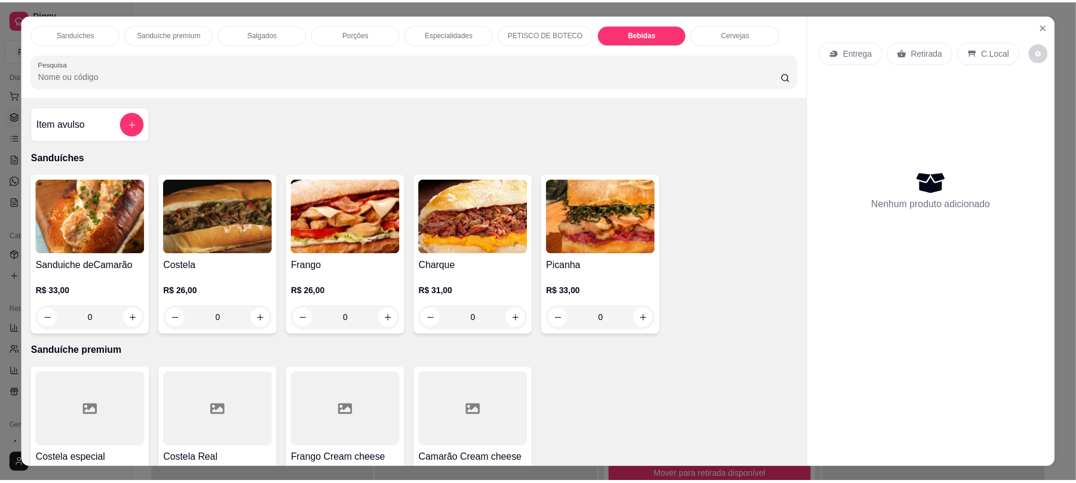
scroll to position [24, 0]
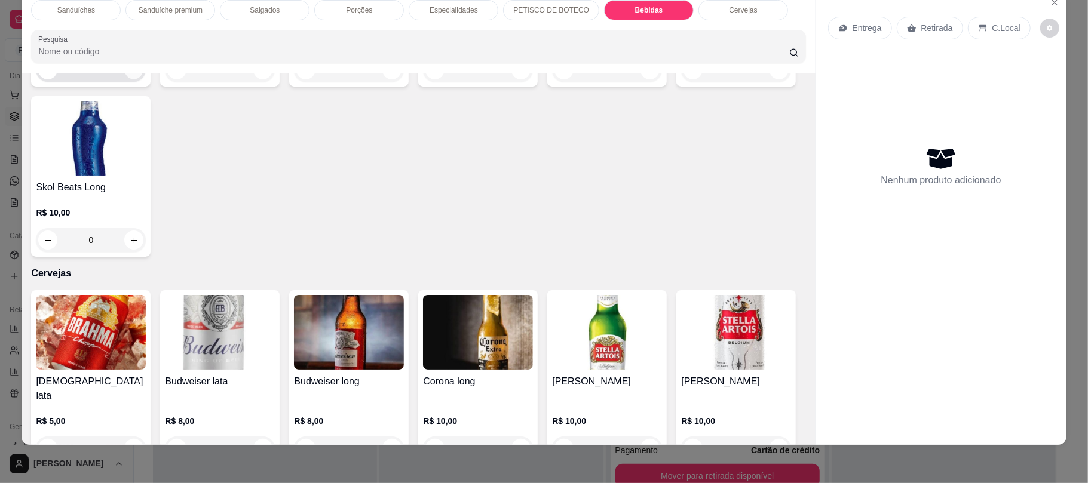
click at [128, 79] on button "increase-product-quantity" at bounding box center [134, 70] width 19 height 19
type input "1"
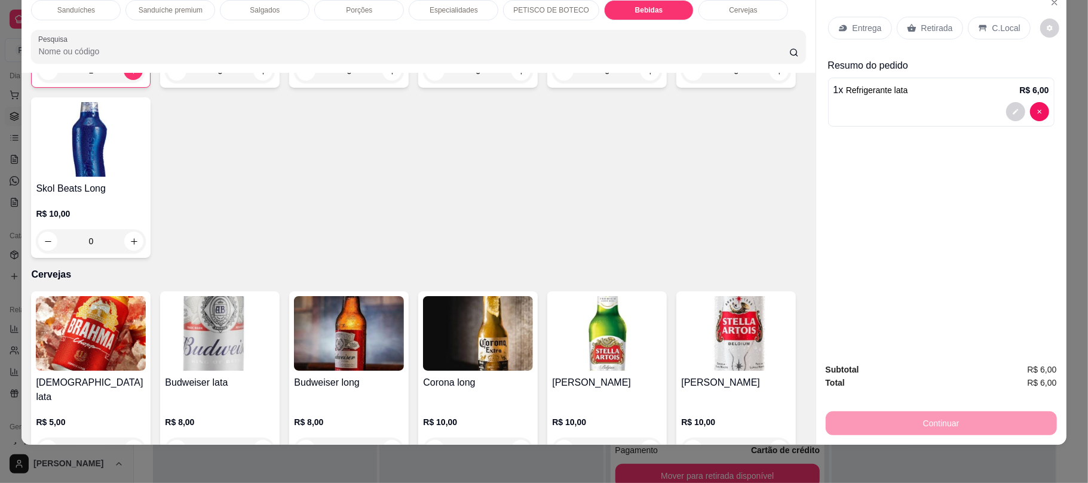
click at [911, 18] on div "Retirada" at bounding box center [929, 28] width 66 height 23
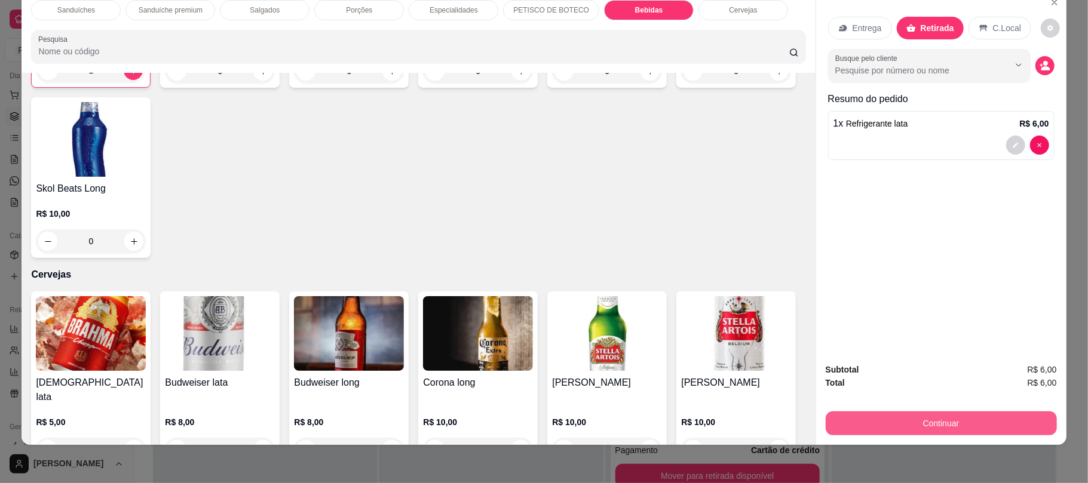
click at [884, 414] on button "Continuar" at bounding box center [940, 423] width 231 height 24
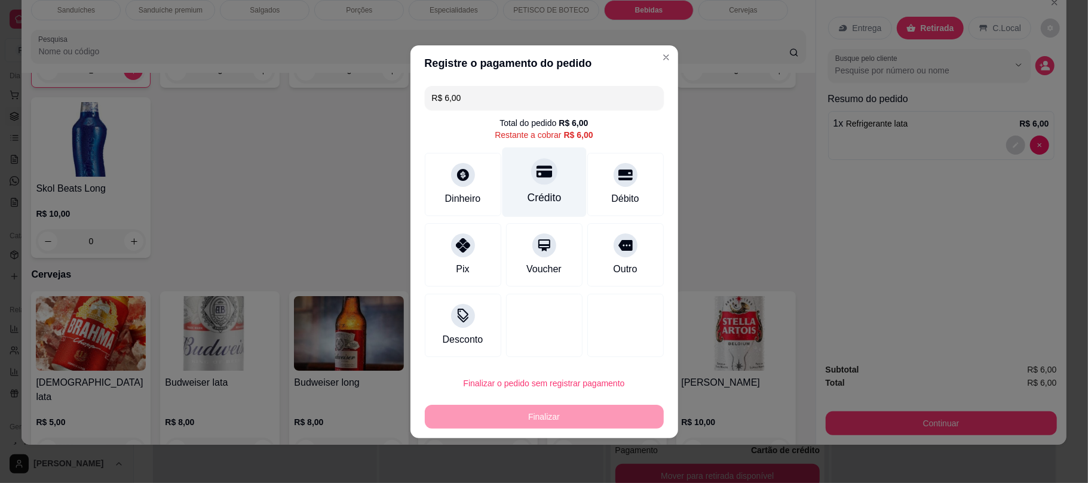
click at [547, 196] on div "Crédito" at bounding box center [544, 198] width 34 height 16
type input "R$ 0,00"
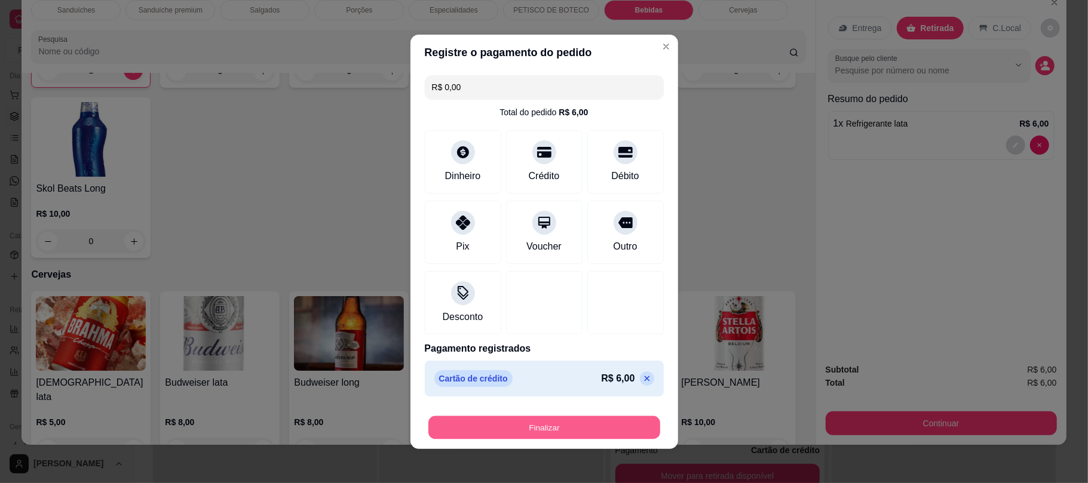
click at [558, 421] on button "Finalizar" at bounding box center [544, 427] width 232 height 23
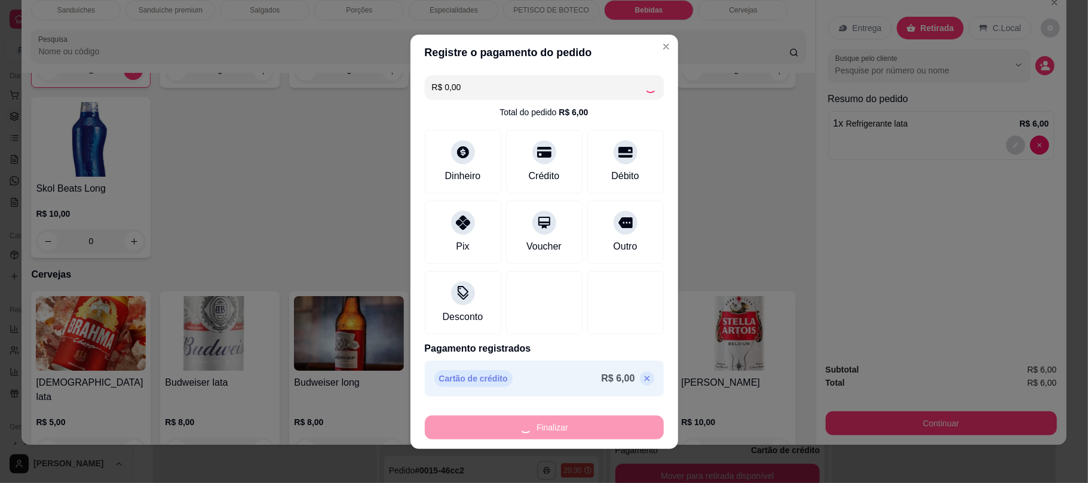
type input "0"
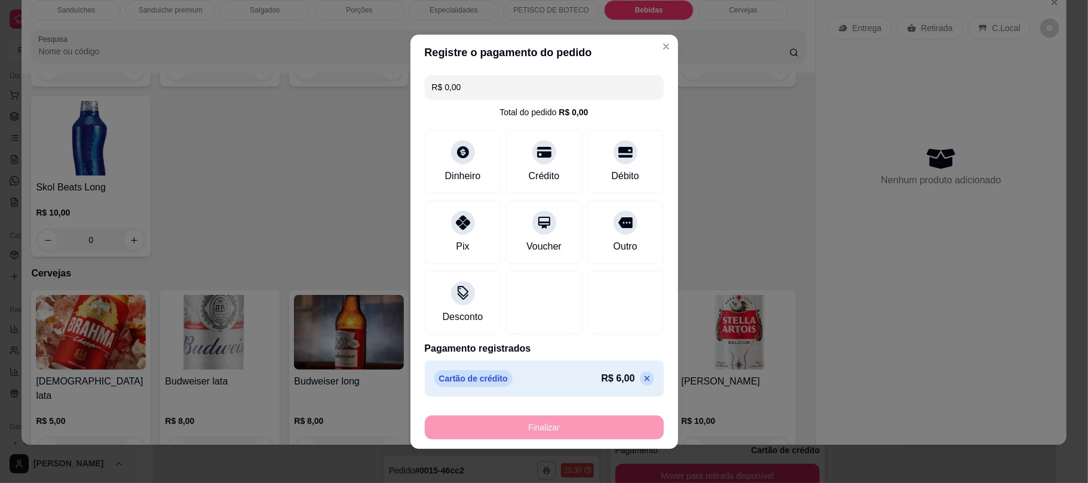
type input "-R$ 6,00"
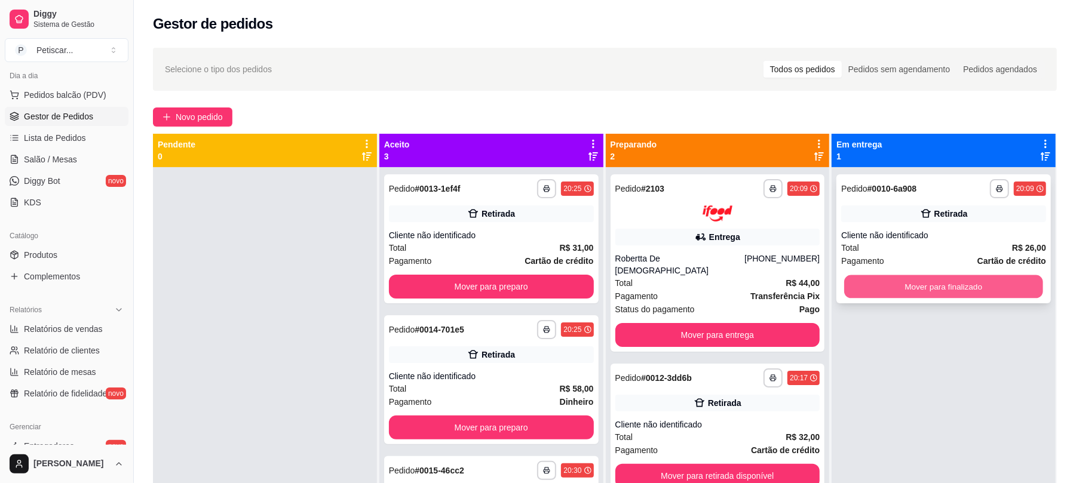
click at [891, 285] on button "Mover para finalizado" at bounding box center [943, 286] width 198 height 23
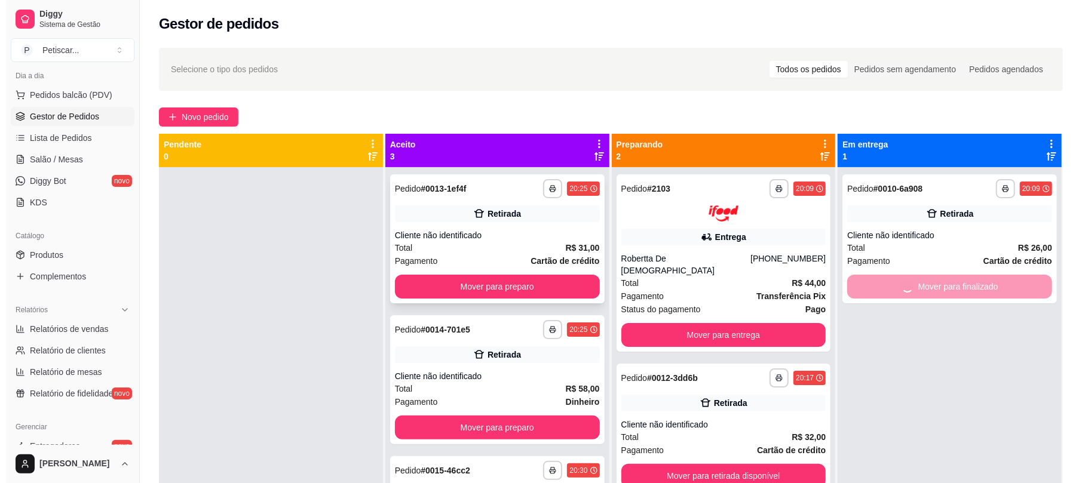
scroll to position [33, 0]
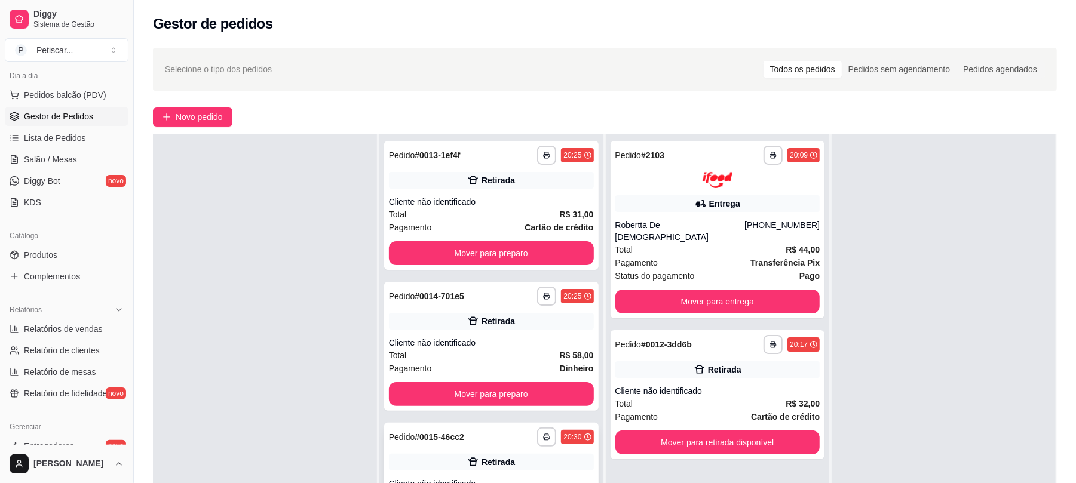
click at [514, 432] on div "**********" at bounding box center [491, 437] width 205 height 19
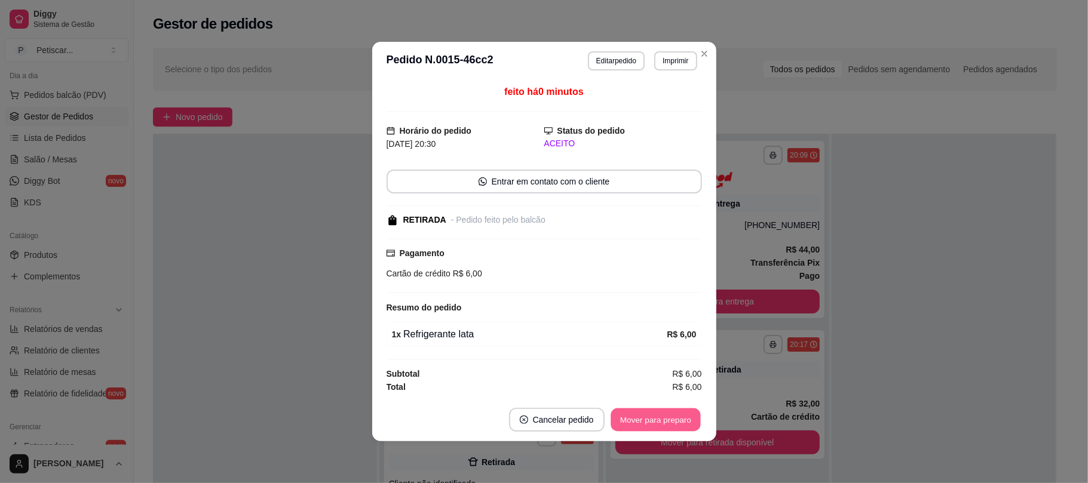
click at [648, 428] on button "Mover para preparo" at bounding box center [655, 419] width 90 height 23
click at [648, 428] on div "Mover para preparo" at bounding box center [655, 420] width 93 height 24
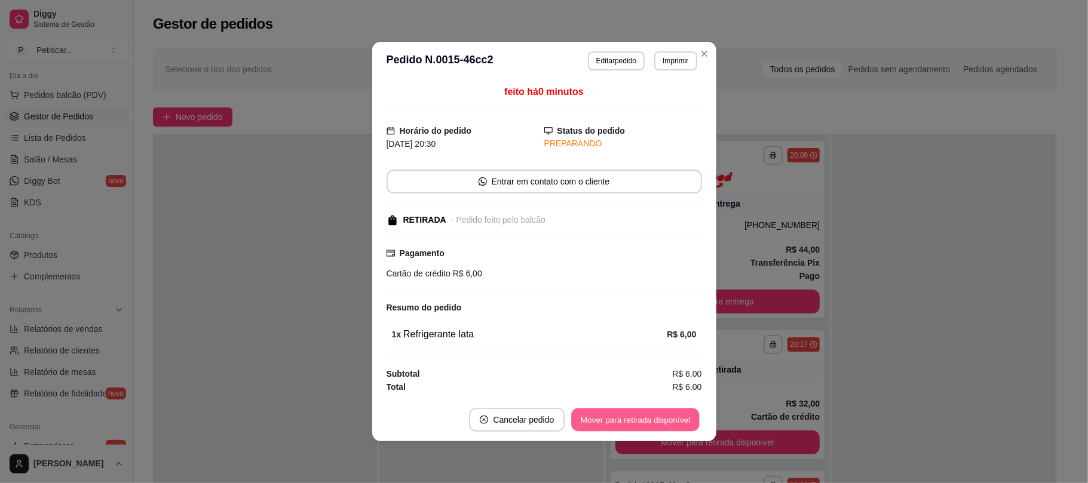
click at [648, 428] on button "Mover para retirada disponível" at bounding box center [636, 419] width 128 height 23
click at [648, 428] on div "Mover para retirada disponível" at bounding box center [635, 420] width 132 height 24
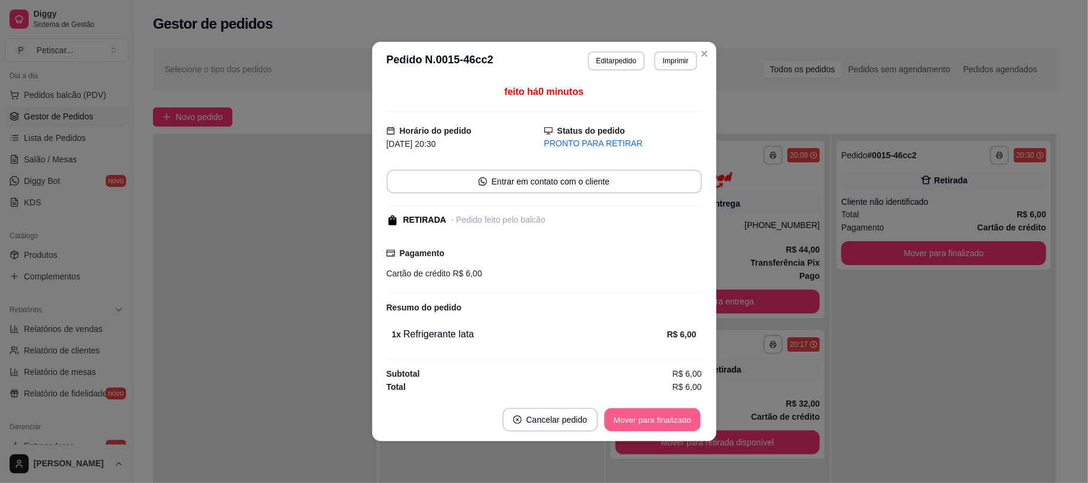
click at [648, 428] on button "Mover para finalizado" at bounding box center [652, 419] width 96 height 23
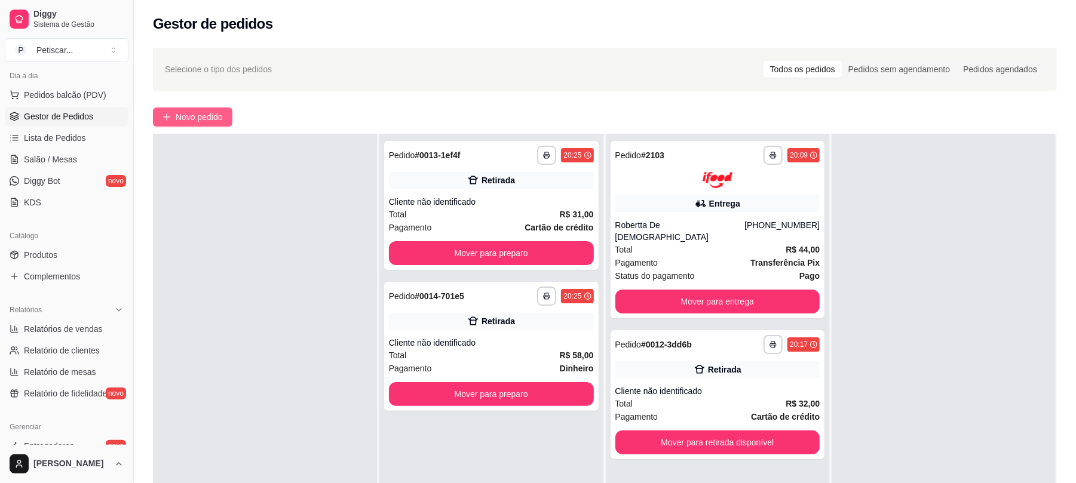
click at [203, 109] on button "Novo pedido" at bounding box center [192, 116] width 79 height 19
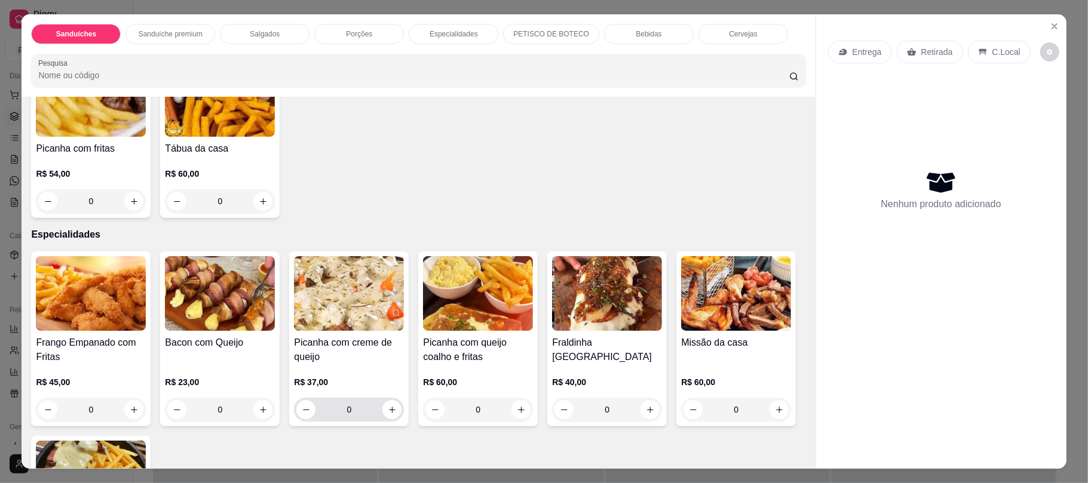
scroll to position [883, 0]
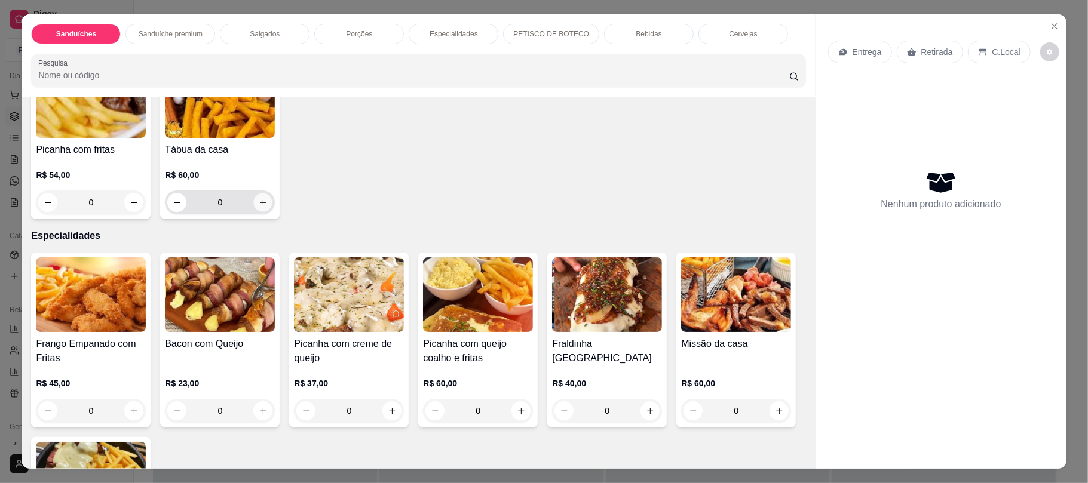
click at [268, 204] on icon "increase-product-quantity" at bounding box center [263, 202] width 9 height 9
type input "1"
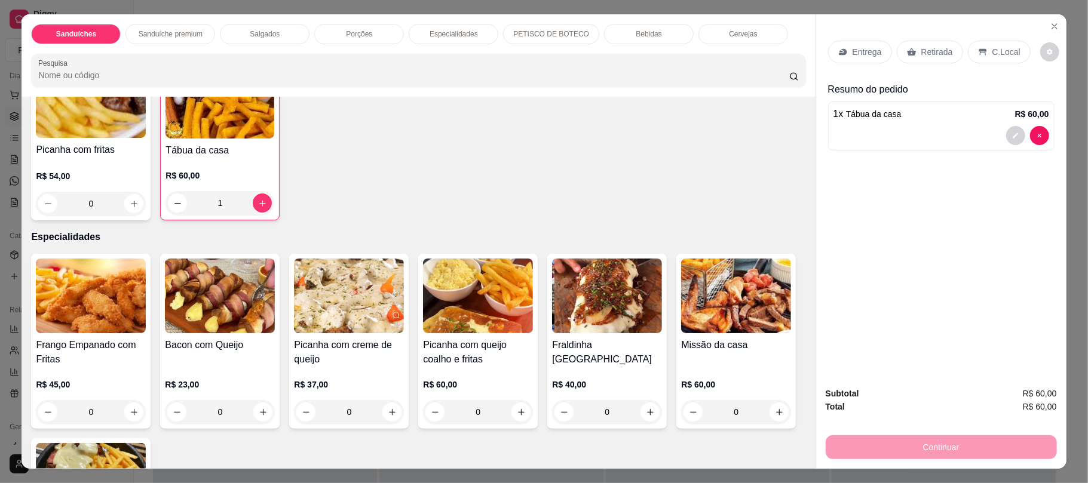
click at [911, 63] on div "Retirada" at bounding box center [929, 52] width 66 height 23
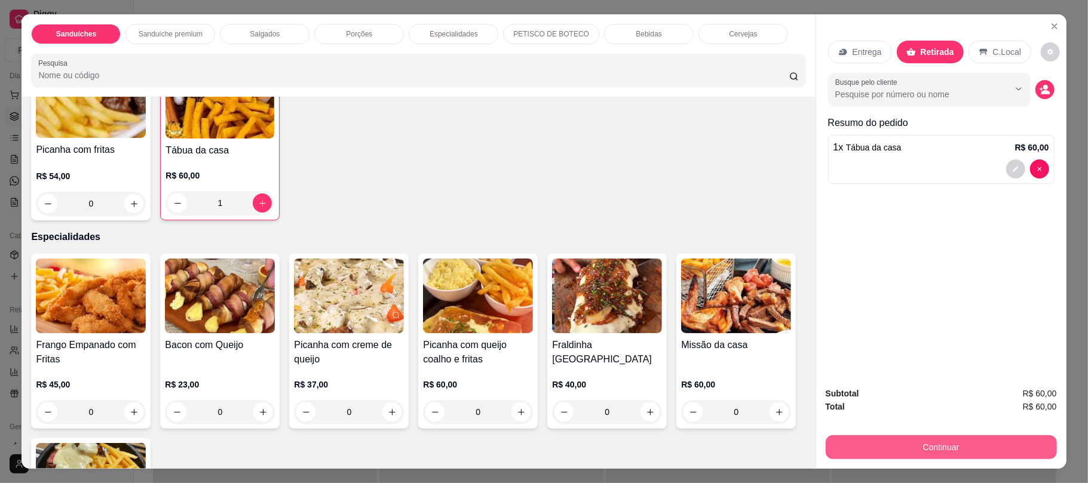
click at [915, 444] on button "Continuar" at bounding box center [940, 447] width 231 height 24
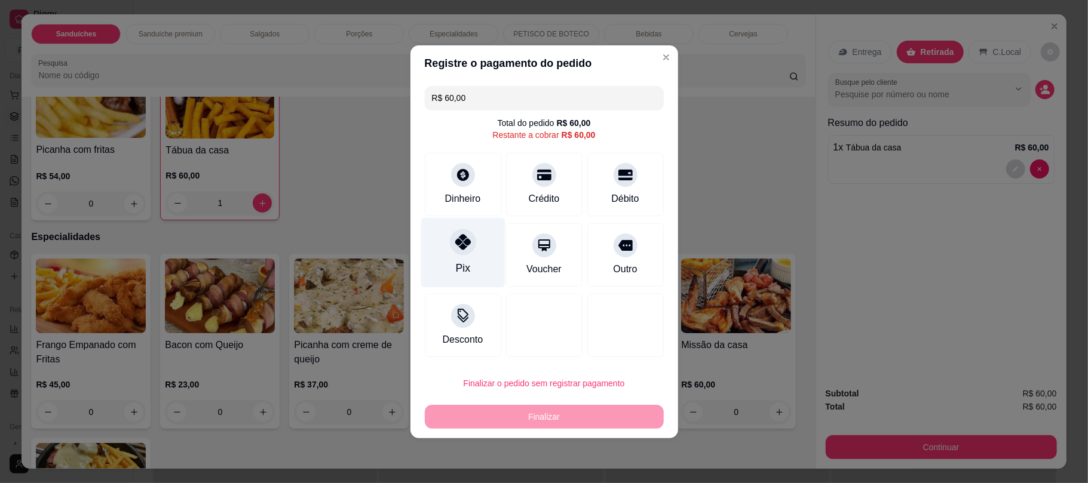
click at [484, 258] on div "Pix" at bounding box center [462, 252] width 84 height 70
type input "R$ 0,00"
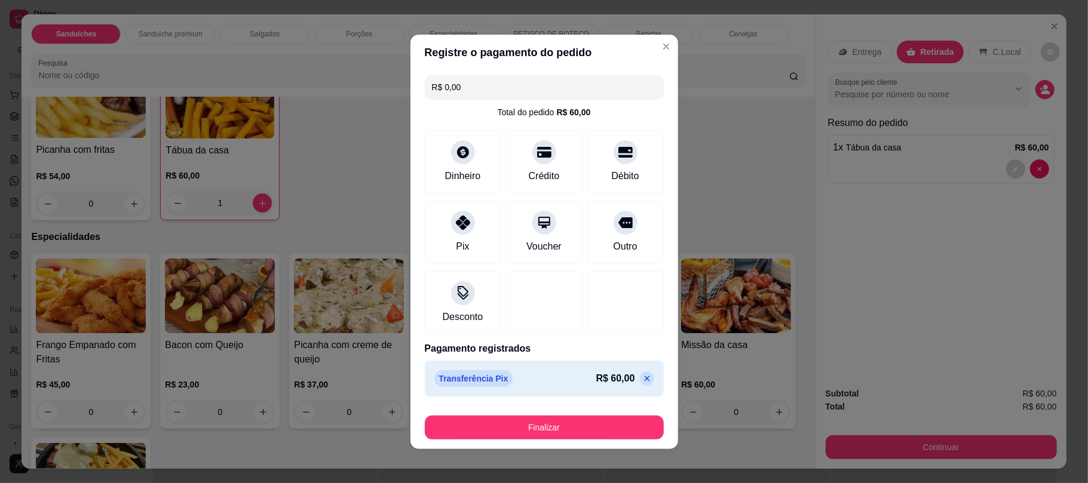
click at [552, 440] on footer "Finalizar" at bounding box center [544, 425] width 268 height 48
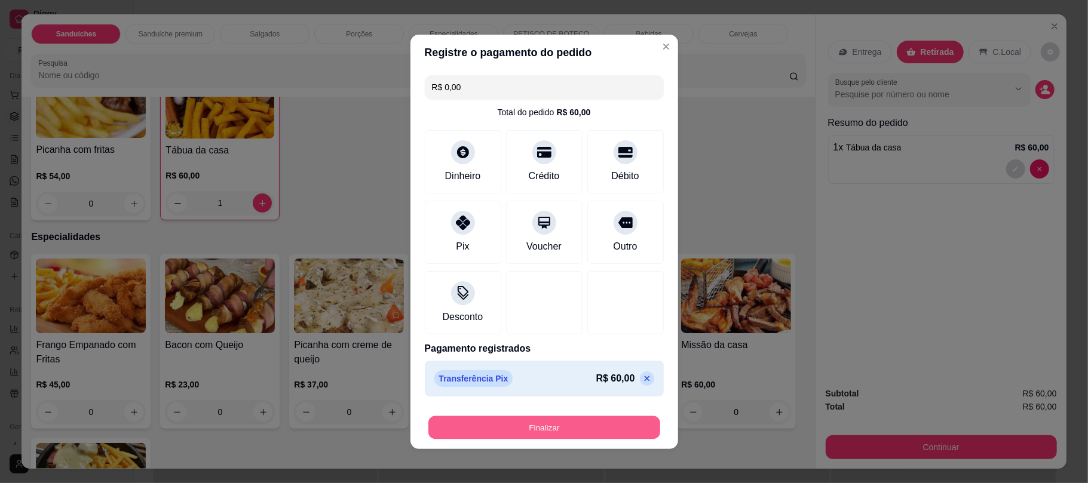
click at [552, 439] on button "Finalizar" at bounding box center [544, 427] width 232 height 23
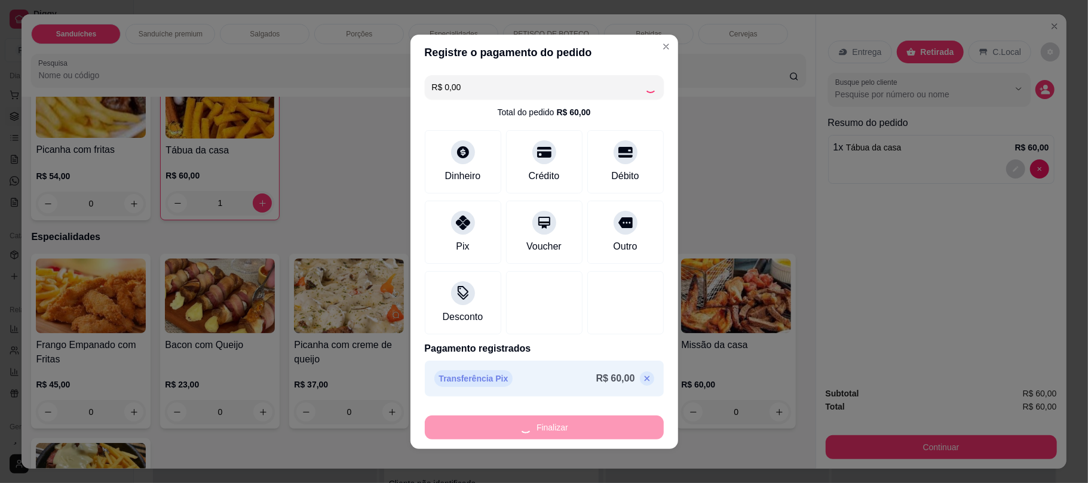
type input "0"
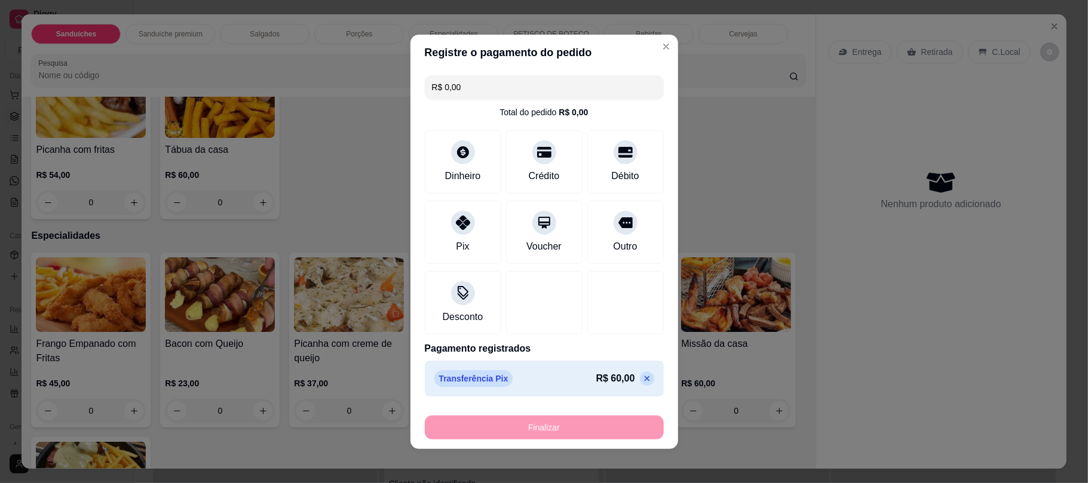
type input "-R$ 60,00"
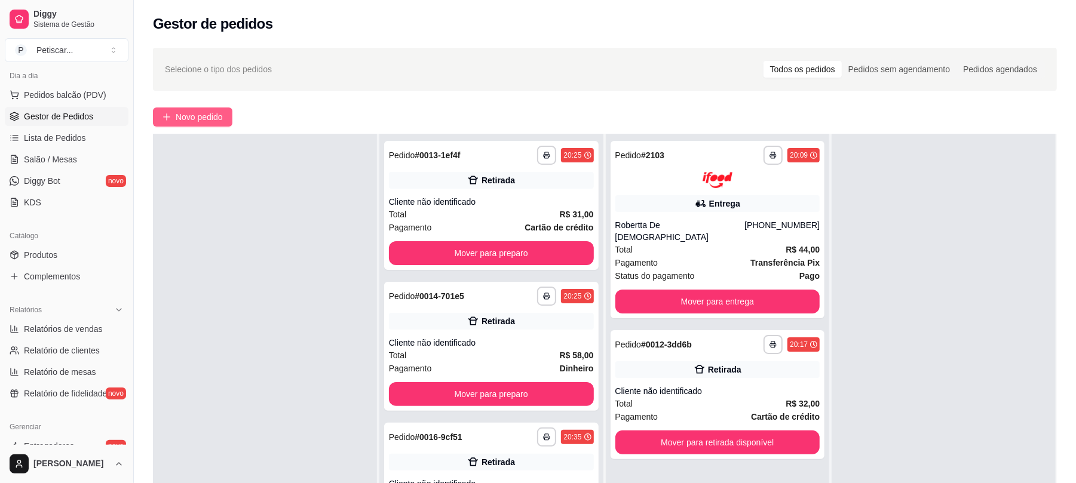
click at [208, 124] on button "Novo pedido" at bounding box center [192, 116] width 79 height 19
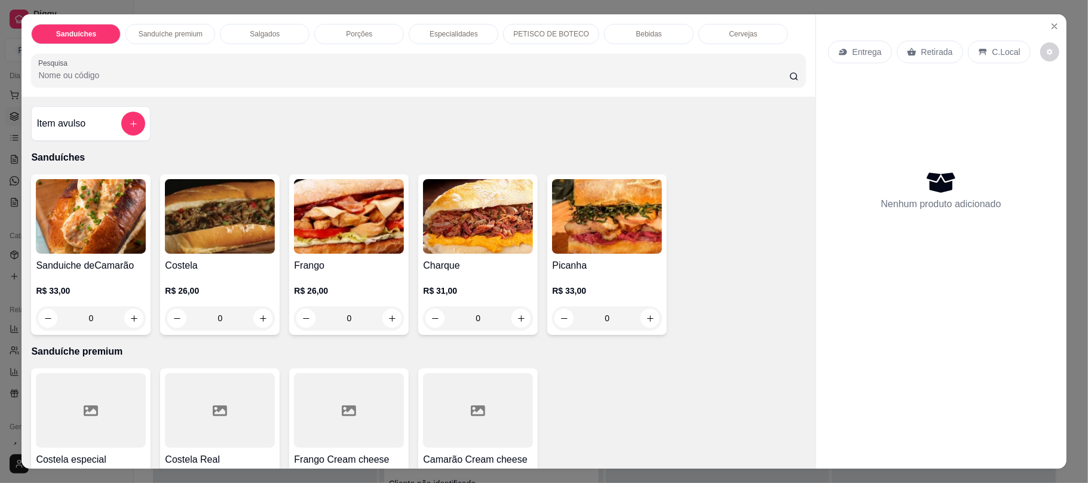
click at [382, 30] on div "Porções" at bounding box center [359, 34] width 90 height 20
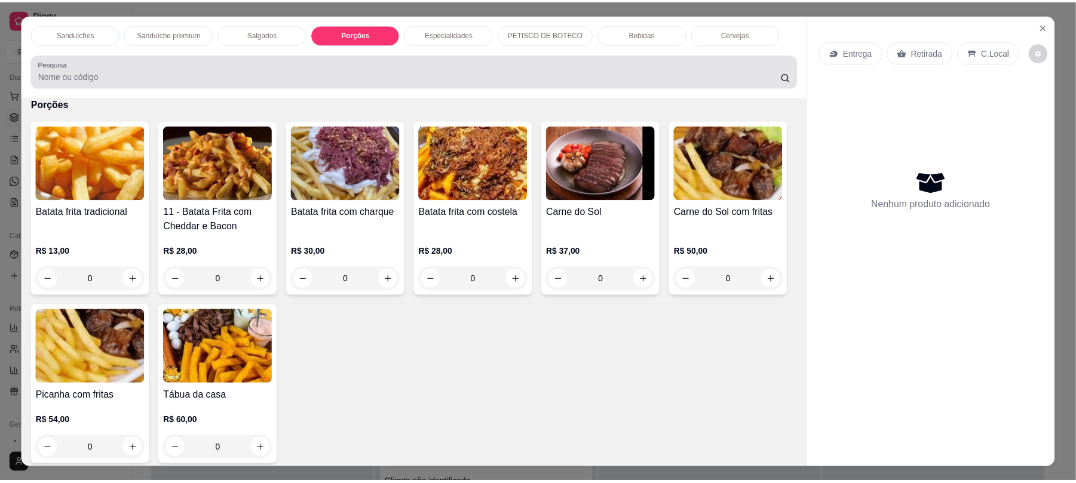
scroll to position [24, 0]
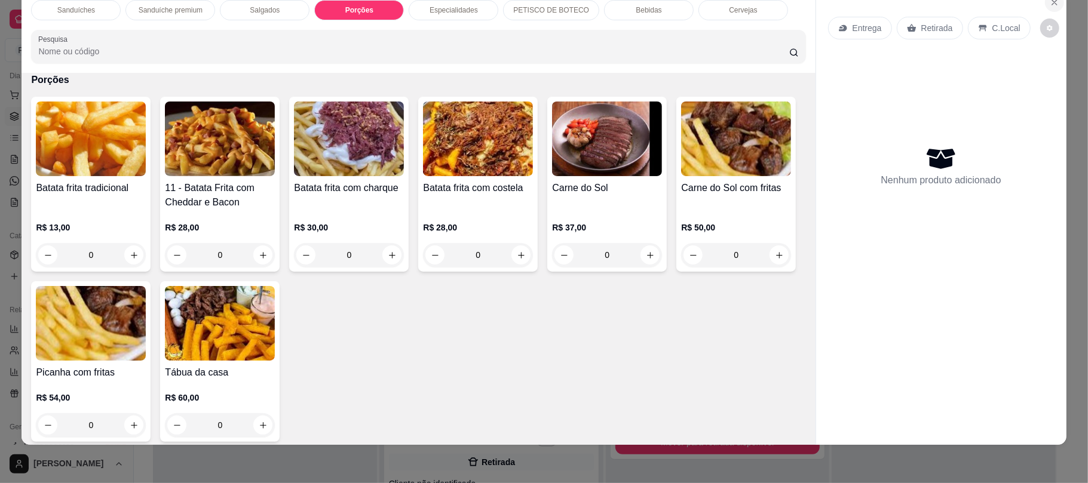
click at [1052, 3] on icon "Close" at bounding box center [1054, 2] width 5 height 5
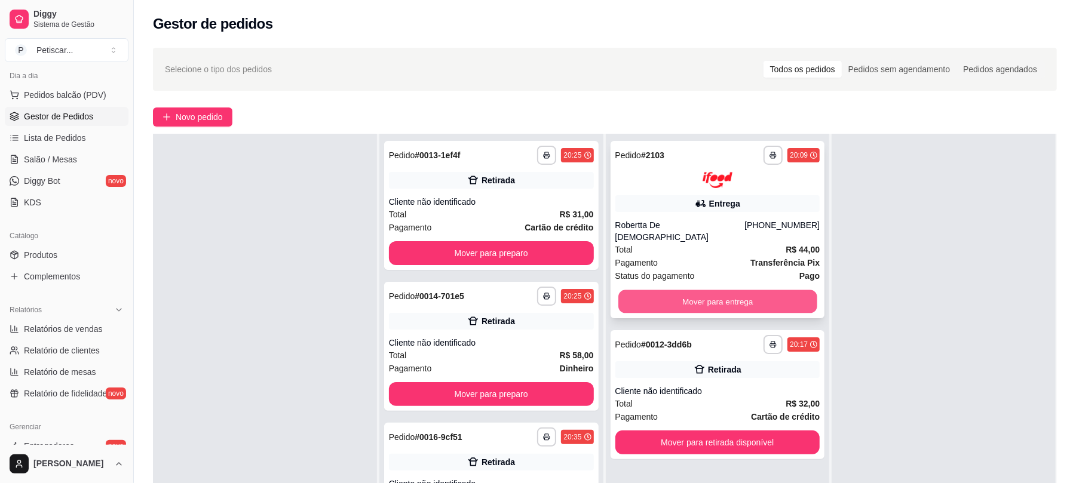
click at [702, 301] on div "Mover para entrega" at bounding box center [717, 302] width 205 height 24
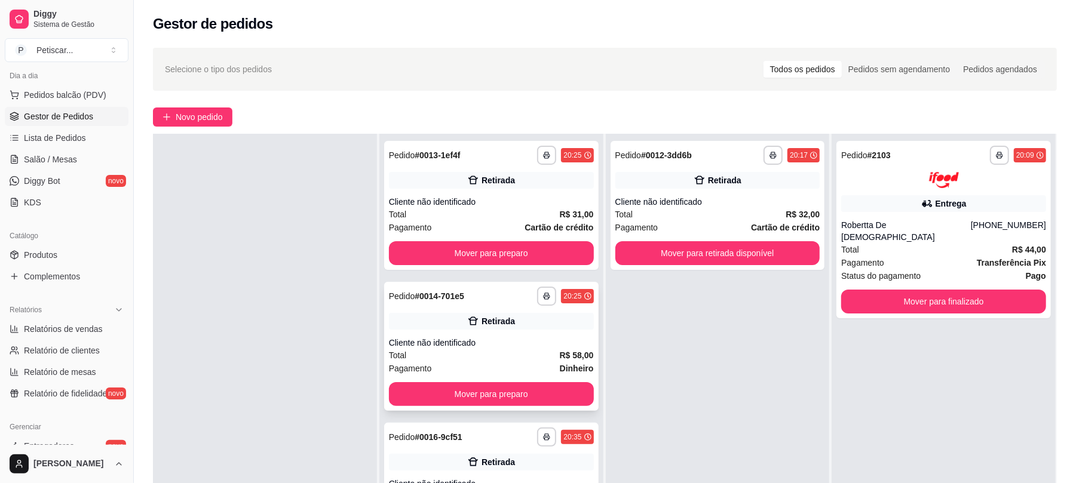
click at [438, 284] on div "**********" at bounding box center [491, 346] width 214 height 129
click at [686, 249] on button "Mover para retirada disponível" at bounding box center [717, 253] width 198 height 23
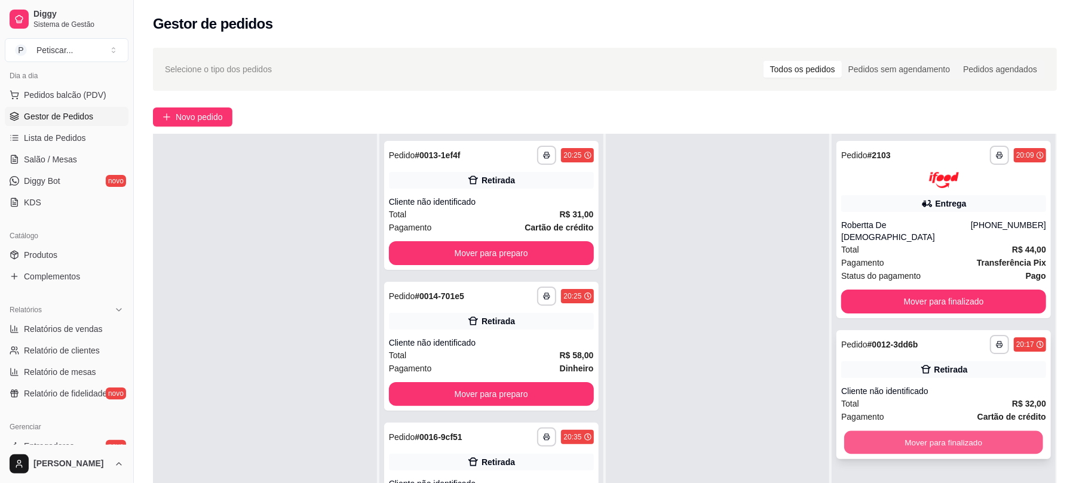
click at [970, 431] on button "Mover para finalizado" at bounding box center [943, 442] width 198 height 23
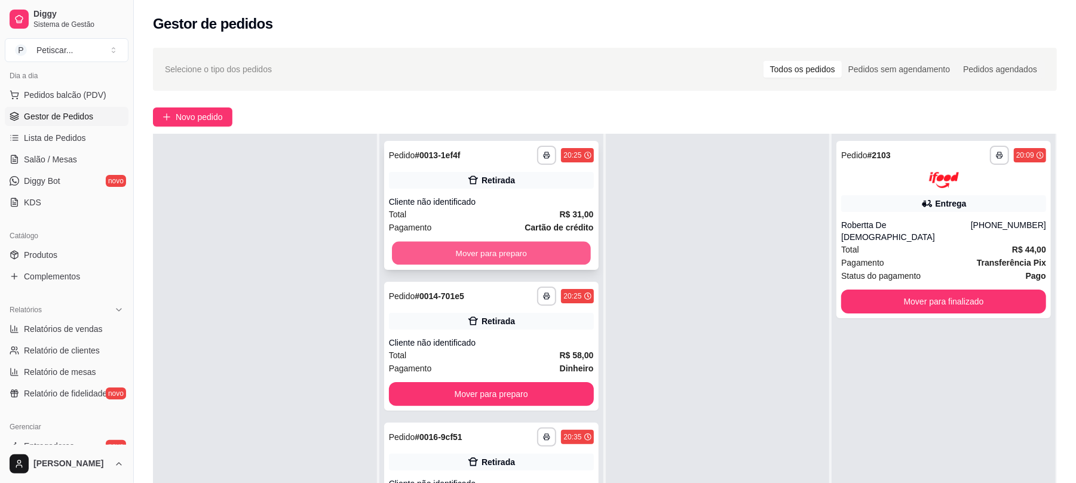
click at [567, 260] on button "Mover para preparo" at bounding box center [491, 253] width 198 height 23
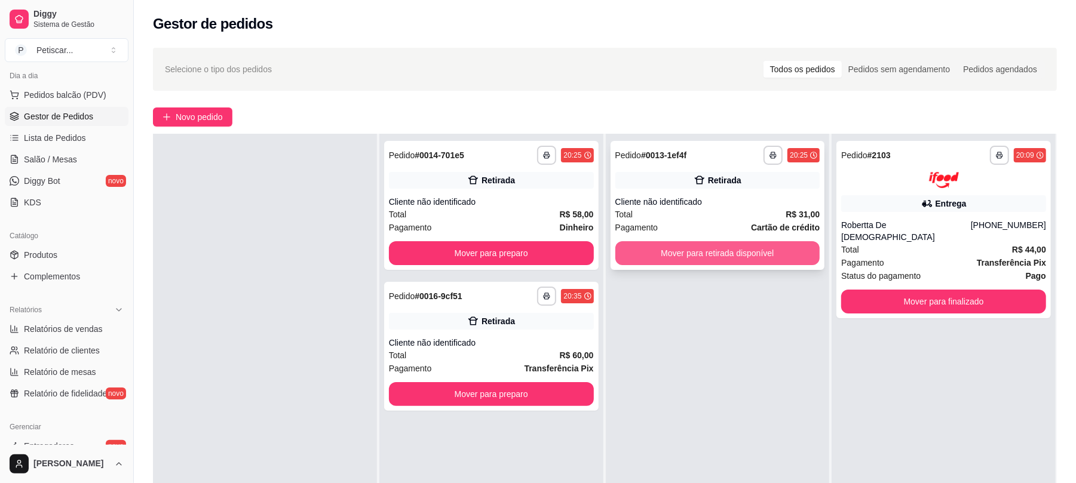
click at [681, 247] on button "Mover para retirada disponível" at bounding box center [717, 253] width 205 height 24
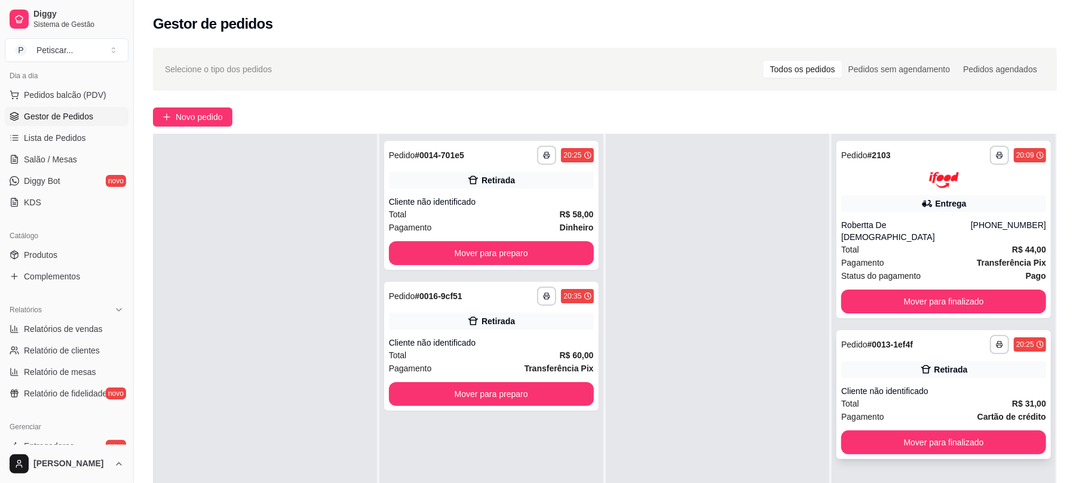
click at [868, 339] on div "Pedido # 0013-1ef4f" at bounding box center [877, 344] width 72 height 14
click at [560, 257] on button "Mover para preparo" at bounding box center [491, 253] width 198 height 23
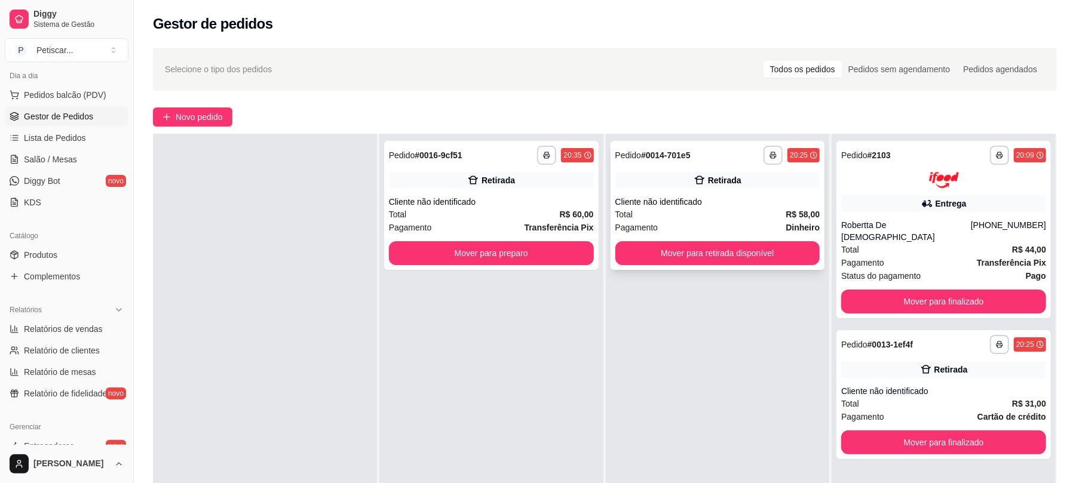
click at [711, 174] on div "Retirada" at bounding box center [724, 180] width 33 height 12
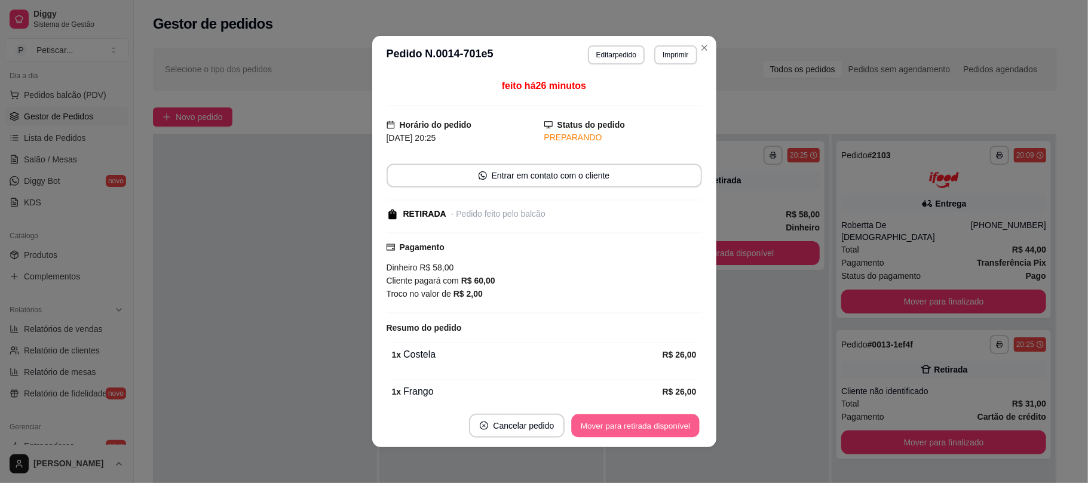
click at [598, 433] on button "Mover para retirada disponível" at bounding box center [636, 425] width 128 height 23
click at [598, 433] on div "Mover para retirada disponível" at bounding box center [626, 426] width 149 height 24
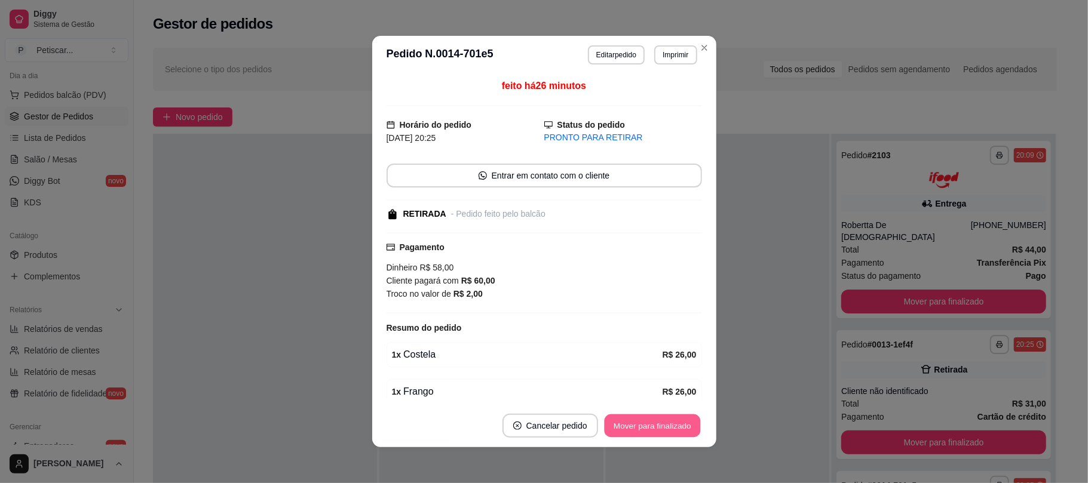
click at [625, 418] on button "Mover para finalizado" at bounding box center [652, 425] width 96 height 23
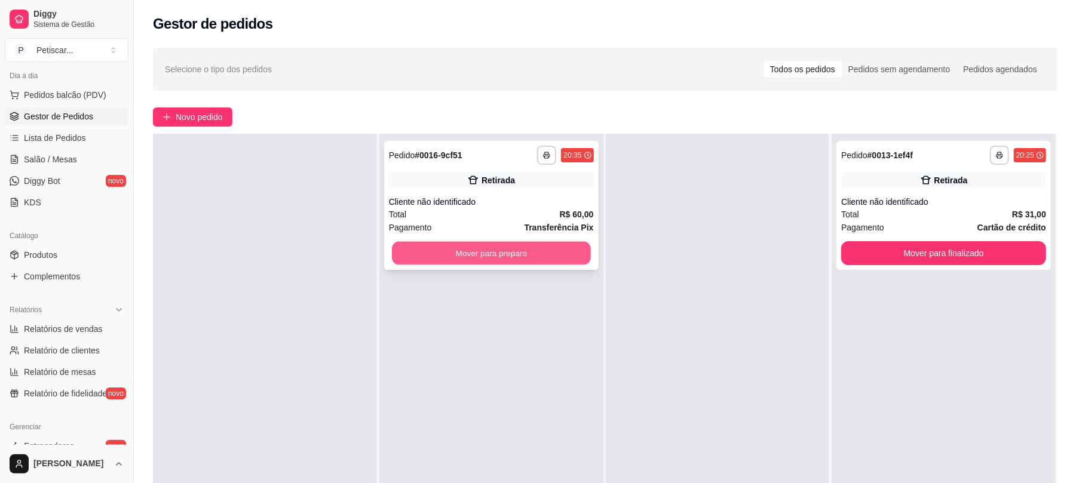
click at [564, 259] on button "Mover para preparo" at bounding box center [491, 253] width 198 height 23
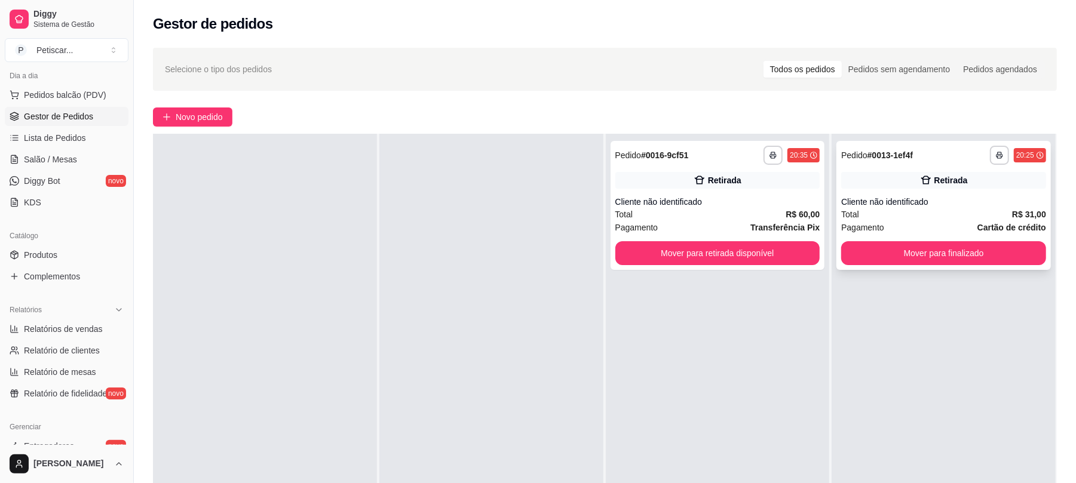
click at [874, 156] on strong "# 0013-1ef4f" at bounding box center [889, 155] width 45 height 10
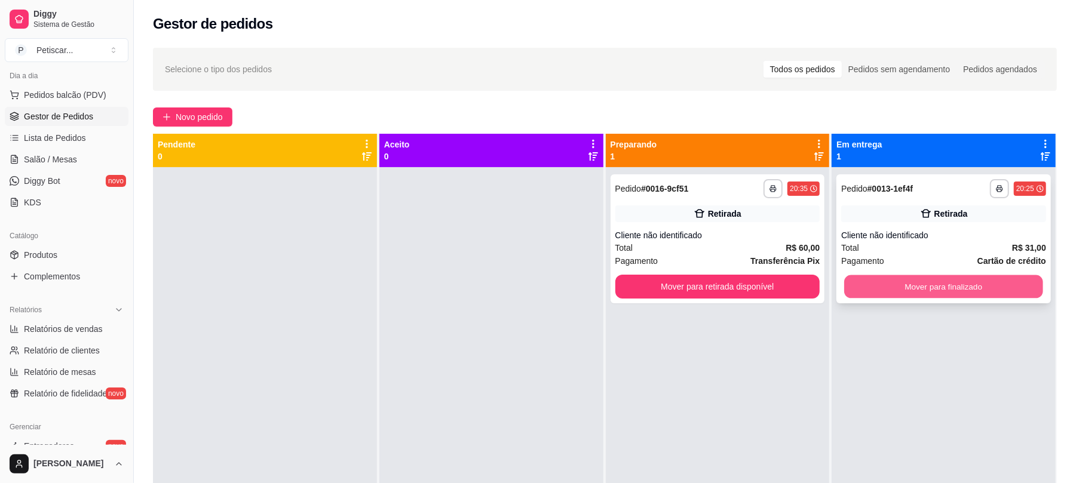
click at [881, 275] on button "Mover para finalizado" at bounding box center [943, 286] width 198 height 23
click at [878, 289] on button "Mover para finalizado" at bounding box center [943, 286] width 198 height 23
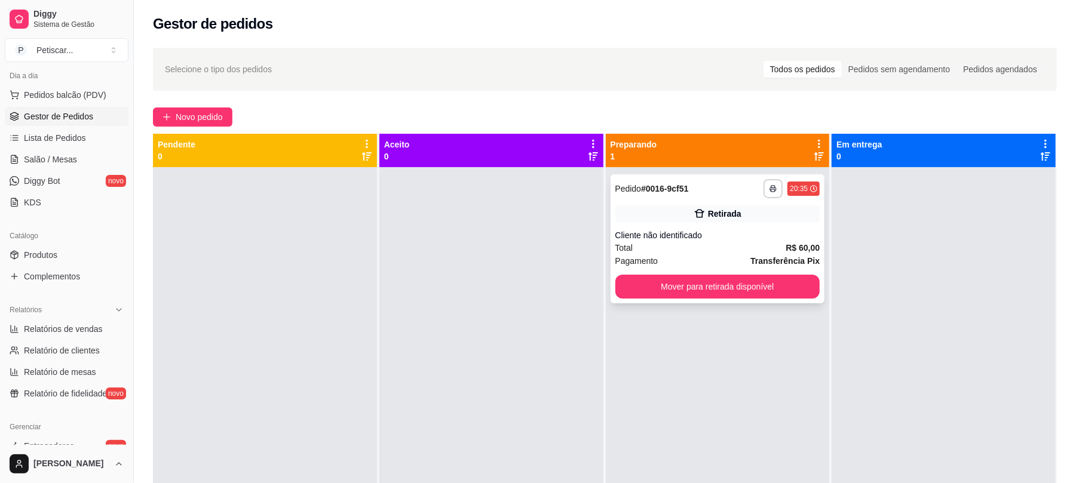
click at [746, 216] on div "Retirada" at bounding box center [717, 213] width 205 height 17
click at [27, 140] on span "Lista de Pedidos" at bounding box center [55, 138] width 62 height 12
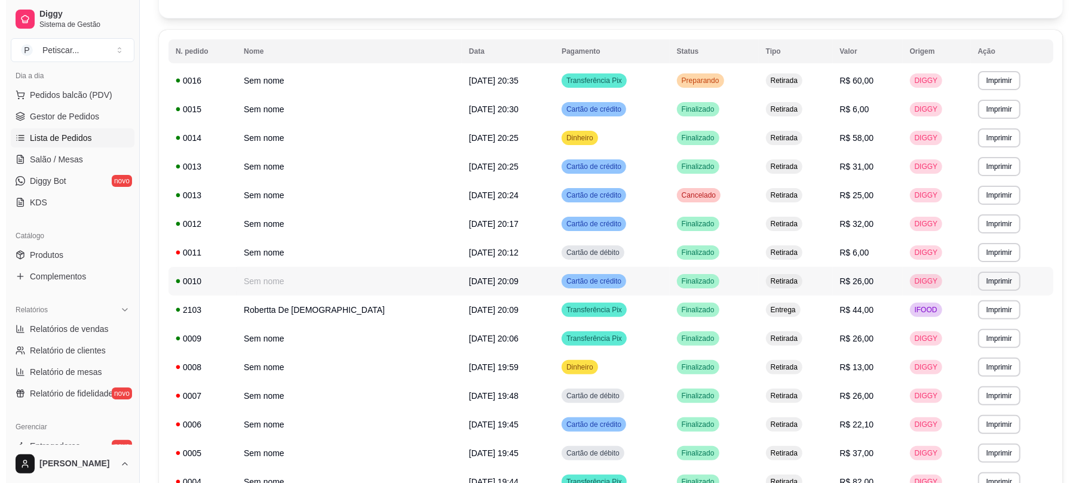
scroll to position [106, 0]
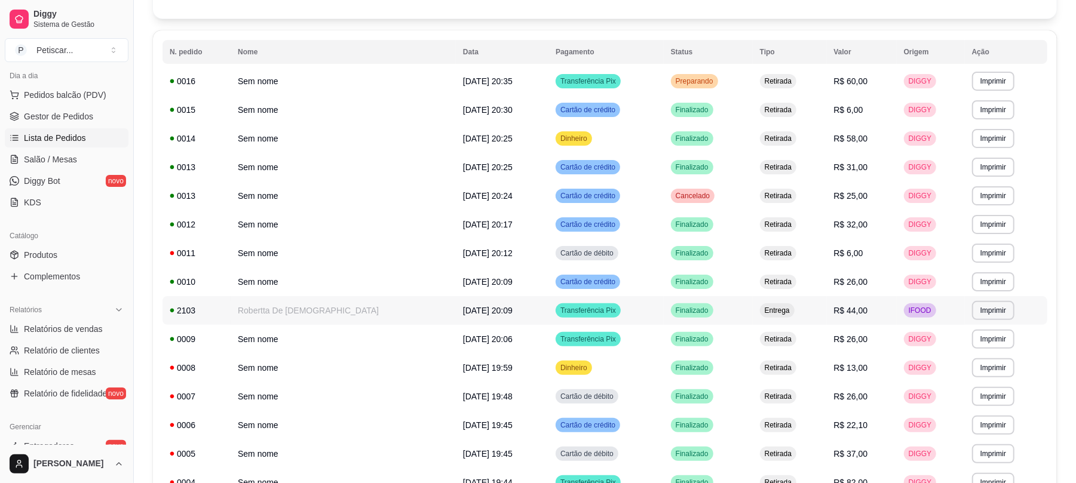
click at [834, 309] on span "R$ 44,00" at bounding box center [851, 311] width 34 height 10
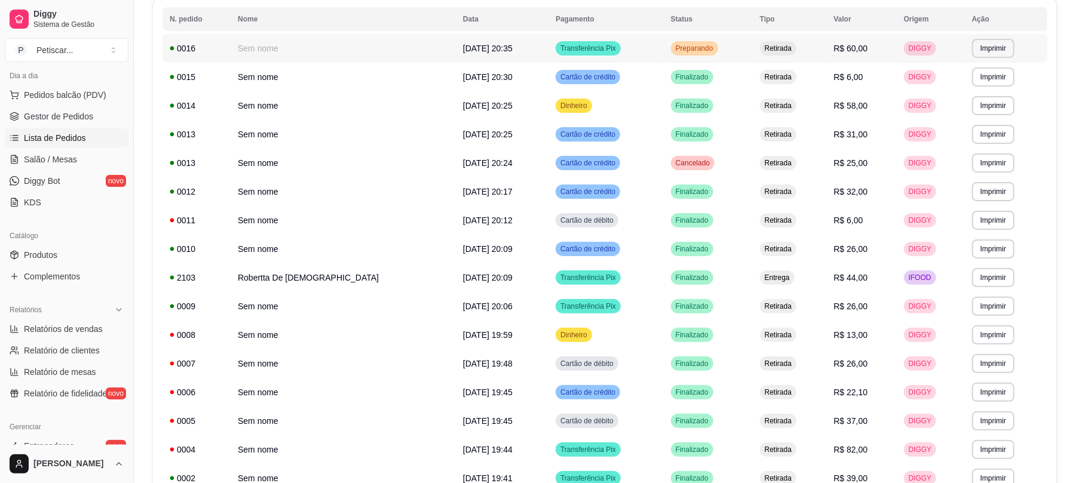
scroll to position [0, 0]
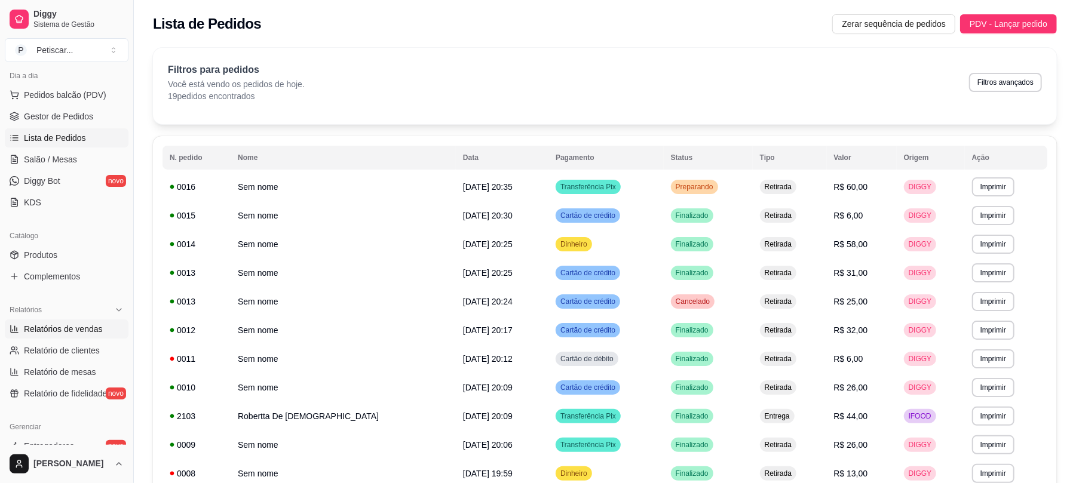
click at [89, 320] on link "Relatórios de vendas" at bounding box center [67, 329] width 124 height 19
select select "ALL"
select select "0"
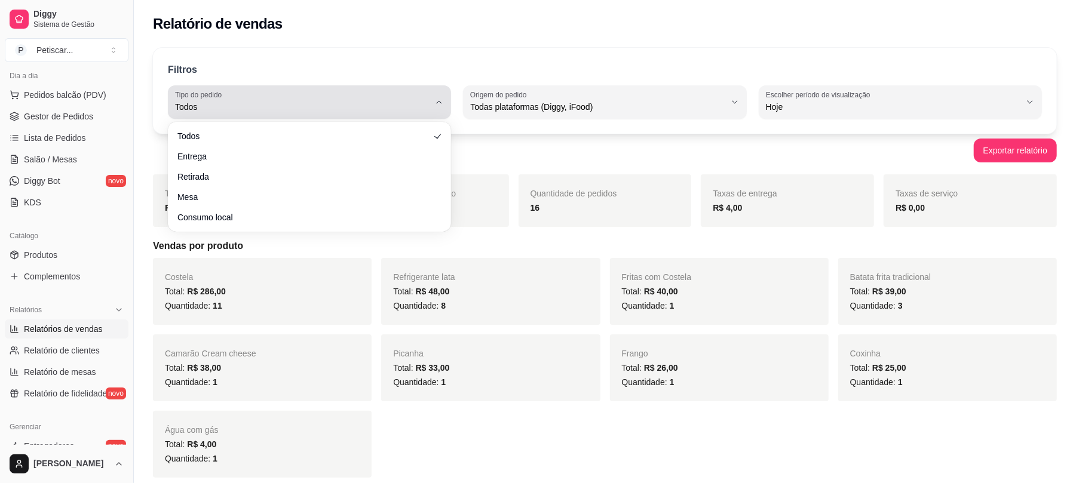
click at [387, 86] on button "Tipo do pedido Todos" at bounding box center [309, 101] width 283 height 33
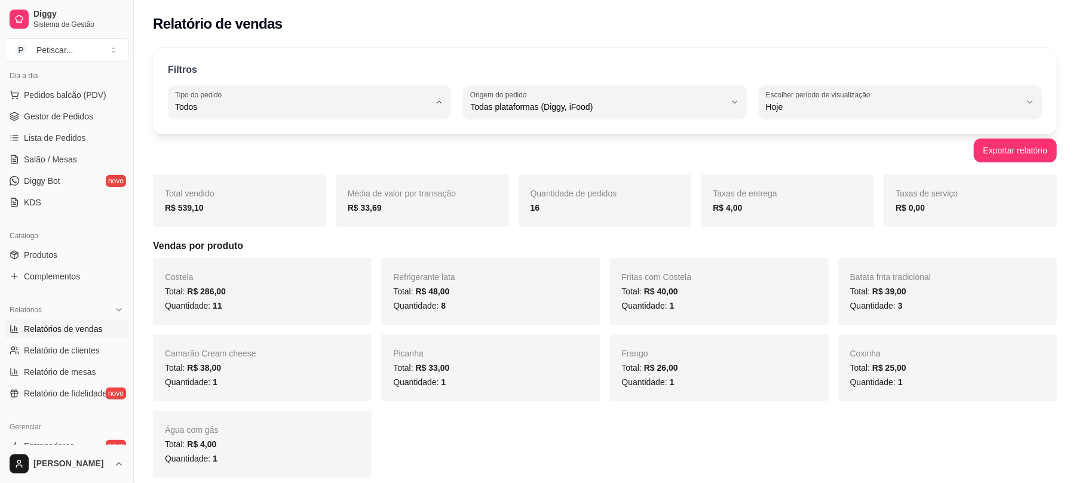
click at [262, 158] on span "Entrega" at bounding box center [304, 154] width 242 height 11
type input "DELIVERY"
select select "DELIVERY"
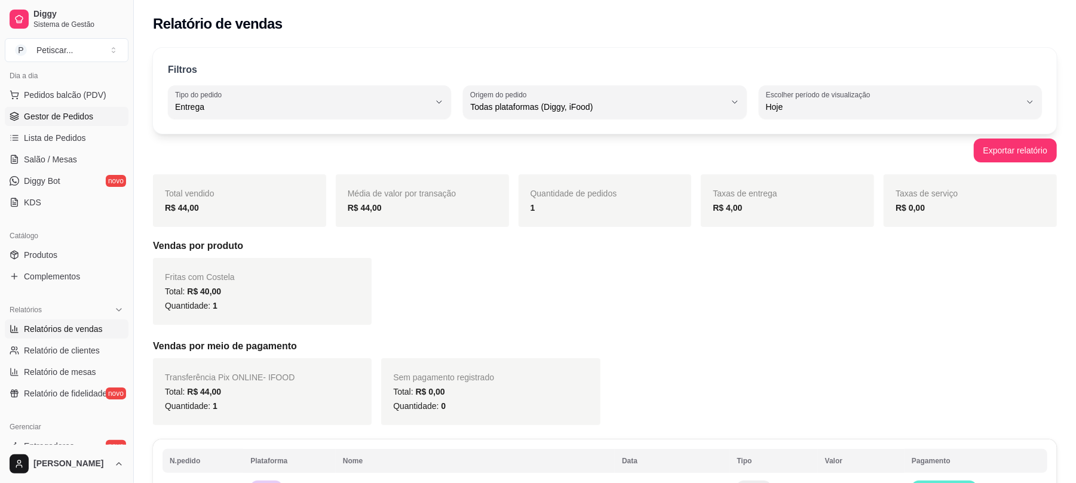
click at [98, 108] on link "Gestor de Pedidos" at bounding box center [67, 116] width 124 height 19
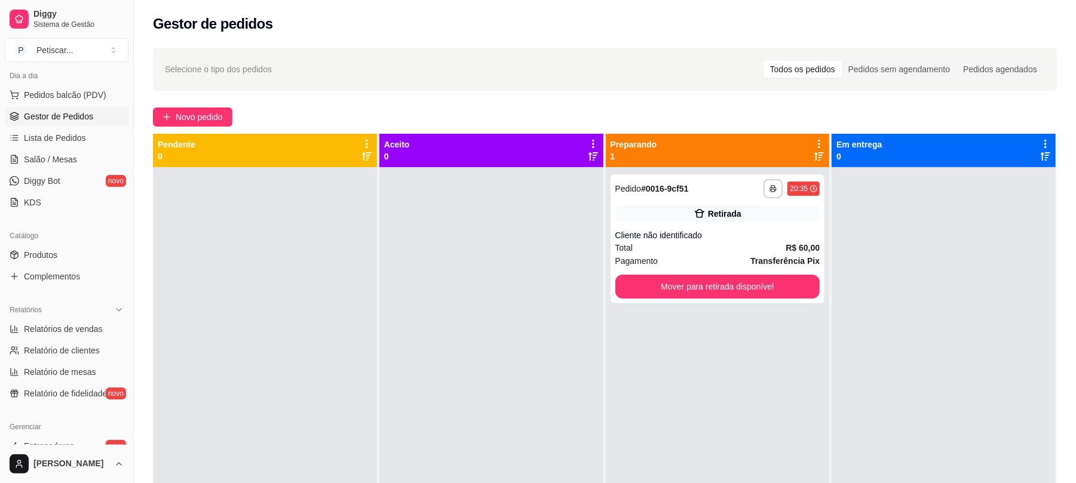
drag, startPoint x: 209, startPoint y: 211, endPoint x: 309, endPoint y: 307, distance: 138.5
click at [309, 307] on div at bounding box center [265, 408] width 224 height 483
click at [75, 144] on span "Lista de Pedidos" at bounding box center [55, 138] width 62 height 12
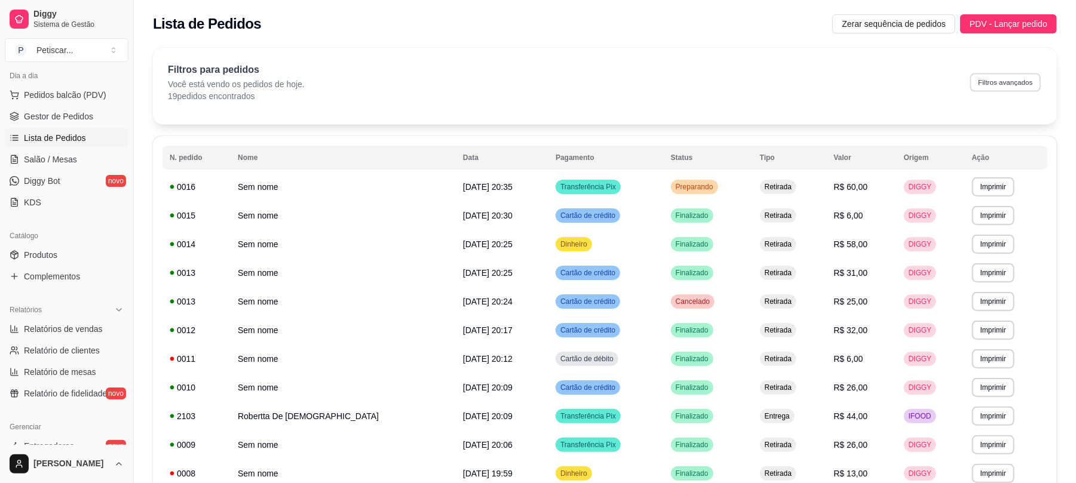
click at [971, 76] on div "Filtros para pedidos Você está vendo os pedidos de hoje. 19 pedidos encontrados…" at bounding box center [605, 82] width 874 height 39
click at [1002, 91] on button "Filtros avançados" at bounding box center [1005, 82] width 70 height 19
select select "0"
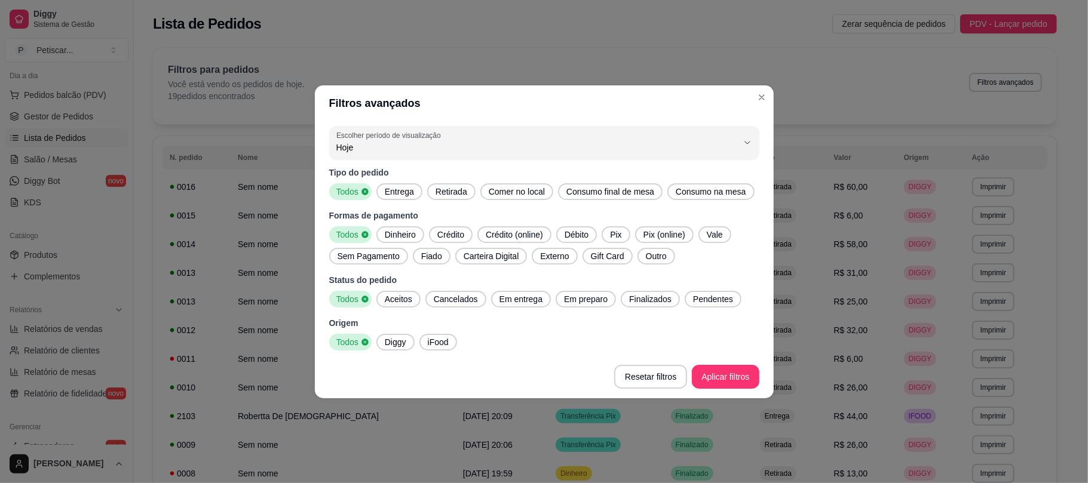
click at [406, 343] on span "Diggy" at bounding box center [395, 342] width 31 height 12
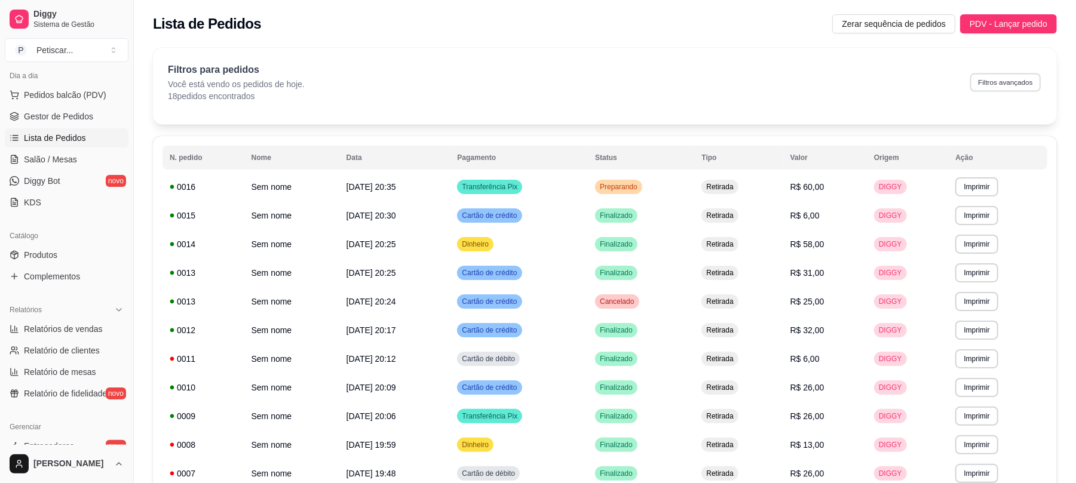
click at [987, 87] on button "Filtros avançados" at bounding box center [1005, 82] width 70 height 19
select select "0"
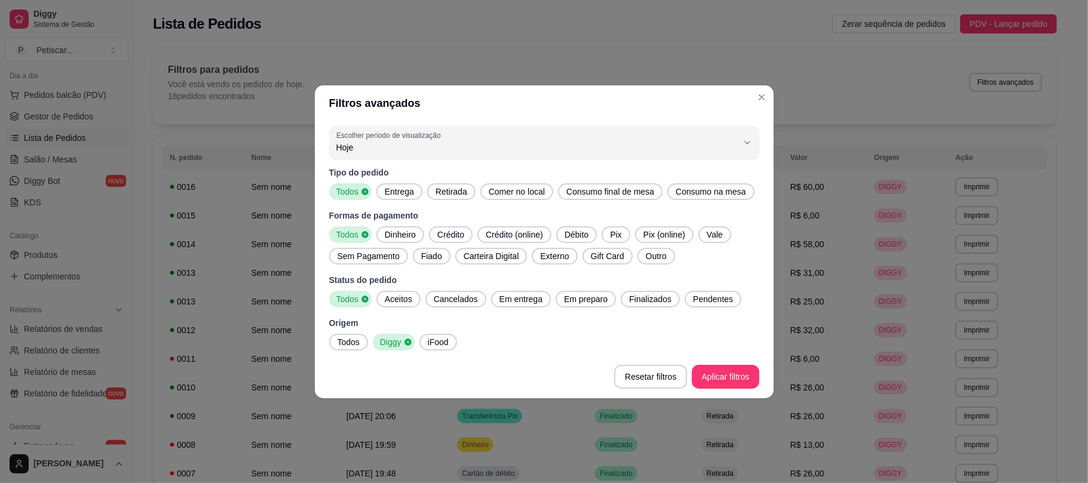
click at [401, 196] on span "Entrega" at bounding box center [399, 192] width 39 height 12
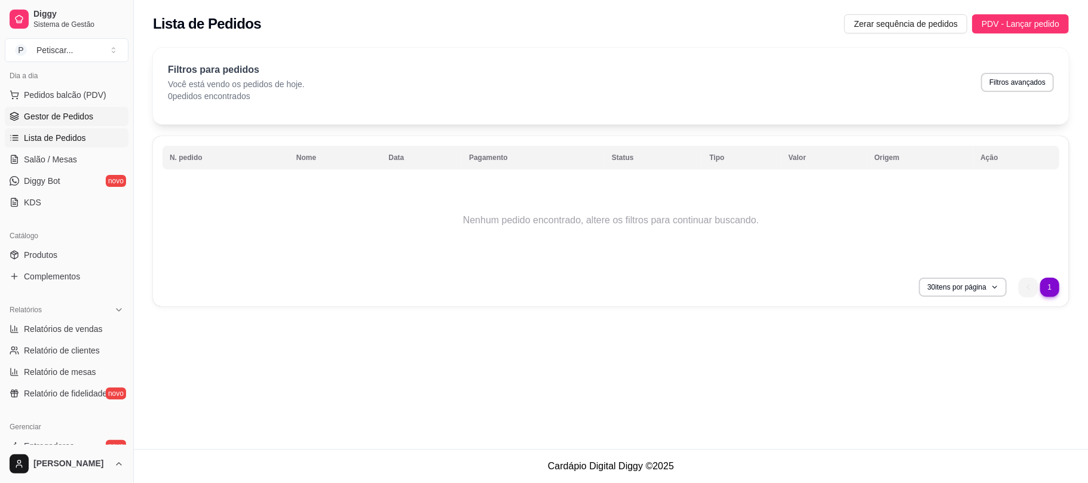
click at [73, 122] on span "Gestor de Pedidos" at bounding box center [58, 116] width 69 height 12
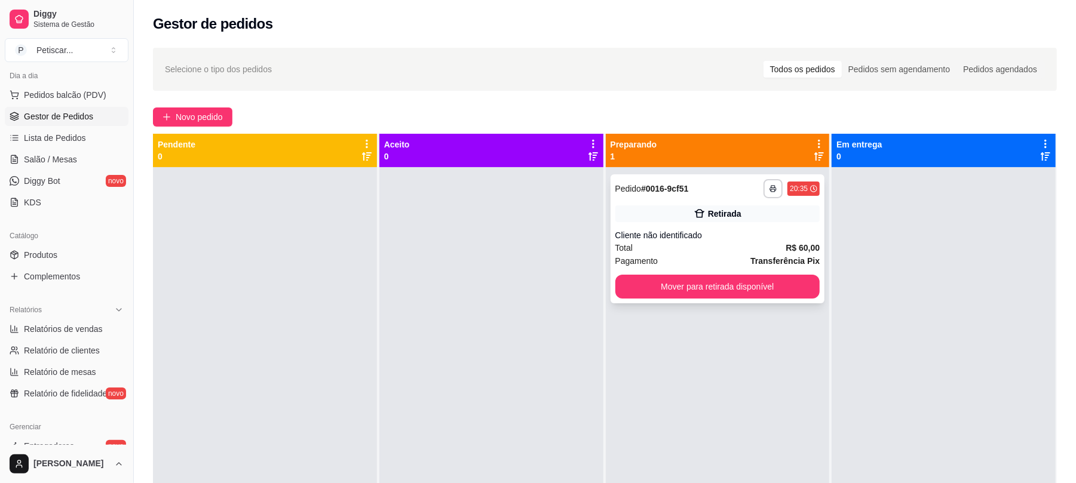
click at [649, 225] on div "**********" at bounding box center [717, 238] width 214 height 129
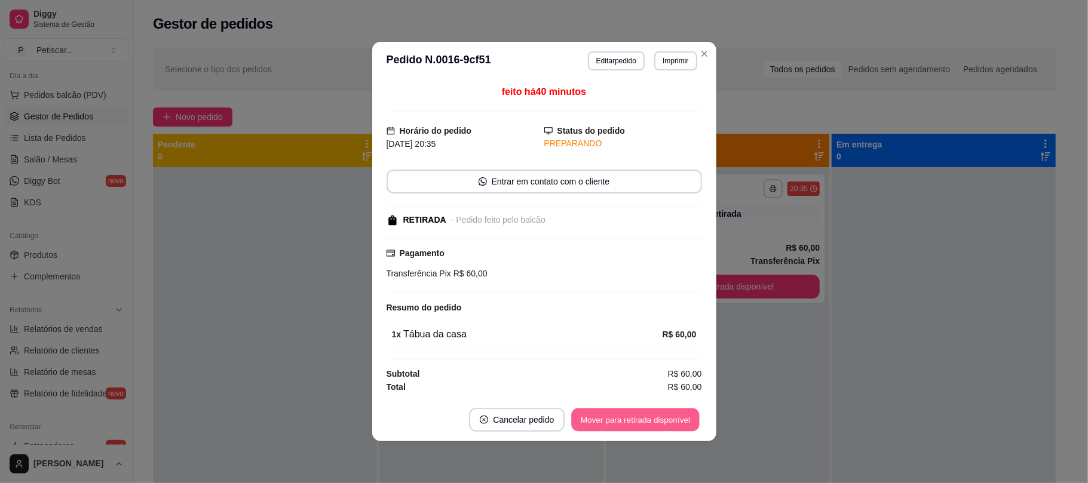
click at [638, 420] on button "Mover para retirada disponível" at bounding box center [636, 419] width 128 height 23
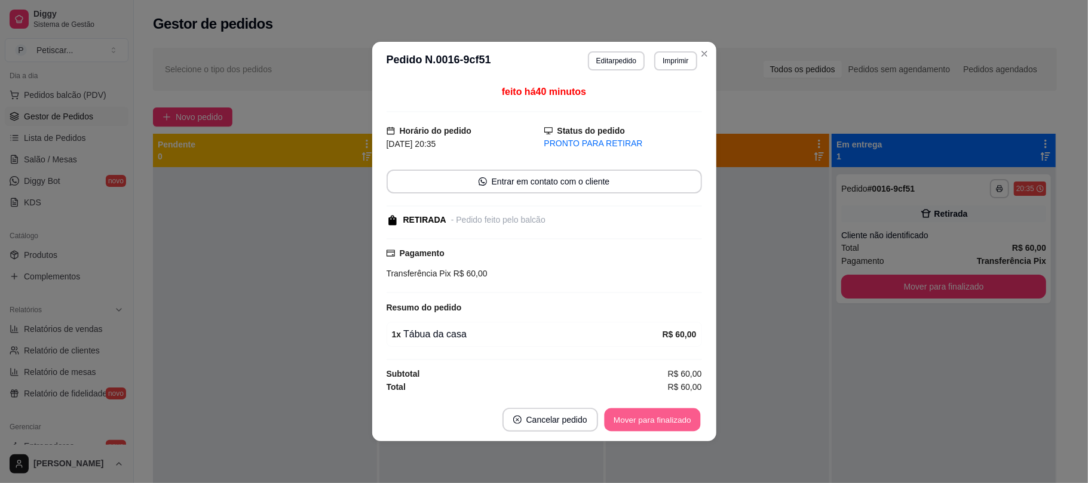
click at [691, 411] on button "Mover para finalizado" at bounding box center [652, 419] width 96 height 23
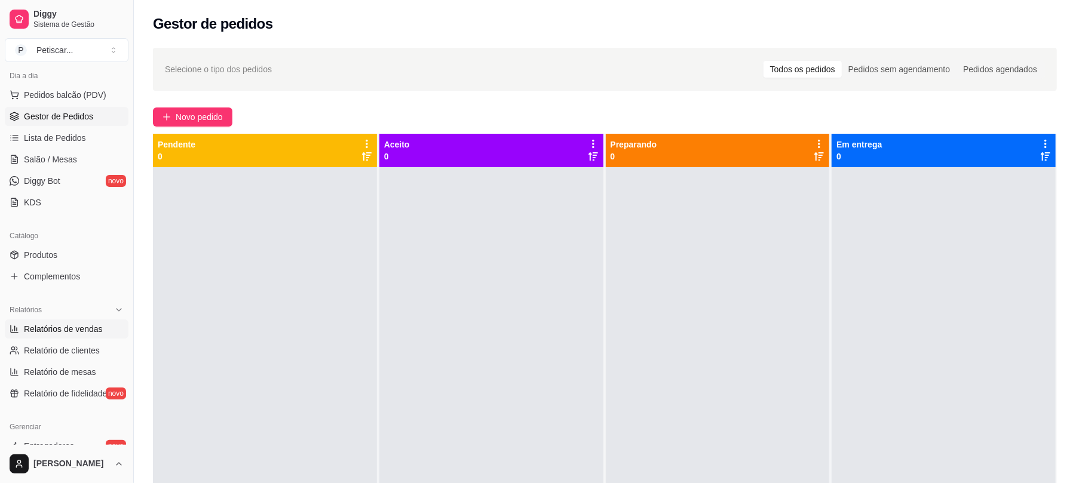
click at [91, 333] on span "Relatórios de vendas" at bounding box center [63, 329] width 79 height 12
select select "ALL"
select select "0"
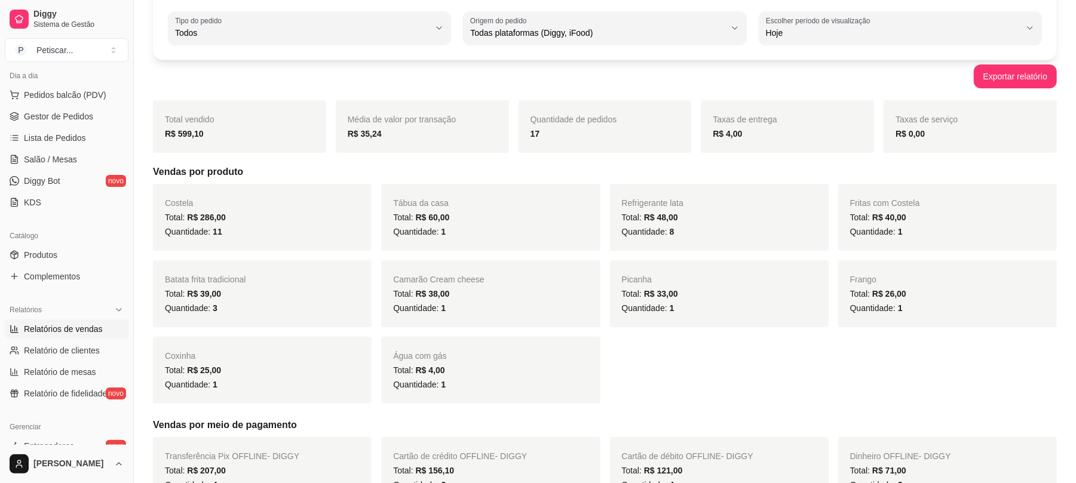
scroll to position [146, 0]
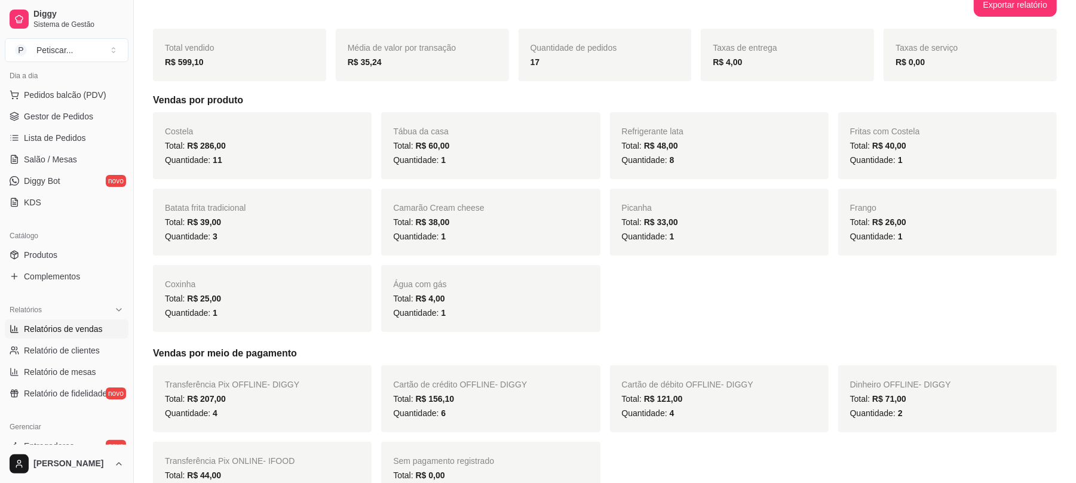
click at [386, 189] on div "Costela Total: R$ 286,00 Quantidade: 11 Tábua da casa Total: R$ 60,00 Quantidad…" at bounding box center [605, 222] width 904 height 220
click at [104, 122] on link "Gestor de Pedidos" at bounding box center [67, 116] width 124 height 19
